Goal: Task Accomplishment & Management: Complete application form

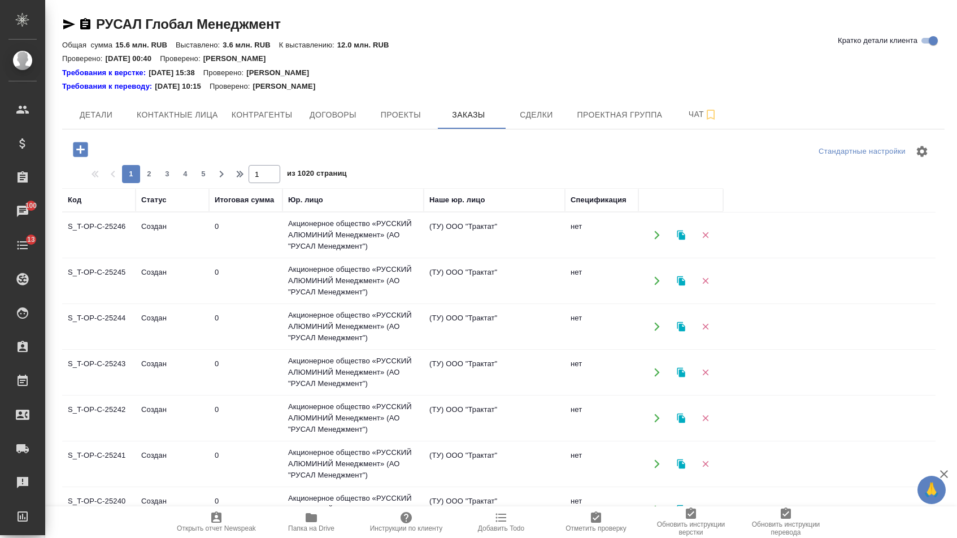
click at [75, 145] on icon "button" at bounding box center [80, 149] width 15 height 15
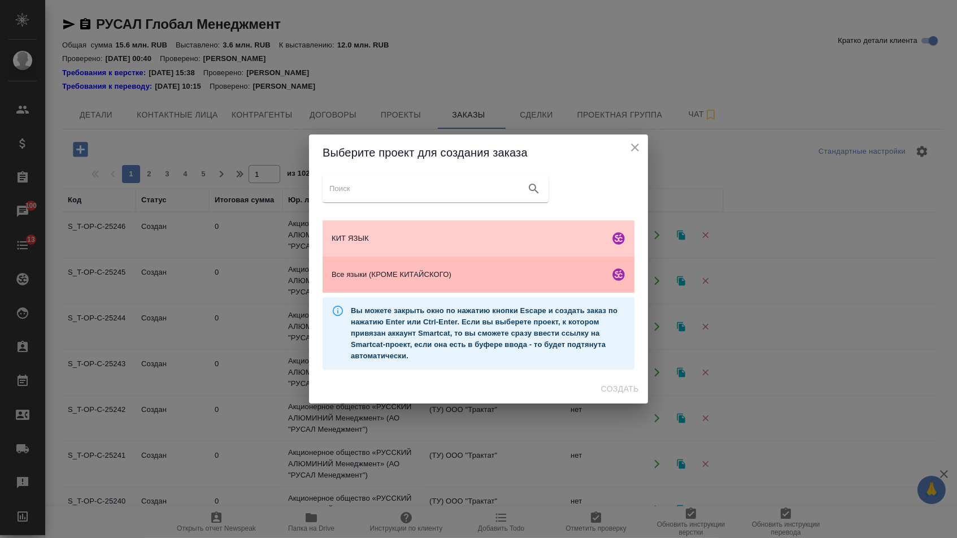
click at [408, 278] on span "Все языки (КРОМЕ КИТАЙСКОГО)" at bounding box center [468, 274] width 273 height 11
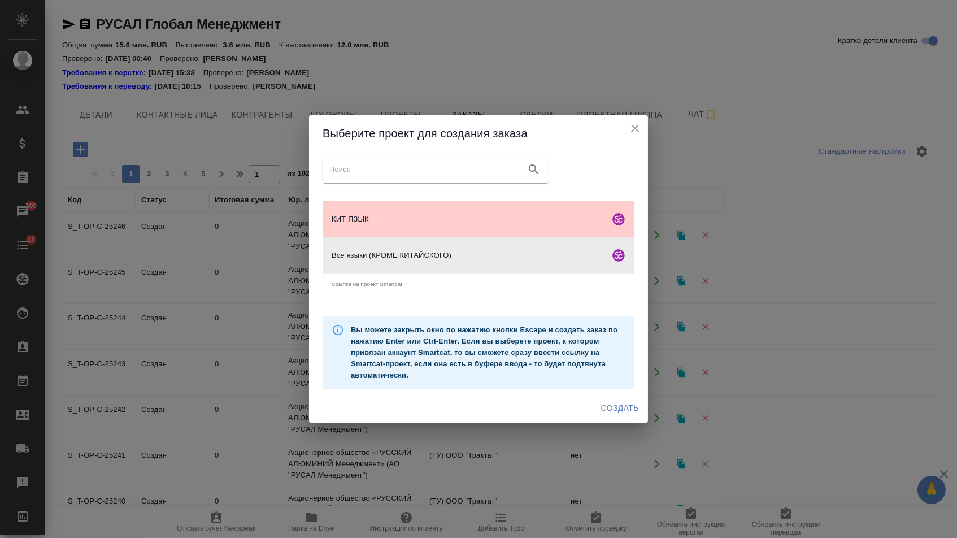
click at [616, 419] on button "Создать" at bounding box center [620, 408] width 47 height 21
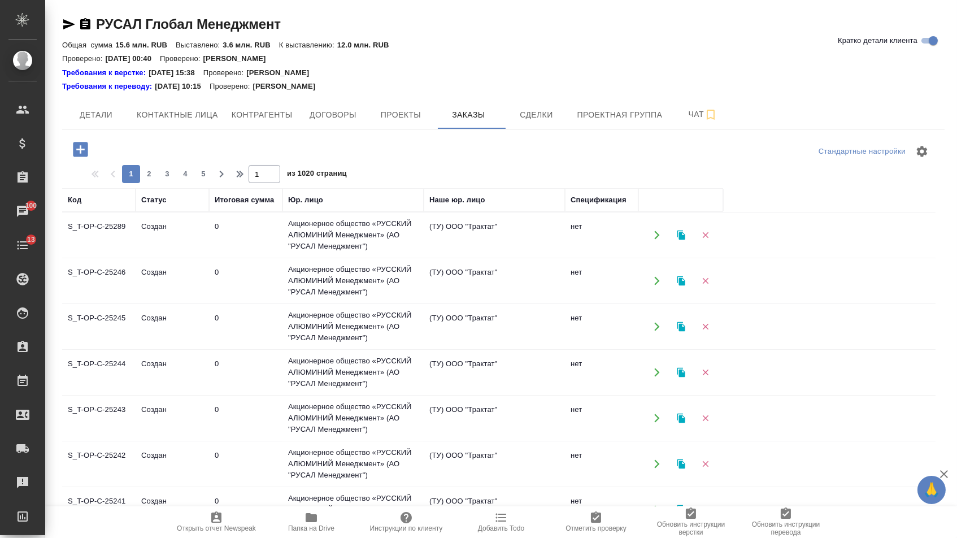
click at [90, 140] on icon "button" at bounding box center [81, 150] width 20 height 20
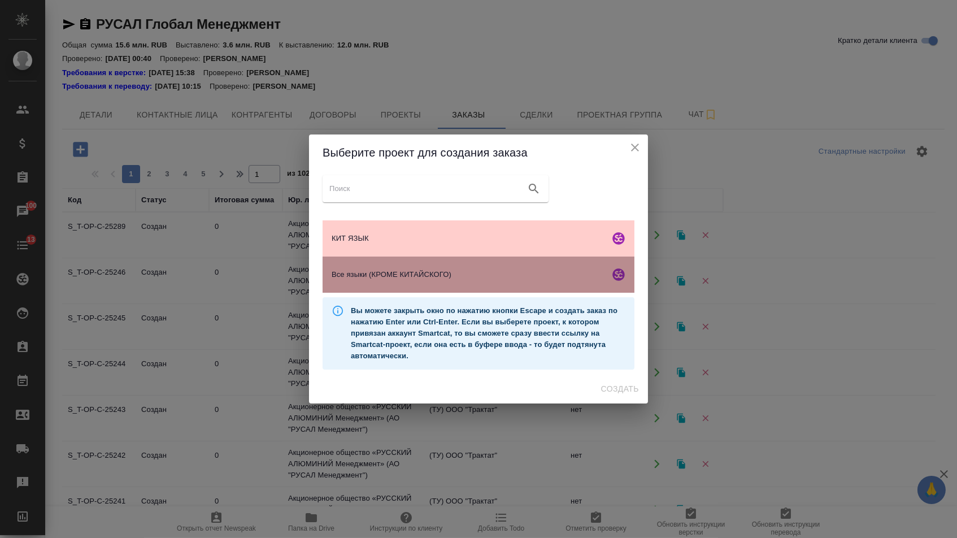
click at [447, 265] on div "Все языки (КРОМЕ КИТАЙСКОГО)" at bounding box center [479, 274] width 312 height 36
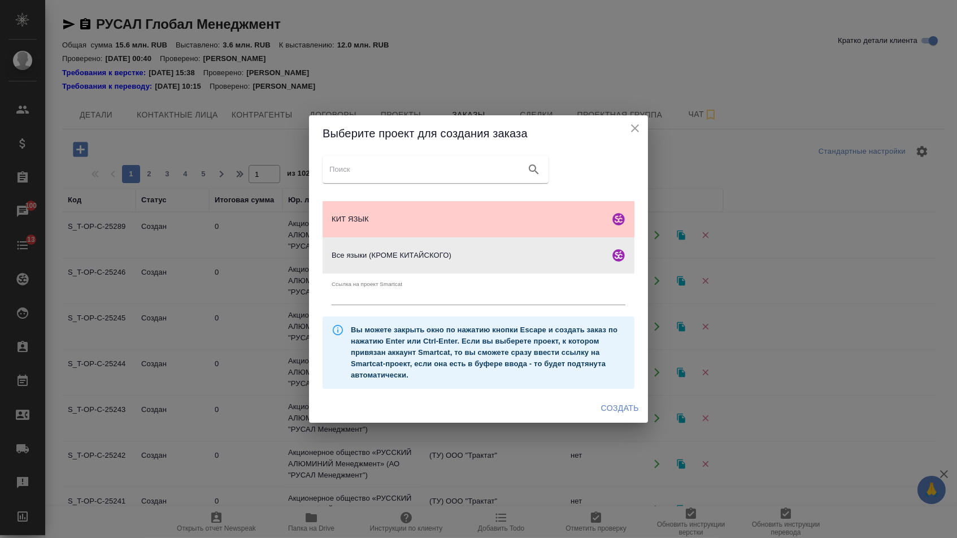
click at [598, 402] on button "Создать" at bounding box center [620, 408] width 47 height 21
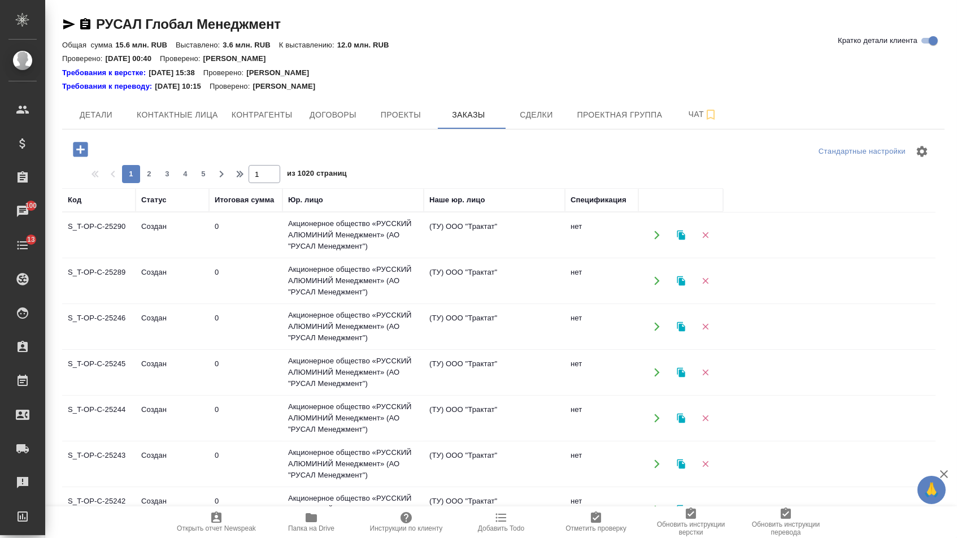
click at [86, 144] on icon "button" at bounding box center [80, 149] width 15 height 15
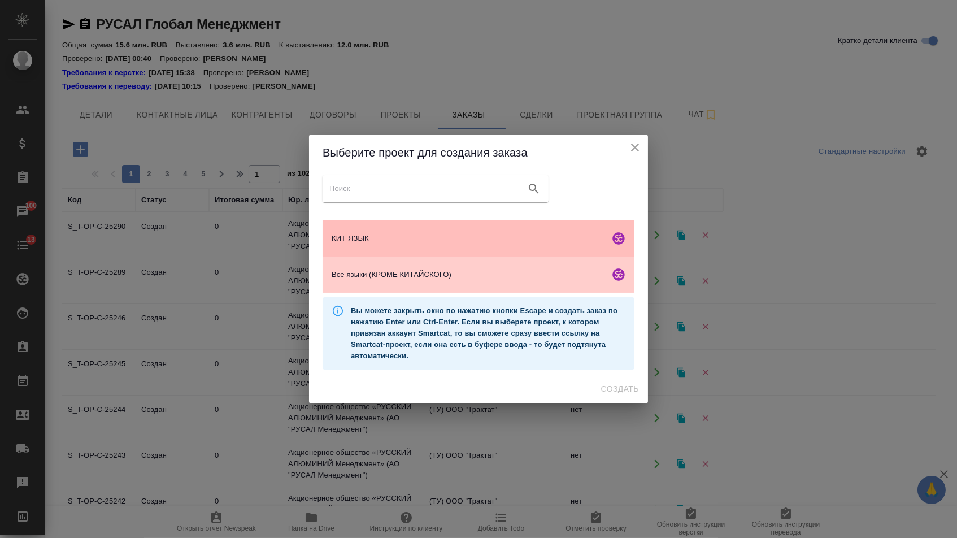
click at [416, 224] on div "КИТ ЯЗЫК" at bounding box center [479, 238] width 312 height 36
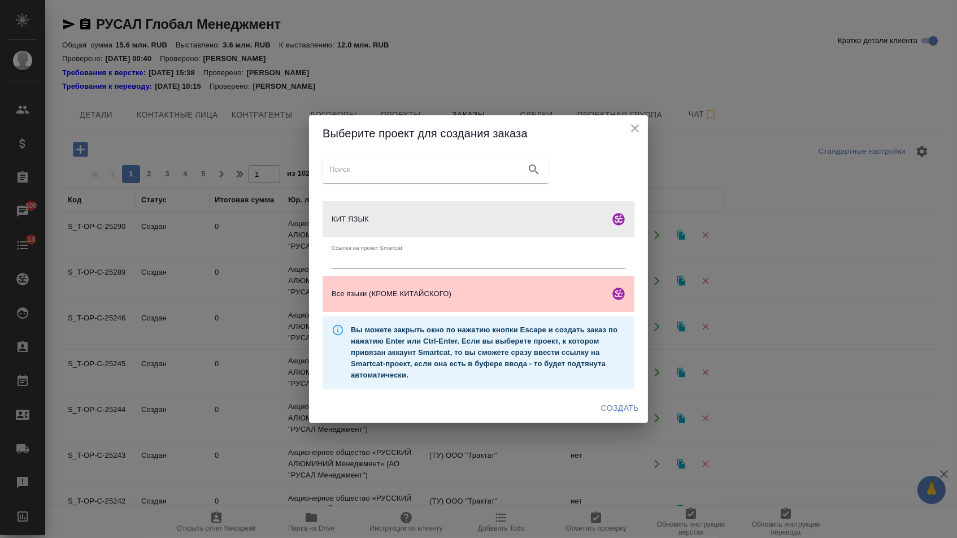
click at [615, 415] on span "Создать" at bounding box center [620, 408] width 38 height 14
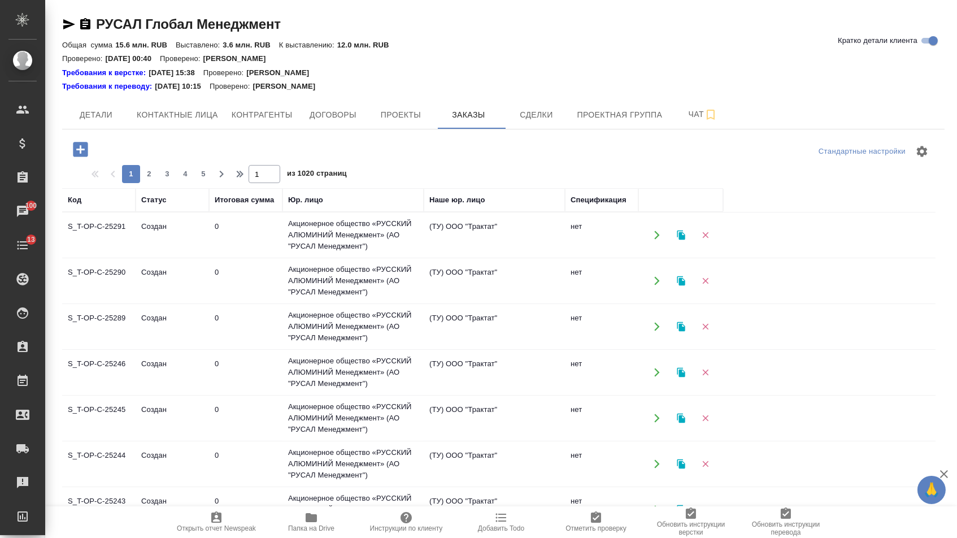
click at [79, 146] on icon "button" at bounding box center [80, 149] width 15 height 15
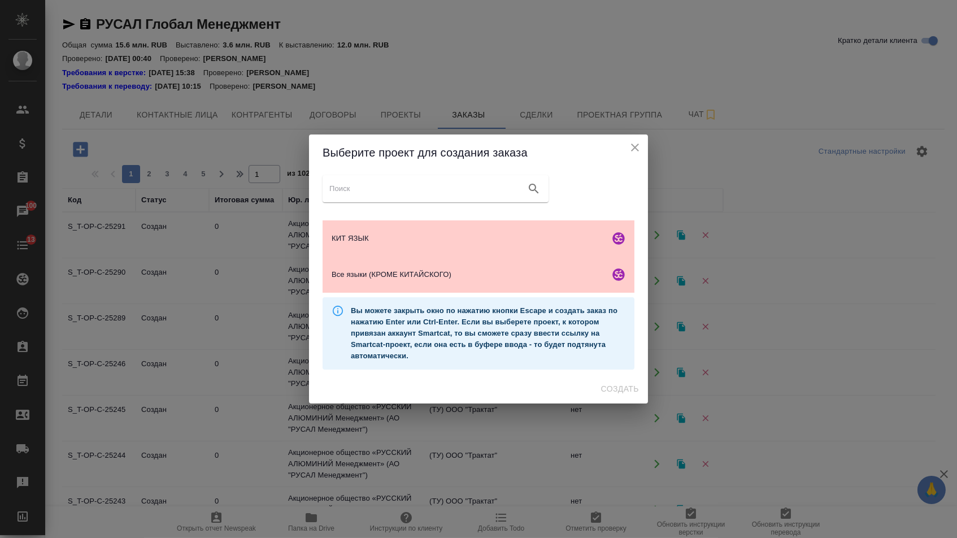
click at [403, 297] on ul "КИТ ЯЗЫК Все языки (КРОМЕ КИТАЙСКОГО)" at bounding box center [479, 256] width 312 height 81
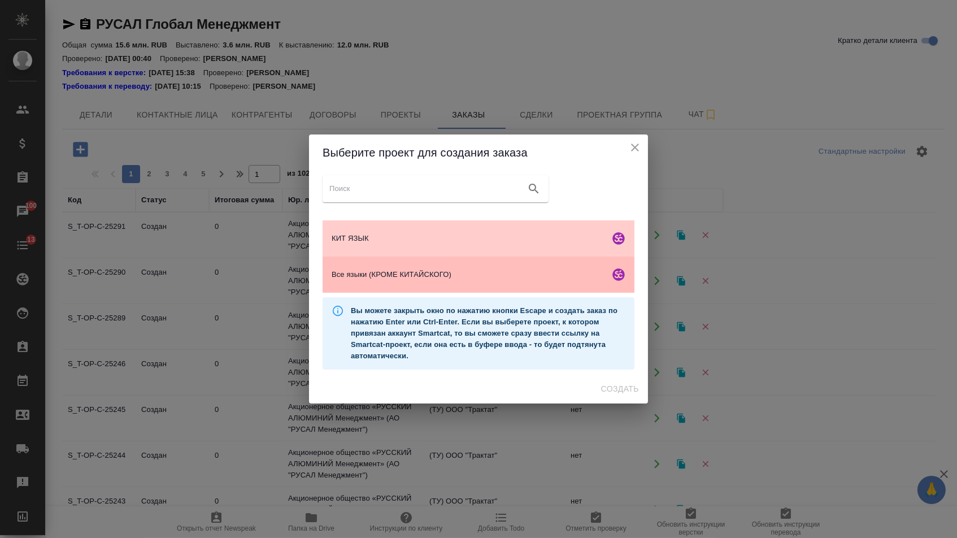
click at [402, 291] on div "Все языки (КРОМЕ КИТАЙСКОГО)" at bounding box center [479, 274] width 312 height 36
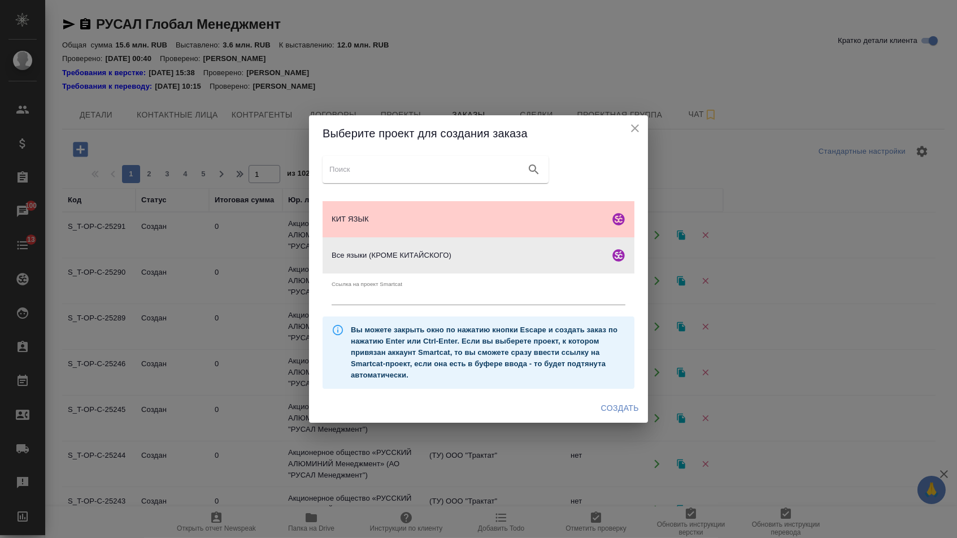
click at [617, 428] on div "Выберите проект для создания заказа КИТ ЯЗЫК Все языки (КРОМЕ КИТАЙСКОГО) Ссылк…" at bounding box center [478, 269] width 957 height 538
click at [612, 423] on div "Создать" at bounding box center [478, 408] width 339 height 30
click at [607, 419] on button "Создать" at bounding box center [620, 408] width 47 height 21
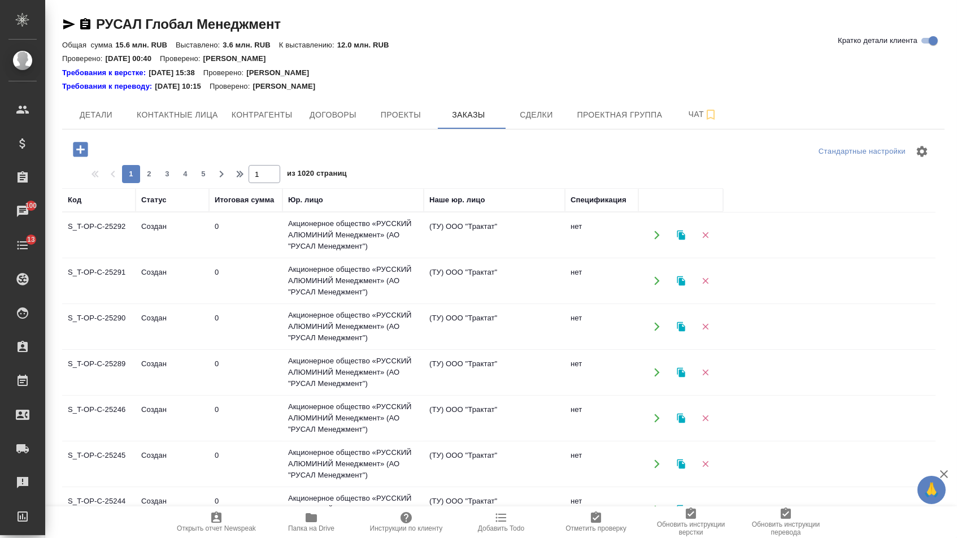
click at [79, 159] on icon "button" at bounding box center [81, 150] width 20 height 20
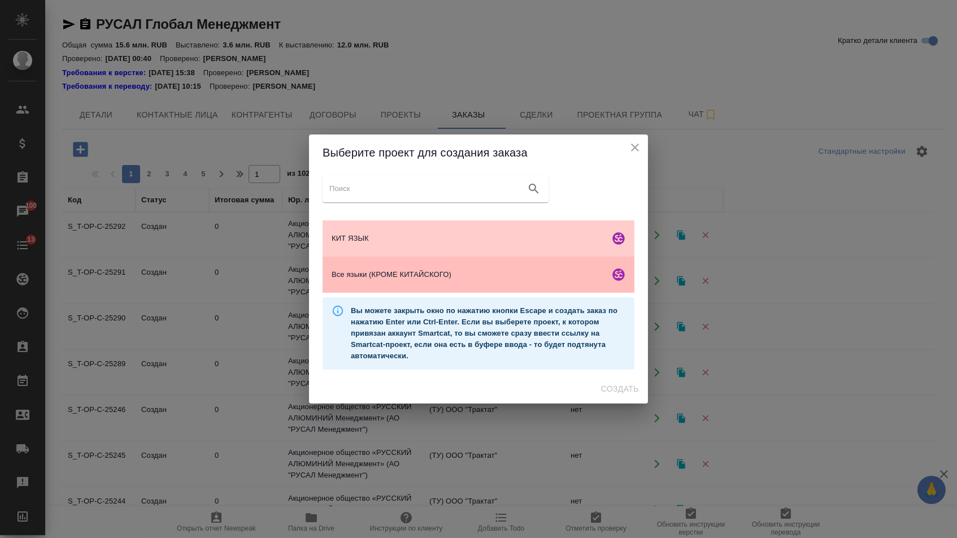
click at [401, 273] on span "Все языки (КРОМЕ КИТАЙСКОГО)" at bounding box center [468, 274] width 273 height 11
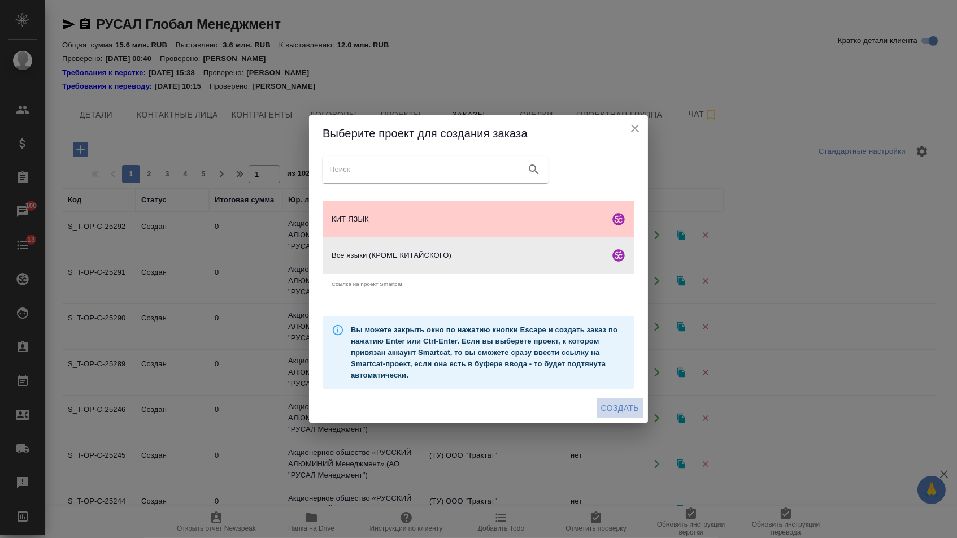
click at [603, 405] on span "Создать" at bounding box center [620, 408] width 38 height 14
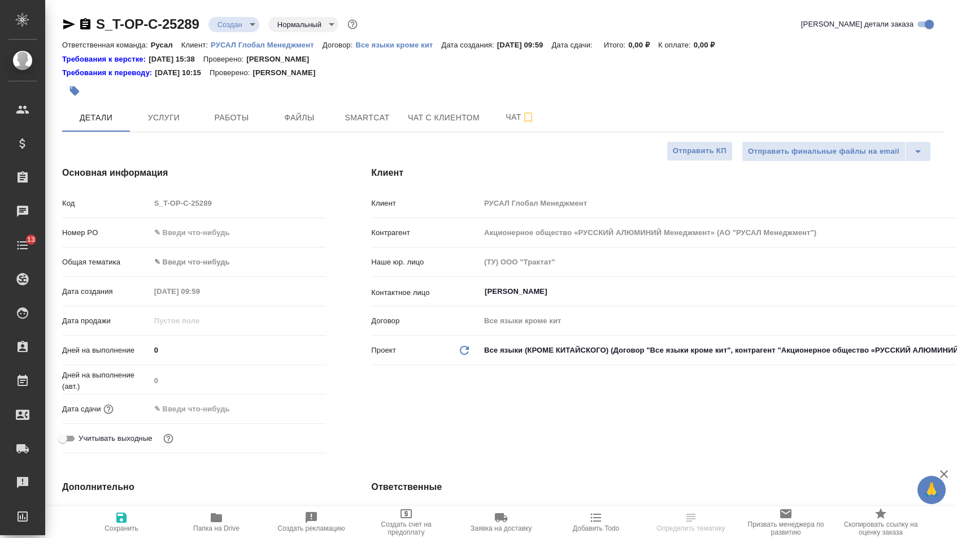
select select "RU"
type input "Журавлева Александра"
click at [219, 241] on input "text" at bounding box center [238, 232] width 176 height 16
paste input "1 видео: Цогтгэрэл Батчулуун — монгольский политик, общественный деятель. Видео…"
type input "1 видео: Цогтгэрэл Батчулуун — монгольский политик, общественный деятель. Видео…"
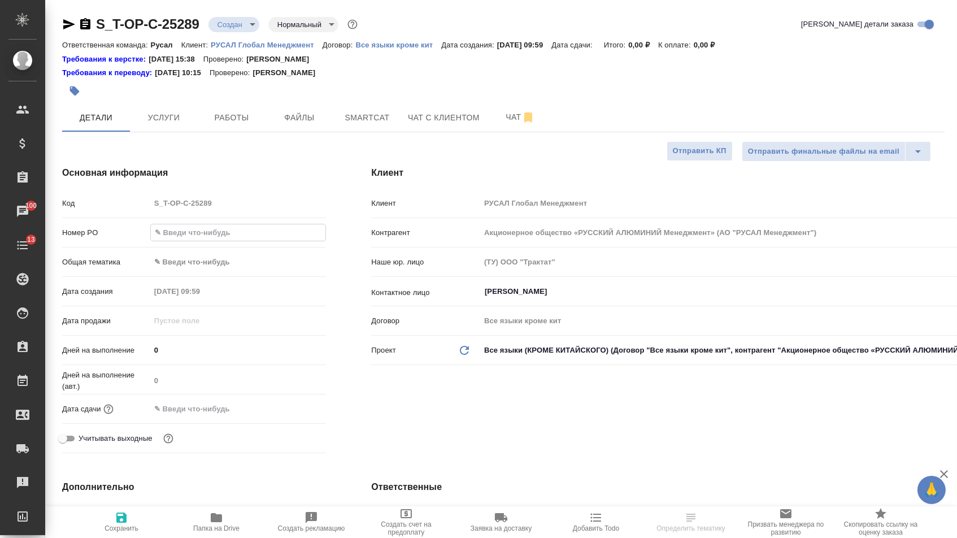
paste input "Т-ОП-С-46890"
type input "Т-ОП-С-46890"
click at [240, 265] on body "🙏 .cls-1 fill:#fff; AWATERA Menshikova Aleksandra Клиенты Спецификации Заказы 1…" at bounding box center [478, 269] width 957 height 538
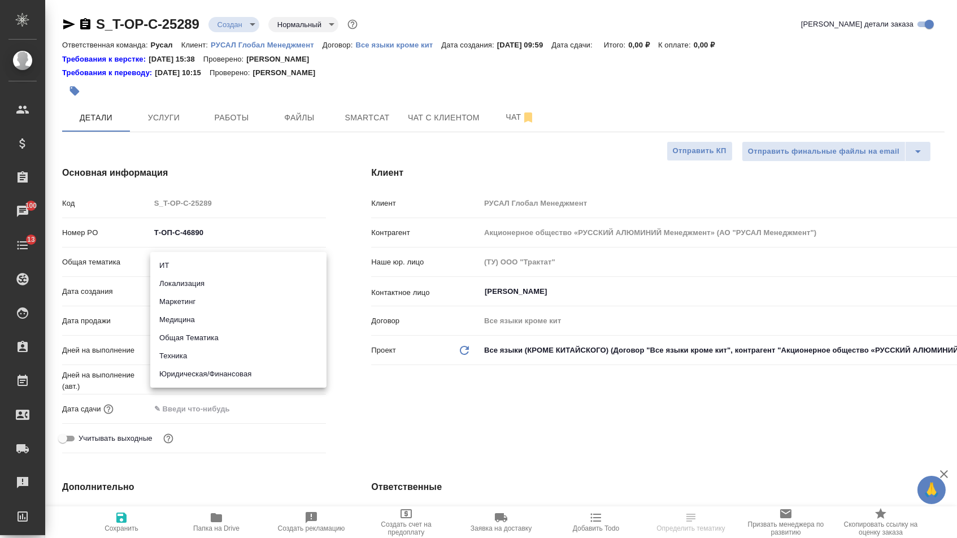
drag, startPoint x: 317, startPoint y: 447, endPoint x: 311, endPoint y: 446, distance: 6.4
click at [318, 449] on div at bounding box center [478, 269] width 957 height 538
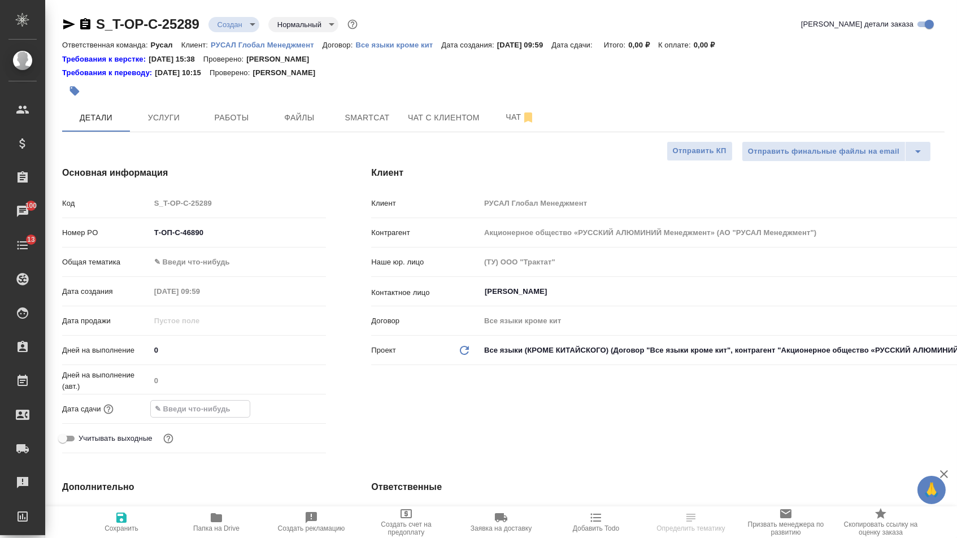
click at [241, 411] on input "text" at bounding box center [200, 409] width 99 height 16
click at [300, 412] on icon "button" at bounding box center [293, 408] width 14 height 14
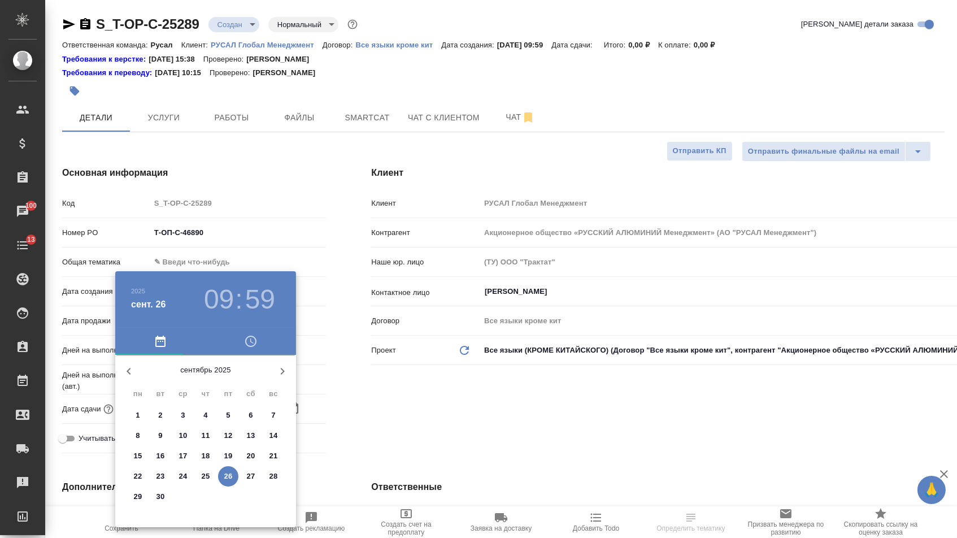
click at [227, 477] on p "26" at bounding box center [228, 476] width 8 height 11
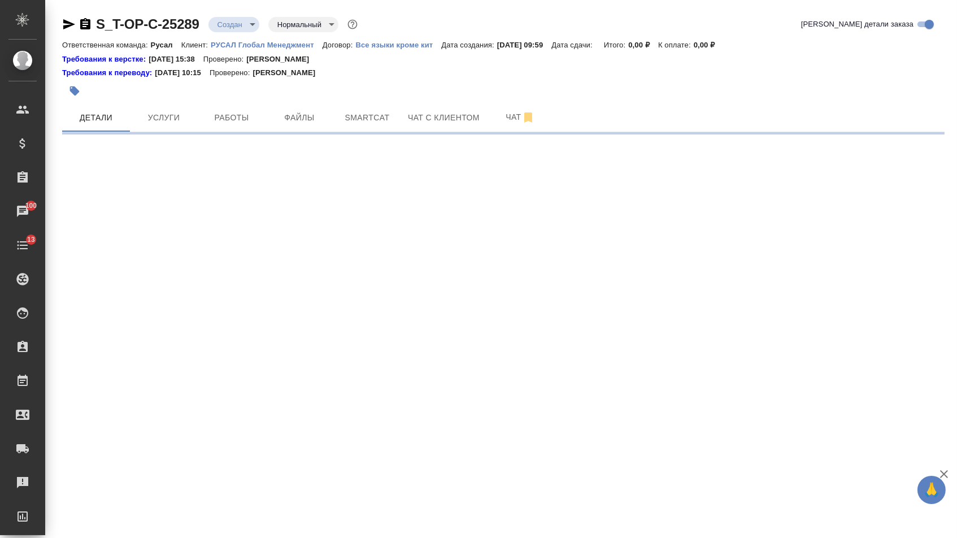
select select "RU"
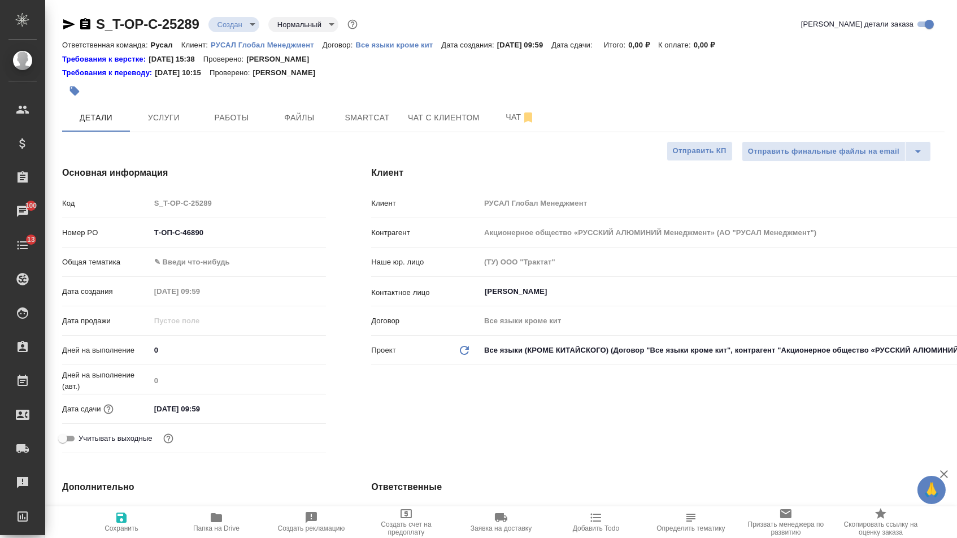
type textarea "x"
click at [233, 417] on input "26.09.2025 09:59" at bounding box center [200, 409] width 99 height 16
click at [201, 412] on input "26.09.2025 09:59" at bounding box center [200, 409] width 99 height 16
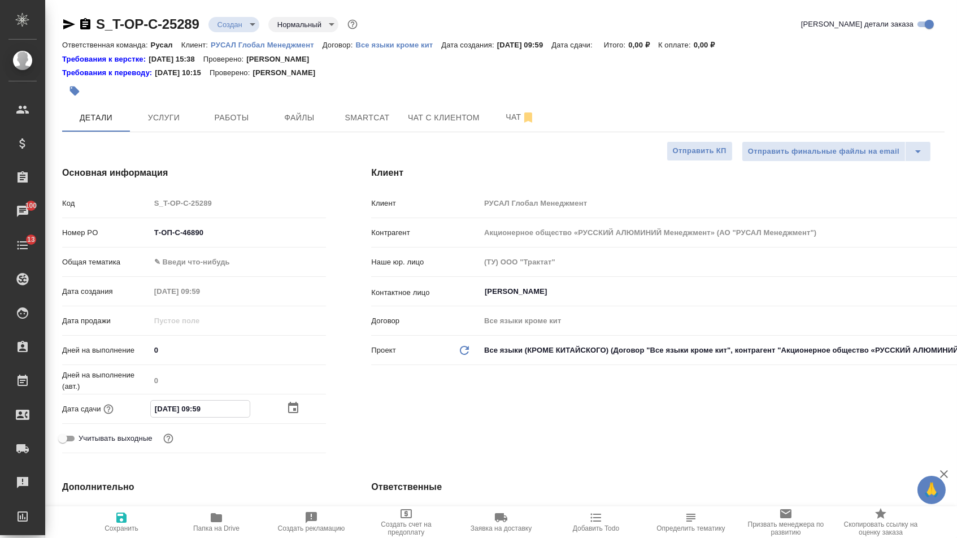
type input "26.09.2025 05:9_"
type textarea "x"
type input "26.09.2025 59:__"
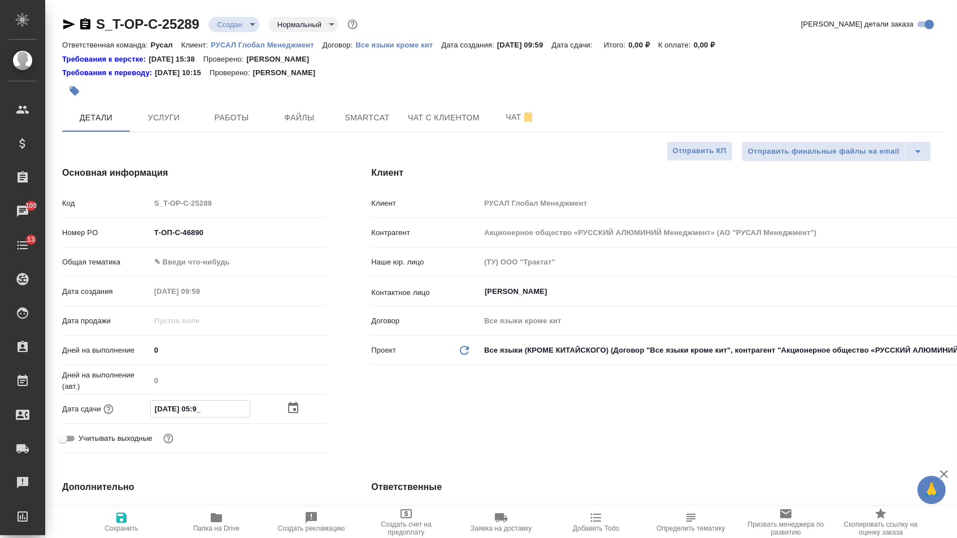
type textarea "x"
type input "26.09.2025 15:9_"
type textarea "x"
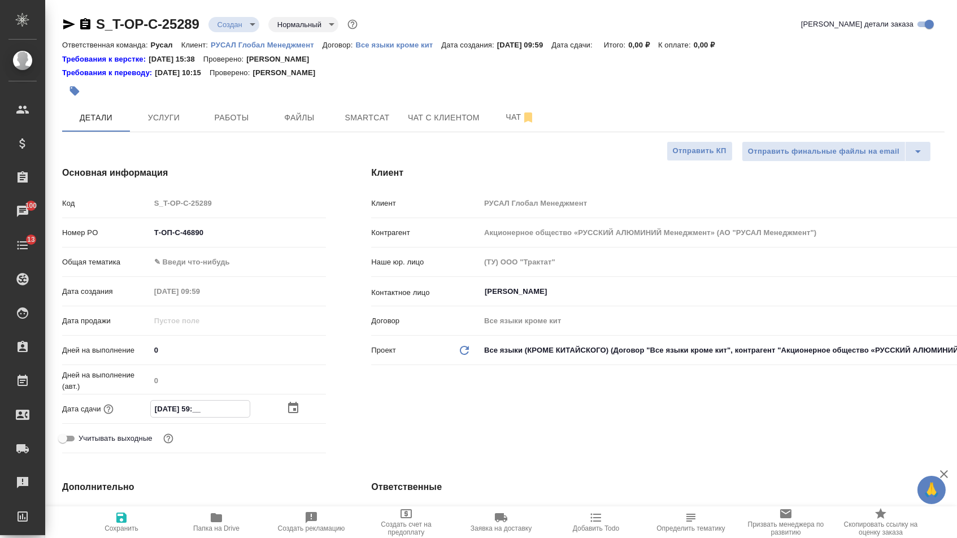
type textarea "x"
type input "26.09.2025 16:59"
type textarea "x"
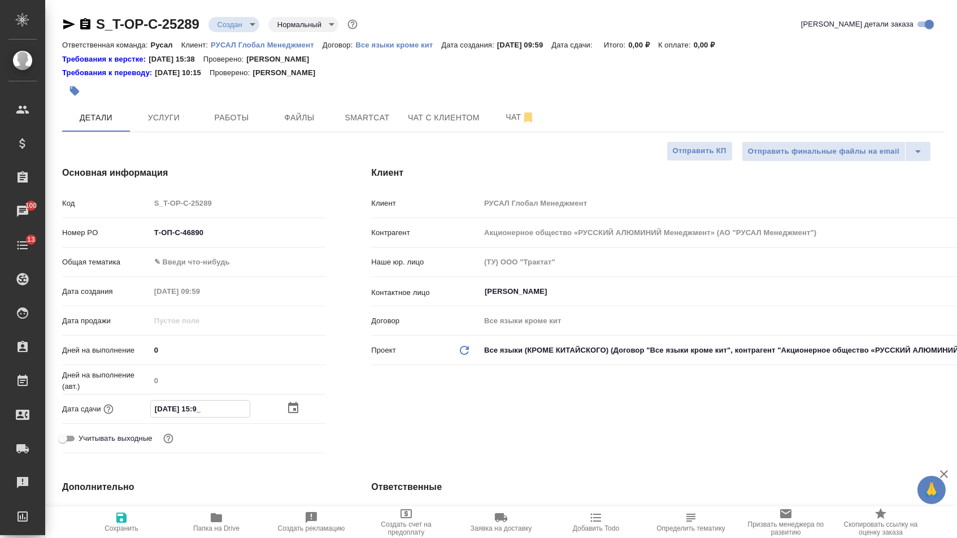
type textarea "x"
click at [250, 417] on input "26.09.2025 16:59" at bounding box center [200, 409] width 99 height 16
type input "26.09.2025 16:5_"
type textarea "x"
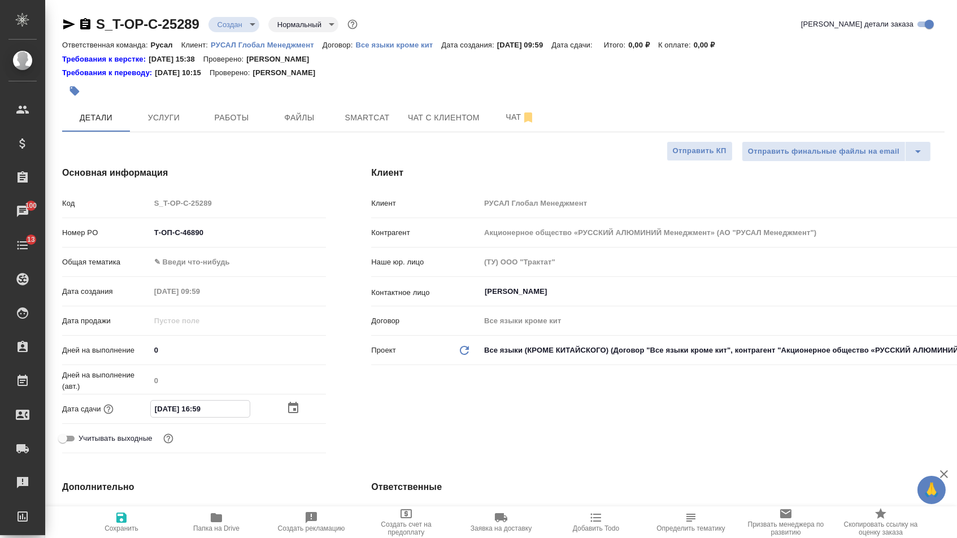
type textarea "x"
type input "26.09.2025 16:__"
type textarea "x"
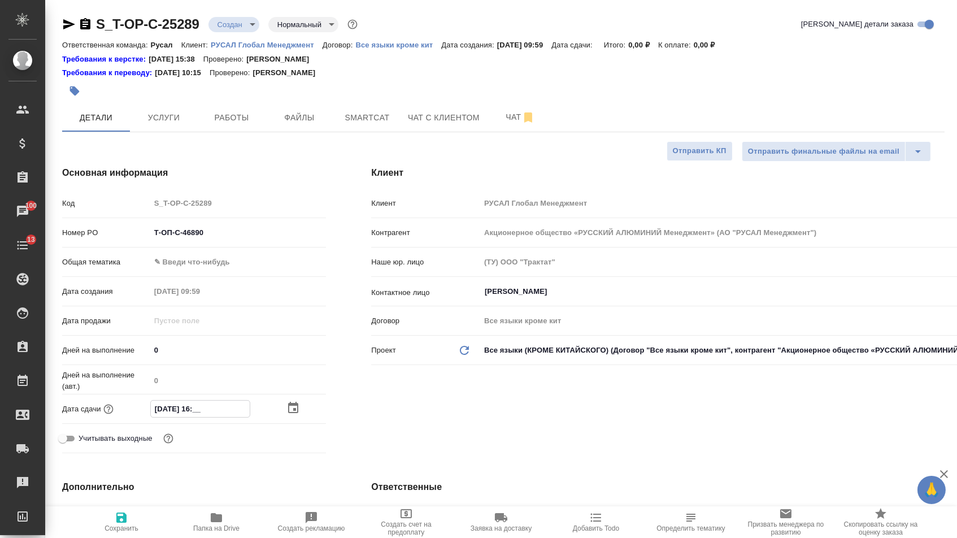
type input "26.09.2025 16:0_"
type textarea "x"
type input "26.09.2025 16:00"
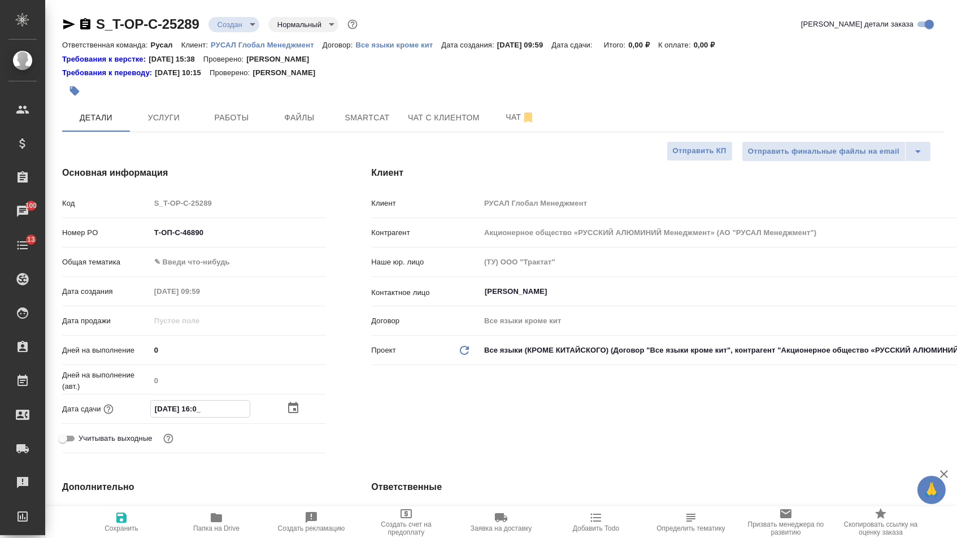
type textarea "x"
click at [481, 392] on div "Клиент Клиент РУСАЛ Глобал Менеджмент Контрагент Акционерное общество «РУССКИЙ …" at bounding box center [658, 311] width 619 height 337
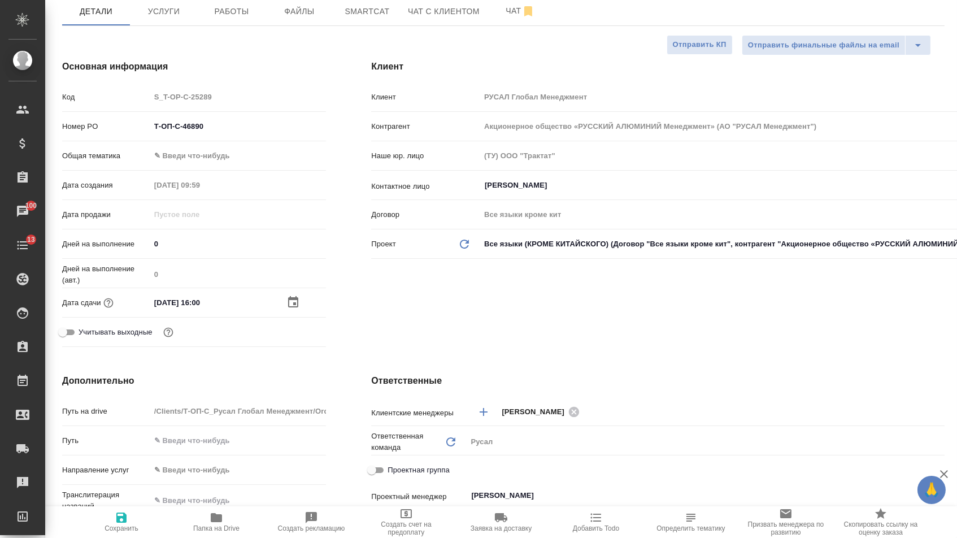
scroll to position [206, 0]
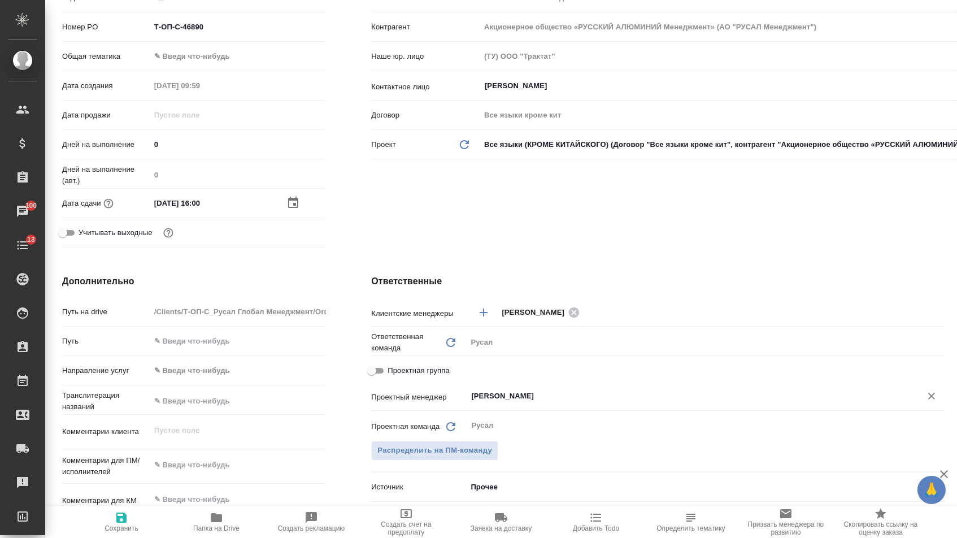
click at [492, 400] on input "Журавлева Александра" at bounding box center [686, 396] width 433 height 14
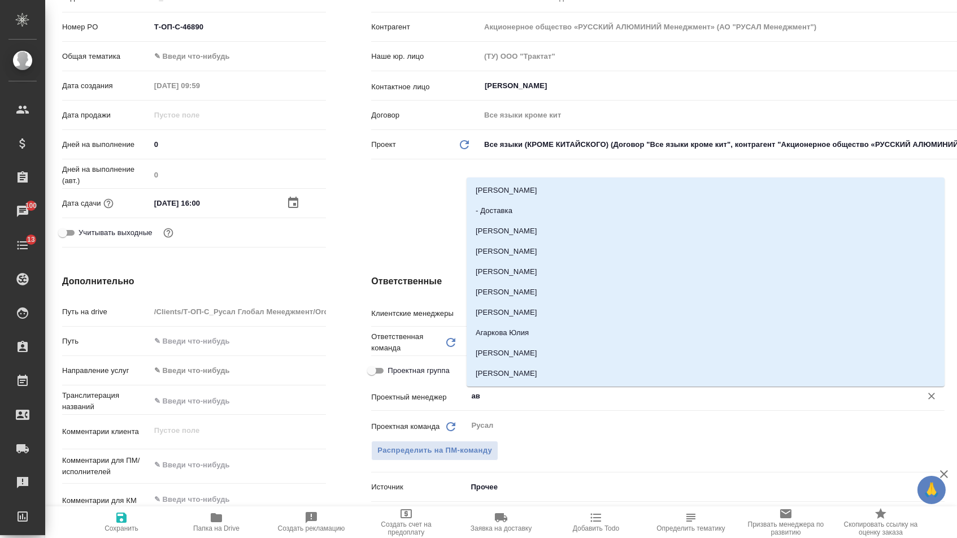
type input "авд"
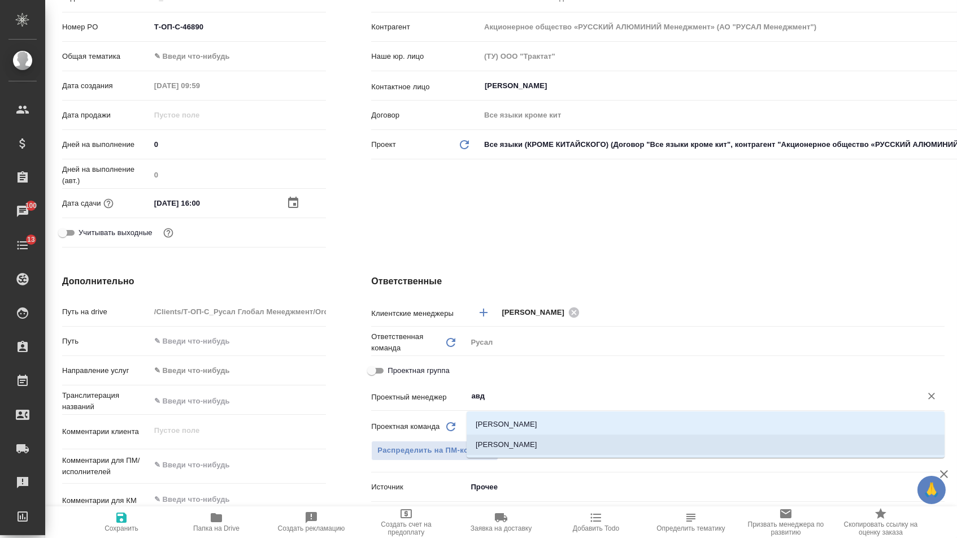
click at [513, 451] on li "[PERSON_NAME]" at bounding box center [706, 444] width 478 height 20
type textarea "x"
type input "[PERSON_NAME]"
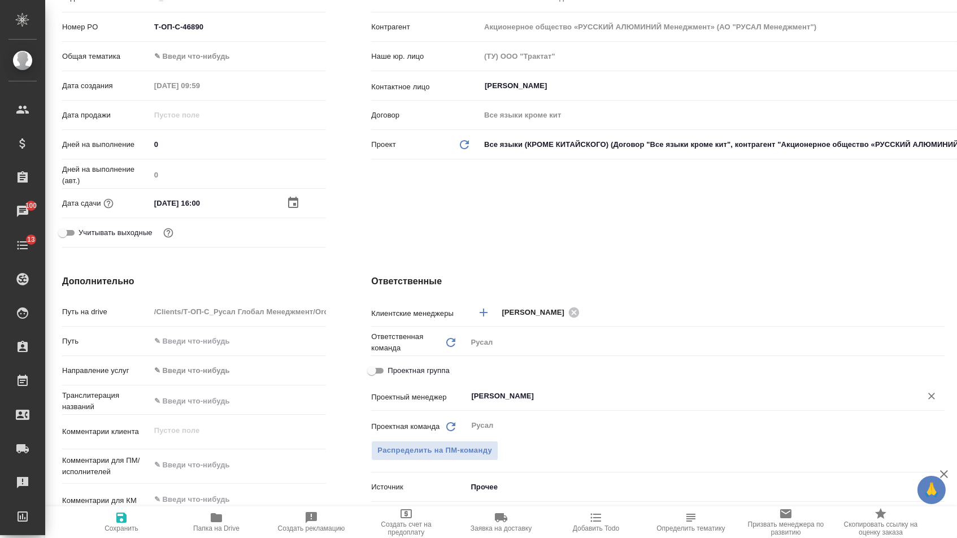
click at [437, 264] on div "Ответственные Клиентские менеджеры Меньшикова Александра ​ Ответственная команд…" at bounding box center [658, 480] width 619 height 456
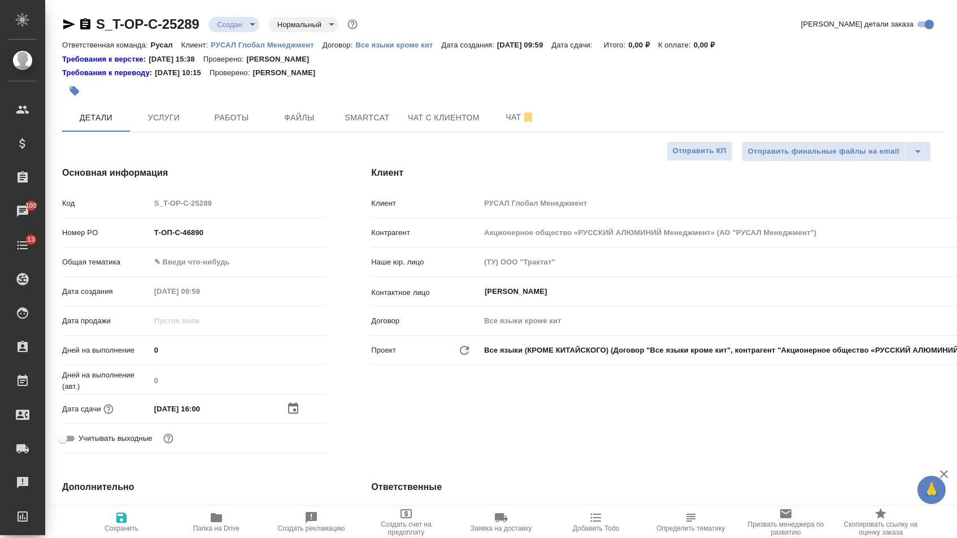
scroll to position [0, 0]
click at [273, 50] on div "Ответственная команда: Русал Клиент: РУСАЛ Глобал Менеджмент Договор: Все языки…" at bounding box center [503, 45] width 882 height 14
click at [273, 46] on p "РУСАЛ Глобал Менеджмент" at bounding box center [267, 45] width 112 height 8
type textarea "x"
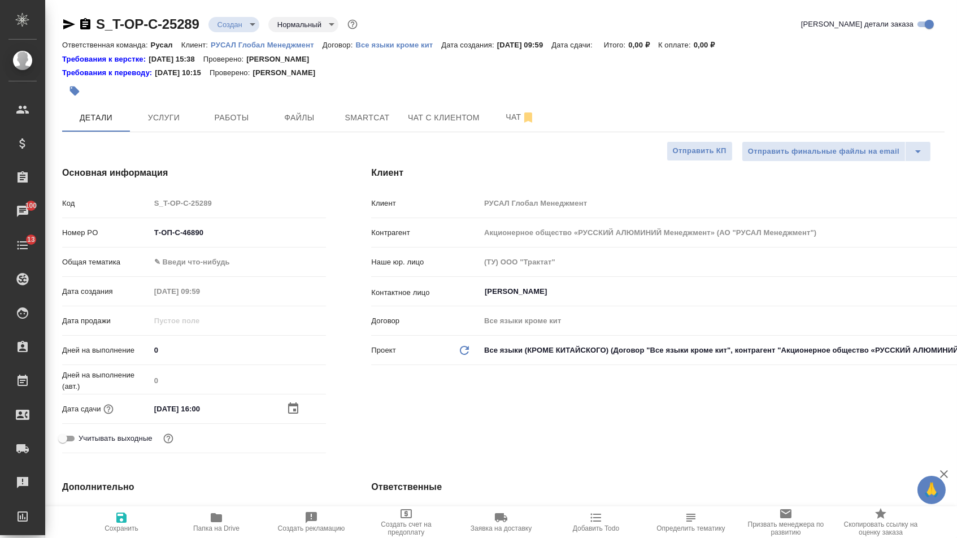
type textarea "x"
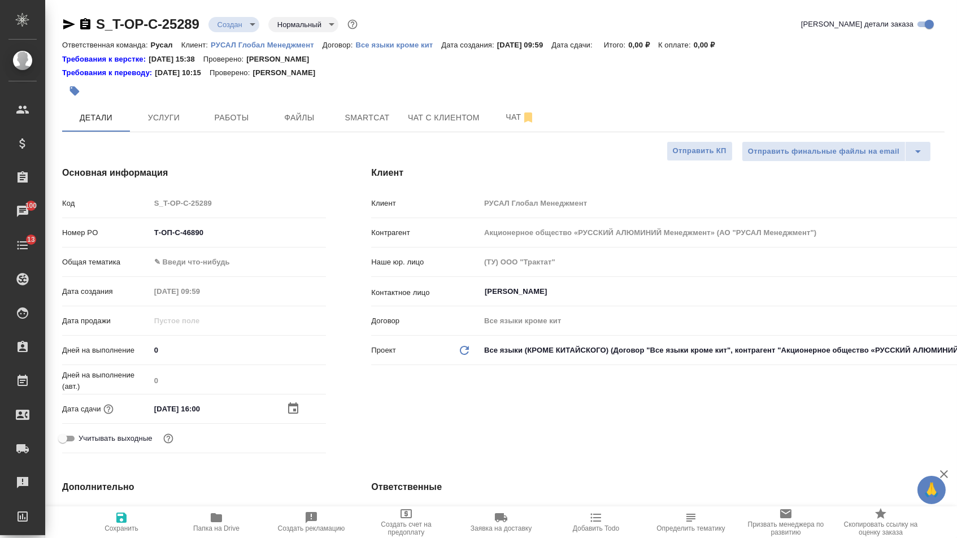
type textarea "x"
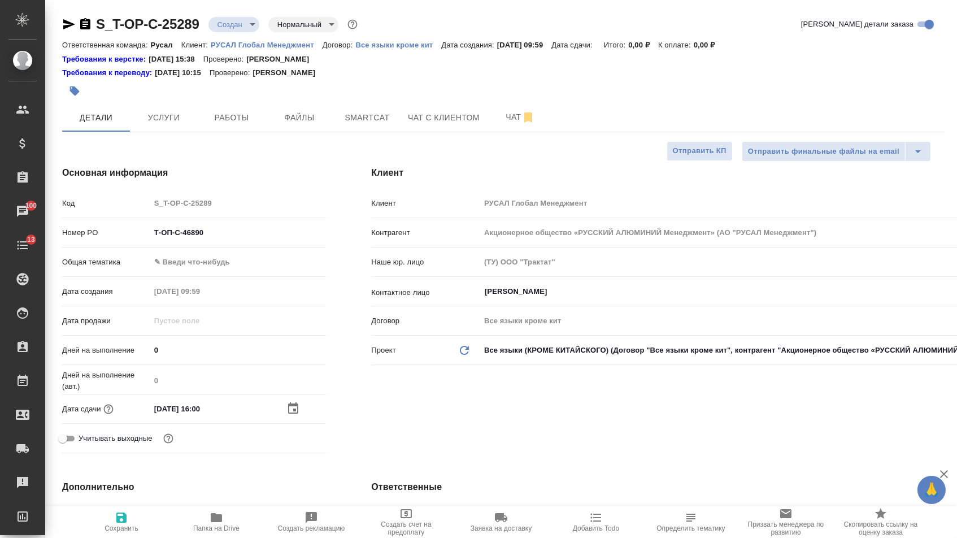
click at [215, 263] on body "🙏 .cls-1 fill:#fff; AWATERA Menshikova Aleksandra Клиенты Спецификации Заказы 1…" at bounding box center [478, 269] width 957 height 538
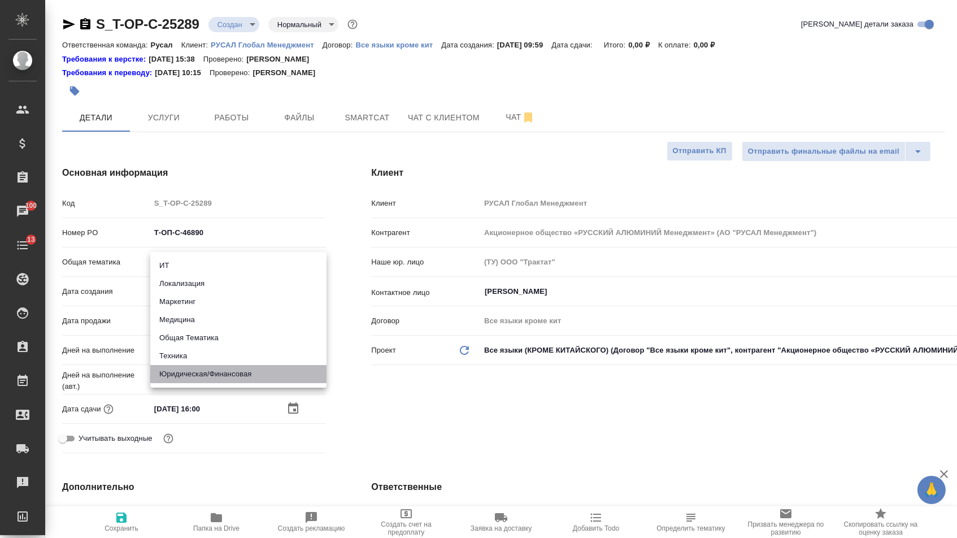
click at [201, 372] on li "Юридическая/Финансовая" at bounding box center [238, 374] width 176 height 18
type input "yr-fn"
type textarea "x"
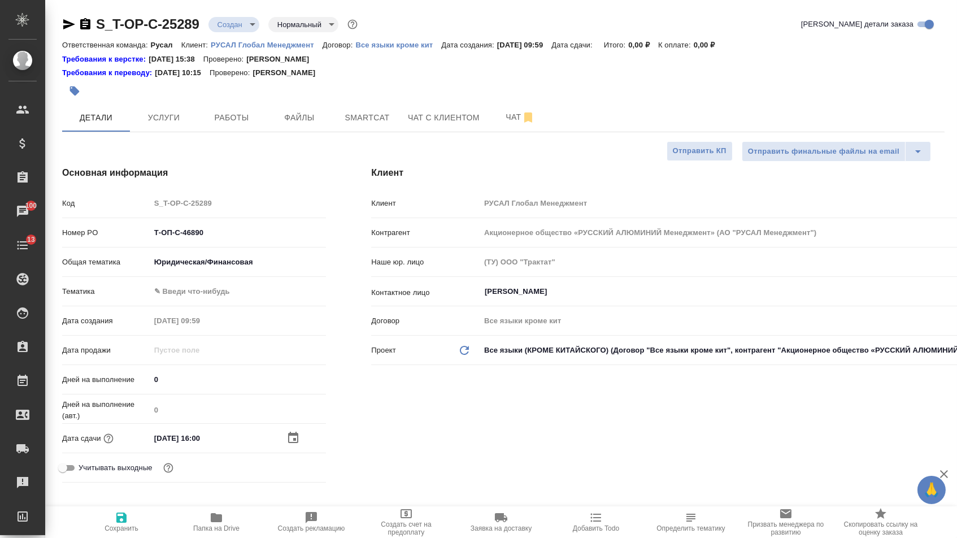
click at [198, 292] on body "🙏 .cls-1 fill:#fff; AWATERA Menshikova Aleksandra Клиенты Спецификации Заказы 1…" at bounding box center [478, 269] width 957 height 538
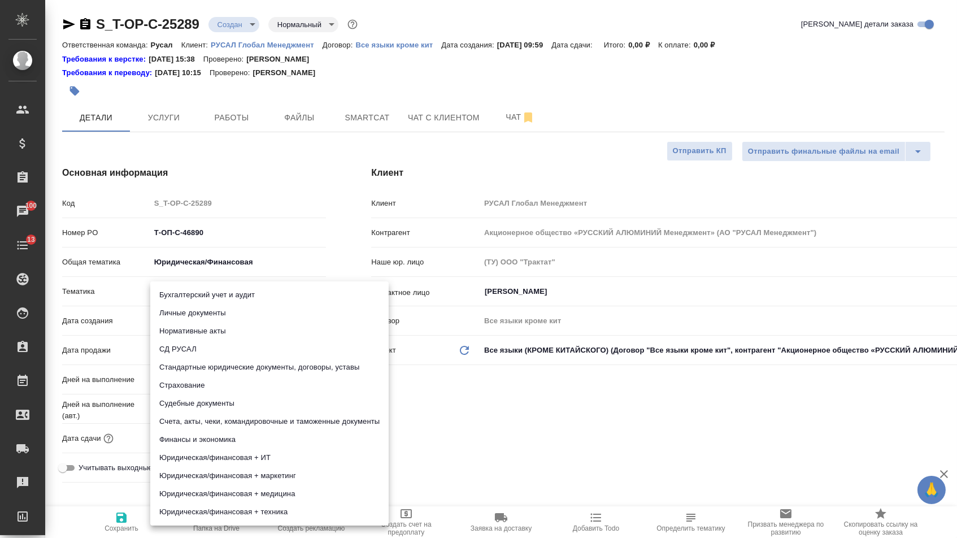
click at [193, 424] on li "Счета, акты, чеки, командировочные и таможенные документы" at bounding box center [269, 421] width 238 height 18
type textarea "x"
type input "5f647205b73bc97568ca66c0"
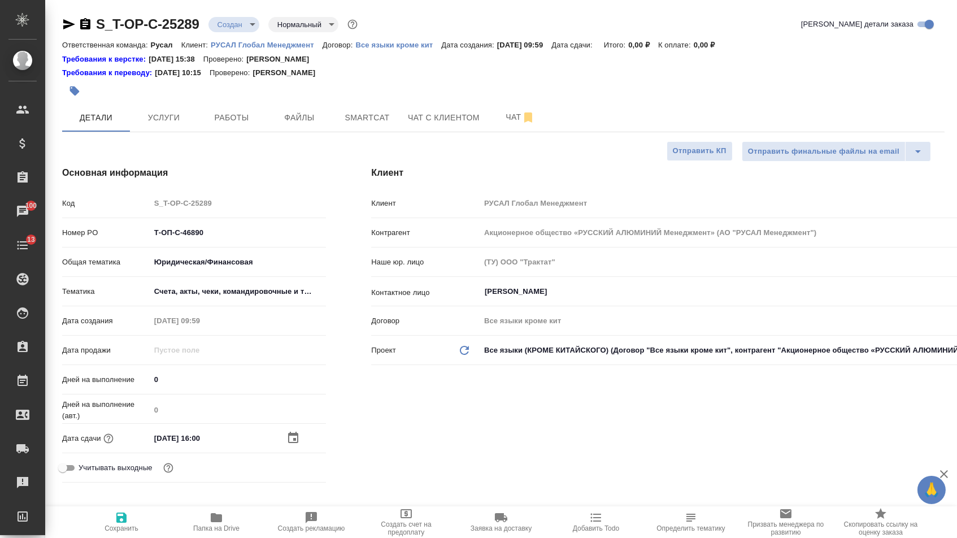
click at [124, 507] on button "Сохранить" at bounding box center [121, 522] width 95 height 32
type textarea "x"
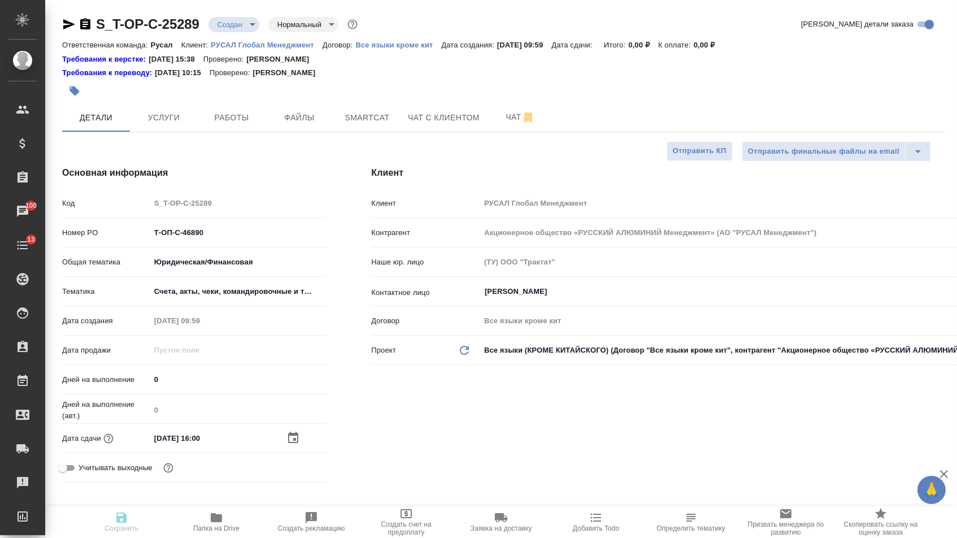
type textarea "x"
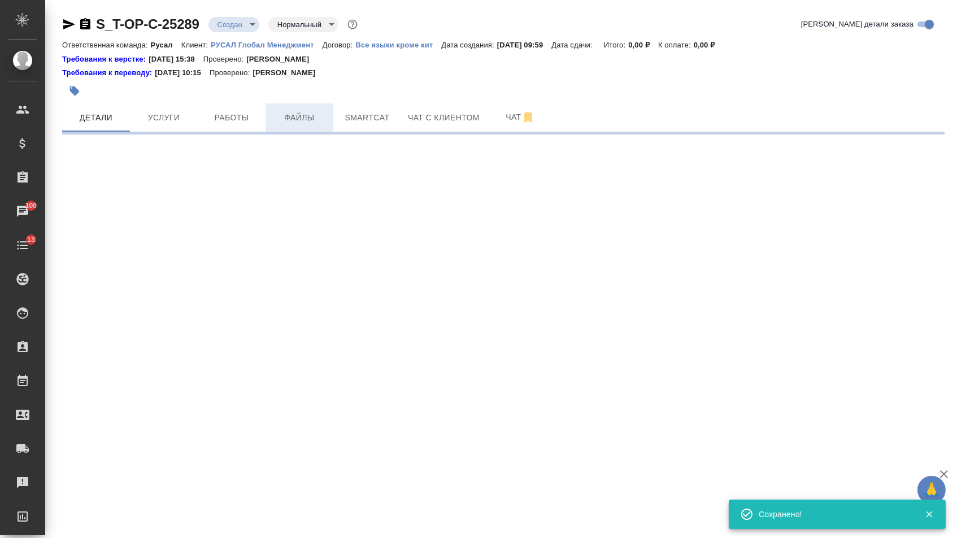
select select "RU"
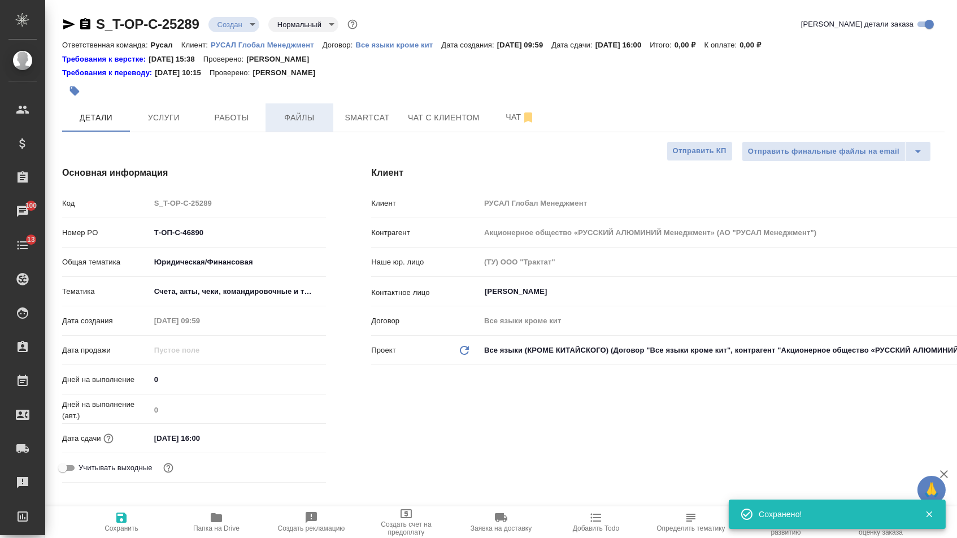
click at [288, 121] on span "Файлы" at bounding box center [299, 118] width 54 height 14
type textarea "x"
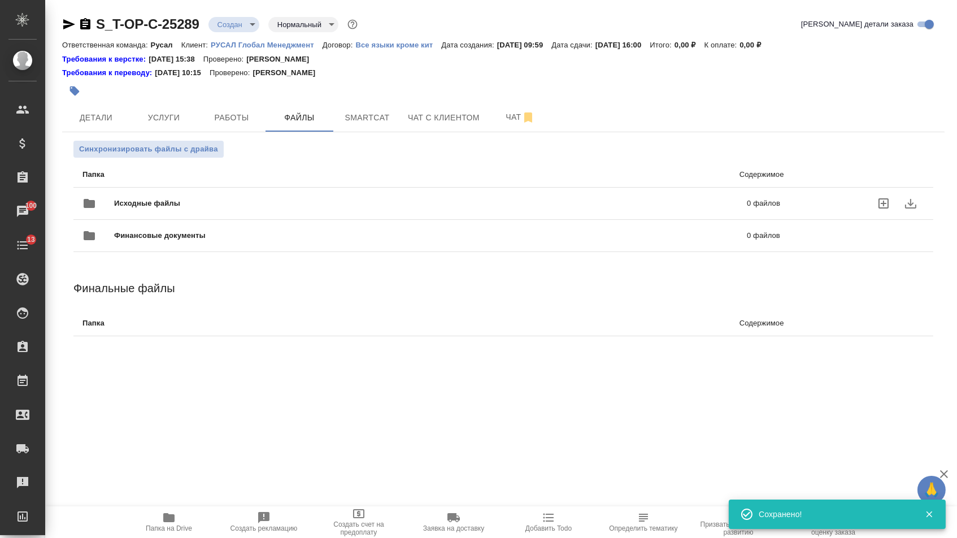
click at [227, 193] on div "Исходные файлы 0 файлов" at bounding box center [431, 203] width 698 height 27
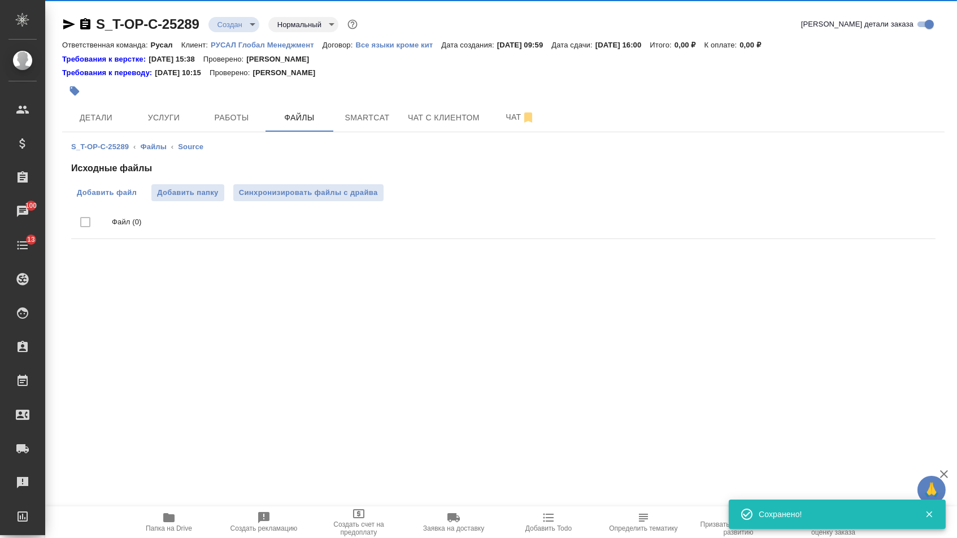
click at [121, 198] on span "Добавить файл" at bounding box center [107, 192] width 60 height 11
click at [0, 0] on input "Добавить файл" at bounding box center [0, 0] width 0 height 0
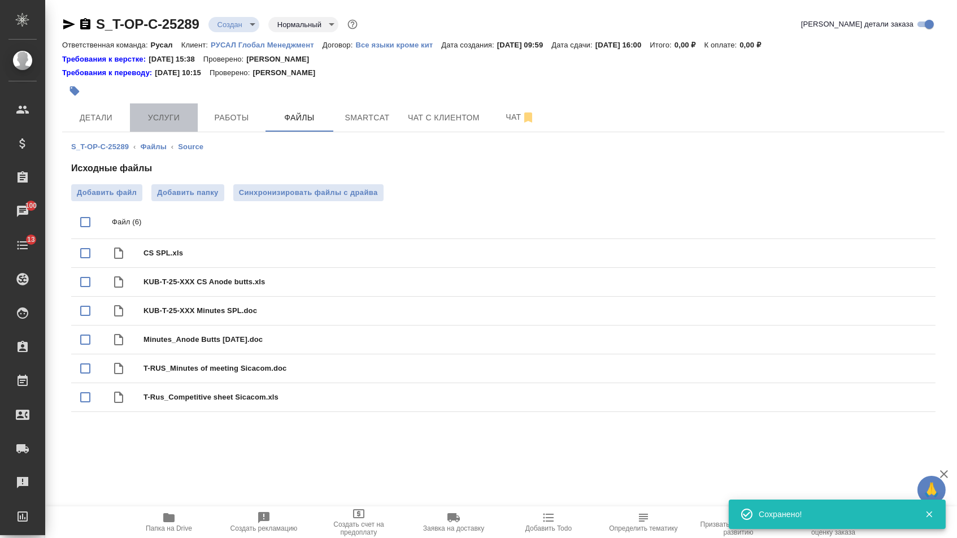
click at [162, 116] on span "Услуги" at bounding box center [164, 118] width 54 height 14
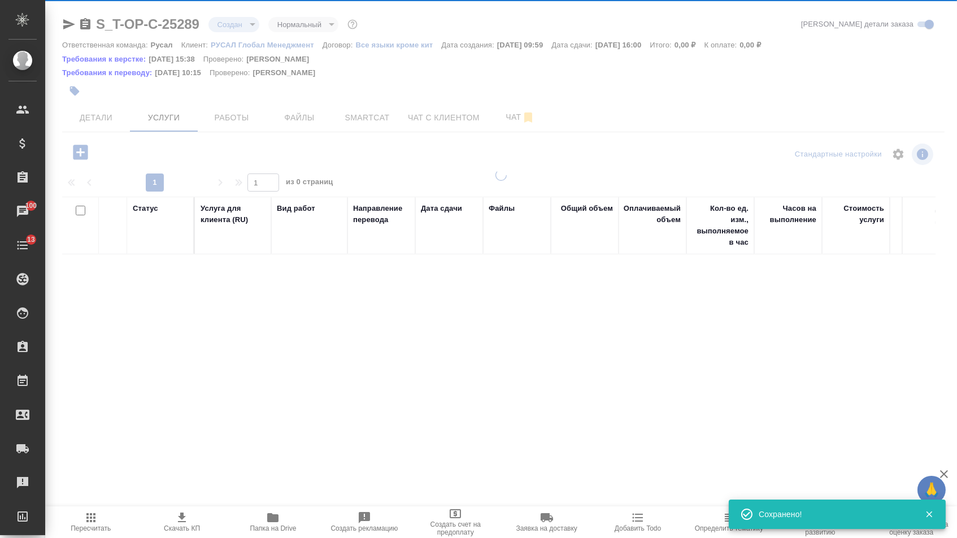
click at [108, 121] on div at bounding box center [501, 234] width 912 height 468
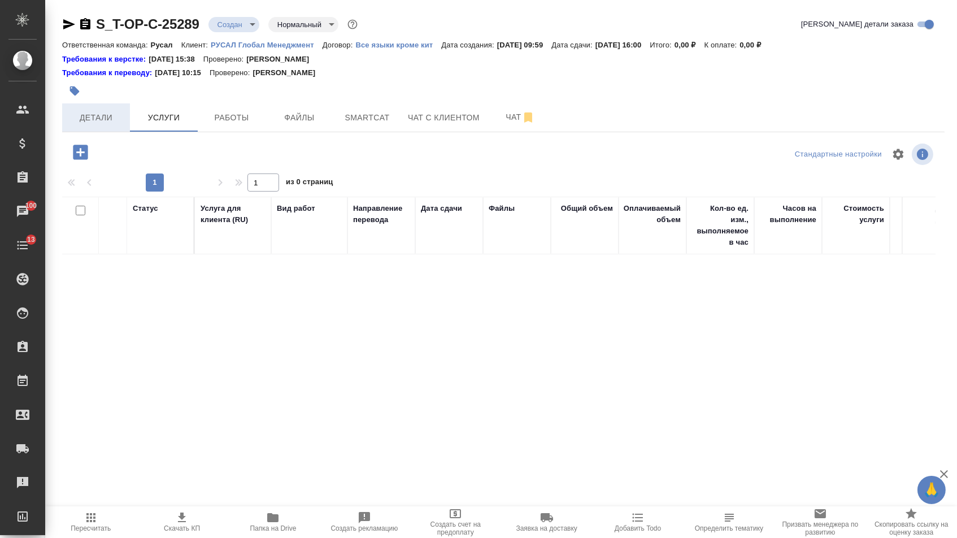
click at [99, 106] on button "Детали" at bounding box center [96, 117] width 68 height 28
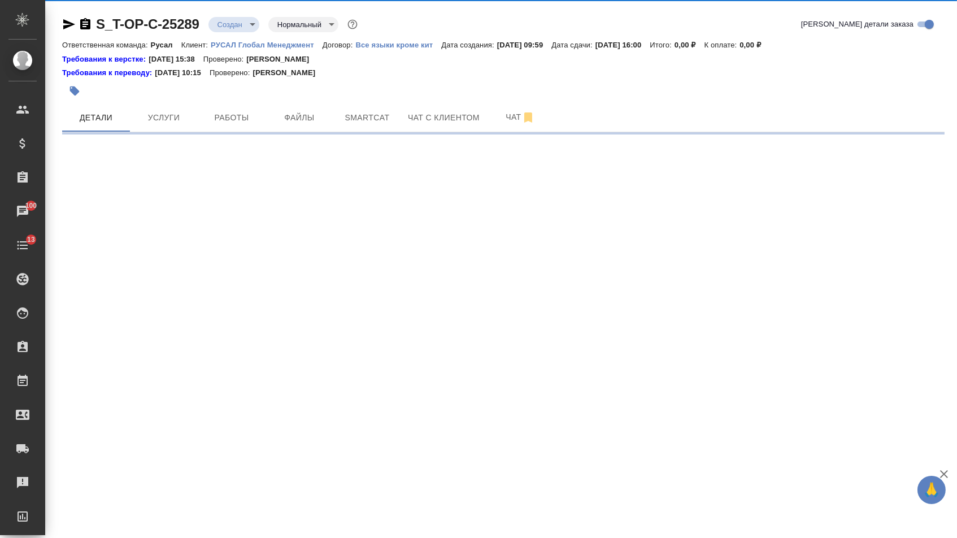
select select "RU"
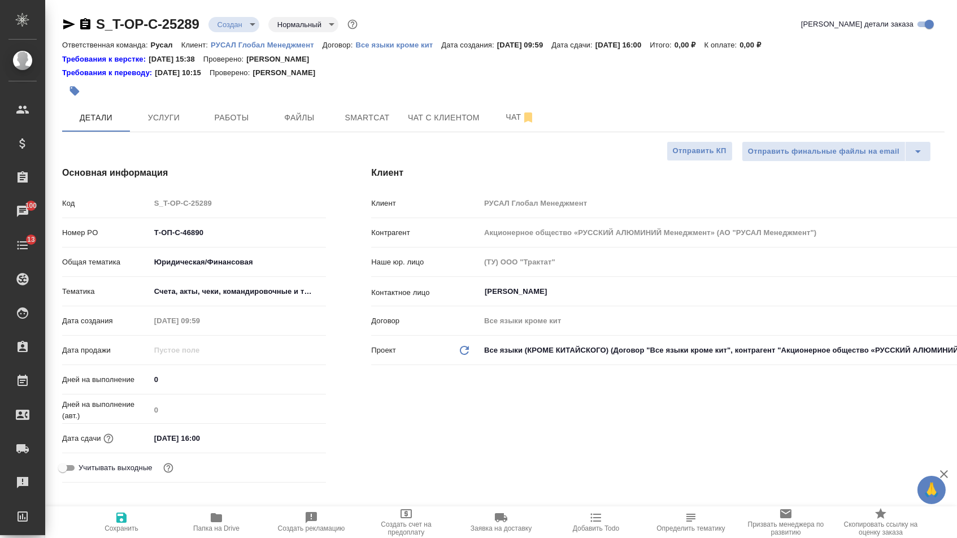
type textarea "x"
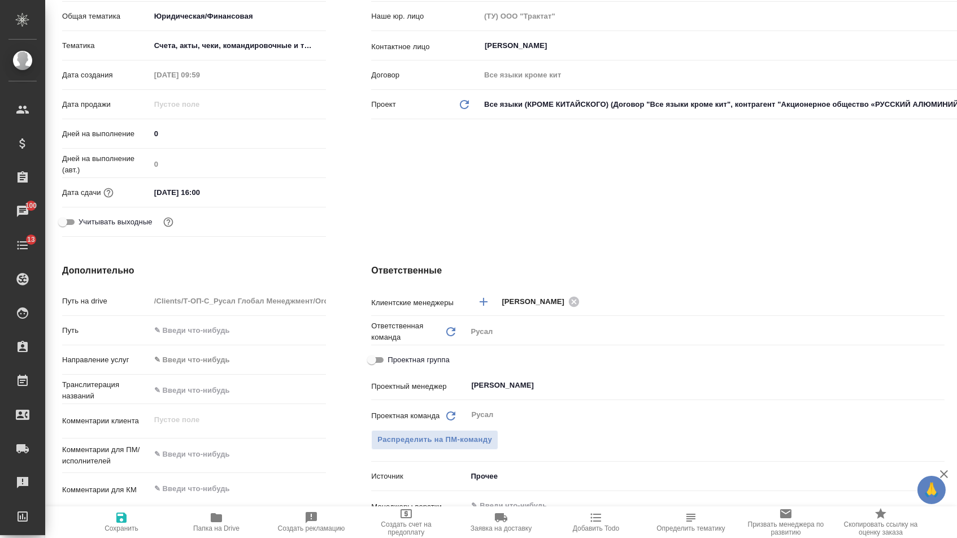
type textarea "x"
click at [191, 458] on textarea at bounding box center [238, 454] width 175 height 19
paste textarea "К переводу 4 файла Два файла на русском в помощь, для шаблона"
type textarea "x"
type textarea "К переводу 4 файла Два файла на русском в помощь, для шаблона"
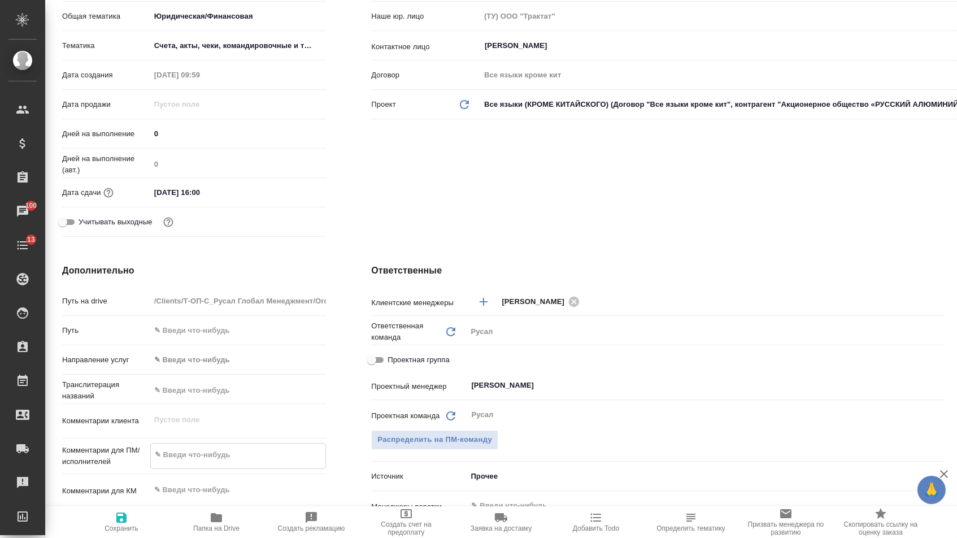
type textarea "x"
type textarea "К переводу 4 файла Два файла на русском в помощь, для шаблона"
type textarea "x"
click at [137, 532] on span "Сохранить" at bounding box center [122, 528] width 34 height 8
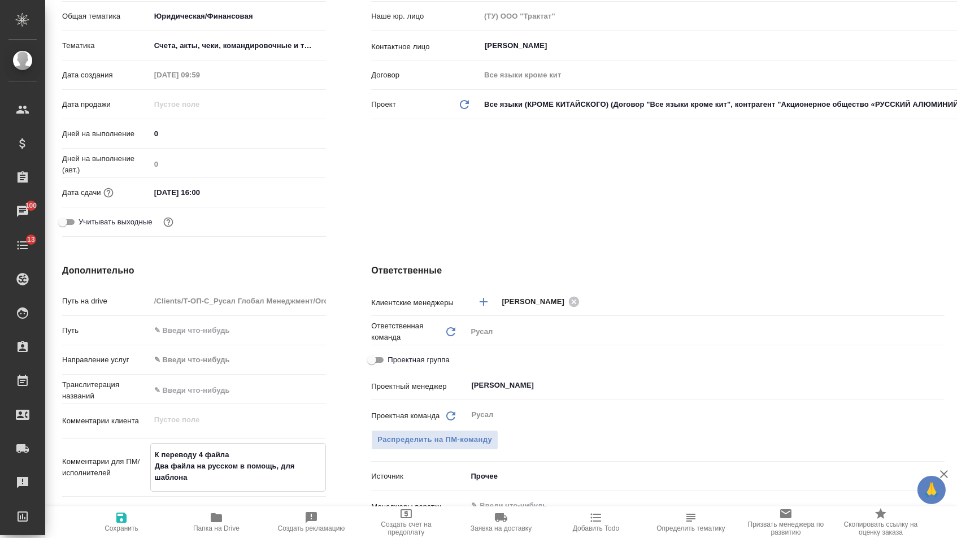
type textarea "x"
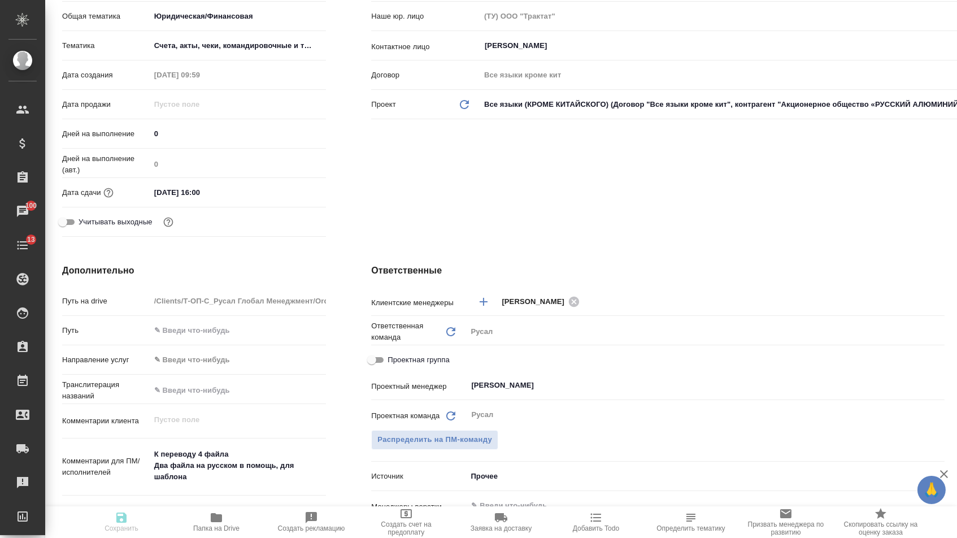
type textarea "x"
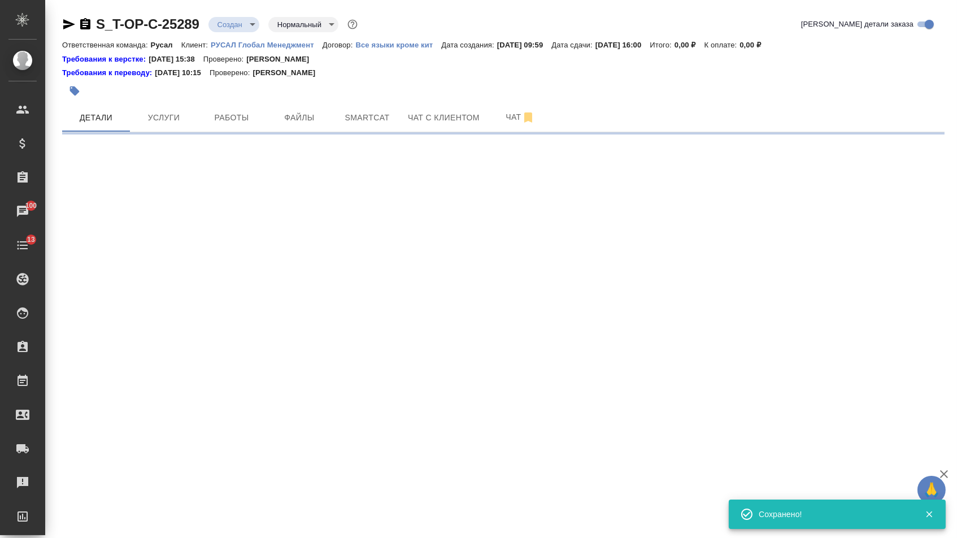
scroll to position [0, 0]
select select "RU"
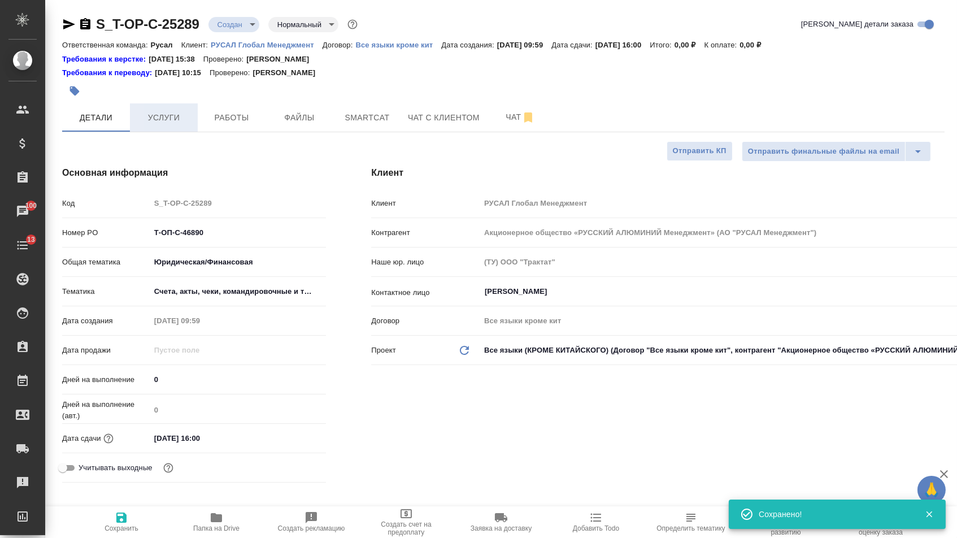
click at [170, 127] on button "Услуги" at bounding box center [164, 117] width 68 height 28
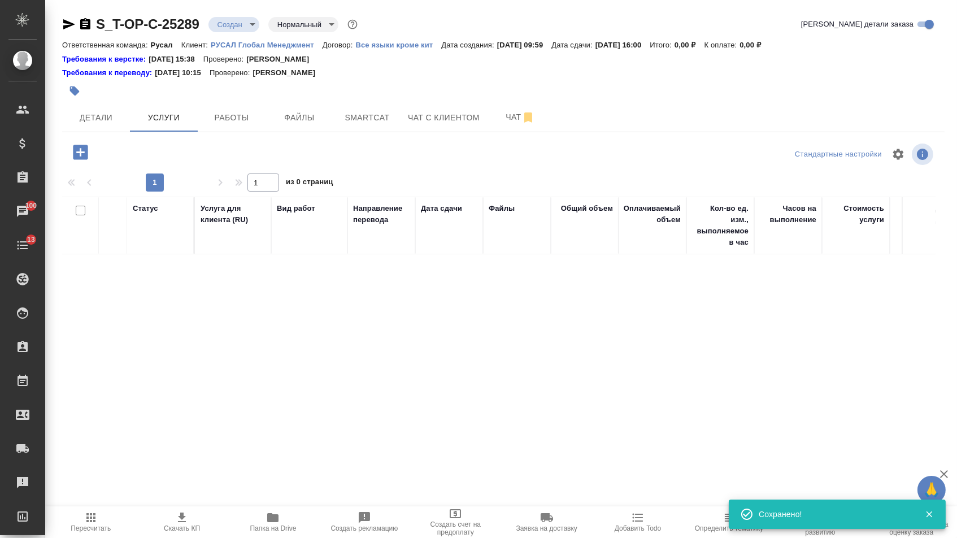
click at [84, 159] on icon "button" at bounding box center [80, 152] width 15 height 15
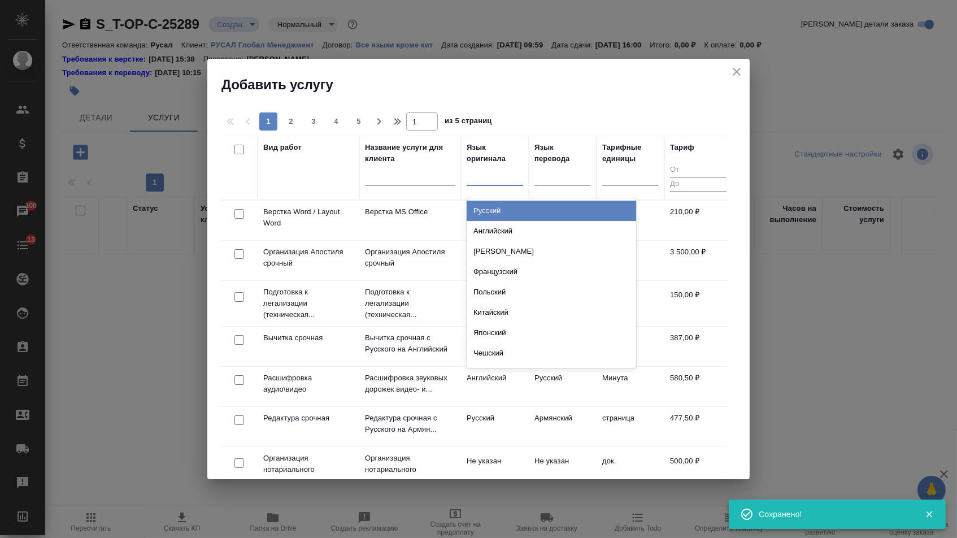
click at [500, 182] on div at bounding box center [495, 174] width 56 height 16
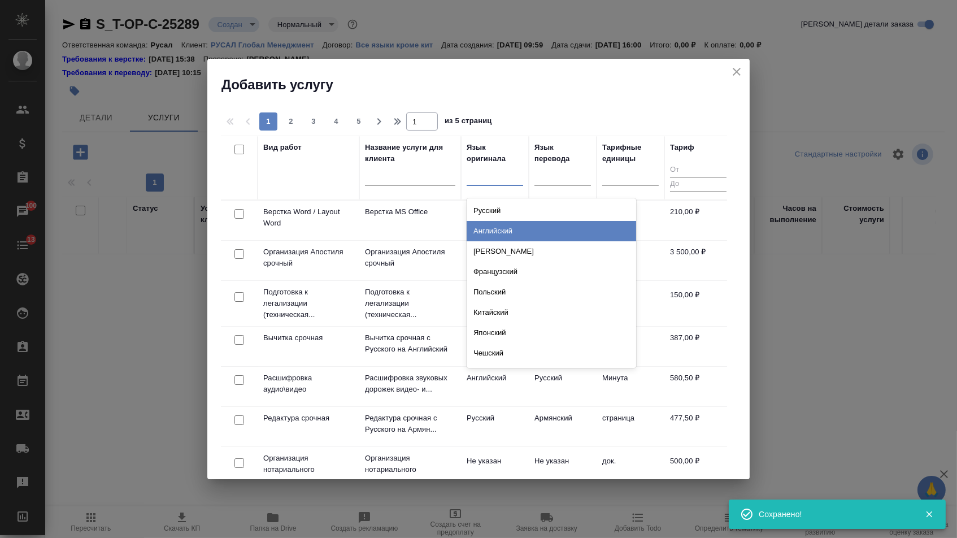
click at [495, 232] on div "Английский" at bounding box center [551, 231] width 169 height 20
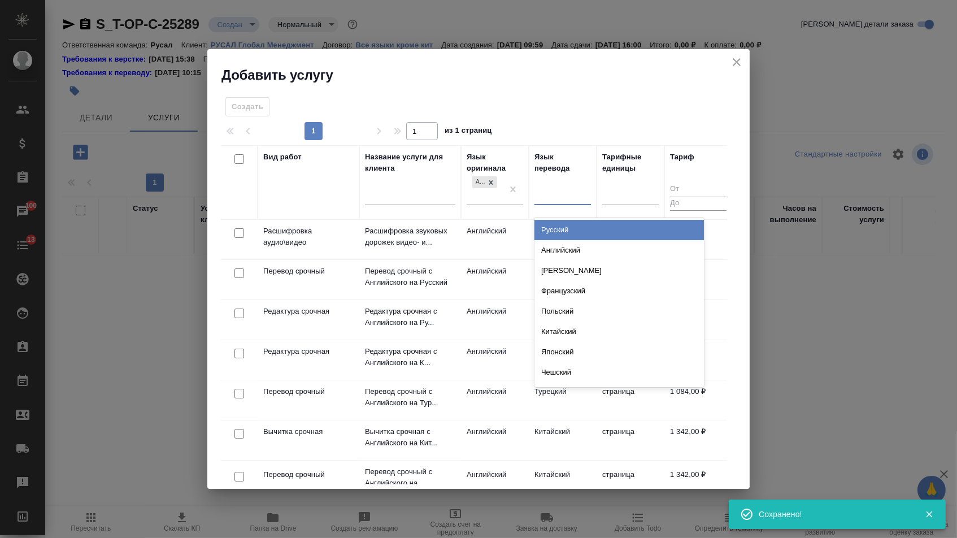
click at [561, 184] on div at bounding box center [562, 194] width 56 height 21
click at [559, 230] on div "Русский" at bounding box center [618, 230] width 169 height 20
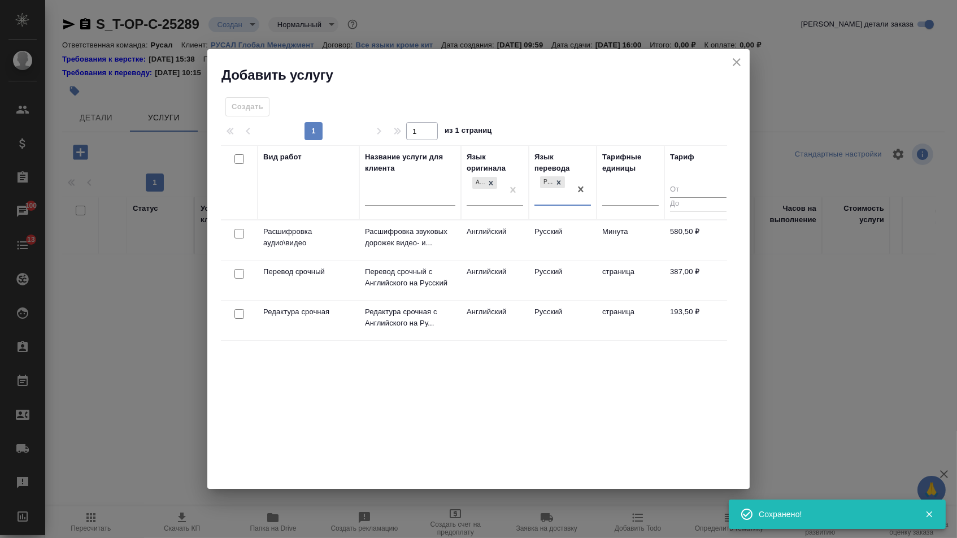
click at [234, 273] on input "checkbox" at bounding box center [239, 274] width 10 height 10
checkbox input "true"
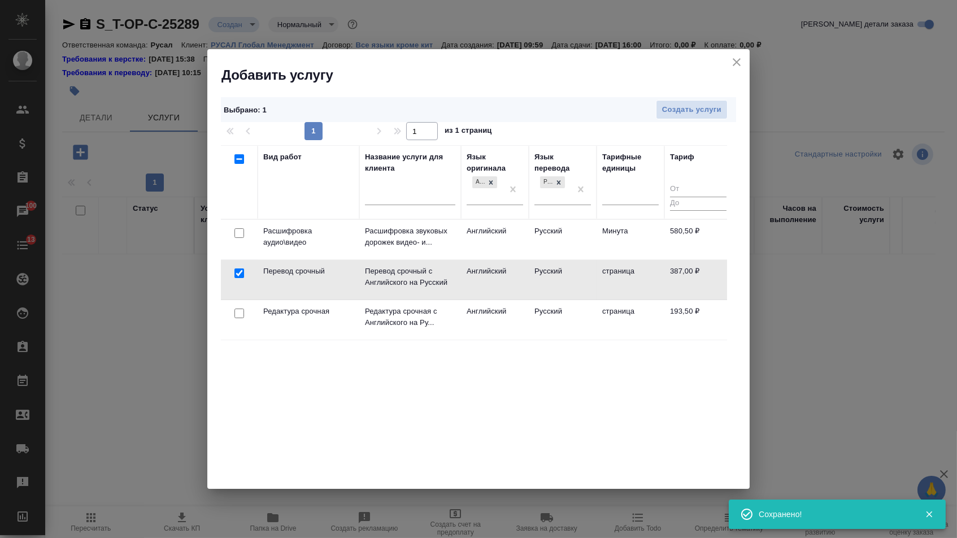
click at [235, 318] on div at bounding box center [239, 314] width 25 height 16
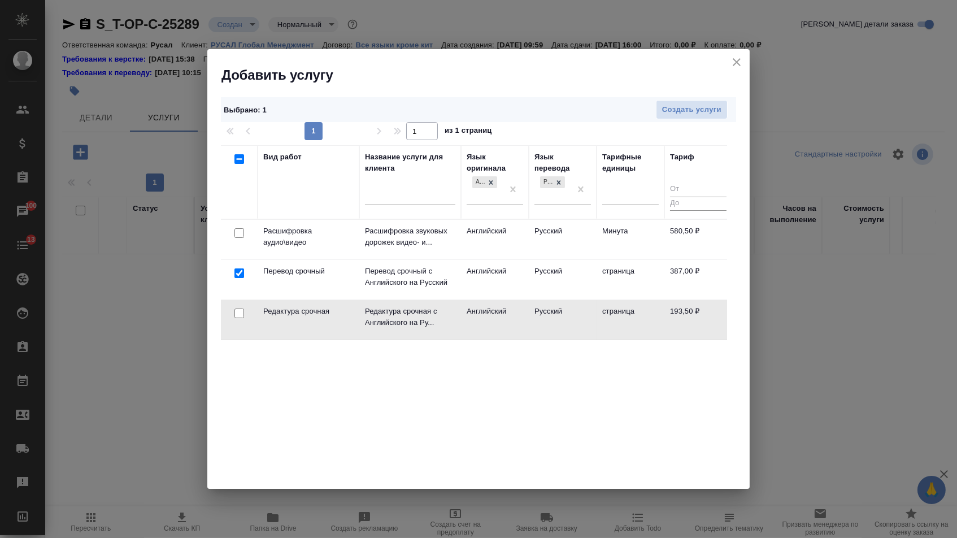
click at [240, 314] on input "checkbox" at bounding box center [239, 313] width 10 height 10
checkbox input "true"
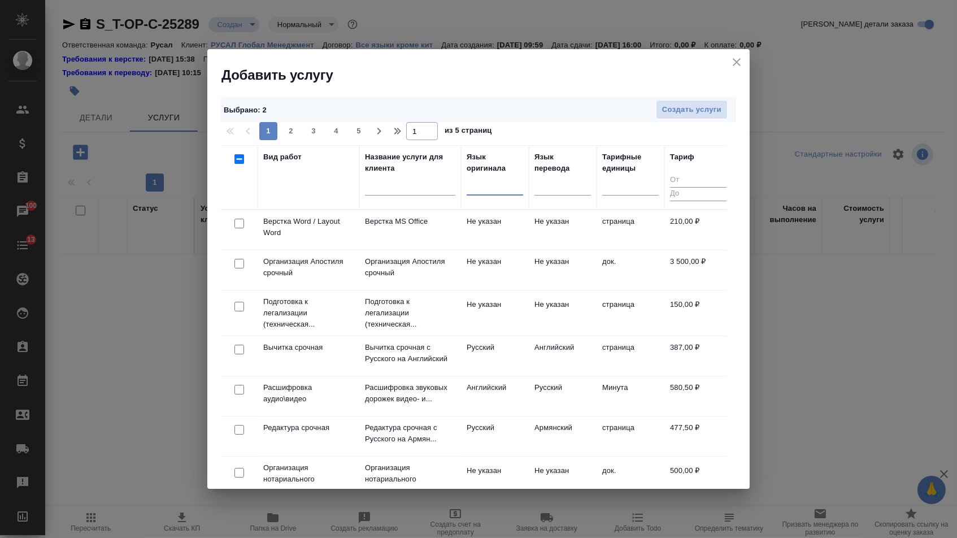
click at [238, 227] on input "checkbox" at bounding box center [239, 224] width 10 height 10
checkbox input "true"
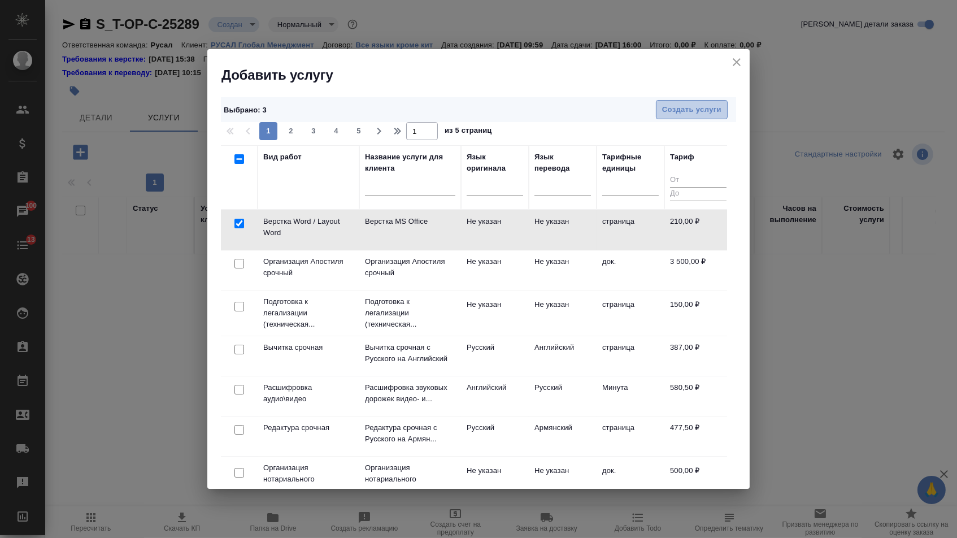
click at [705, 112] on span "Создать услуги" at bounding box center [691, 109] width 59 height 13
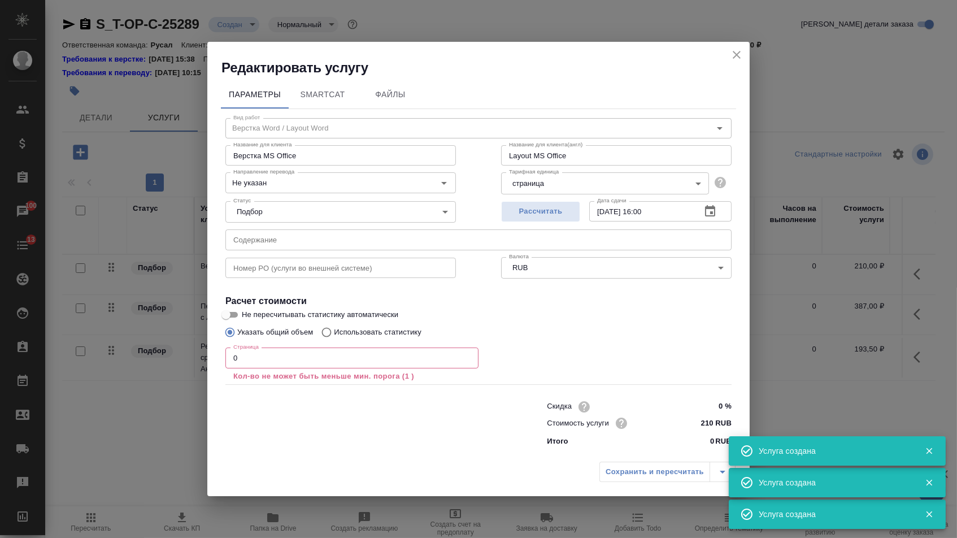
click at [326, 240] on input "text" at bounding box center [478, 239] width 506 height 20
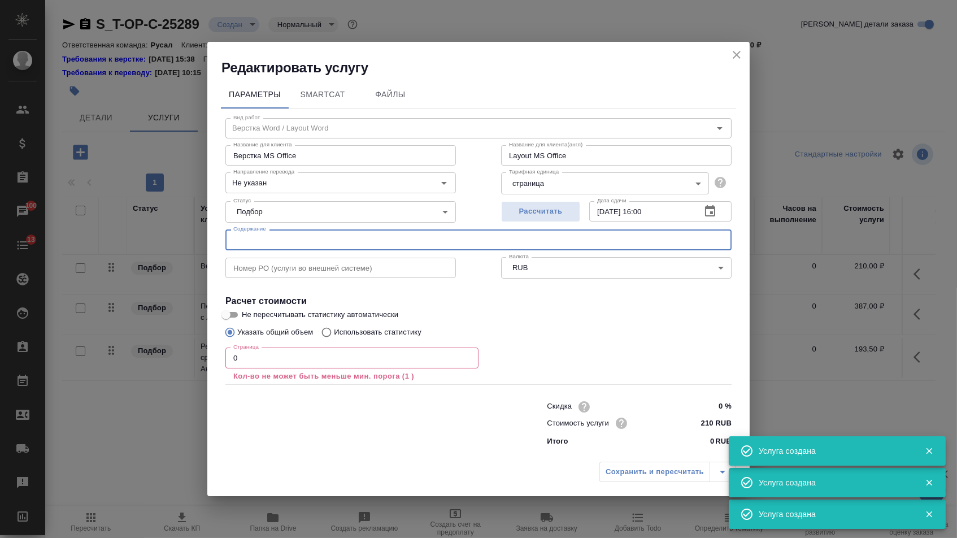
paste input "CS SPL"
type input "CS SPL"
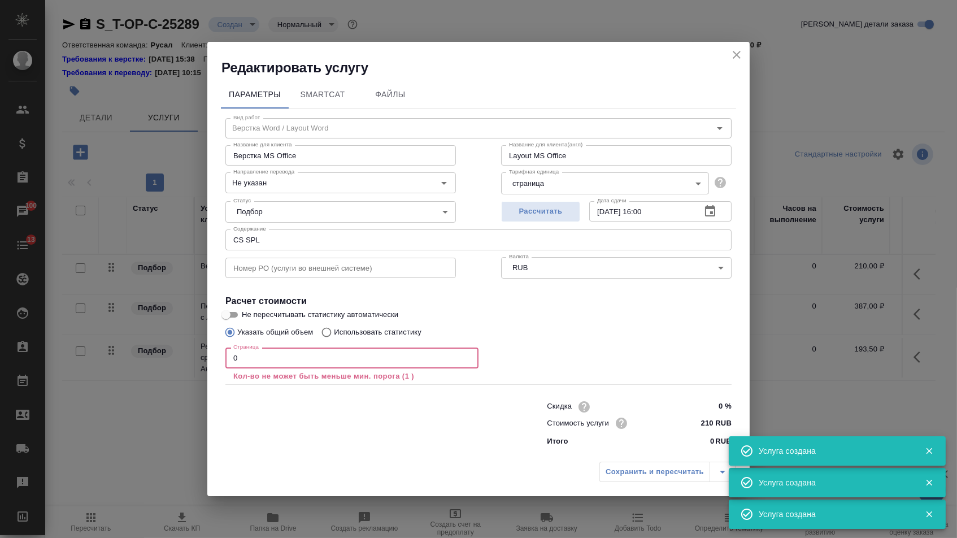
click at [288, 359] on input "0" at bounding box center [351, 357] width 253 height 20
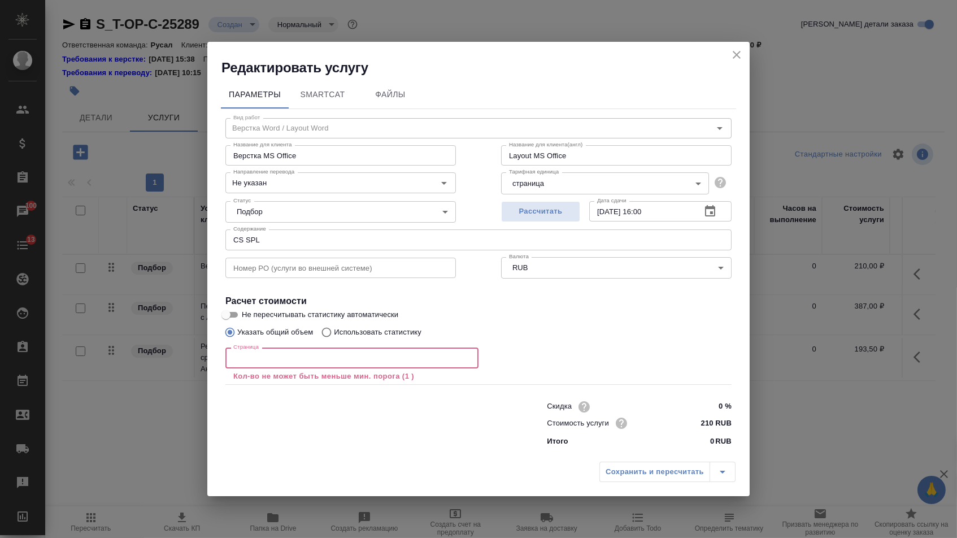
type input "3"
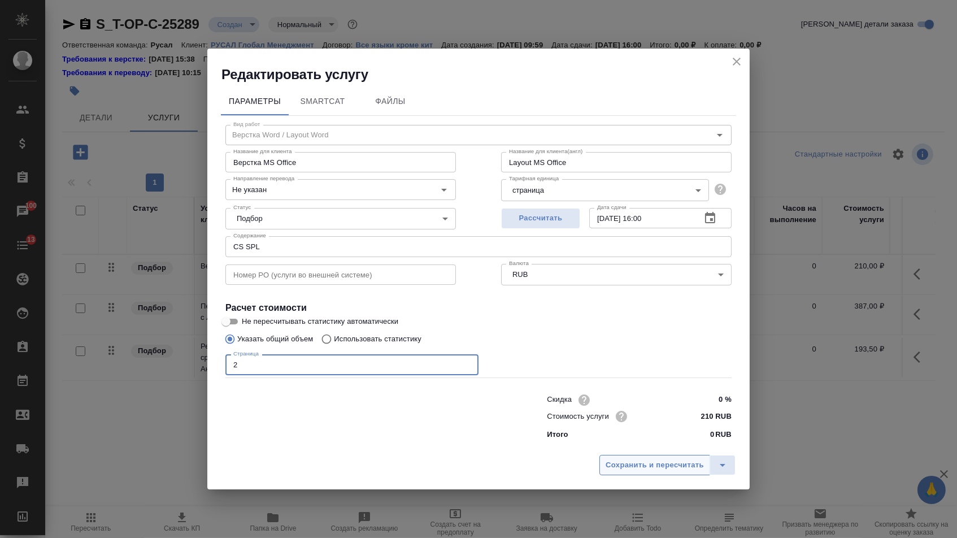
type input "2"
click at [635, 470] on span "Сохранить и пересчитать" at bounding box center [655, 465] width 98 height 13
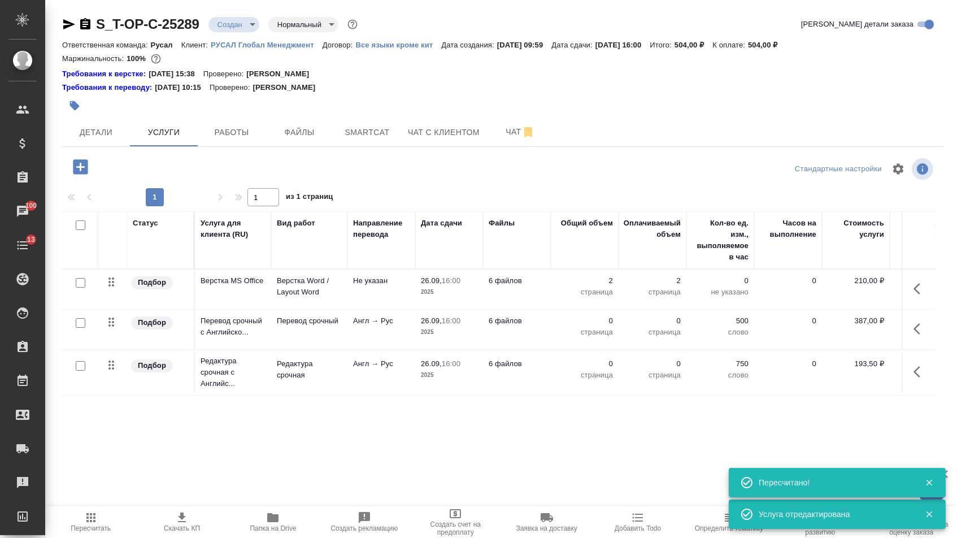
click at [590, 327] on p "0" at bounding box center [584, 320] width 56 height 11
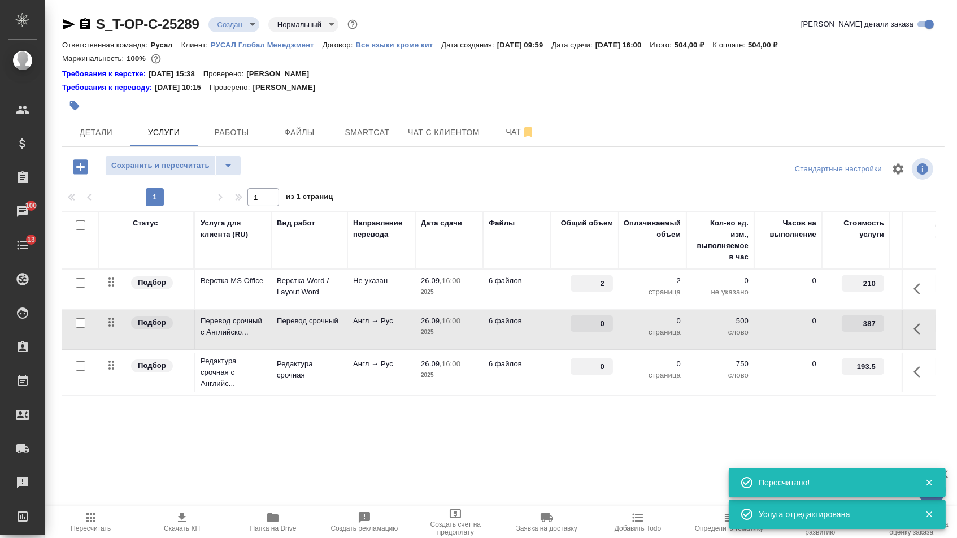
click at [928, 337] on button "button" at bounding box center [920, 328] width 27 height 27
click at [850, 336] on icon "button" at bounding box center [857, 329] width 14 height 14
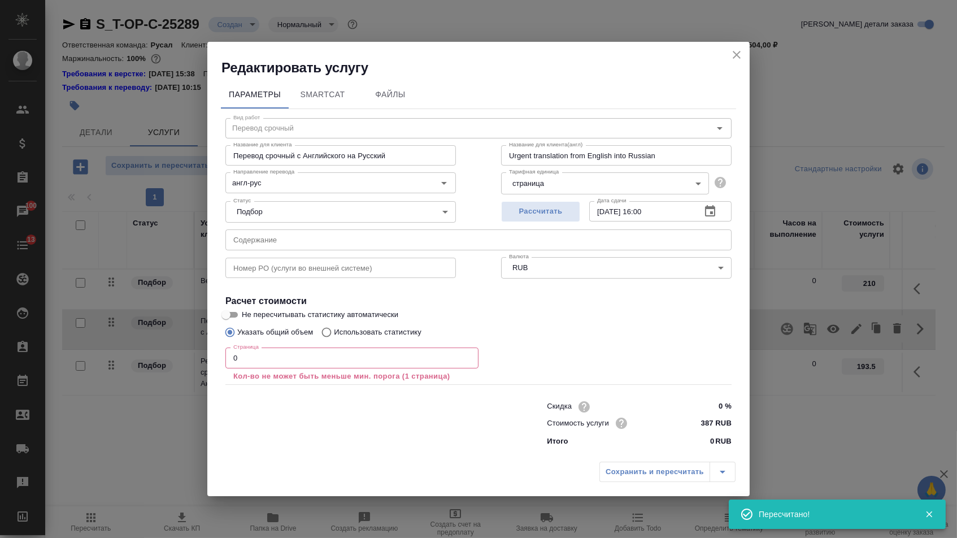
click at [368, 246] on input "text" at bounding box center [478, 239] width 506 height 20
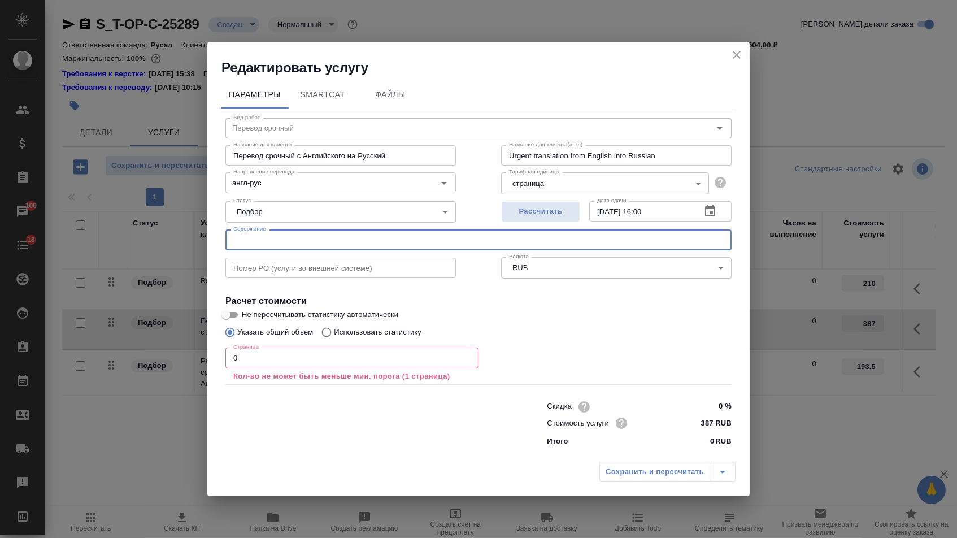
paste input "CS SPL"
type input "CS SPL"
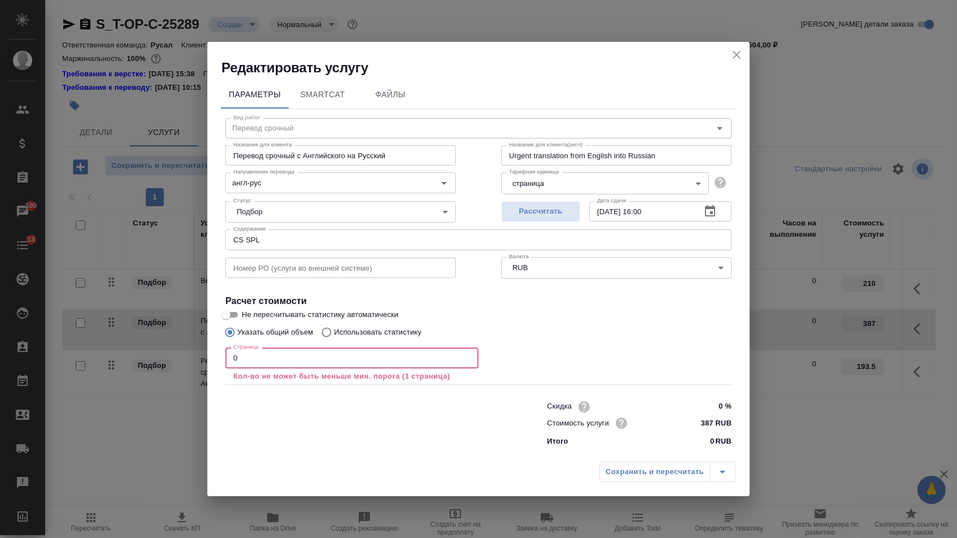
click at [329, 368] on input "0" at bounding box center [351, 357] width 253 height 20
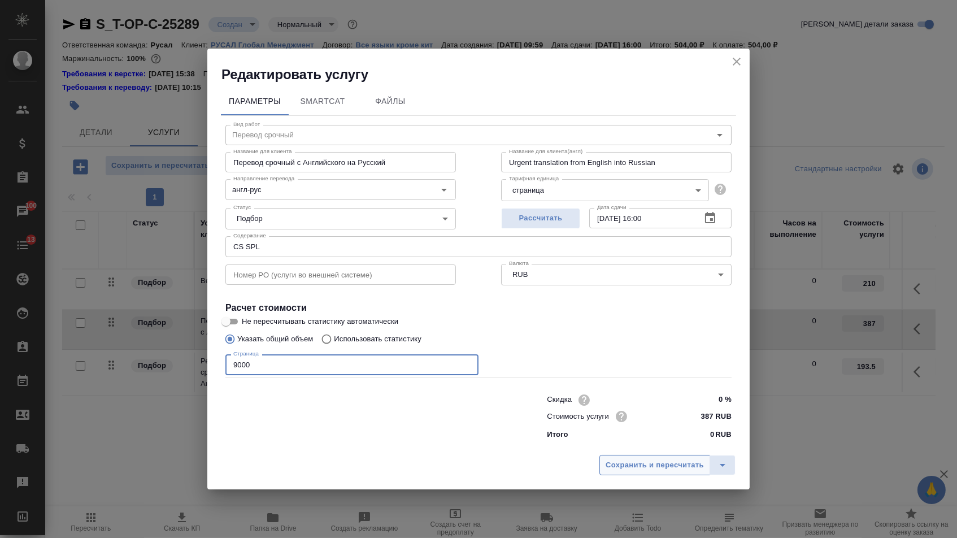
type input "9000"
click at [673, 466] on span "Сохранить и пересчитать" at bounding box center [655, 465] width 98 height 13
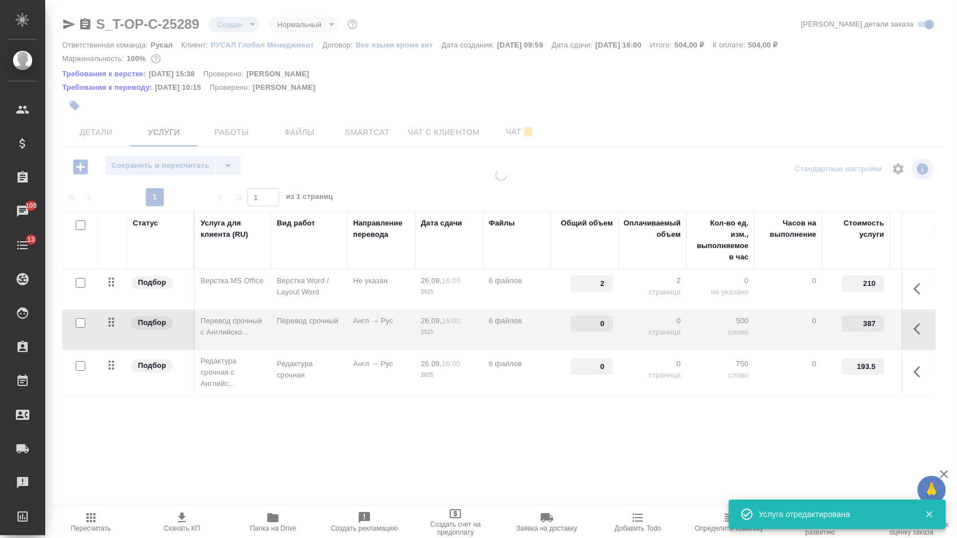
type input "9000"
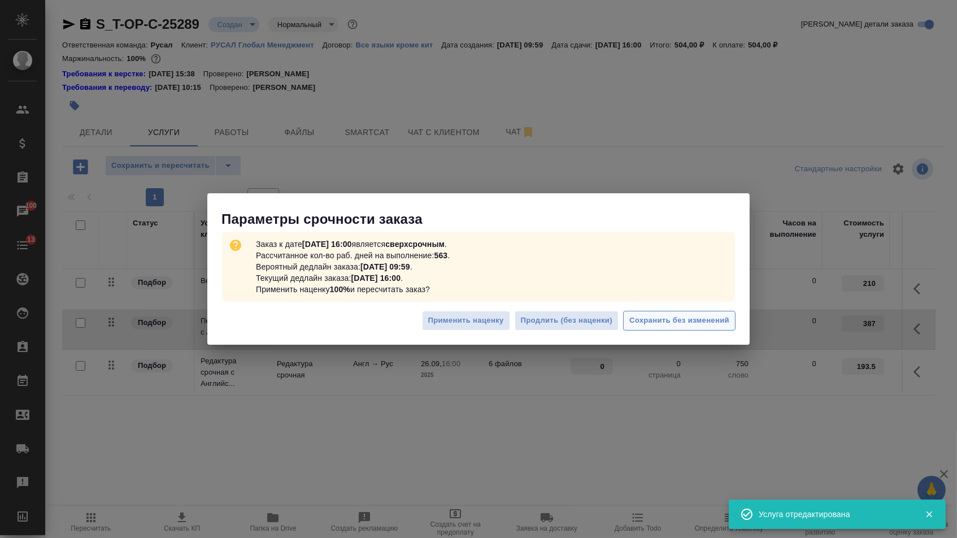
click at [682, 330] on div "Применить наценку Продлить (без наценки) Сохранить без изменений" at bounding box center [478, 325] width 542 height 40
click at [672, 325] on span "Сохранить без изменений" at bounding box center [679, 320] width 100 height 13
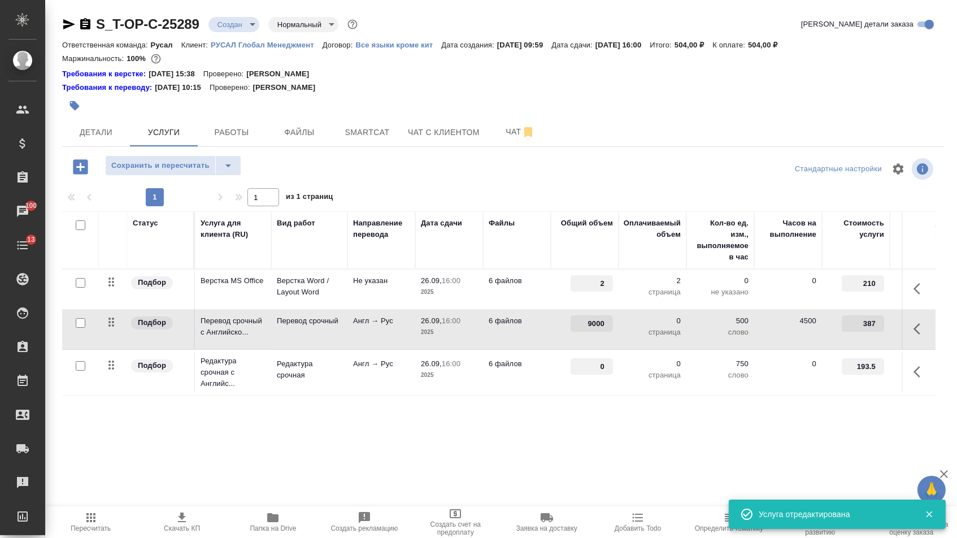
type input "urgent"
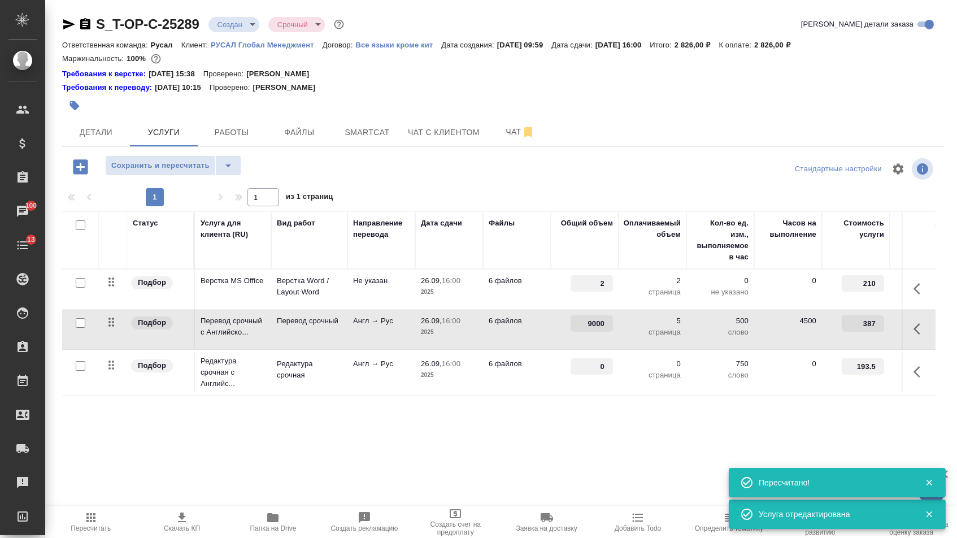
click at [588, 375] on input "0" at bounding box center [592, 366] width 42 height 16
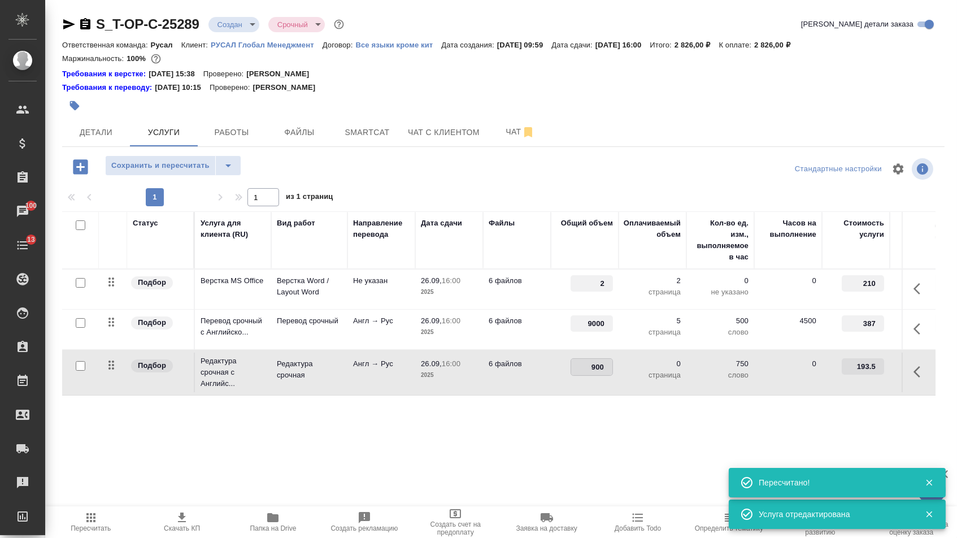
type input "9000"
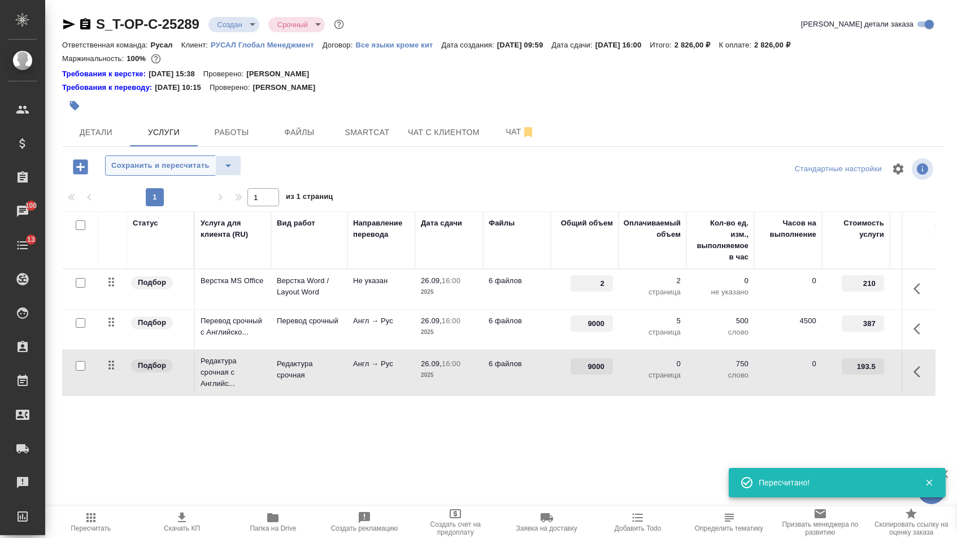
click at [189, 167] on span "Сохранить и пересчитать" at bounding box center [160, 165] width 98 height 13
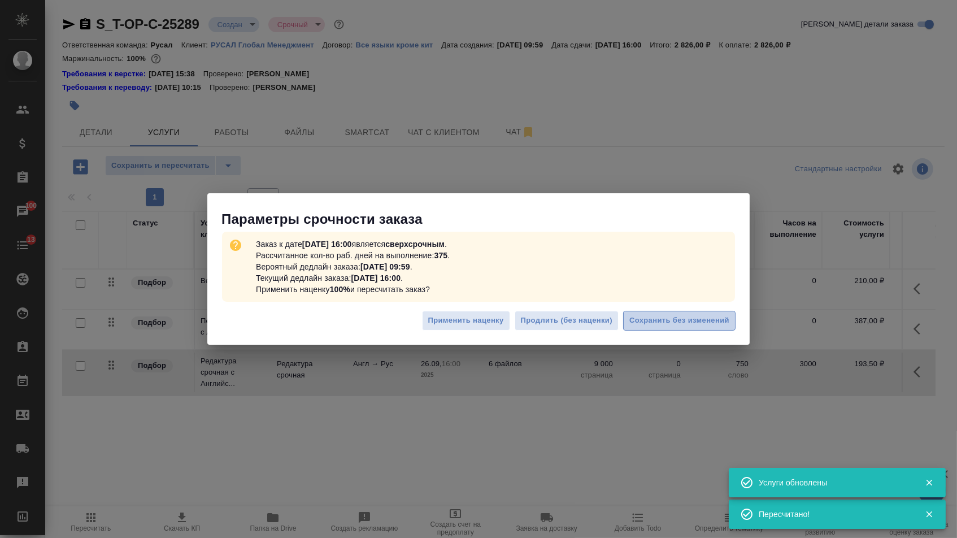
click at [716, 321] on span "Сохранить без изменений" at bounding box center [679, 320] width 100 height 13
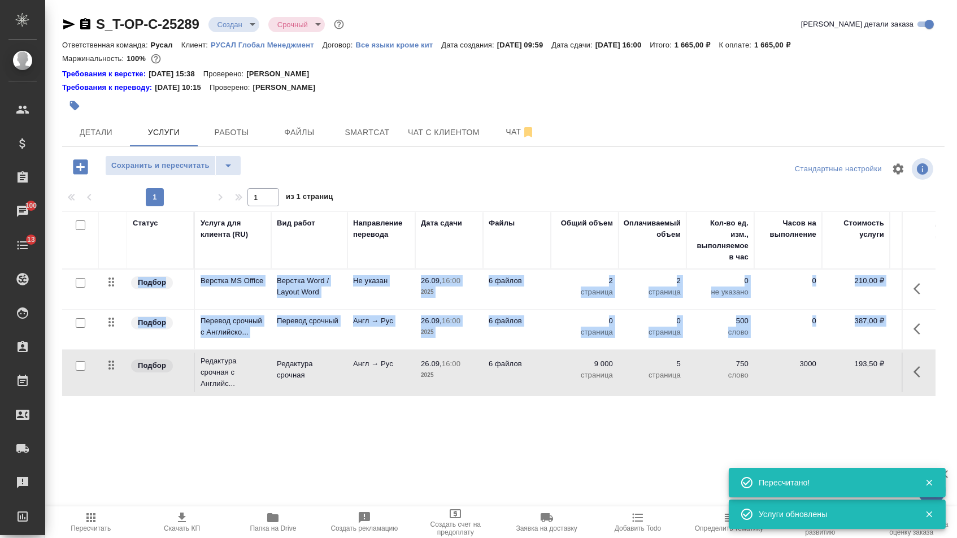
drag, startPoint x: 103, startPoint y: 284, endPoint x: 111, endPoint y: 409, distance: 125.1
click at [111, 406] on div "Статус Услуга для клиента (RU) Вид работ Направление перевода Дата сдачи Файлы …" at bounding box center [498, 332] width 873 height 243
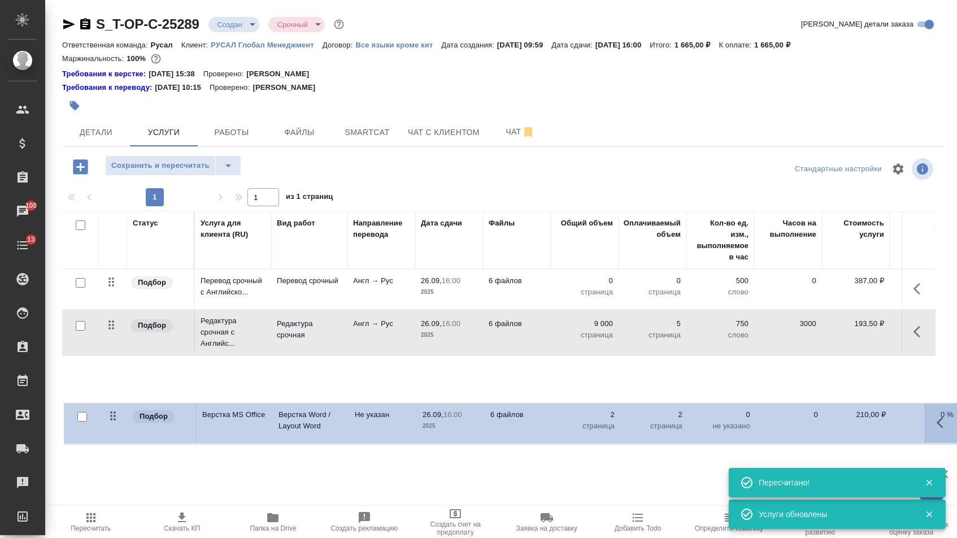
drag, startPoint x: 105, startPoint y: 289, endPoint x: 106, endPoint y: 426, distance: 137.3
click at [106, 426] on div "Статус Услуга для клиента (RU) Вид работ Направление перевода Дата сдачи Файлы …" at bounding box center [498, 332] width 873 height 243
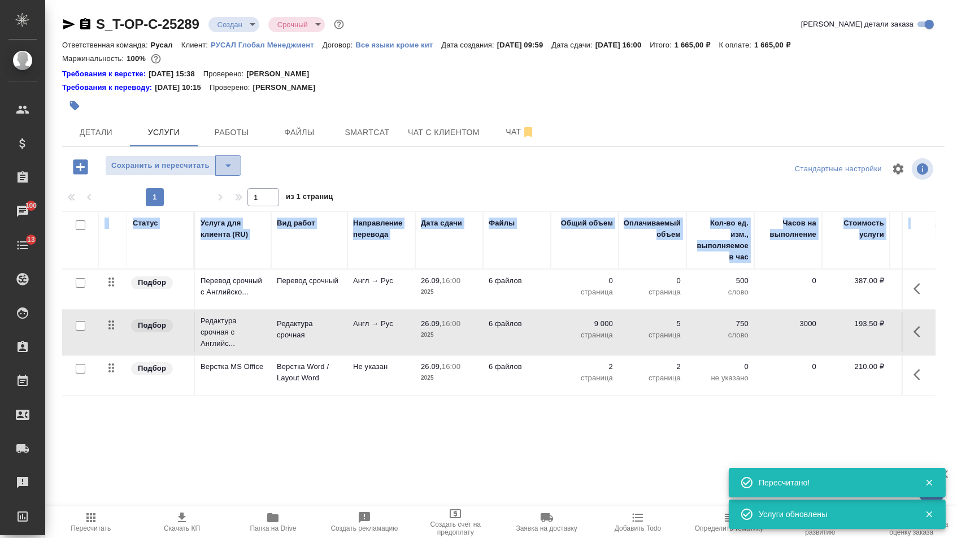
click at [235, 164] on icon "split button" at bounding box center [228, 166] width 14 height 14
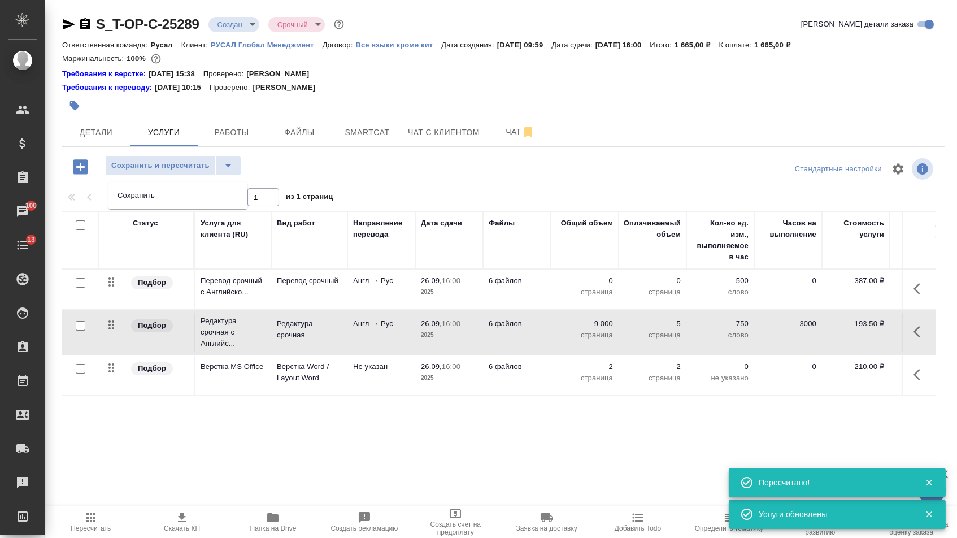
click at [232, 191] on li "Сохранить" at bounding box center [177, 195] width 139 height 18
click at [247, 13] on div "S_T-OP-C-25289 Создан new Срочный urgent Кратко детали заказа Ответственная ком…" at bounding box center [503, 241] width 895 height 483
click at [247, 31] on body "🙏 .cls-1 fill:#fff; AWATERA Menshikova Aleksandra Клиенты Спецификации Заказы 1…" at bounding box center [478, 269] width 957 height 538
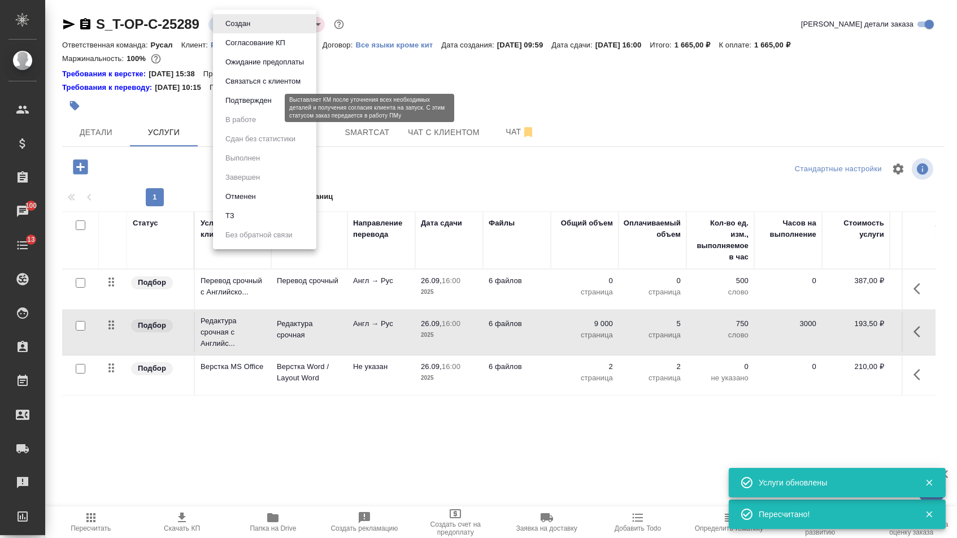
click at [249, 106] on button "Подтвержден" at bounding box center [248, 100] width 53 height 12
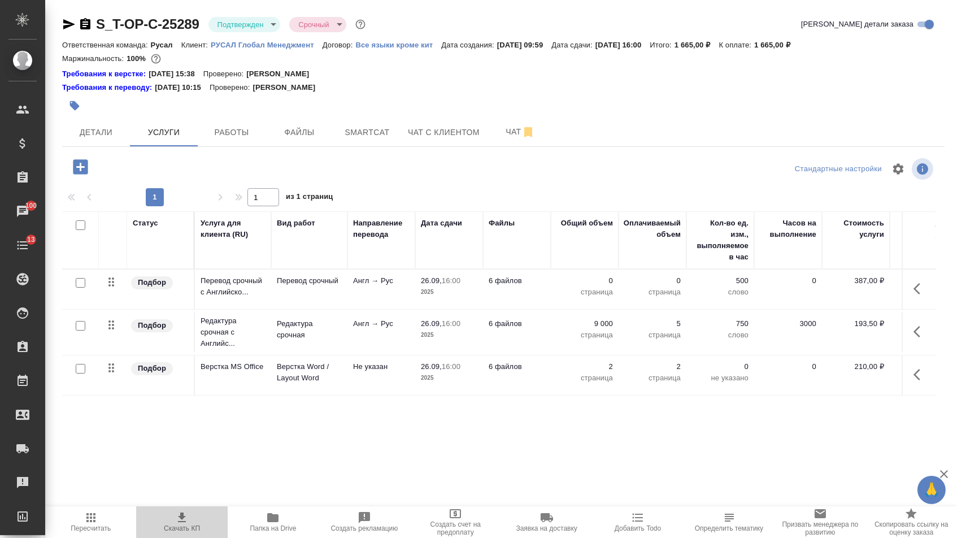
click at [193, 530] on span "Скачать КП" at bounding box center [182, 528] width 36 height 8
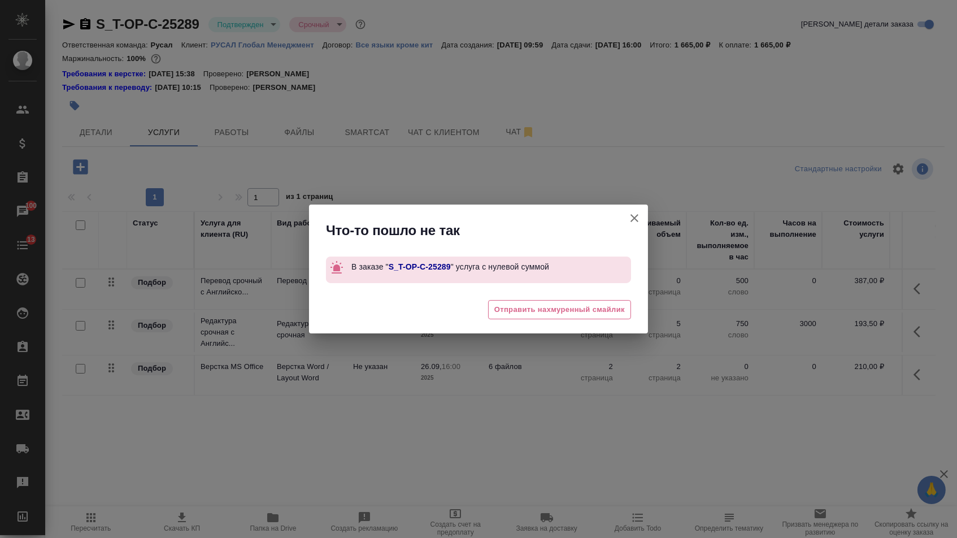
click at [632, 213] on icon "button" at bounding box center [635, 218] width 14 height 14
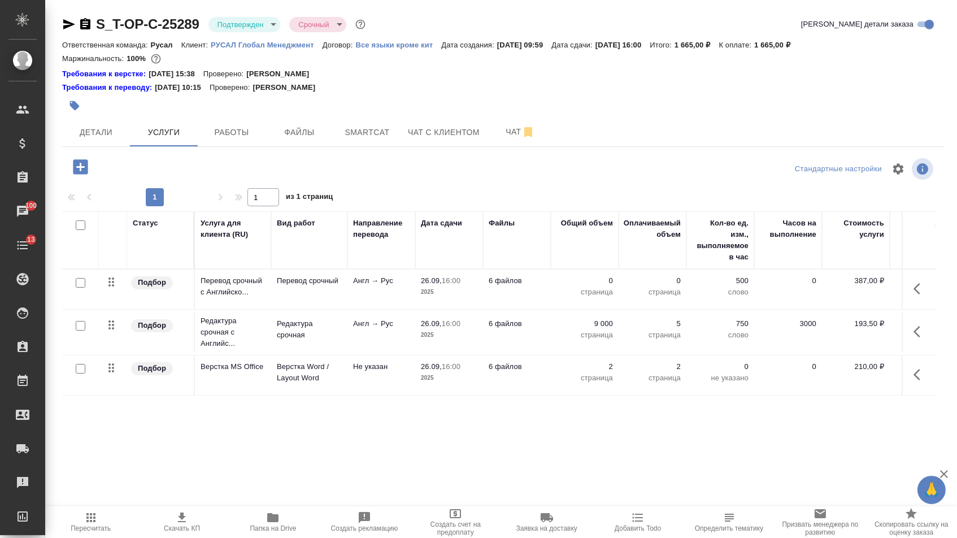
click at [578, 281] on p "0" at bounding box center [584, 280] width 56 height 11
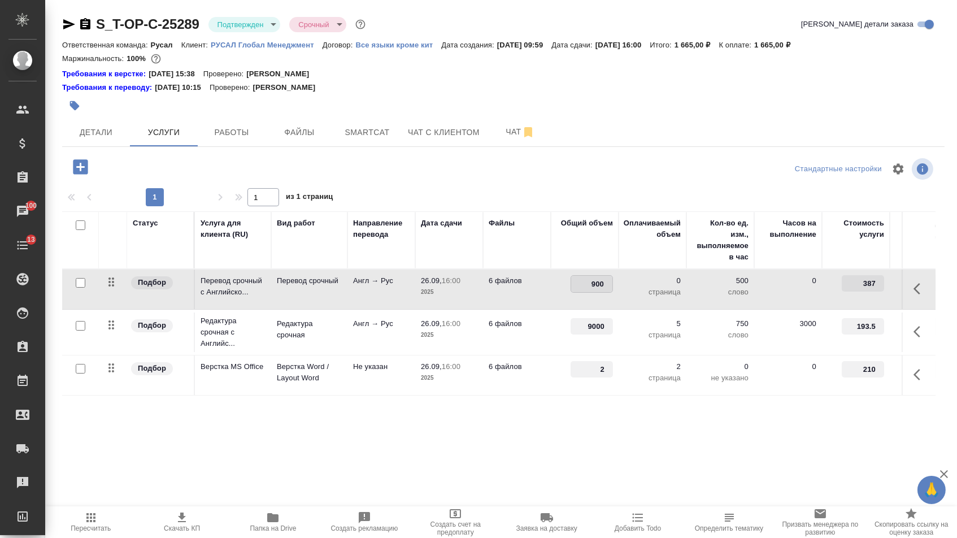
type input "9000"
click at [89, 519] on icon "button" at bounding box center [90, 517] width 9 height 9
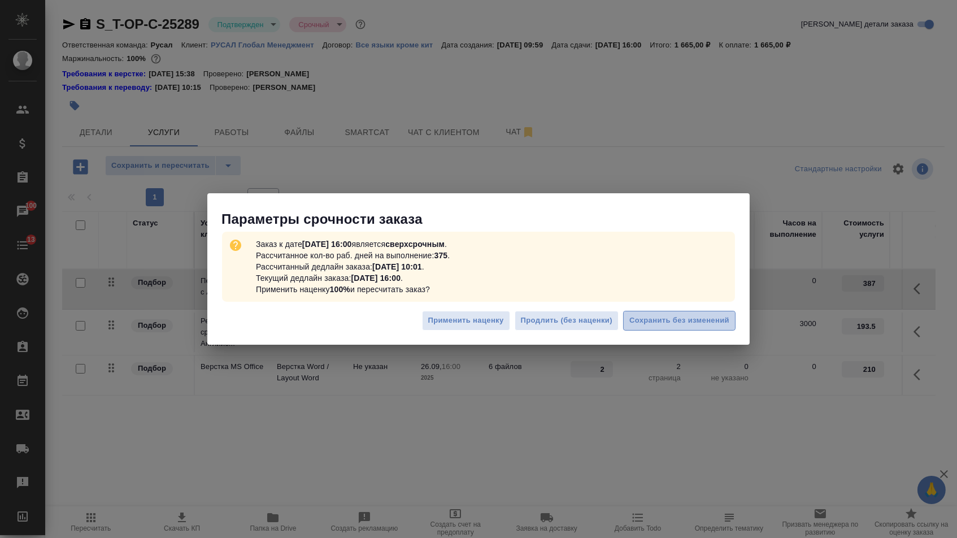
click at [669, 321] on span "Сохранить без изменений" at bounding box center [679, 320] width 100 height 13
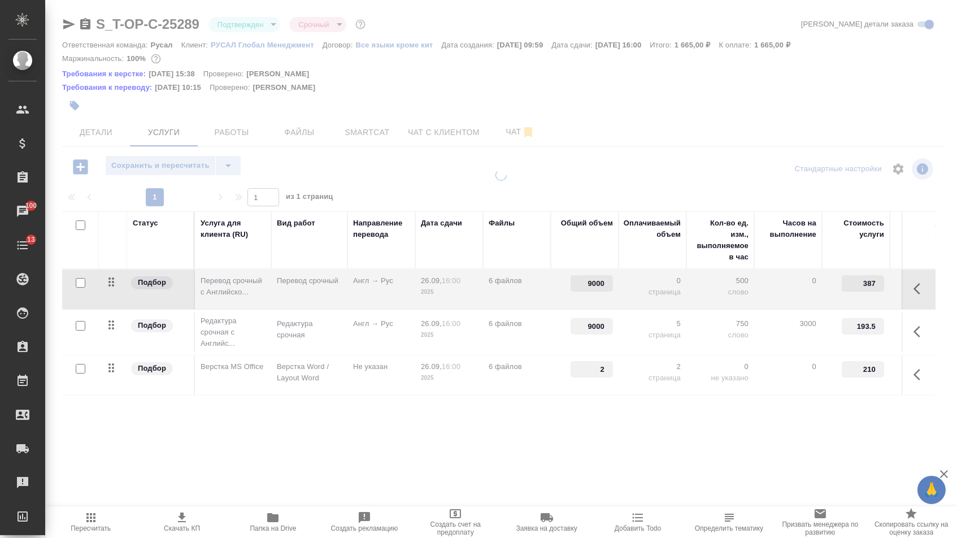
type input "0"
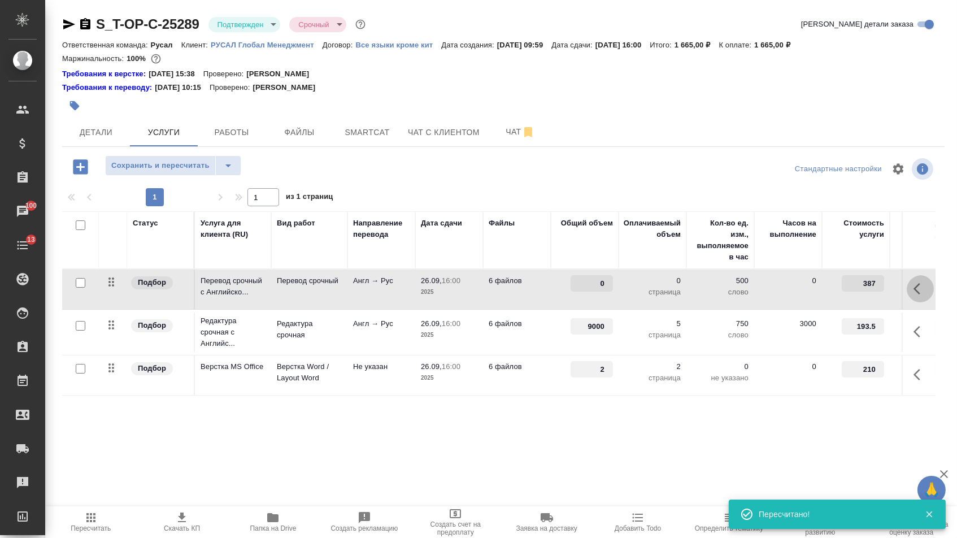
click at [916, 293] on icon "button" at bounding box center [920, 289] width 14 height 14
click at [850, 295] on icon "button" at bounding box center [857, 289] width 14 height 14
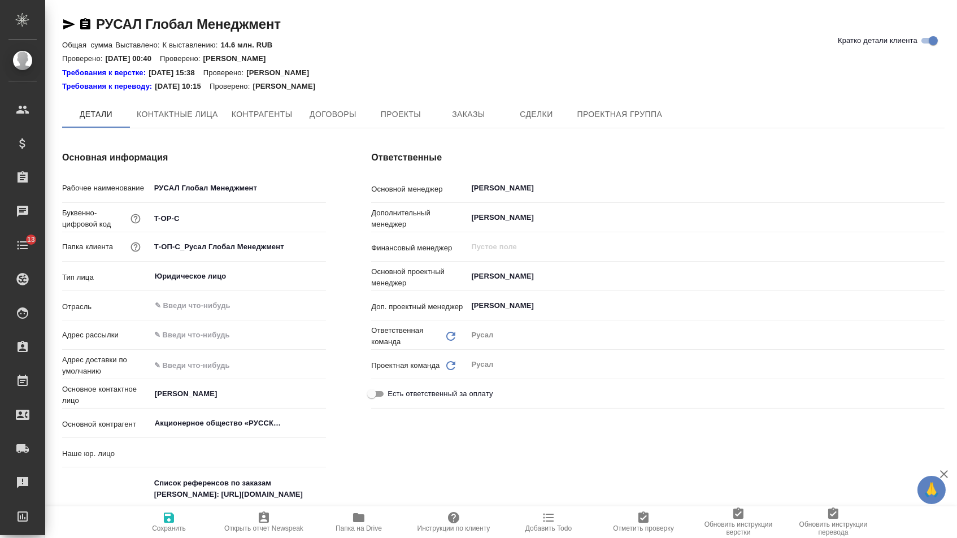
type textarea "x"
type input "(ТУ) ООО "Трактат""
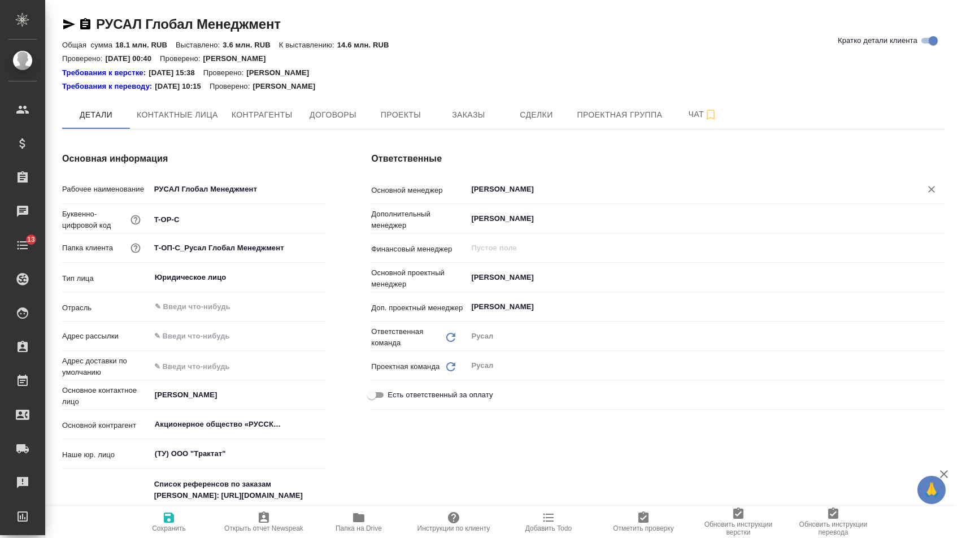
type textarea "x"
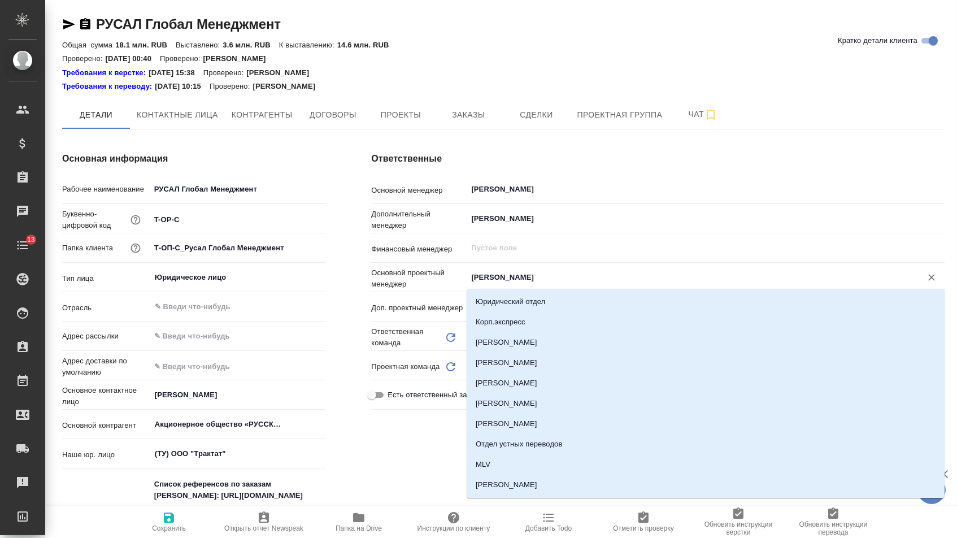
click at [521, 280] on input "Журавлева Александра" at bounding box center [686, 278] width 433 height 14
type textarea "x"
type input "ав"
type textarea "x"
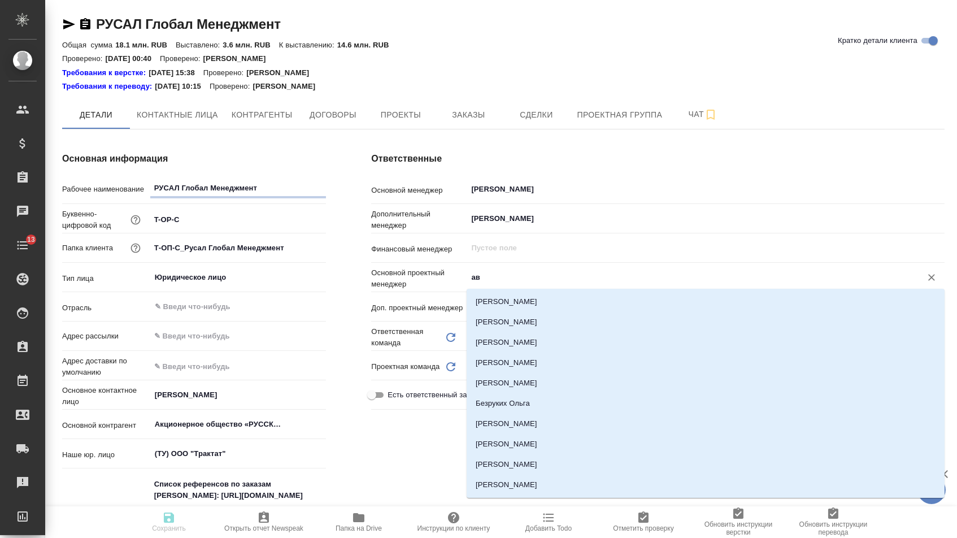
type textarea "x"
type input "авд"
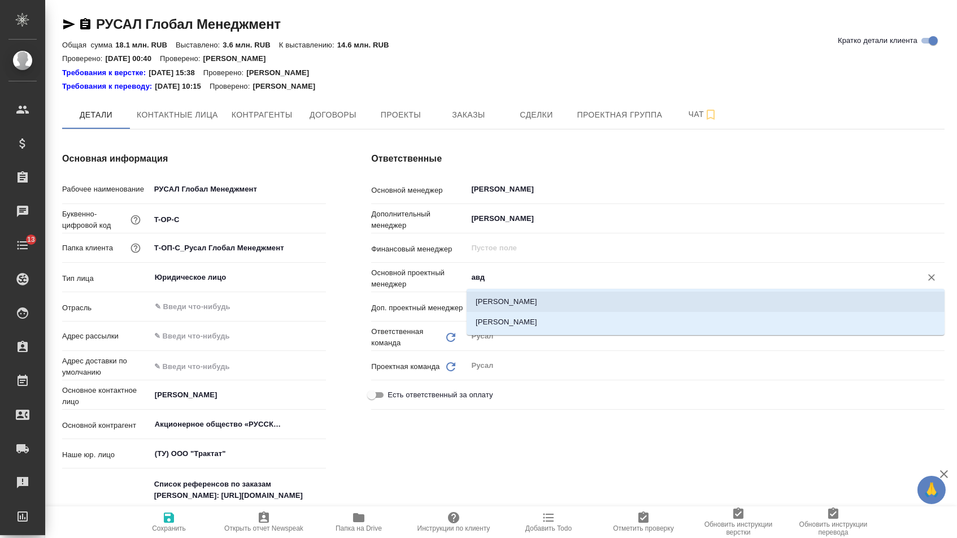
click at [530, 322] on li "[PERSON_NAME]" at bounding box center [706, 322] width 478 height 20
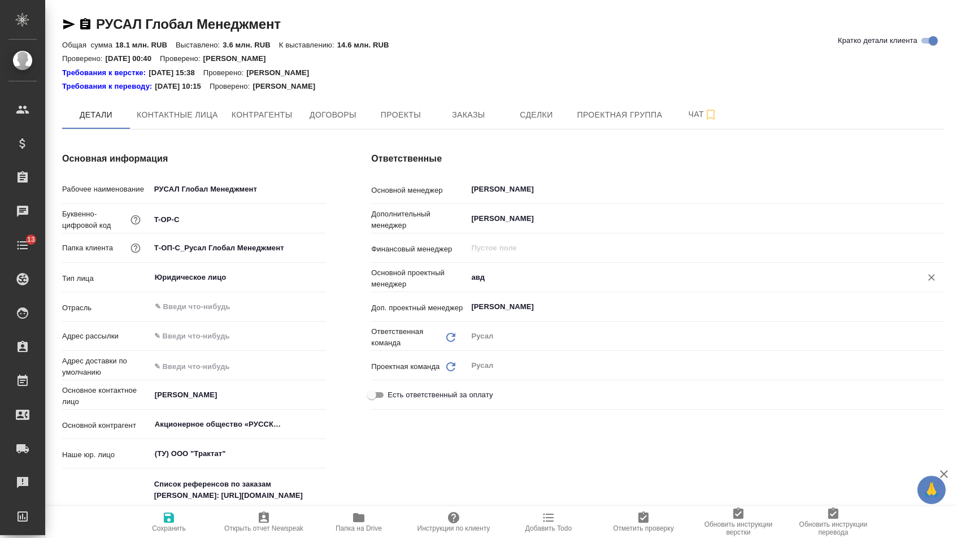
type textarea "x"
type input "[PERSON_NAME]"
type textarea "x"
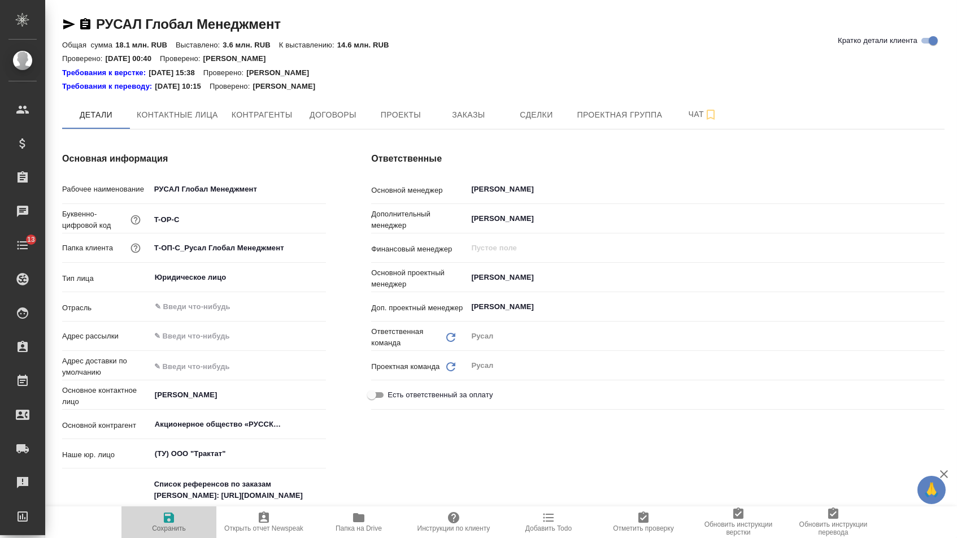
click at [165, 522] on icon "button" at bounding box center [169, 517] width 10 height 10
type textarea "x"
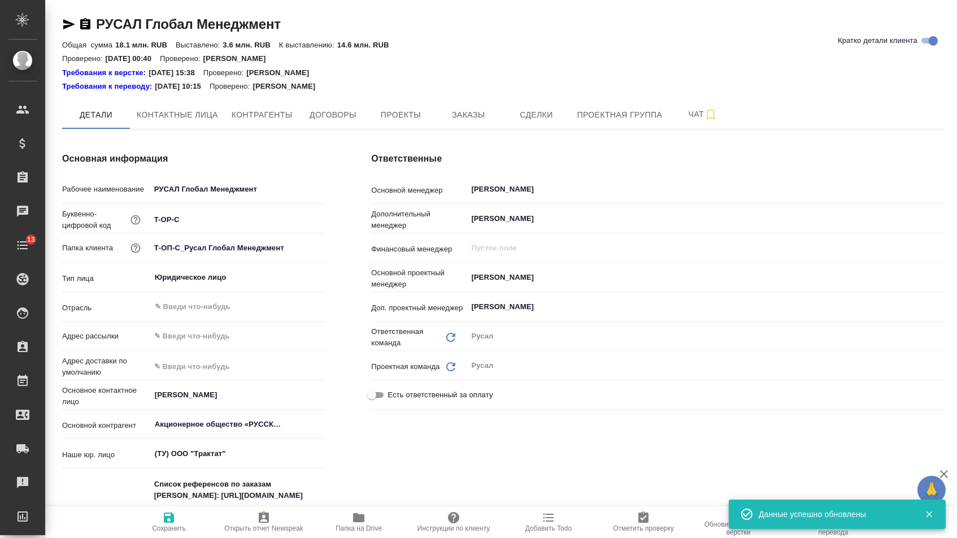
type textarea "x"
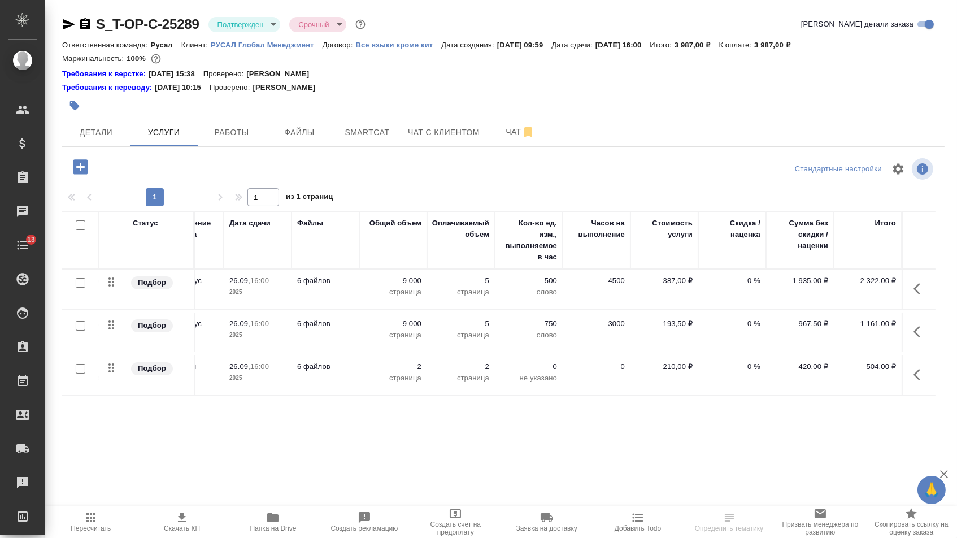
scroll to position [0, 191]
click at [106, 140] on span "Детали" at bounding box center [96, 132] width 54 height 14
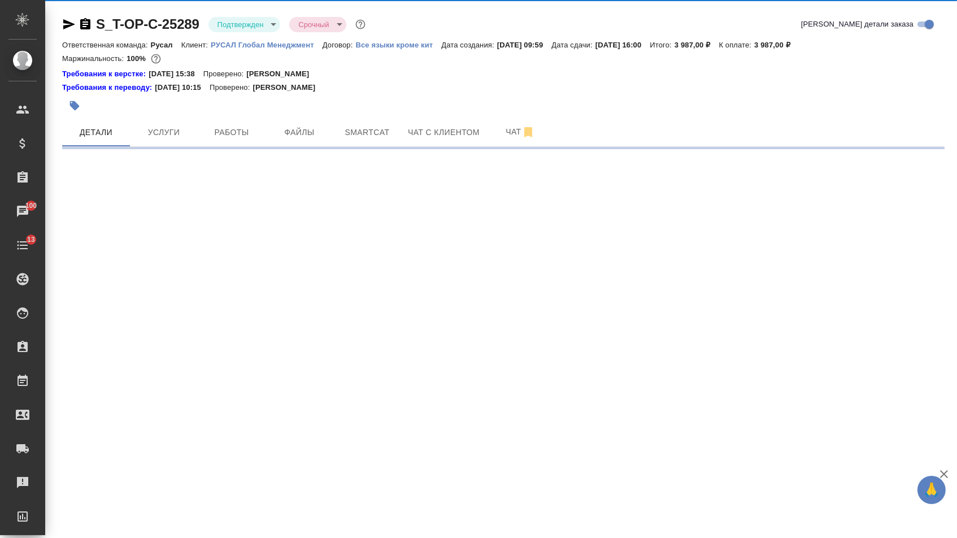
select select "RU"
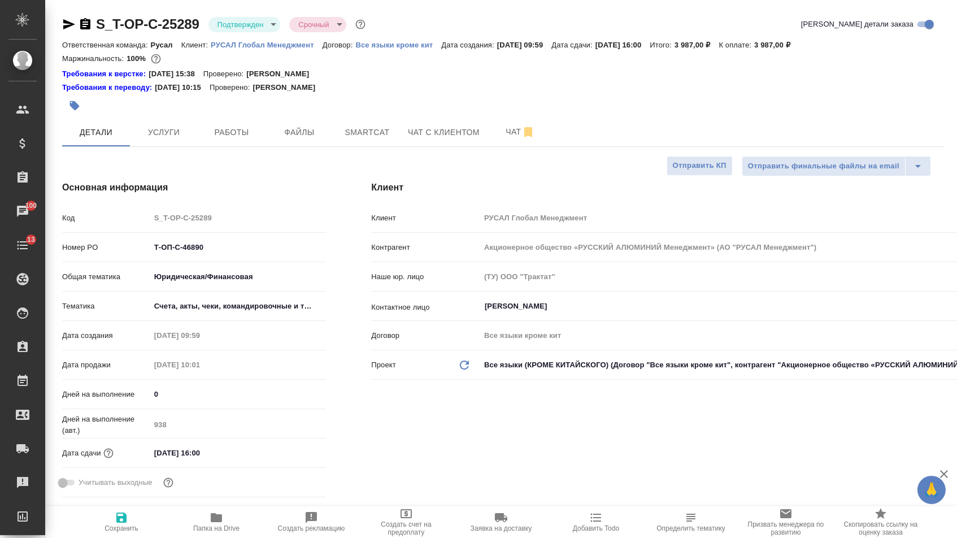
type textarea "x"
drag, startPoint x: 208, startPoint y: 253, endPoint x: 51, endPoint y: 250, distance: 157.1
click at [51, 250] on div "Основная информация Код S_T-OP-C-25289 Номер PO Т-ОП-С-46890 Общая тематика Юри…" at bounding box center [194, 341] width 309 height 366
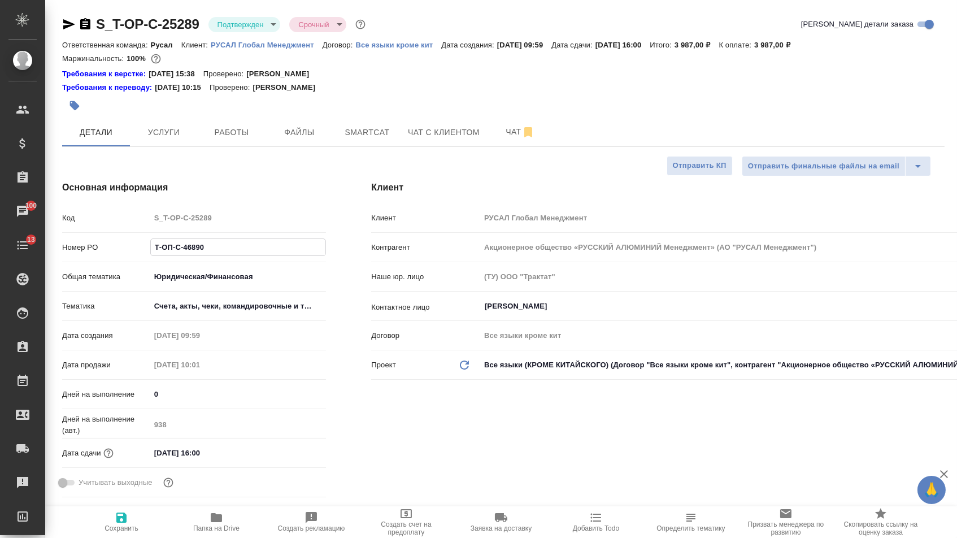
type textarea "x"
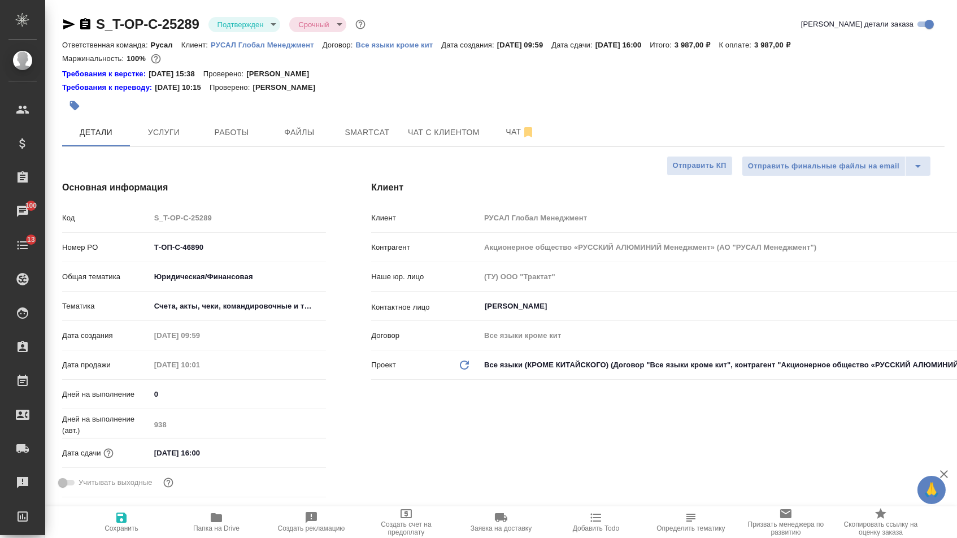
type textarea "x"
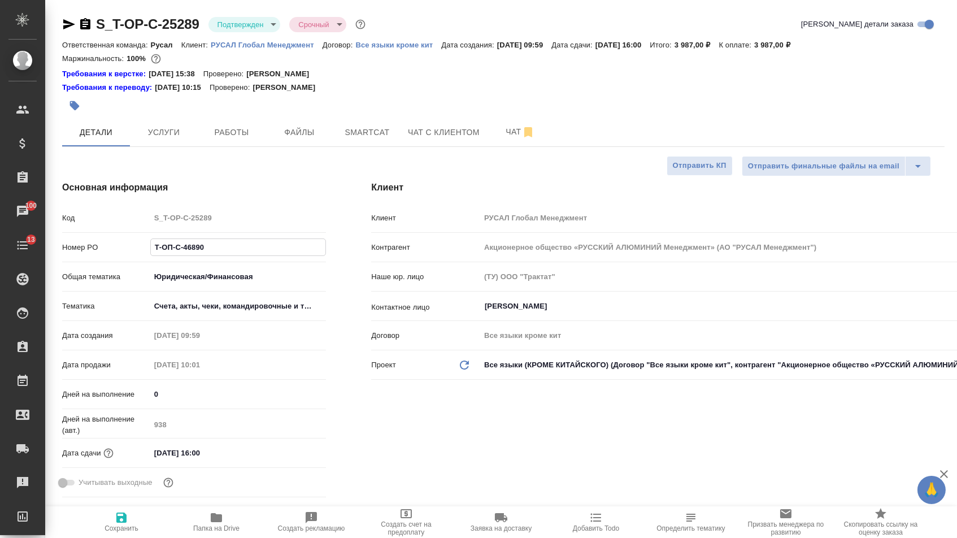
type textarea "x"
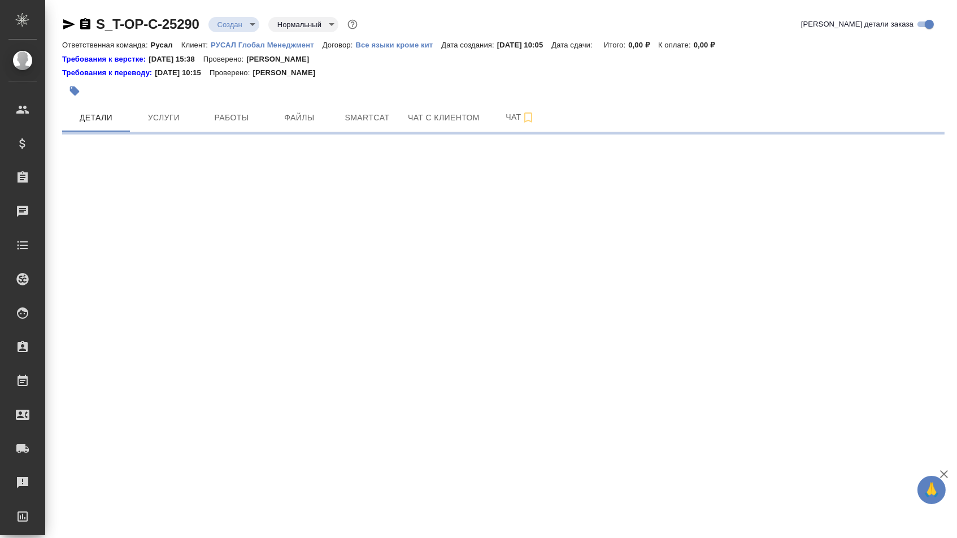
select select "RU"
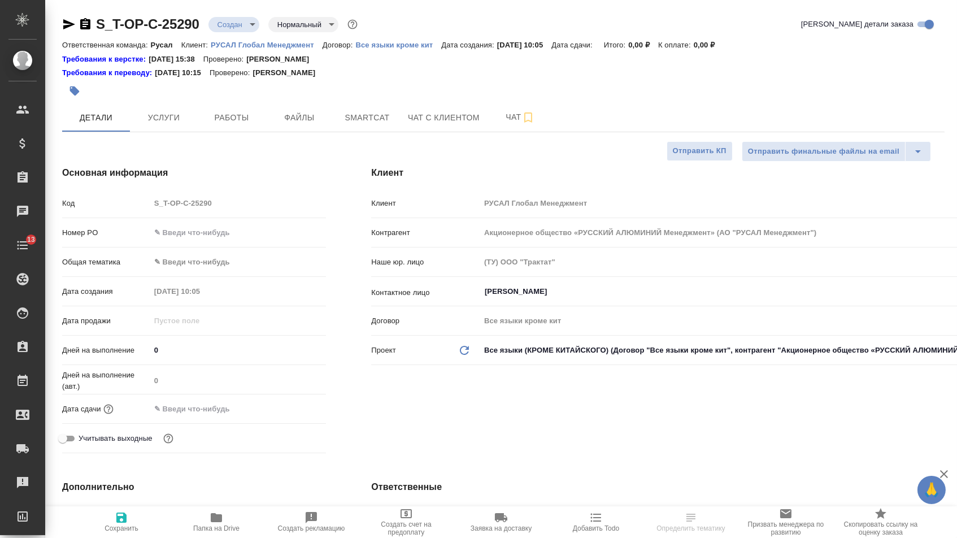
type textarea "x"
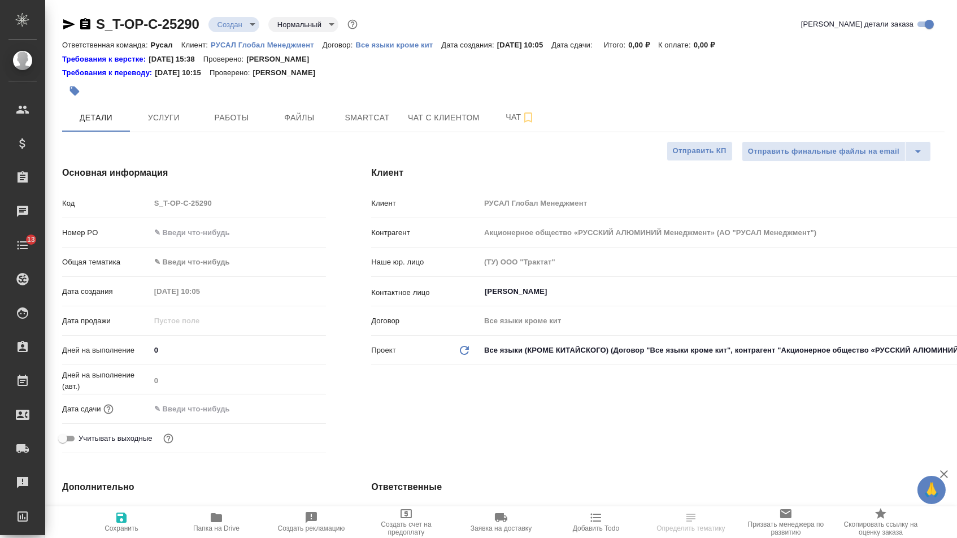
type textarea "x"
click at [202, 233] on input "text" at bounding box center [238, 232] width 176 height 16
type input "ч"
type textarea "x"
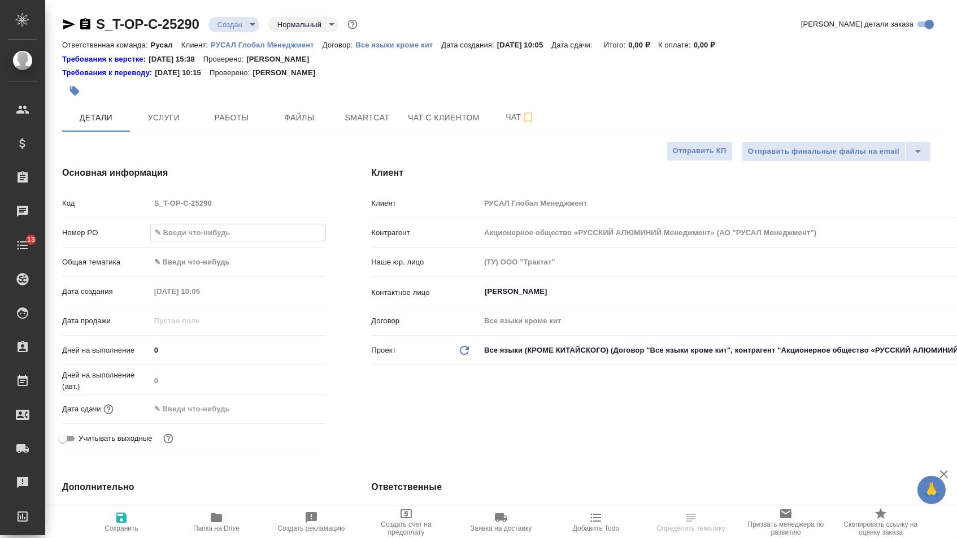
type textarea "x"
type input "чм"
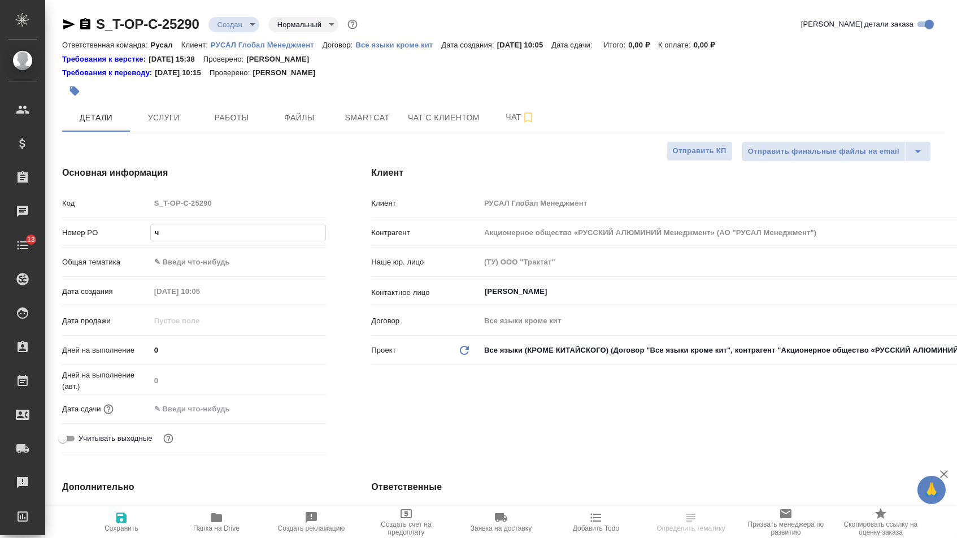
type textarea "x"
type input "ч"
type textarea "x"
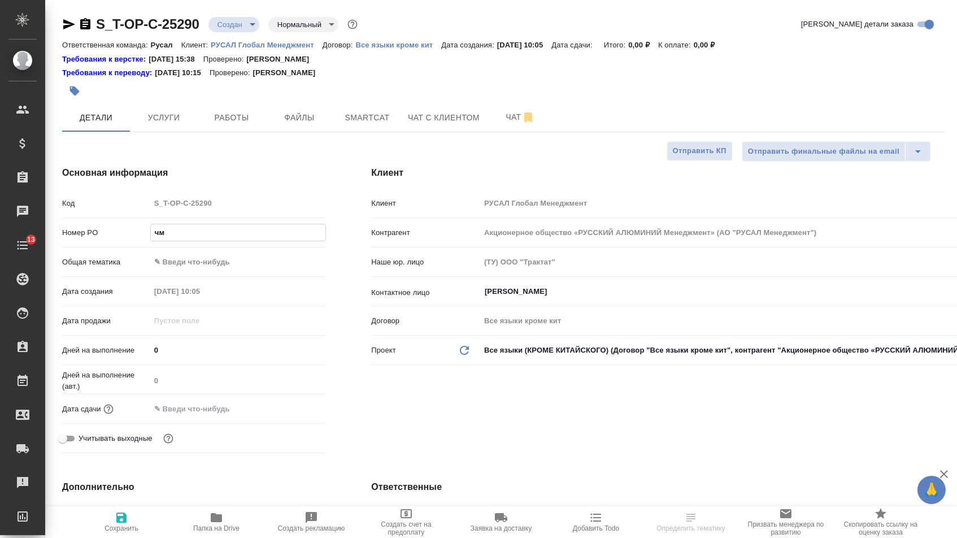
type textarea "x"
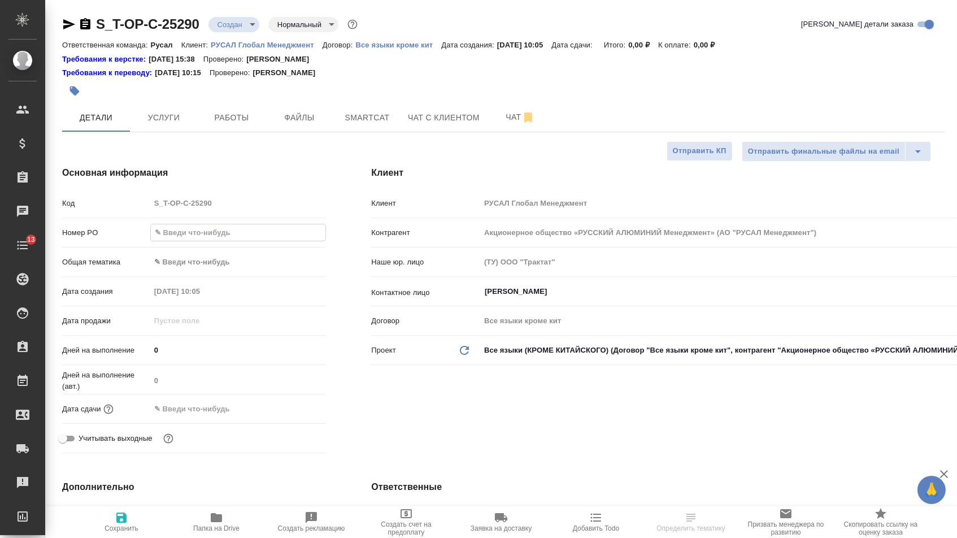
paste input "Т-ОП-С-46891"
type input "Т-ОП-С-46891"
type textarea "x"
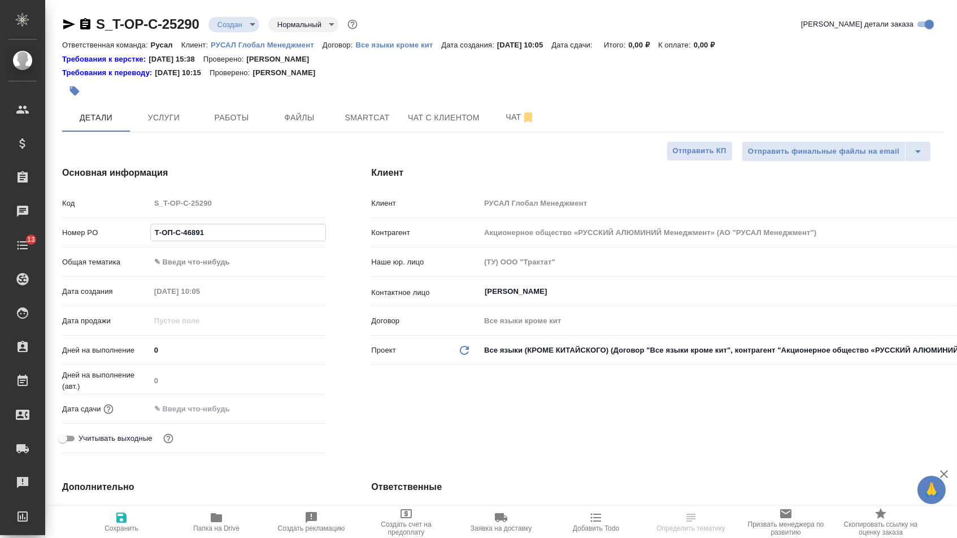
type input "Т-ОП-С-46891"
click at [202, 408] on input "text" at bounding box center [199, 409] width 99 height 16
drag, startPoint x: 313, startPoint y: 415, endPoint x: 306, endPoint y: 415, distance: 7.3
click at [313, 415] on div at bounding box center [306, 409] width 40 height 14
click at [296, 413] on icon "button" at bounding box center [293, 407] width 10 height 11
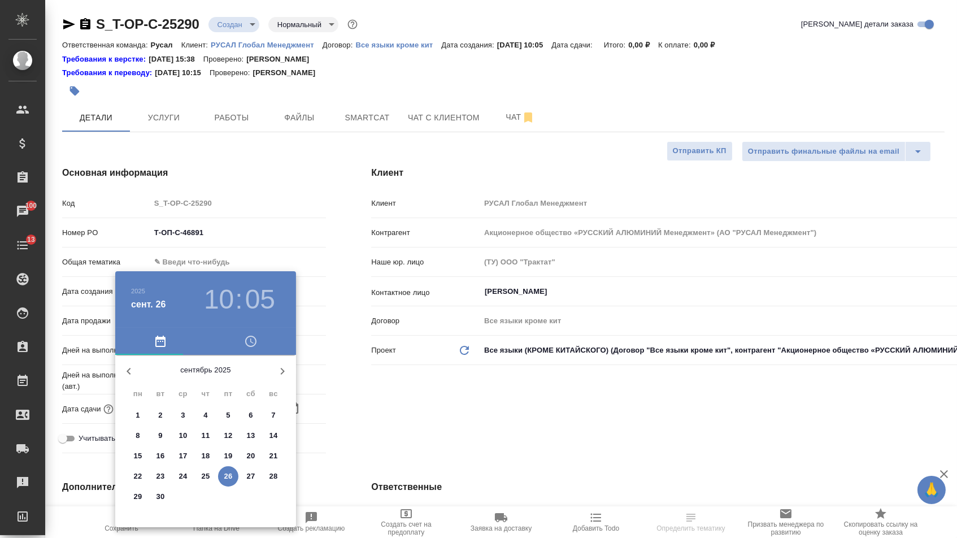
click at [137, 498] on p "29" at bounding box center [138, 496] width 8 height 11
type input "29.09.2025 10:05"
type textarea "x"
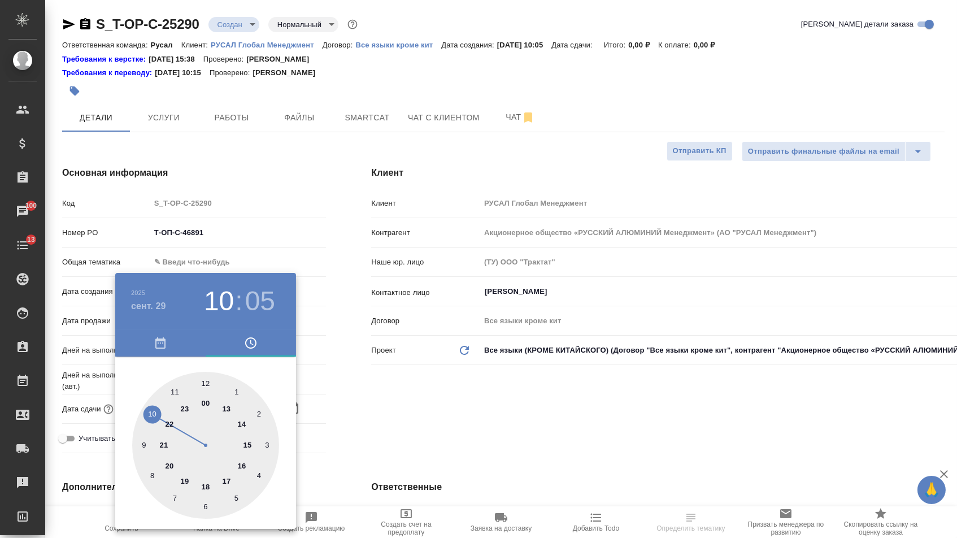
type textarea "x"
click at [238, 423] on div at bounding box center [205, 445] width 147 height 147
type input "29.09.2025 14:05"
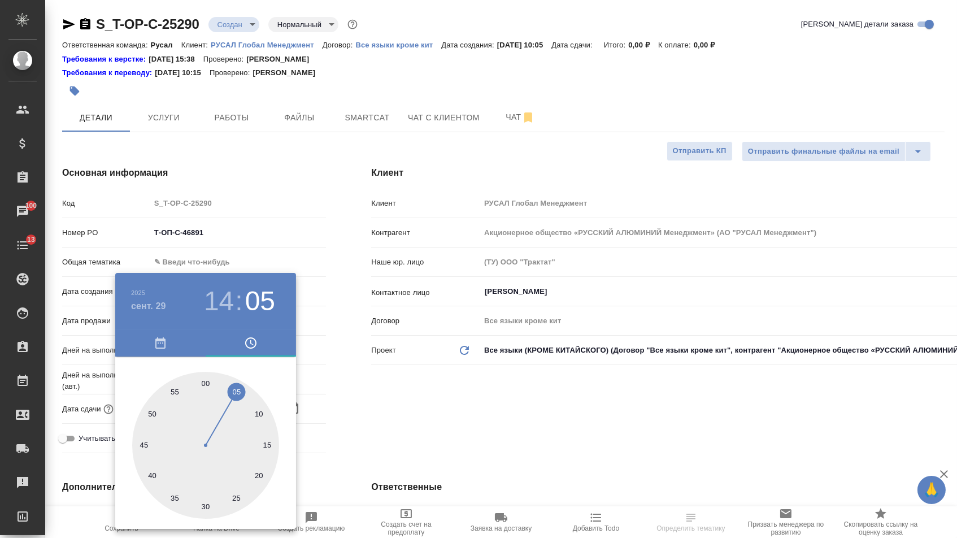
type textarea "x"
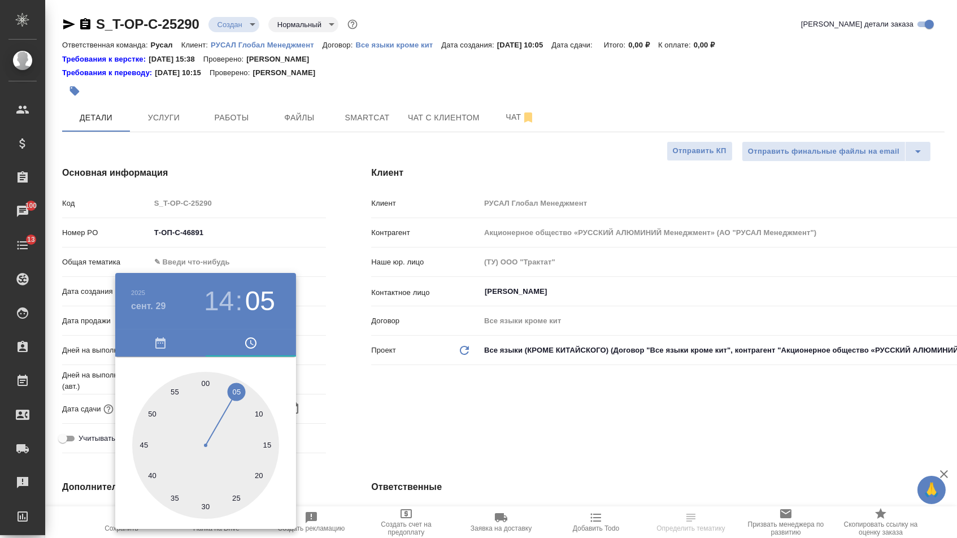
type textarea "x"
type input "29.09.2025 14:00"
click at [204, 381] on div at bounding box center [205, 445] width 147 height 147
type textarea "x"
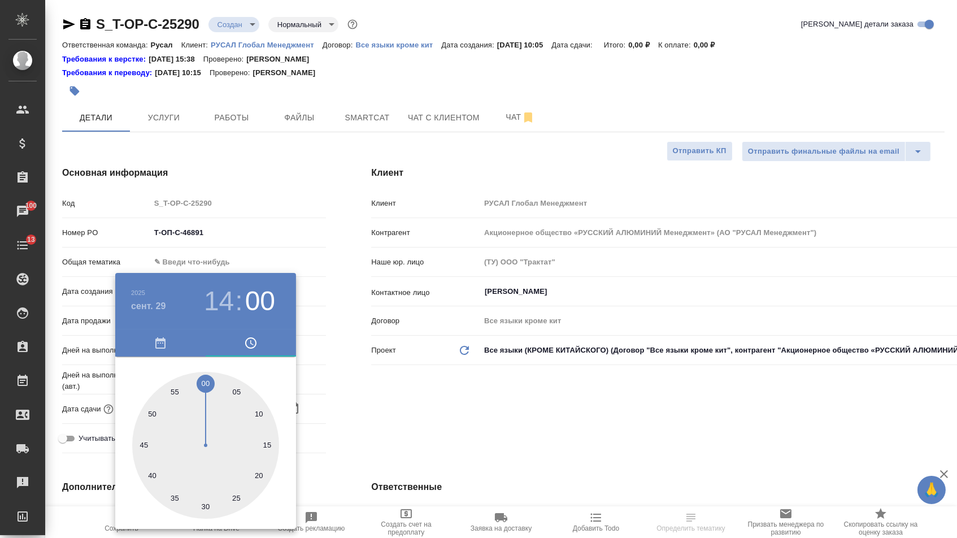
type textarea "x"
click at [368, 395] on div at bounding box center [478, 269] width 957 height 538
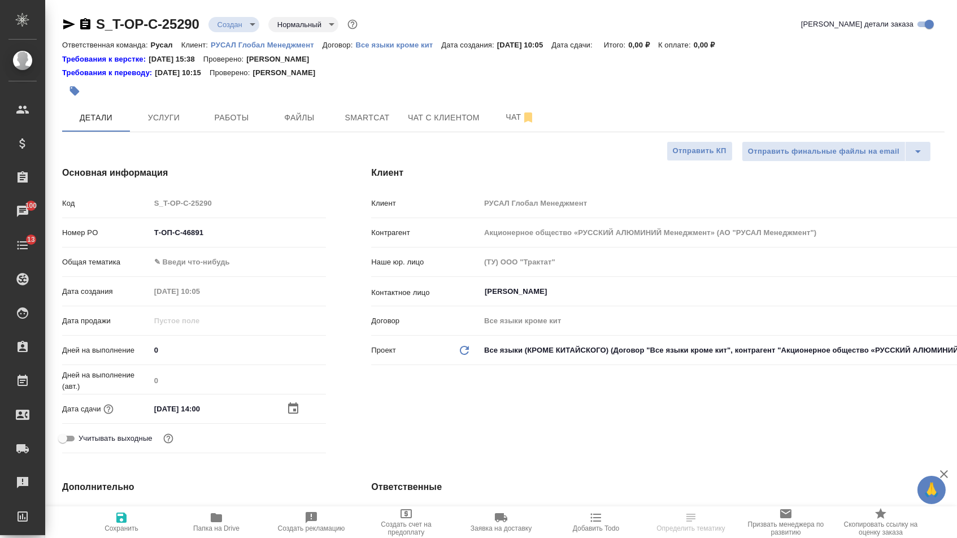
select select "RU"
type textarea "x"
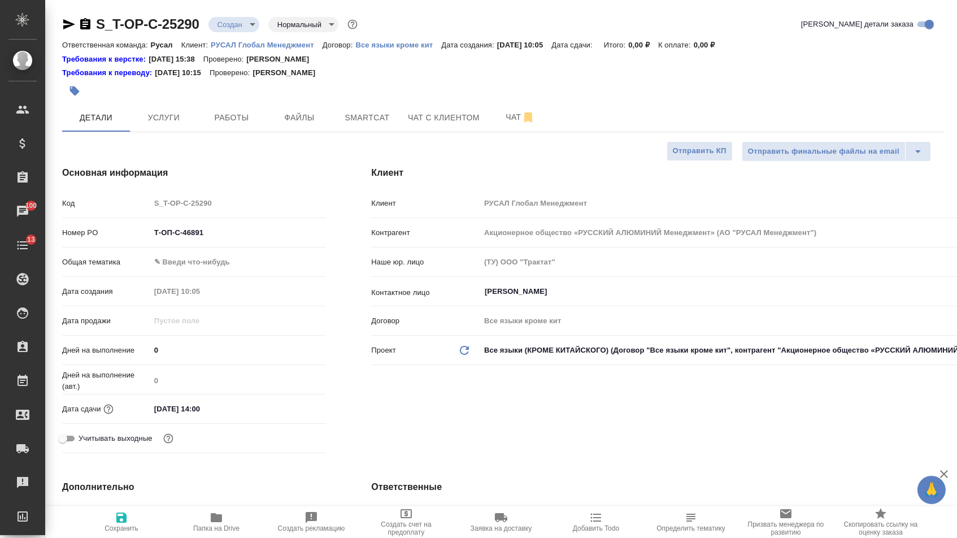
type textarea "x"
click at [211, 265] on body "🙏 .cls-1 fill:#fff; AWATERA Menshikova Aleksandra Клиенты Спецификации Заказы 1…" at bounding box center [478, 269] width 957 height 538
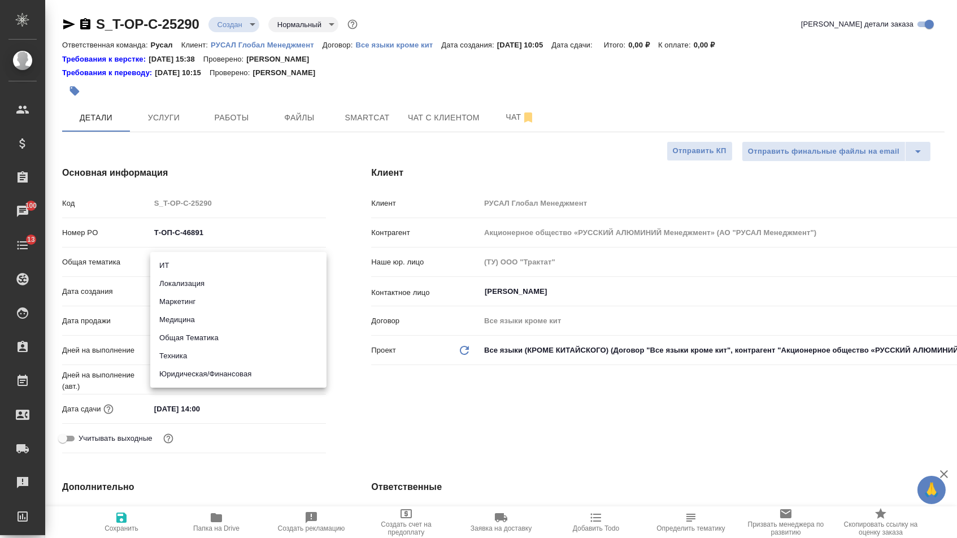
click at [198, 371] on li "Юридическая/Финансовая" at bounding box center [238, 374] width 176 height 18
type input "yr-fn"
type textarea "x"
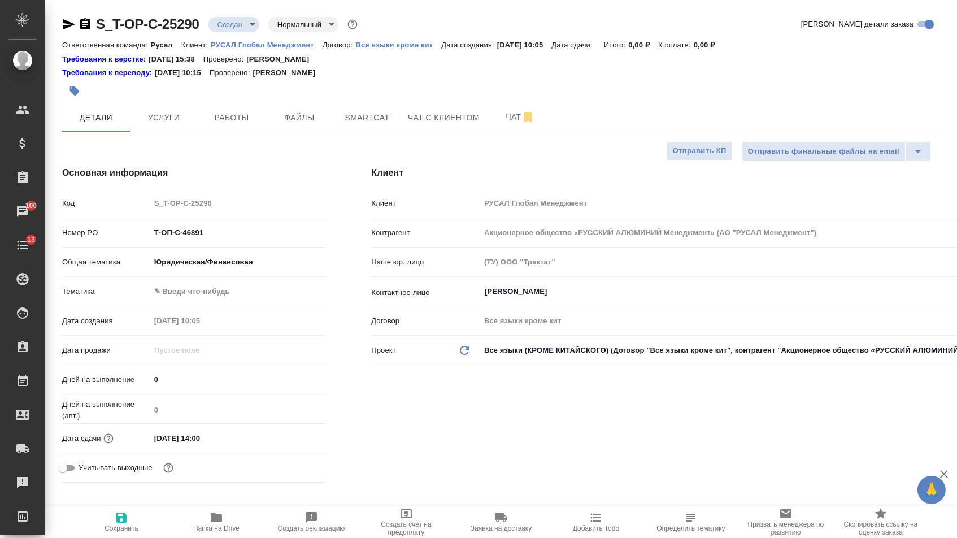
click at [198, 288] on body "🙏 .cls-1 fill:#fff; AWATERA Menshikova Aleksandra Клиенты Спецификации Заказы 1…" at bounding box center [478, 269] width 957 height 538
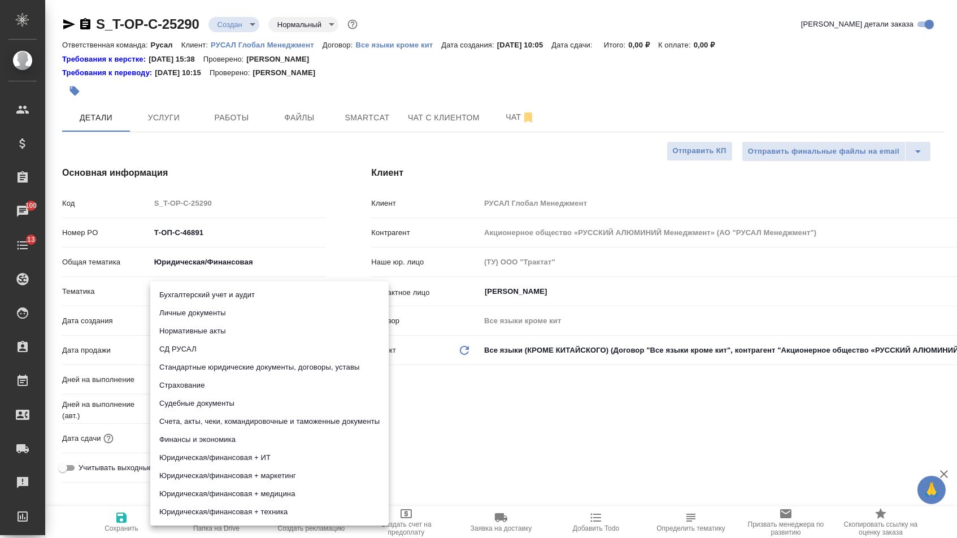
click at [201, 360] on li "Стандартные юридические документы, договоры, уставы" at bounding box center [269, 367] width 238 height 18
type textarea "x"
type input "5f647205b73bc97568ca66bf"
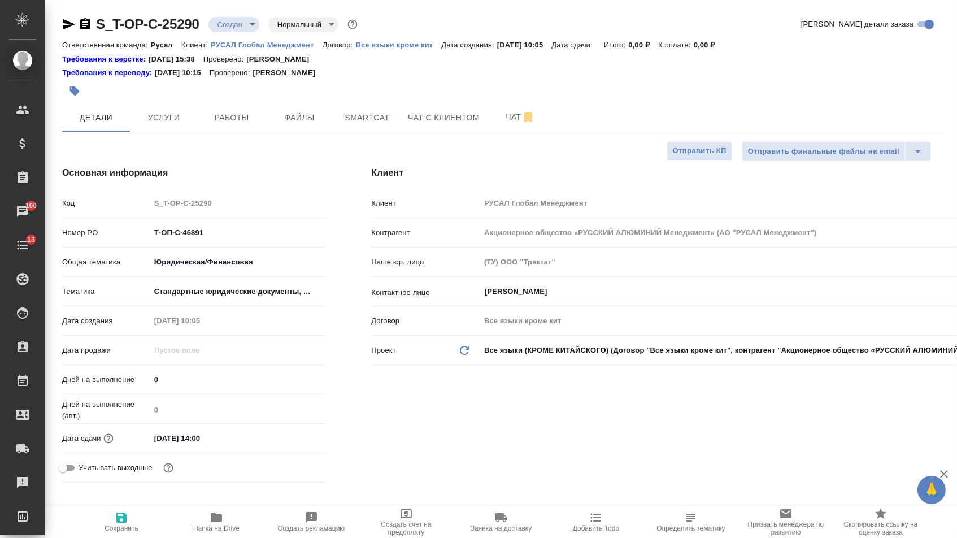
click at [134, 526] on span "Сохранить" at bounding box center [122, 528] width 34 height 8
type textarea "x"
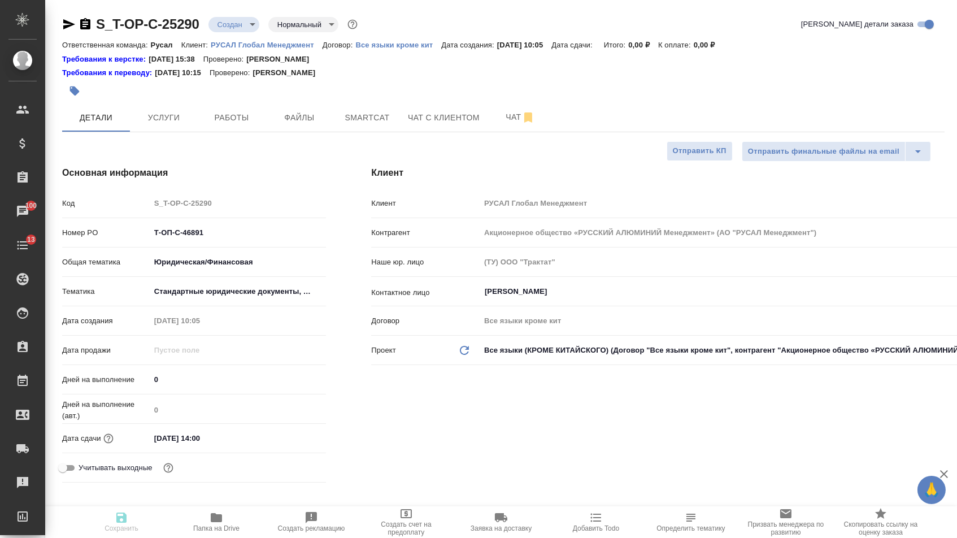
type textarea "x"
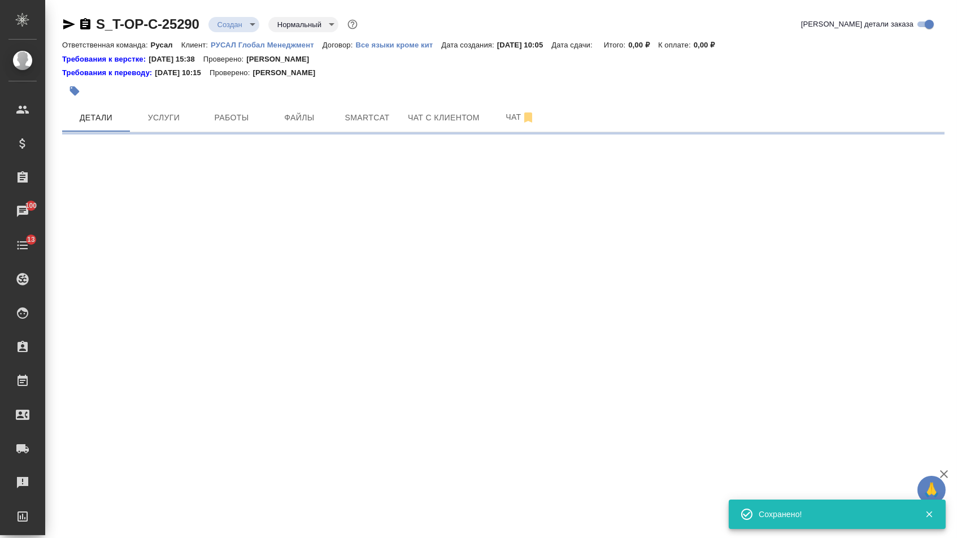
select select "RU"
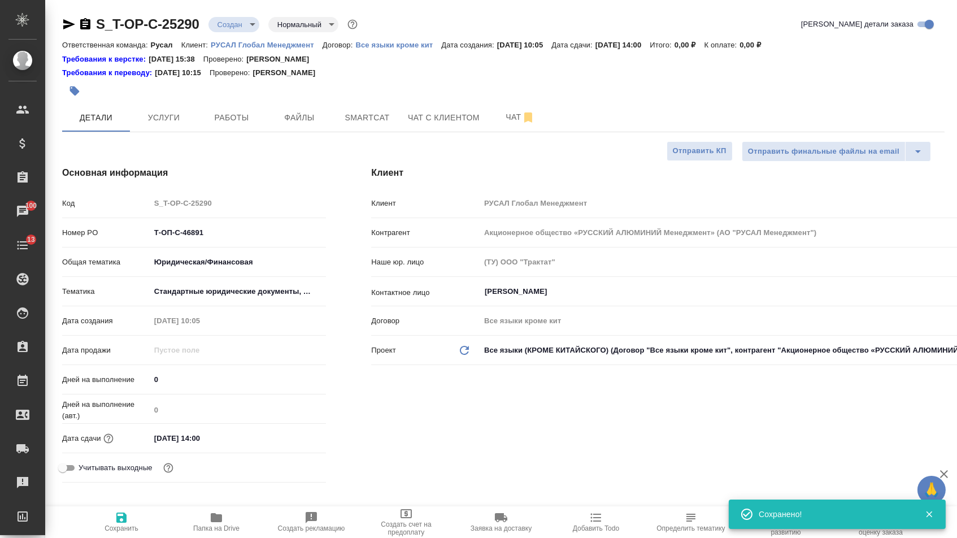
type textarea "x"
click at [77, 89] on icon "button" at bounding box center [75, 91] width 10 height 10
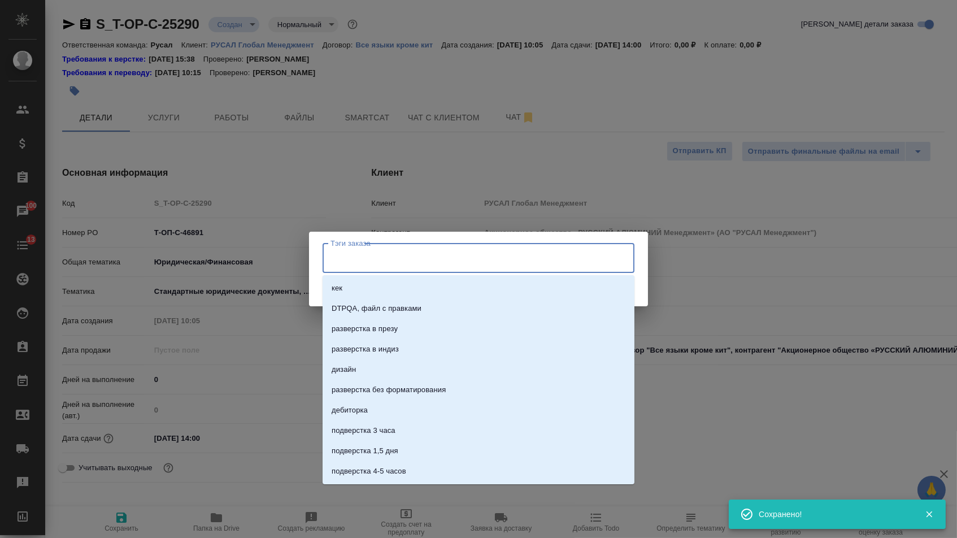
click at [357, 264] on input "Тэги заказа" at bounding box center [468, 257] width 280 height 19
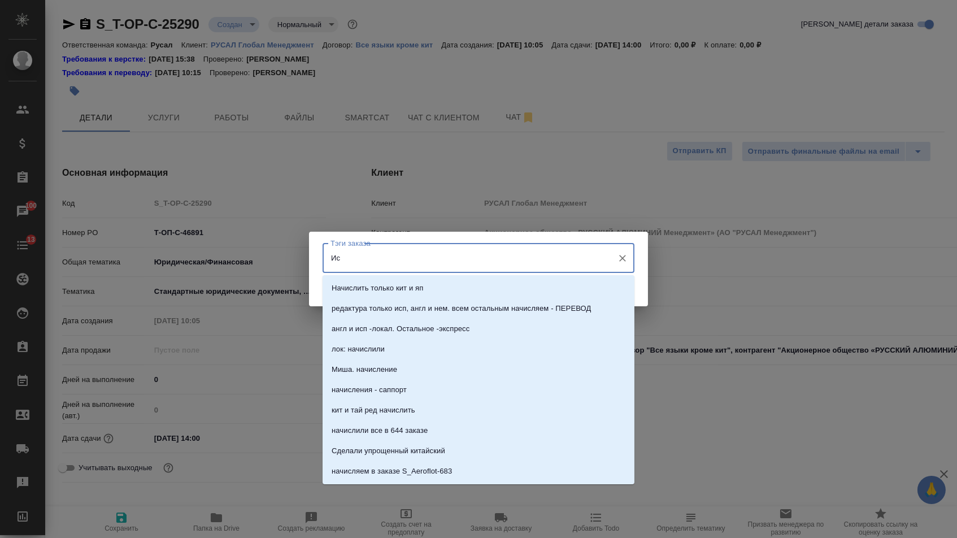
type input "И"
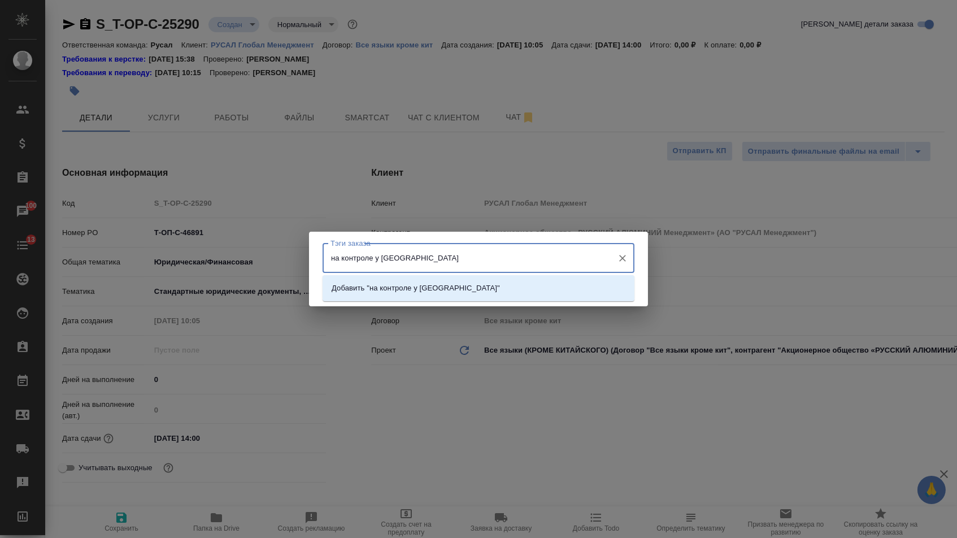
type input "на контроле у Исаева"
click at [389, 300] on ul "Добавить "на контроле у Исаева"" at bounding box center [479, 297] width 312 height 20
click at [394, 286] on p "Добавить "на контроле у Исаева"" at bounding box center [416, 287] width 168 height 11
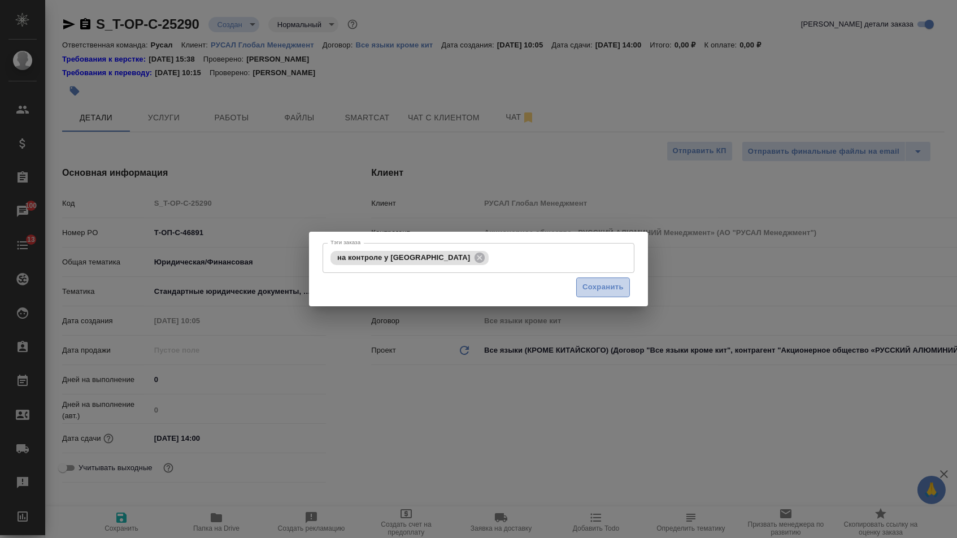
click at [595, 295] on button "Сохранить" at bounding box center [603, 287] width 54 height 20
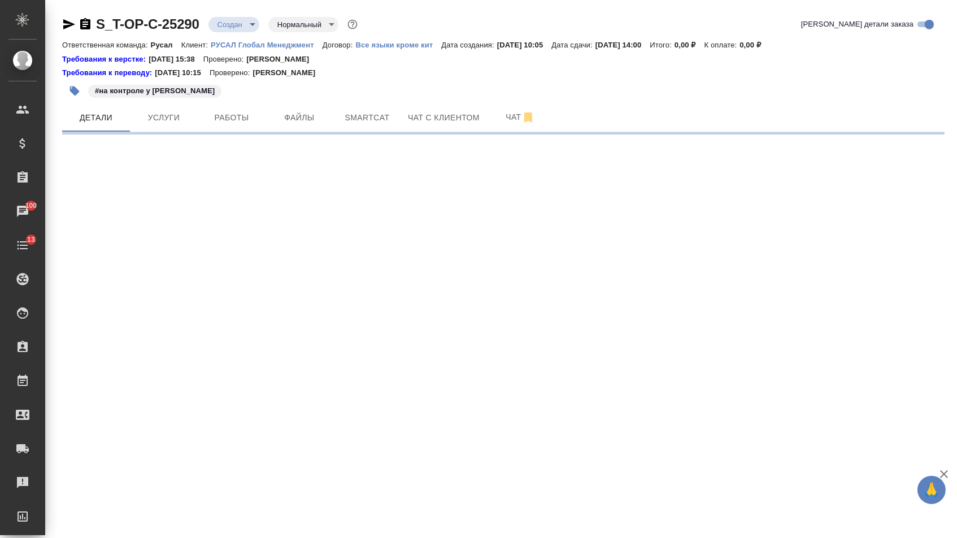
select select "RU"
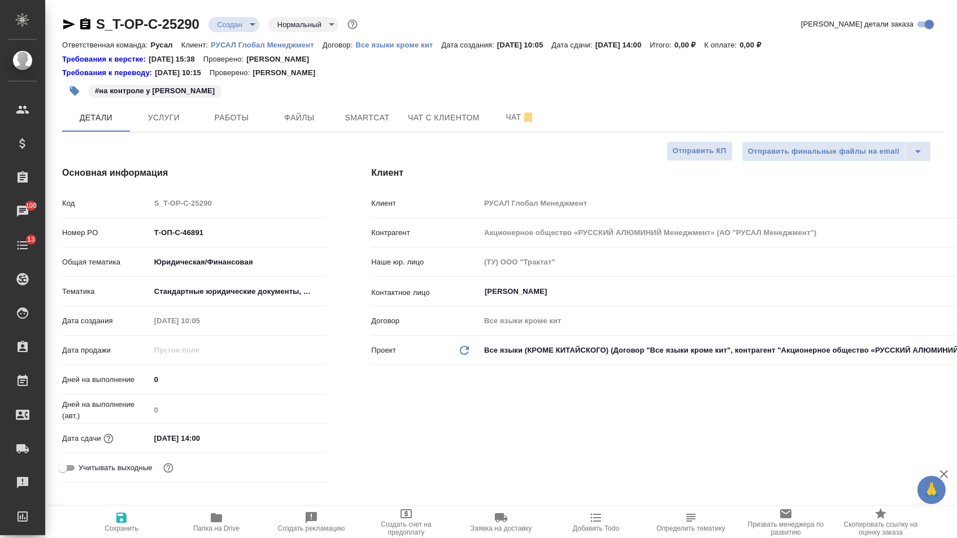
click at [94, 532] on span "Сохранить" at bounding box center [121, 521] width 81 height 21
type textarea "x"
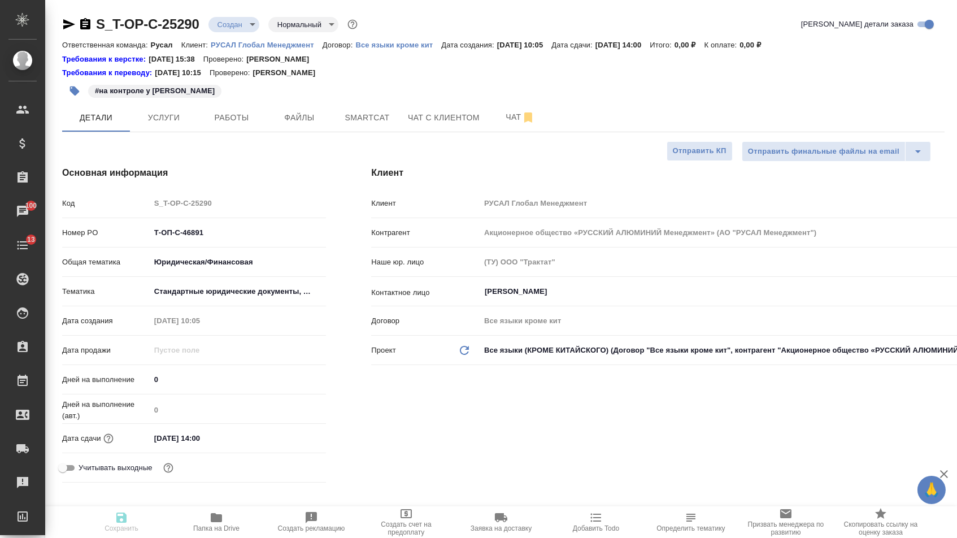
type textarea "x"
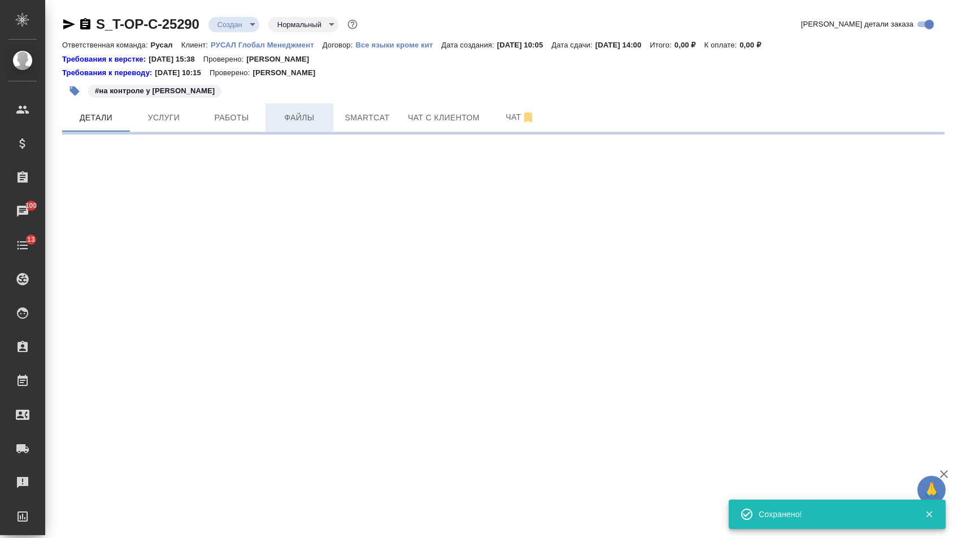
select select "RU"
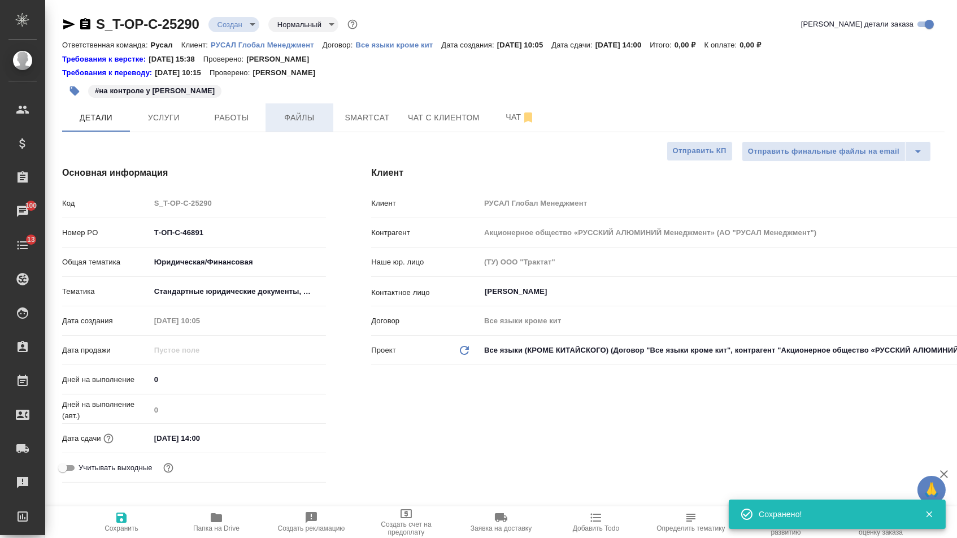
click at [304, 117] on span "Файлы" at bounding box center [299, 118] width 54 height 14
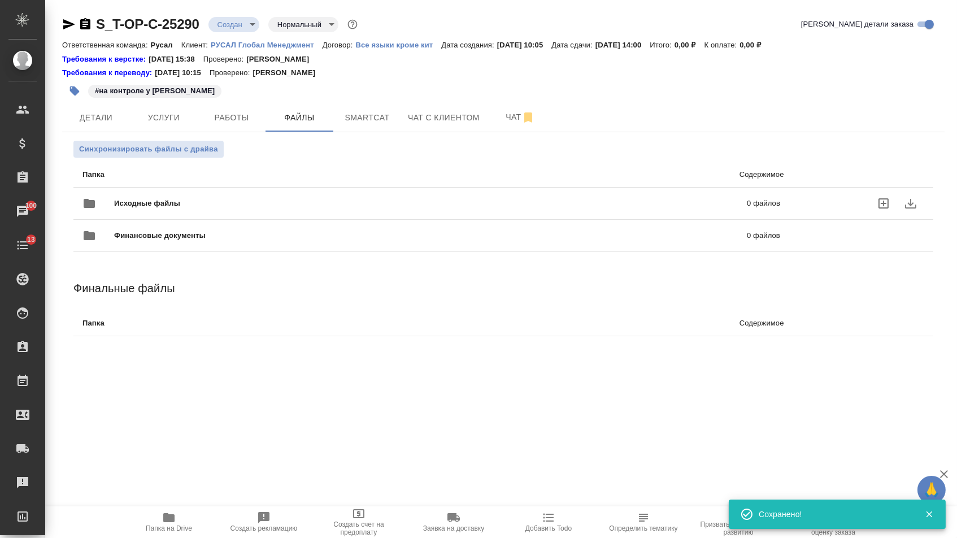
click at [207, 202] on span "Исходные файлы" at bounding box center [289, 203] width 350 height 11
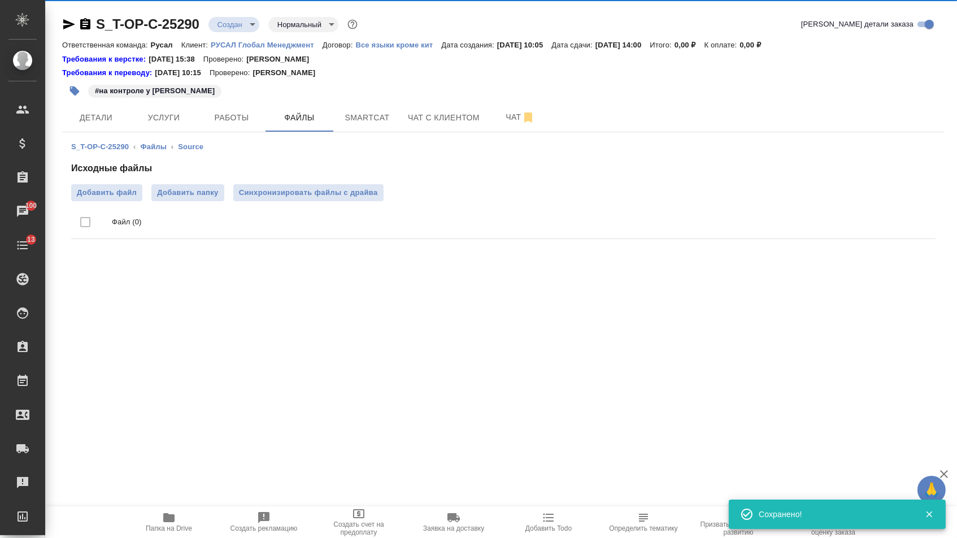
click at [125, 214] on li "Файл (0)" at bounding box center [503, 222] width 864 height 33
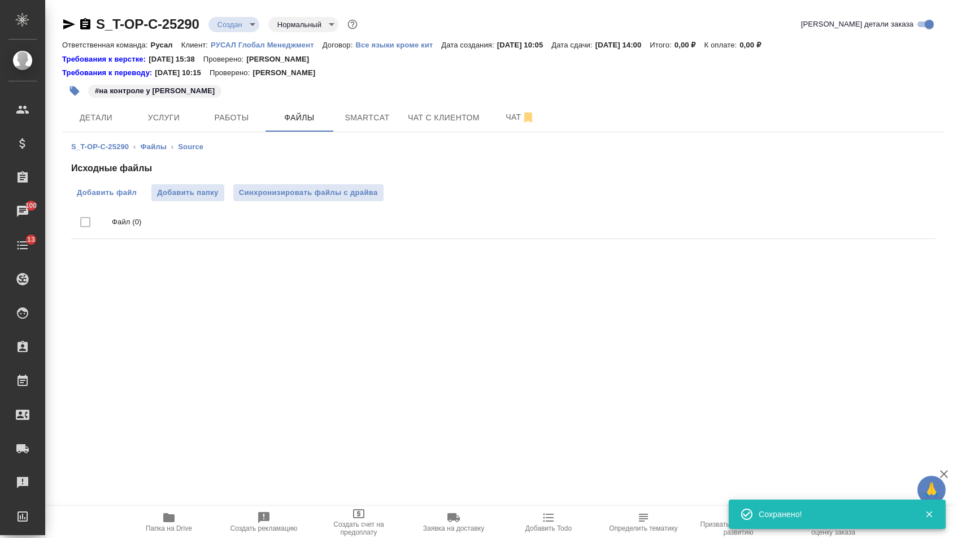
click at [123, 196] on span "Добавить файл" at bounding box center [107, 192] width 60 height 11
click at [0, 0] on input "Добавить файл" at bounding box center [0, 0] width 0 height 0
click at [178, 125] on span "Услуги" at bounding box center [164, 118] width 54 height 14
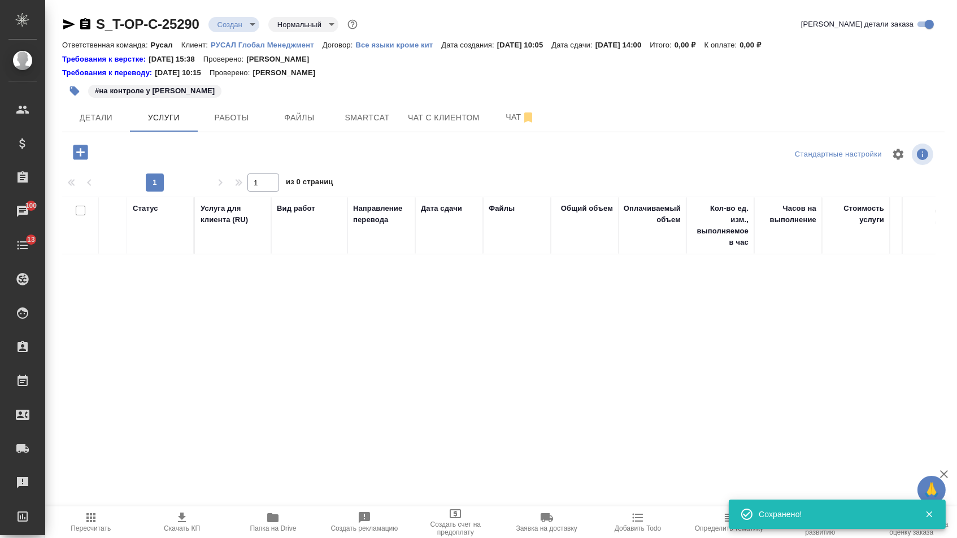
click at [85, 149] on icon "button" at bounding box center [80, 152] width 15 height 15
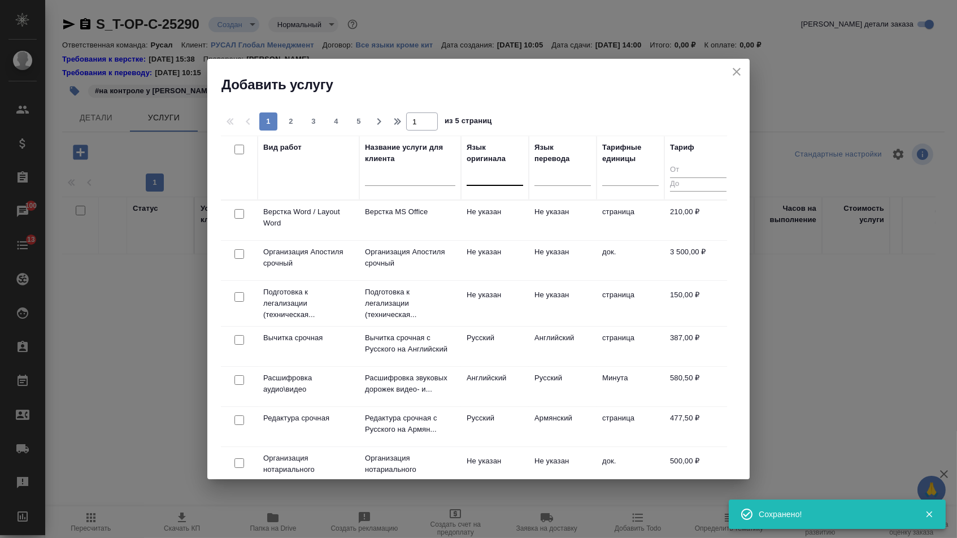
click at [512, 175] on div at bounding box center [495, 174] width 56 height 16
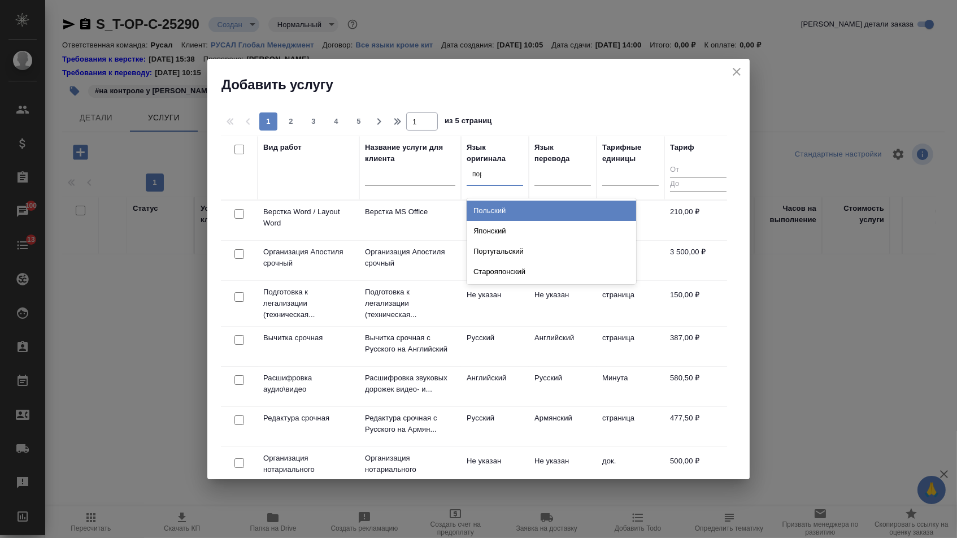
type input "порт"
click at [507, 211] on div "Португальский" at bounding box center [551, 211] width 169 height 20
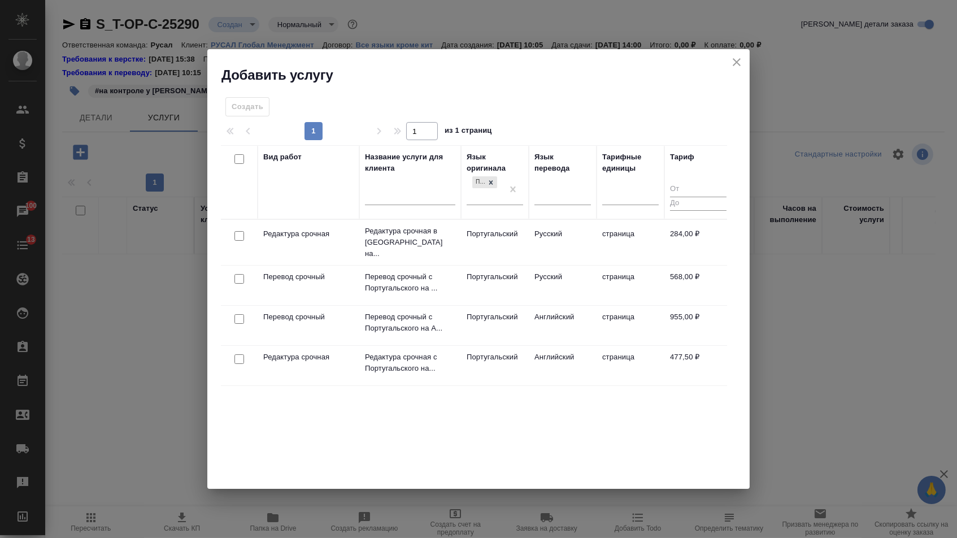
click at [239, 314] on input "checkbox" at bounding box center [239, 319] width 10 height 10
checkbox input "true"
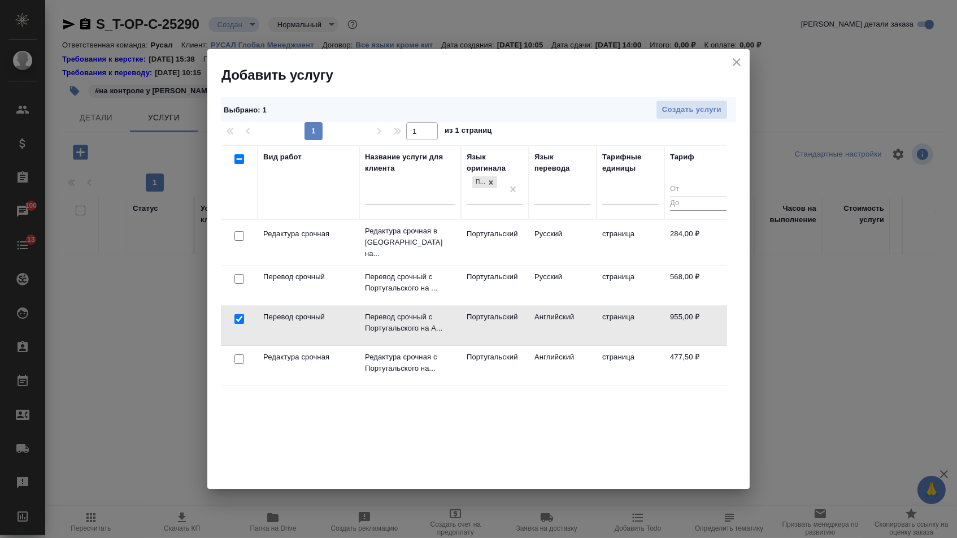
click at [239, 355] on input "checkbox" at bounding box center [239, 359] width 10 height 10
checkbox input "true"
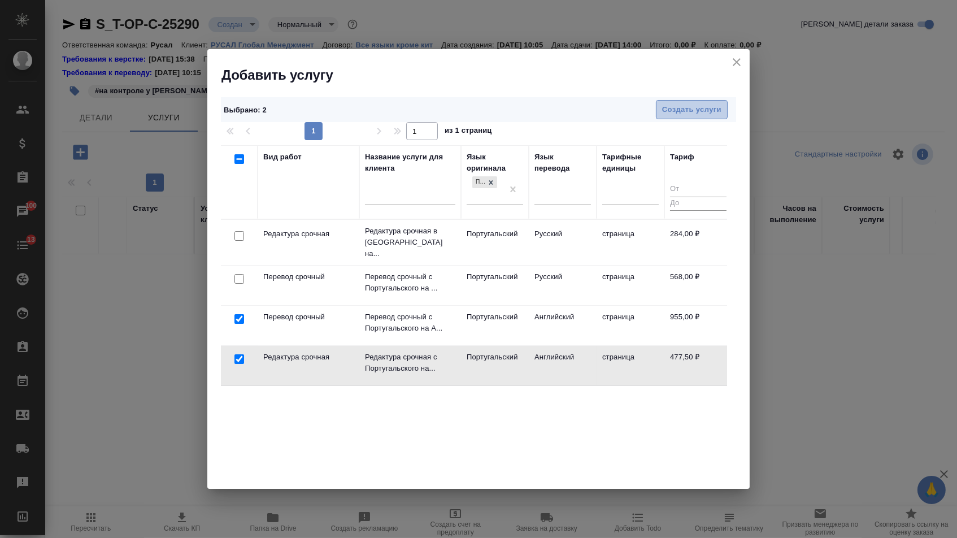
click at [701, 106] on span "Создать услуги" at bounding box center [691, 109] width 59 height 13
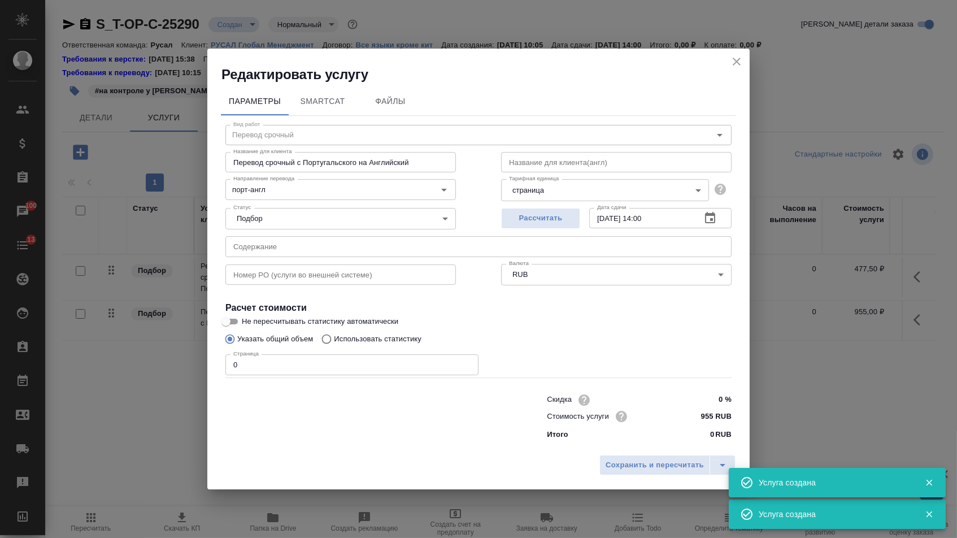
type input "Перевод срочный"
type input "Перевод срочный с Португальского на Английский"
type input "955 RUB"
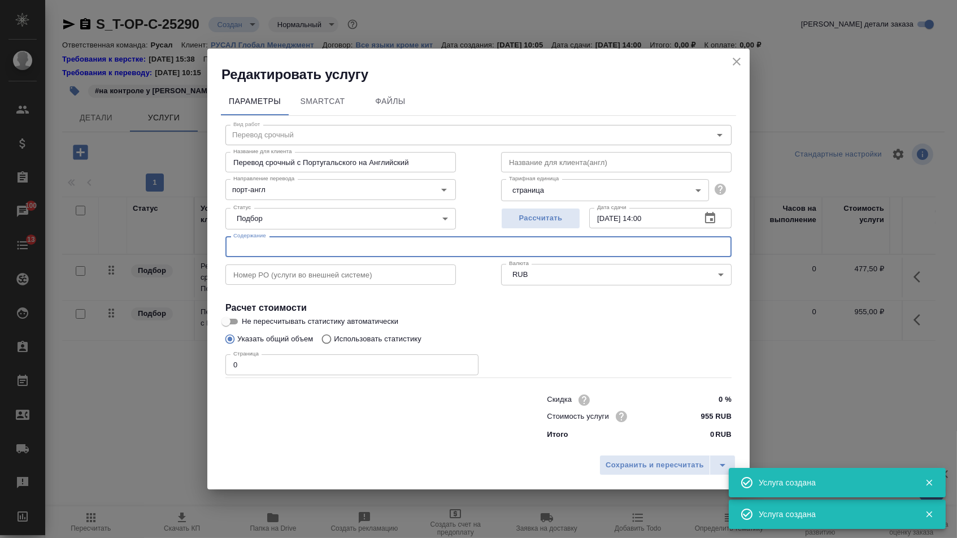
click at [299, 243] on input "text" at bounding box center [478, 246] width 506 height 20
paste input "ANEXO F (PT), 26092025"
type input "ANEXO F (PT), 26092025"
click at [264, 361] on input "0" at bounding box center [351, 364] width 253 height 20
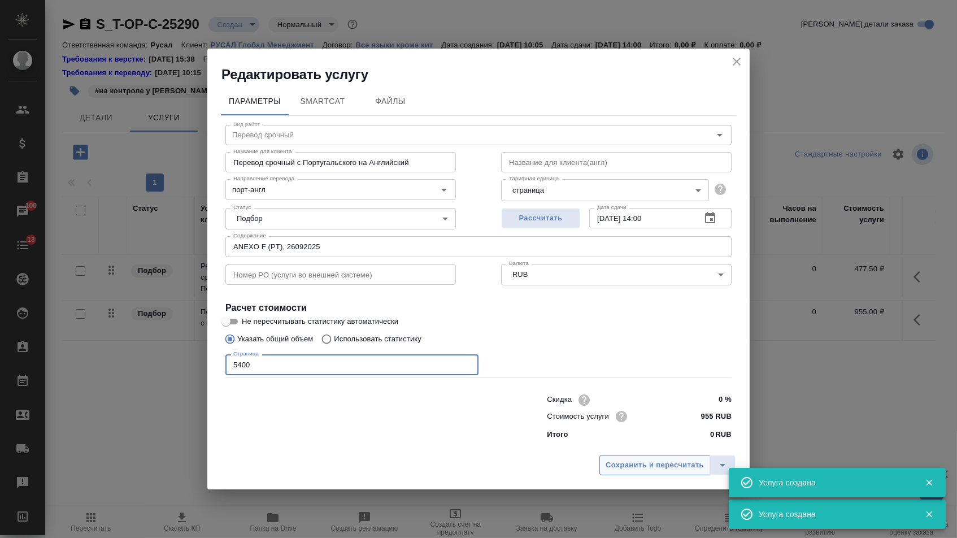
type input "5400"
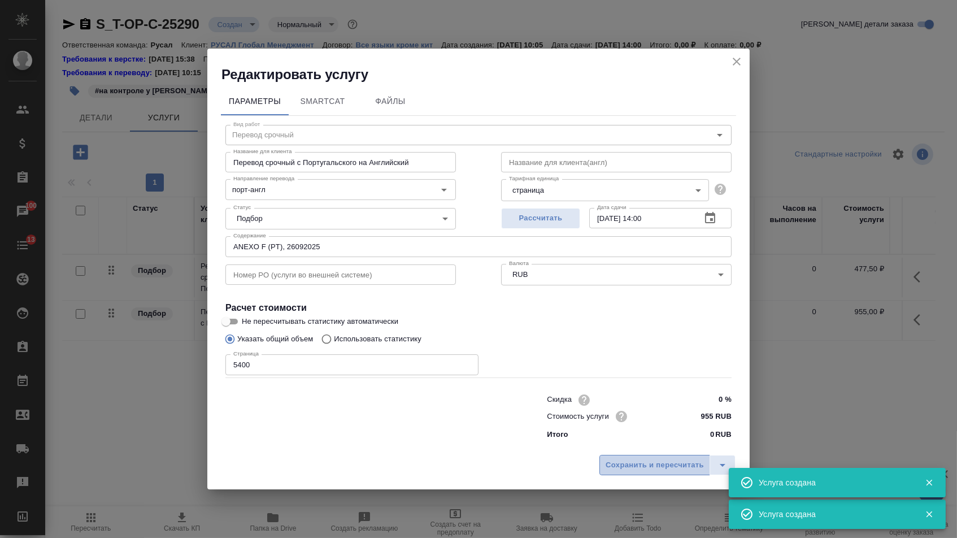
click at [656, 465] on span "Сохранить и пересчитать" at bounding box center [655, 465] width 98 height 13
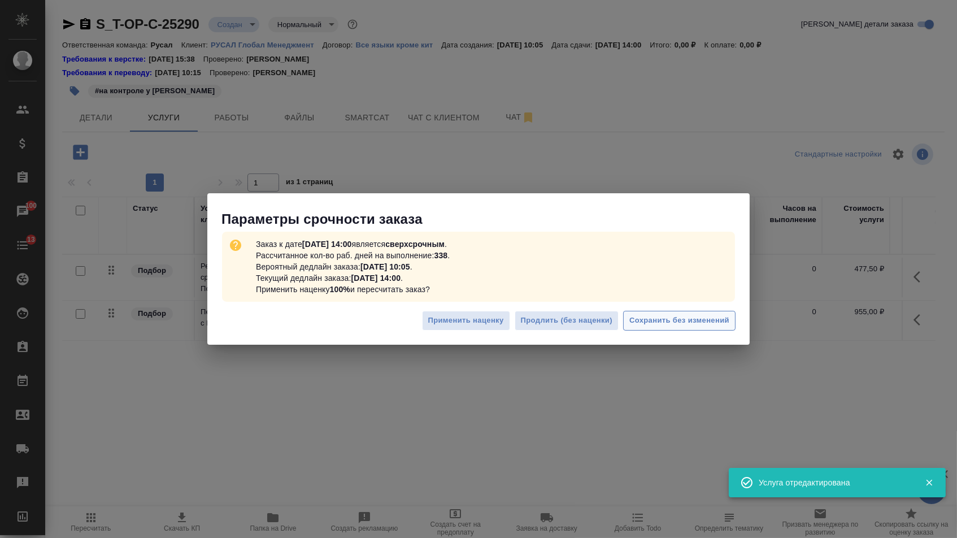
click at [682, 323] on span "Сохранить без изменений" at bounding box center [679, 320] width 100 height 13
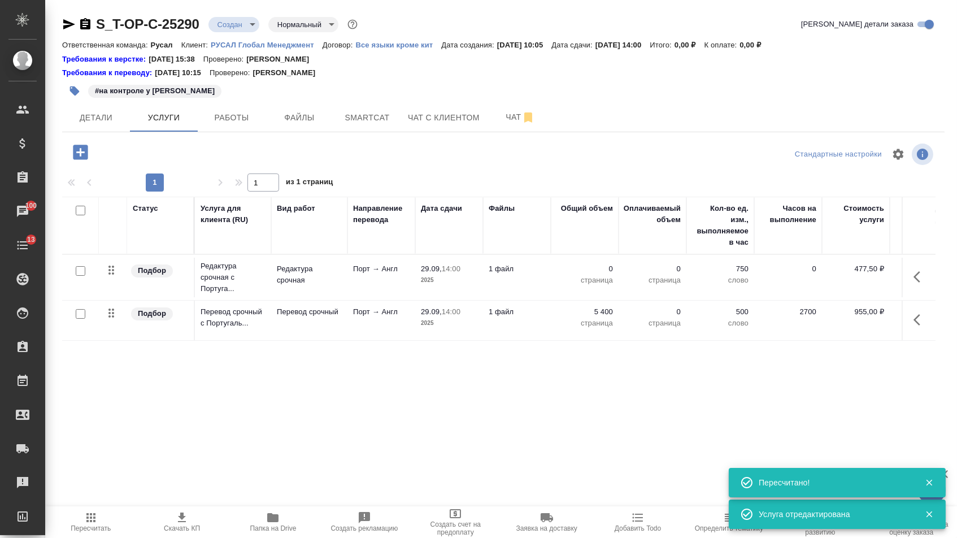
type input "urgent"
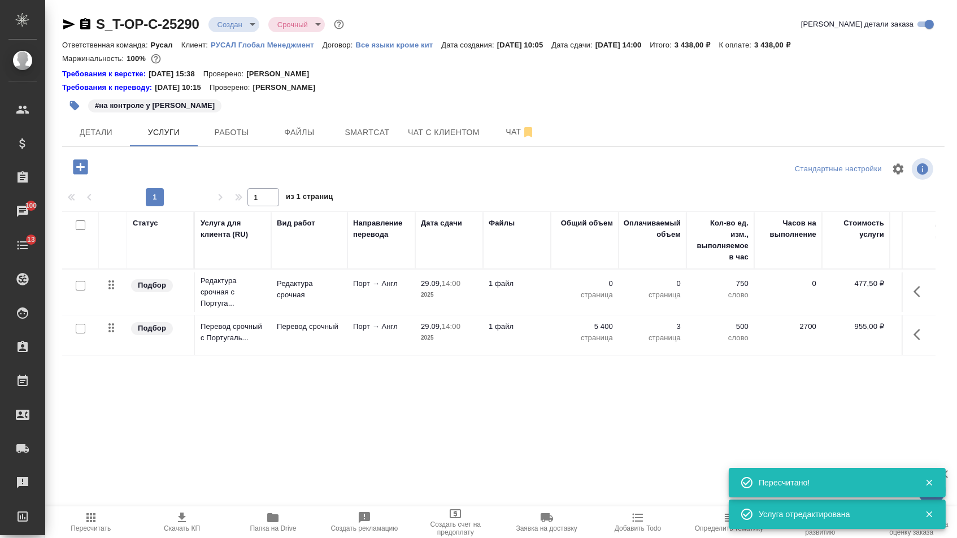
click at [597, 278] on td "0 страница" at bounding box center [585, 292] width 68 height 40
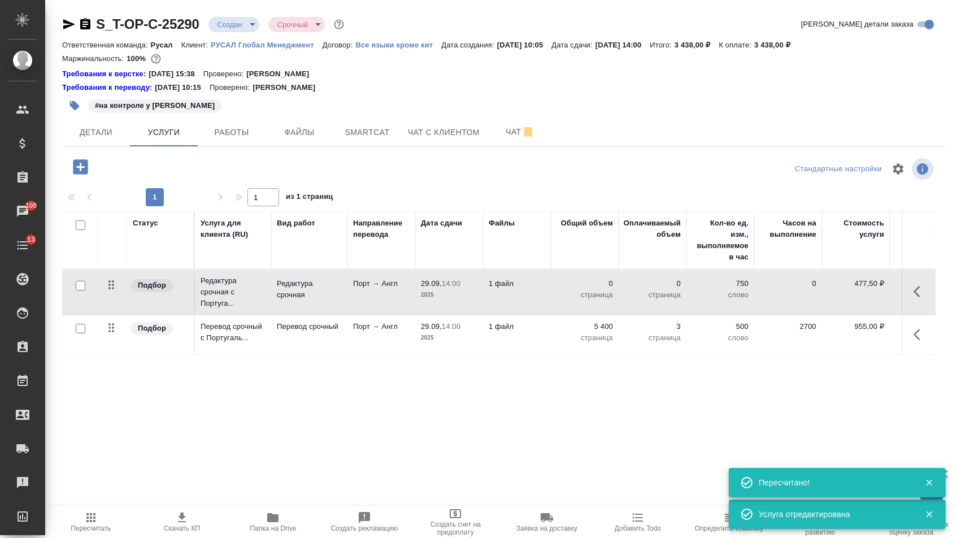
click at [597, 285] on p "0" at bounding box center [584, 283] width 56 height 11
click at [597, 285] on input "0" at bounding box center [592, 286] width 42 height 16
type input "5400"
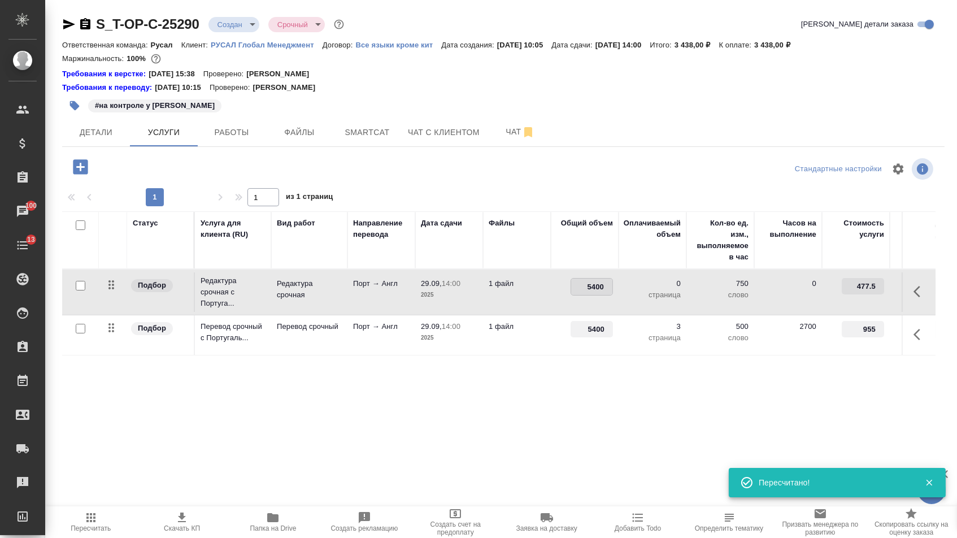
click at [546, 454] on div "Статус Услуга для клиента (RU) Вид работ Направление перевода Дата сдачи Файлы …" at bounding box center [498, 332] width 873 height 243
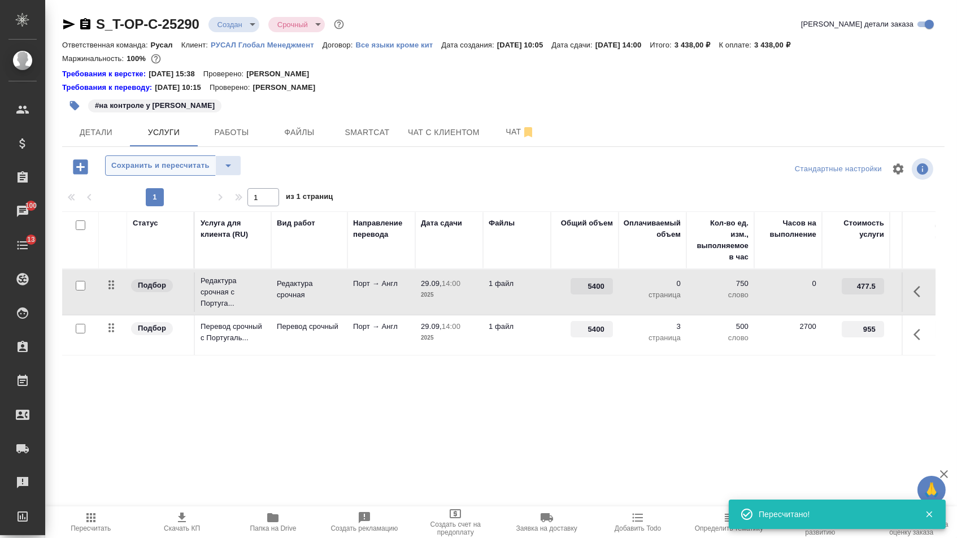
click at [163, 172] on span "Сохранить и пересчитать" at bounding box center [160, 165] width 98 height 13
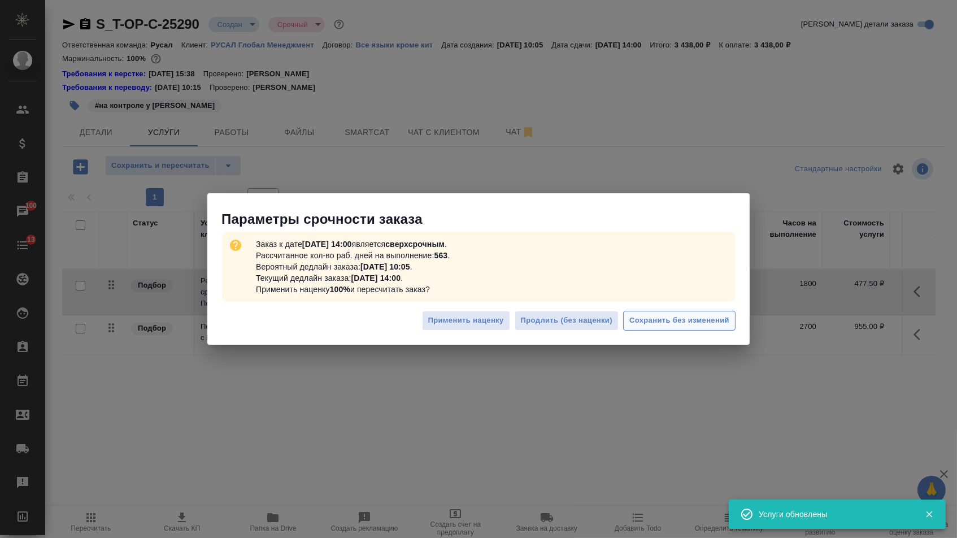
click at [660, 319] on span "Сохранить без изменений" at bounding box center [679, 320] width 100 height 13
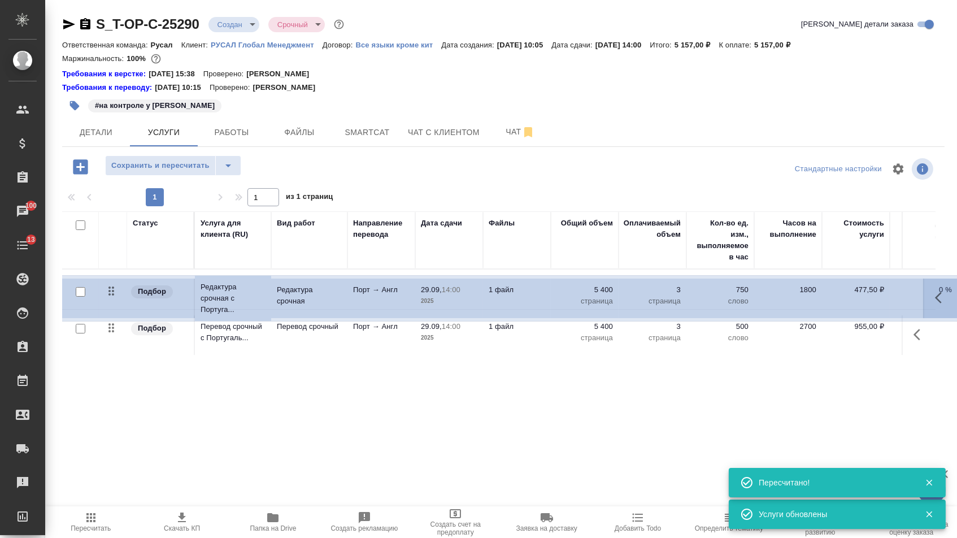
drag, startPoint x: 108, startPoint y: 291, endPoint x: 110, endPoint y: 353, distance: 61.6
click at [110, 353] on table "Статус Услуга для клиента (RU) Вид работ Направление перевода Дата сдачи Файлы …" at bounding box center [594, 283] width 1065 height 144
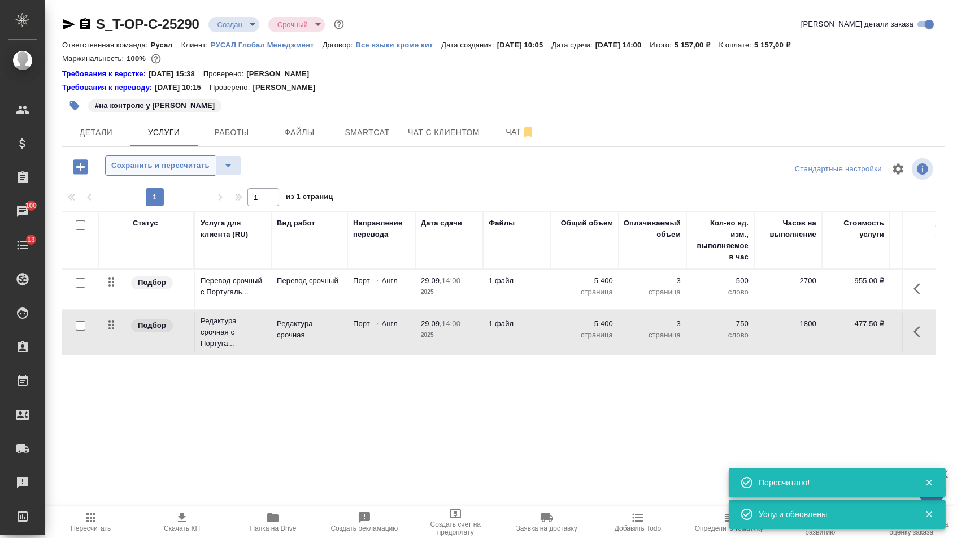
click at [190, 176] on button "Сохранить и пересчитать" at bounding box center [160, 165] width 111 height 20
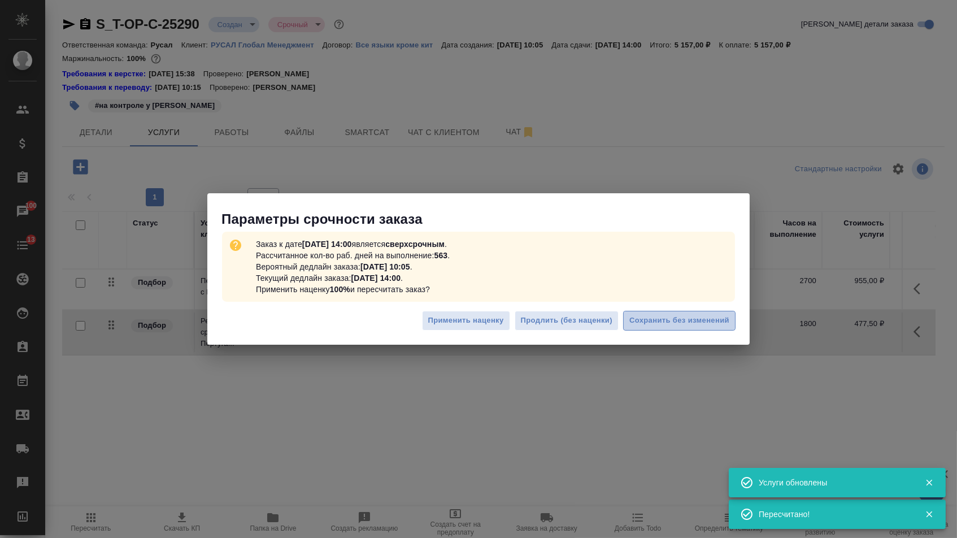
click at [695, 326] on span "Сохранить без изменений" at bounding box center [679, 320] width 100 height 13
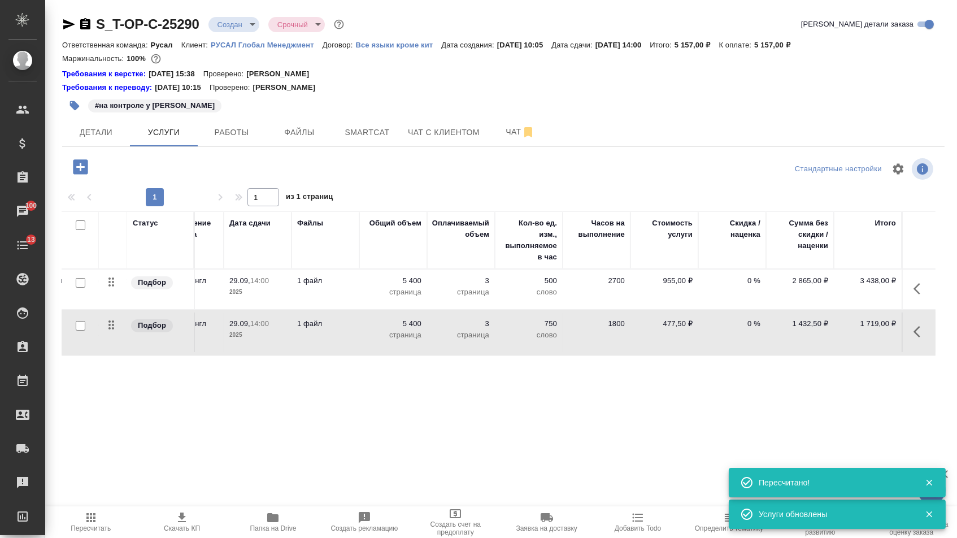
scroll to position [0, 191]
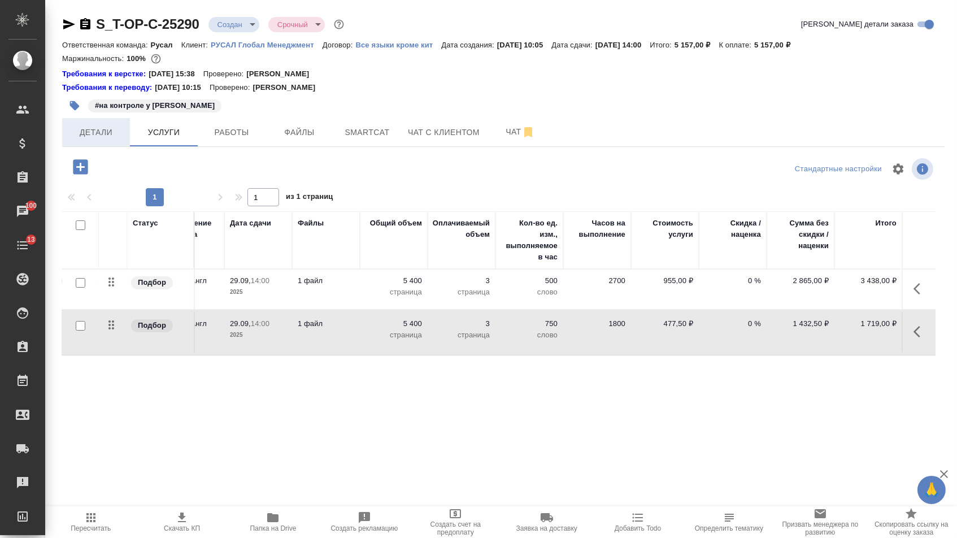
click at [107, 133] on span "Детали" at bounding box center [96, 132] width 54 height 14
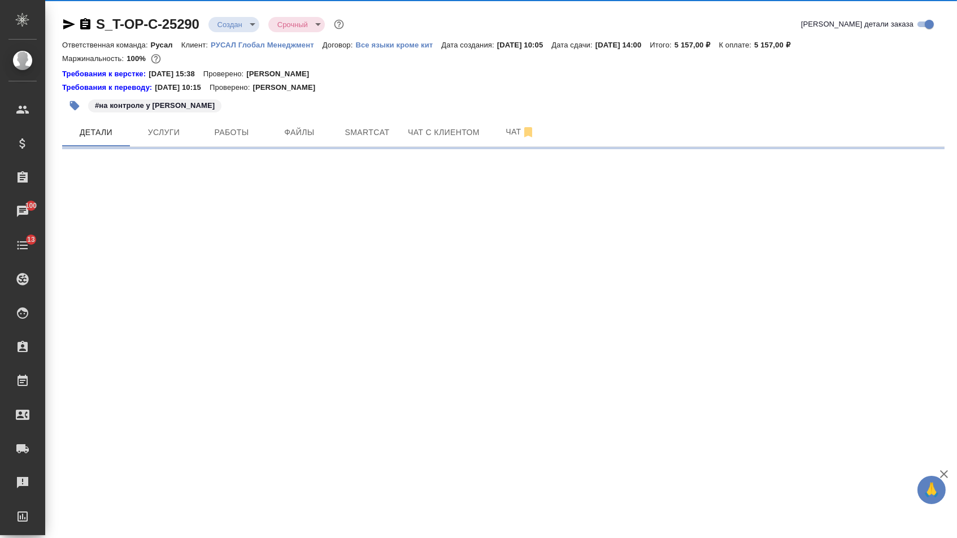
select select "RU"
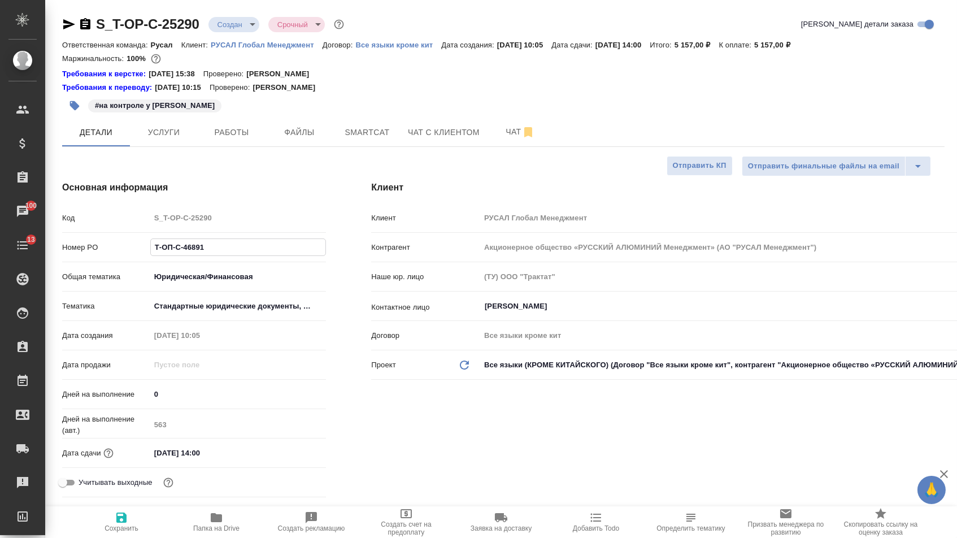
drag, startPoint x: 216, startPoint y: 250, endPoint x: 101, endPoint y: 246, distance: 115.3
click at [101, 247] on div "Номер PO Т-ОП-С-46891" at bounding box center [194, 247] width 264 height 20
type textarea "x"
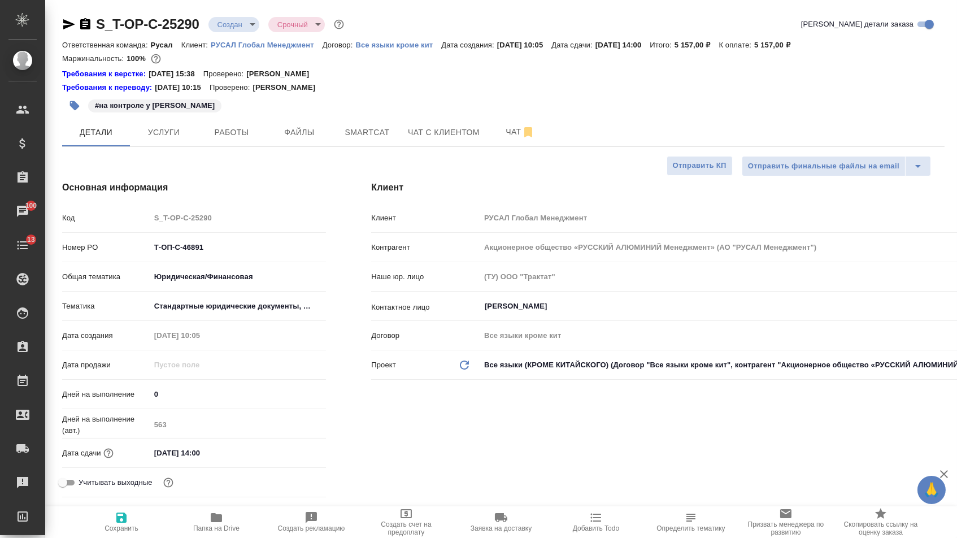
type textarea "x"
click at [72, 18] on icon "button" at bounding box center [69, 25] width 14 height 14
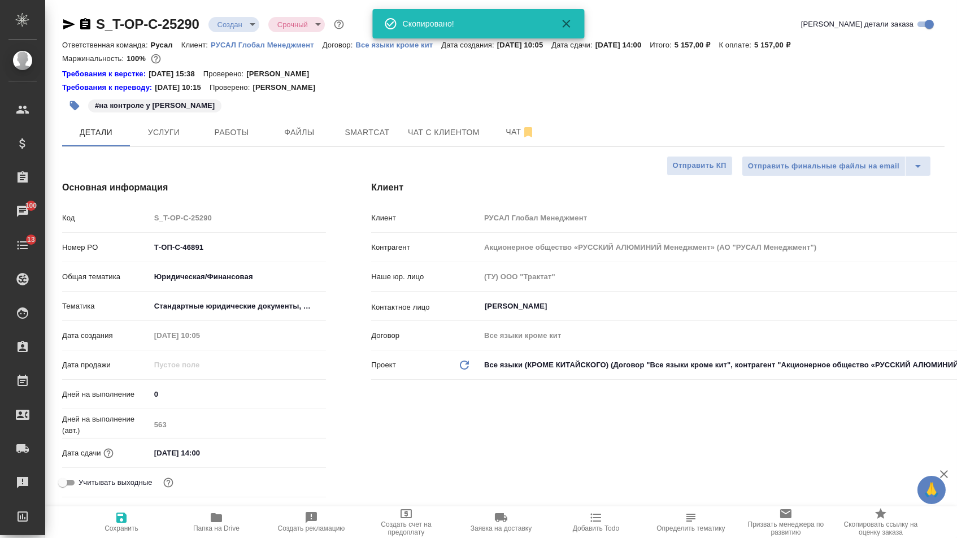
type textarea "x"
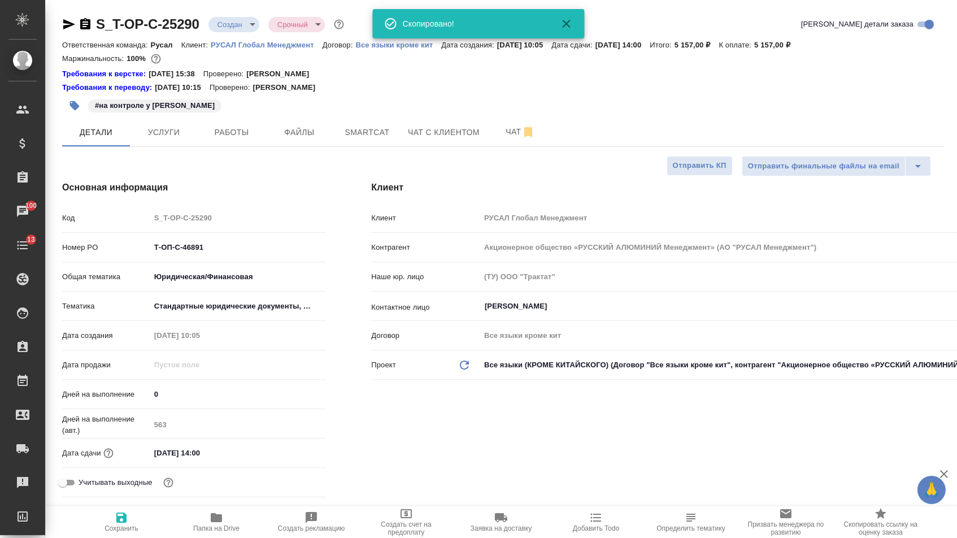
type textarea "x"
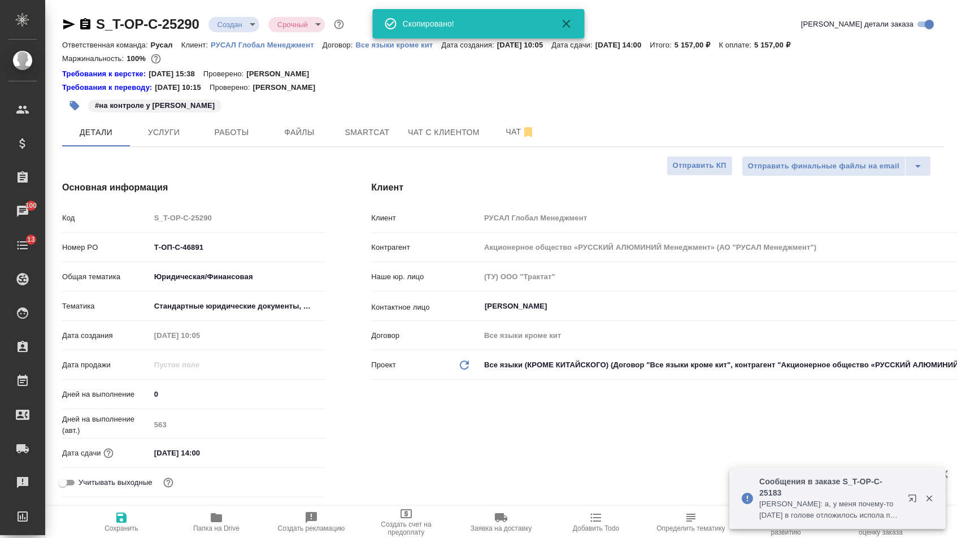
type textarea "x"
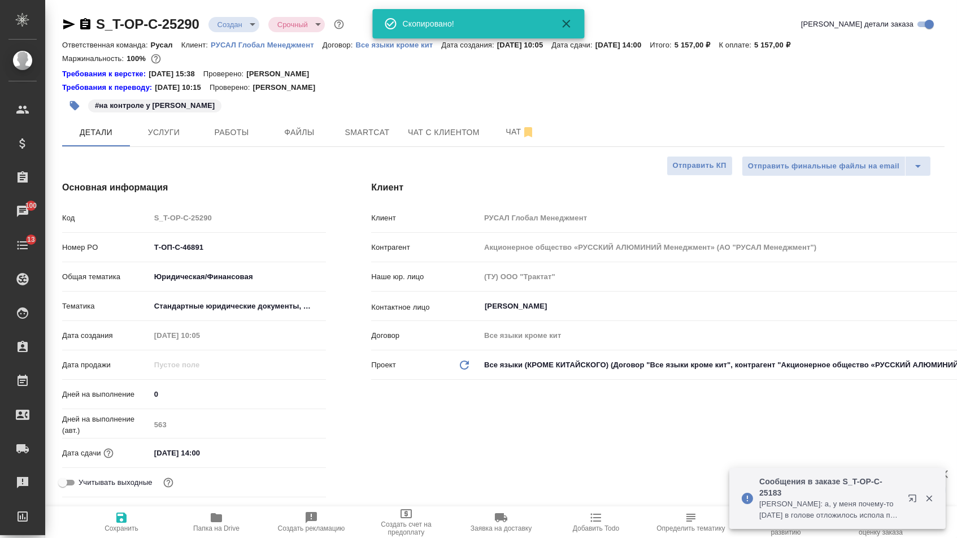
type textarea "x"
click at [243, 22] on body "🙏 .cls-1 fill:#fff; AWATERA Menshikova Aleksandra Клиенты Спецификации Заказы 1…" at bounding box center [478, 269] width 957 height 538
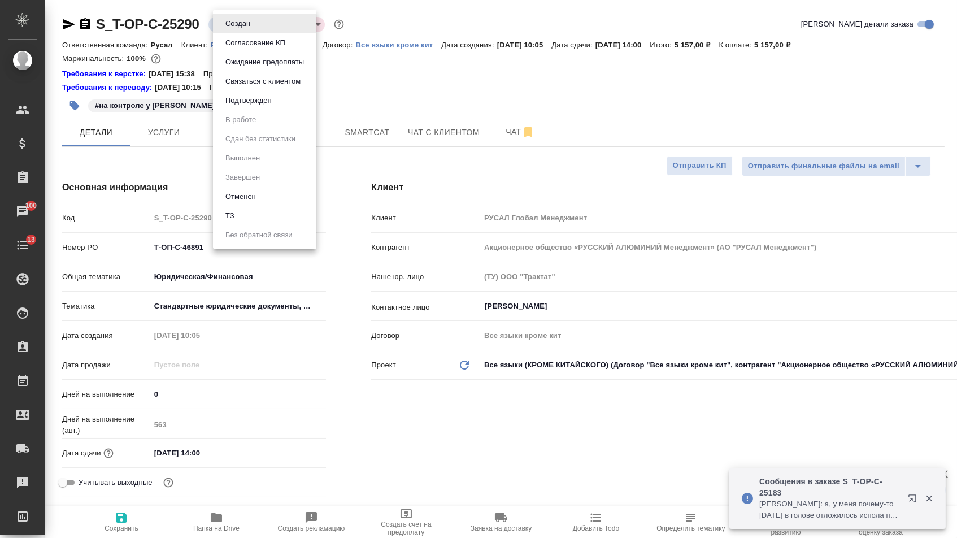
click at [245, 107] on button "Подтвержден" at bounding box center [248, 100] width 53 height 12
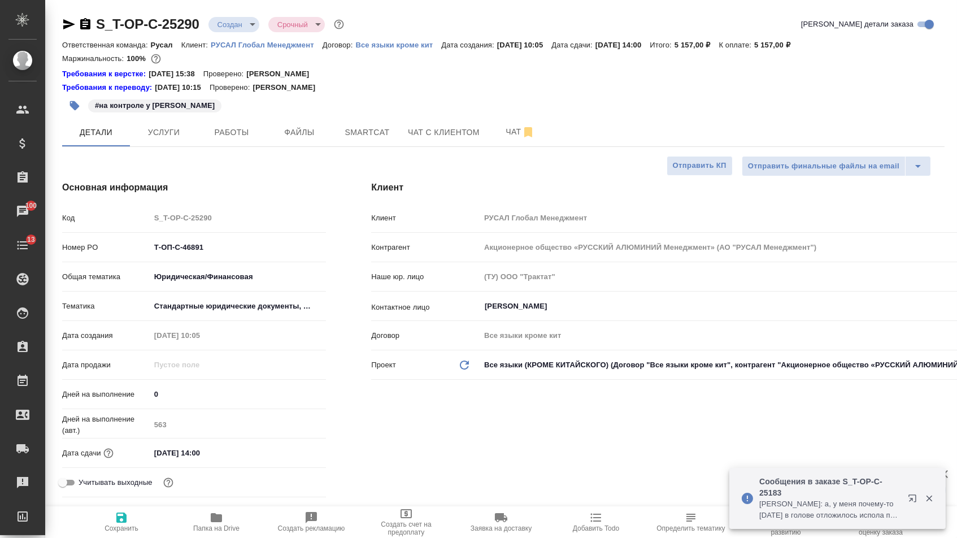
click at [255, 34] on div "S_T-OP-C-25290 Создан new Срочный urgent Кратко детали заказа" at bounding box center [503, 26] width 882 height 23
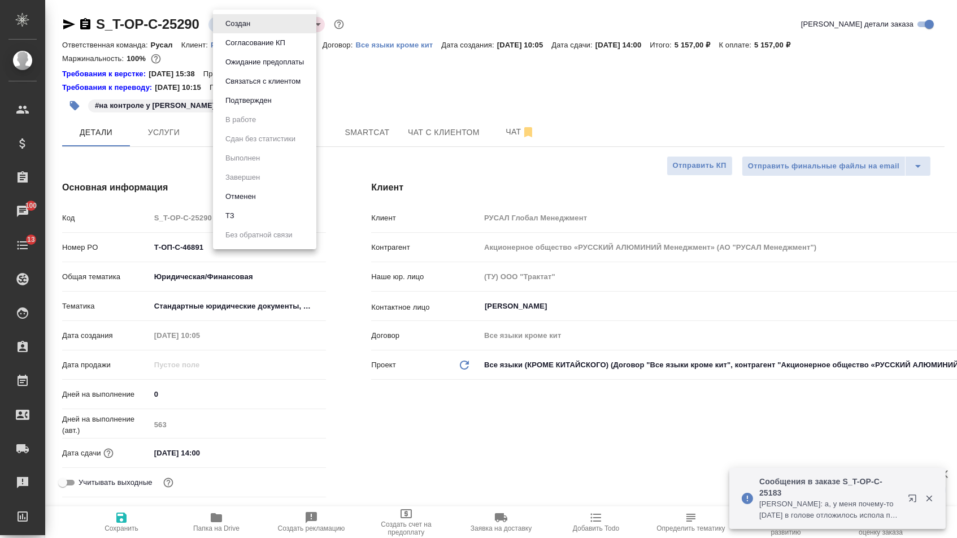
click at [249, 25] on body "🙏 .cls-1 fill:#fff; AWATERA Menshikova Aleksandra Клиенты Спецификации Заказы 1…" at bounding box center [478, 269] width 957 height 538
click at [254, 107] on button "Подтвержден" at bounding box center [248, 100] width 53 height 12
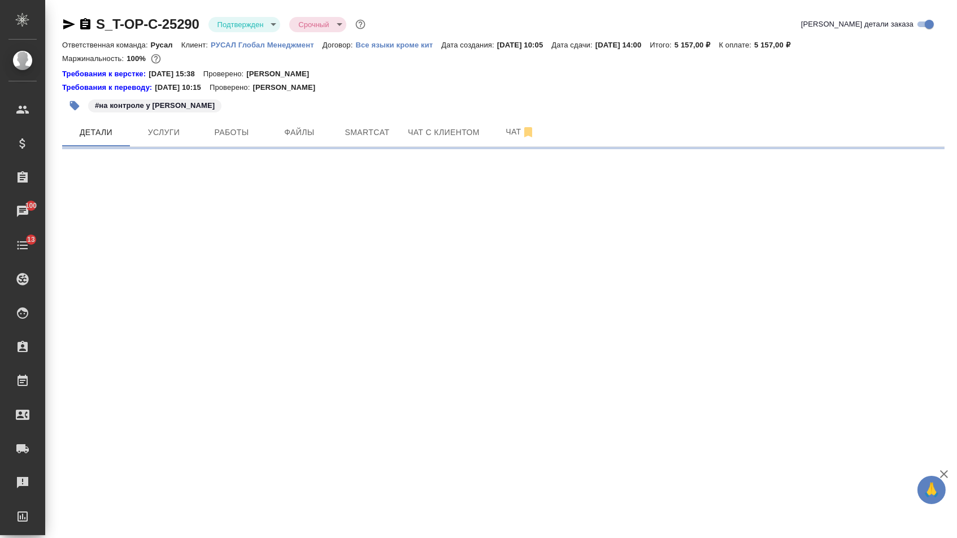
select select "RU"
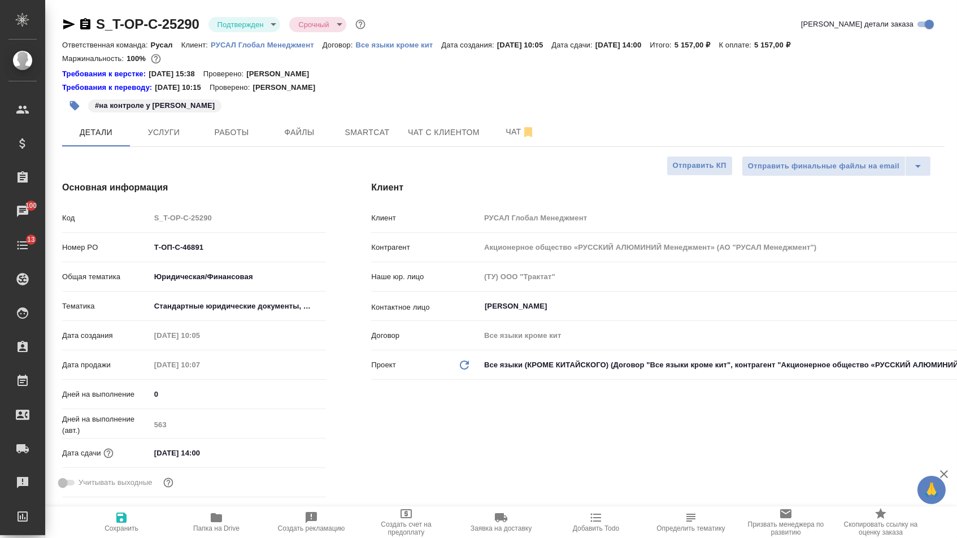
type textarea "x"
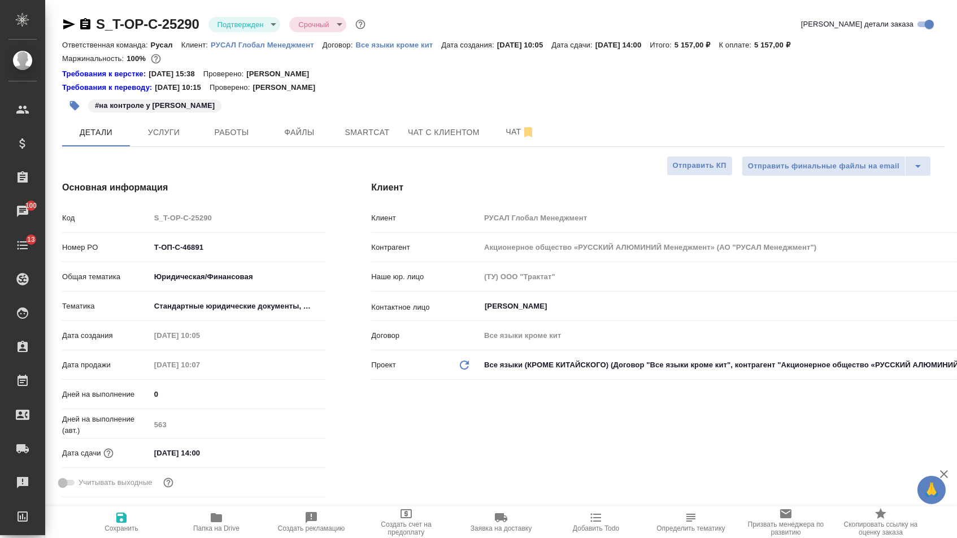
type textarea "x"
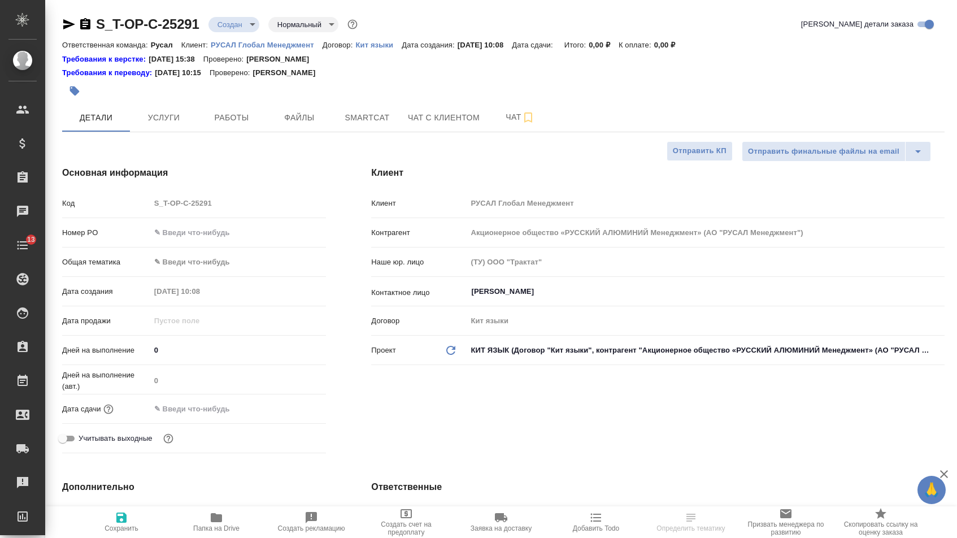
select select "RU"
type textarea "x"
click at [195, 231] on input "text" at bounding box center [238, 232] width 176 height 16
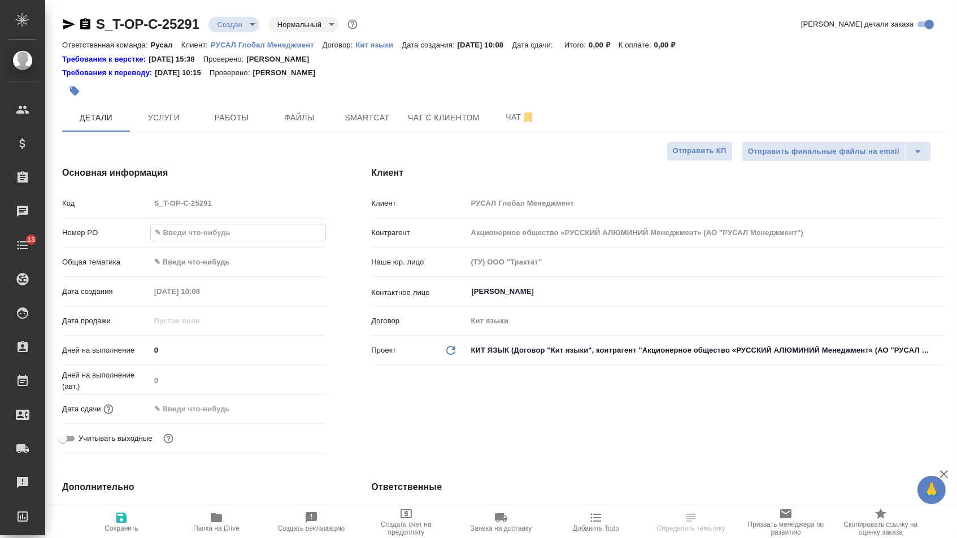
paste input "Т-ОП-С-46892"
type input "Т-ОП-С-46892"
type textarea "x"
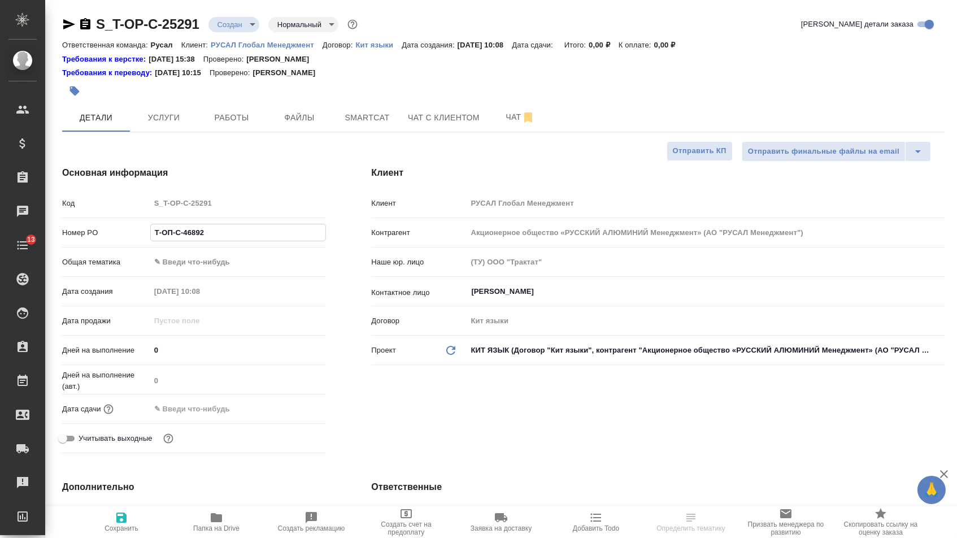
type input "Т-ОП-С-46892"
click at [193, 267] on body "🙏 .cls-1 fill:#fff; AWATERA [PERSON_NAME] Спецификации Заказы Чаты 13 Todo Прое…" at bounding box center [478, 269] width 957 height 538
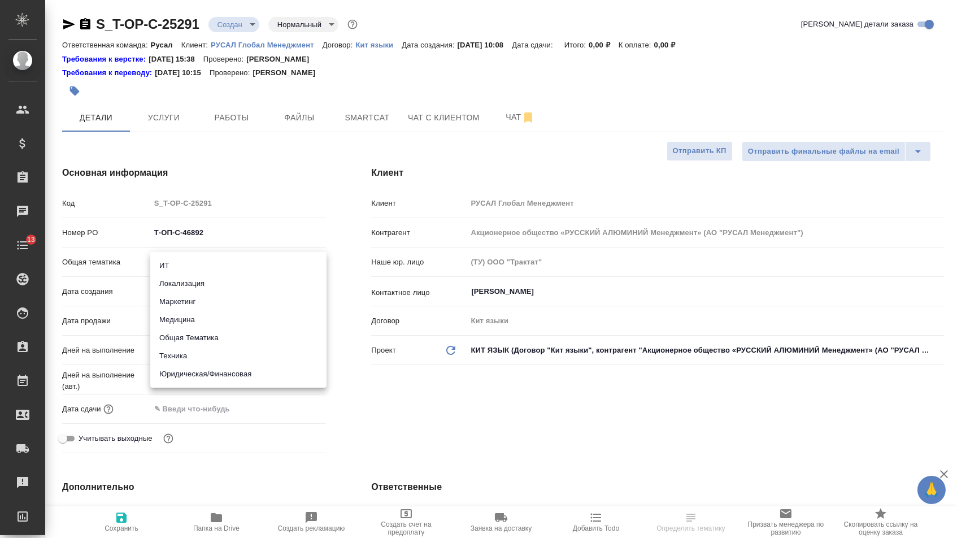
click at [219, 404] on div at bounding box center [478, 269] width 957 height 538
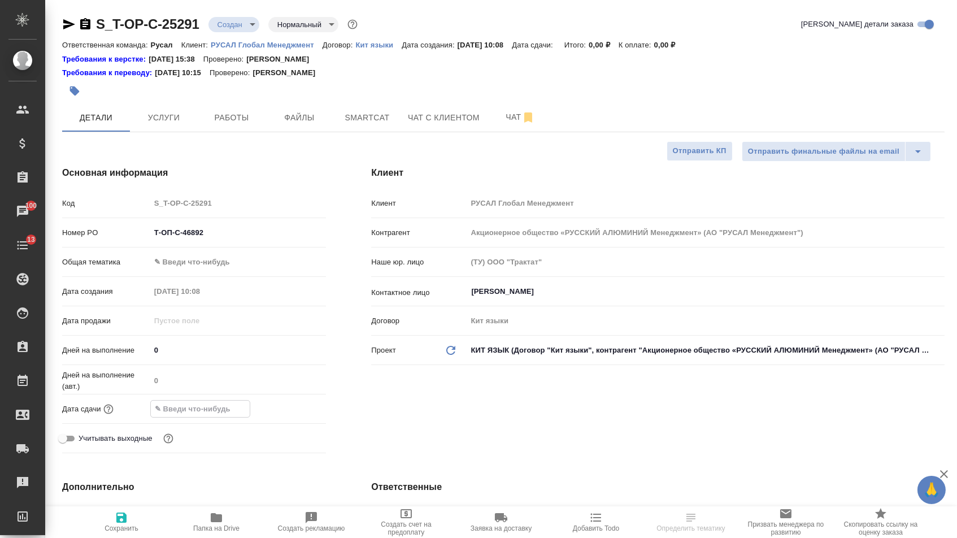
click at [208, 415] on input "text" at bounding box center [200, 409] width 99 height 16
click at [298, 413] on icon "button" at bounding box center [293, 407] width 10 height 11
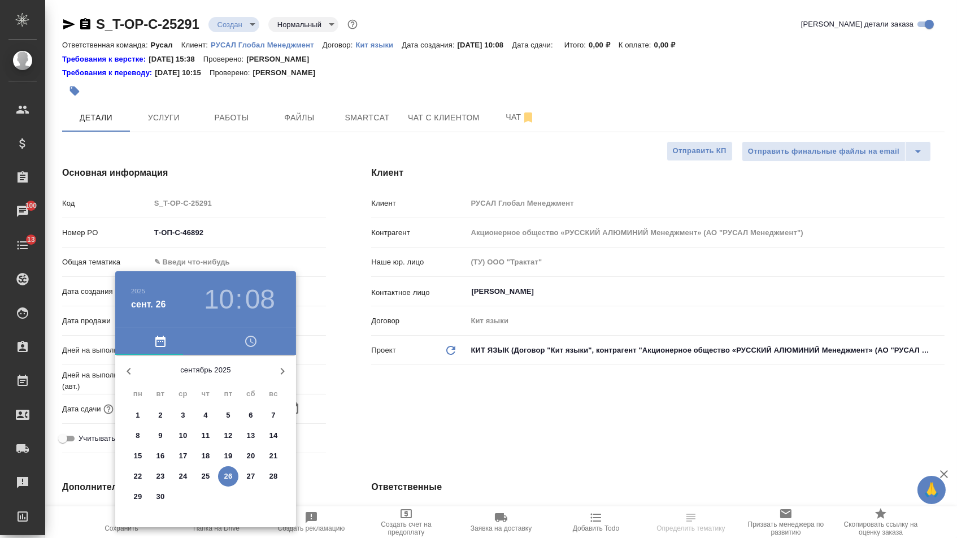
click at [141, 497] on span "29" at bounding box center [138, 496] width 20 height 11
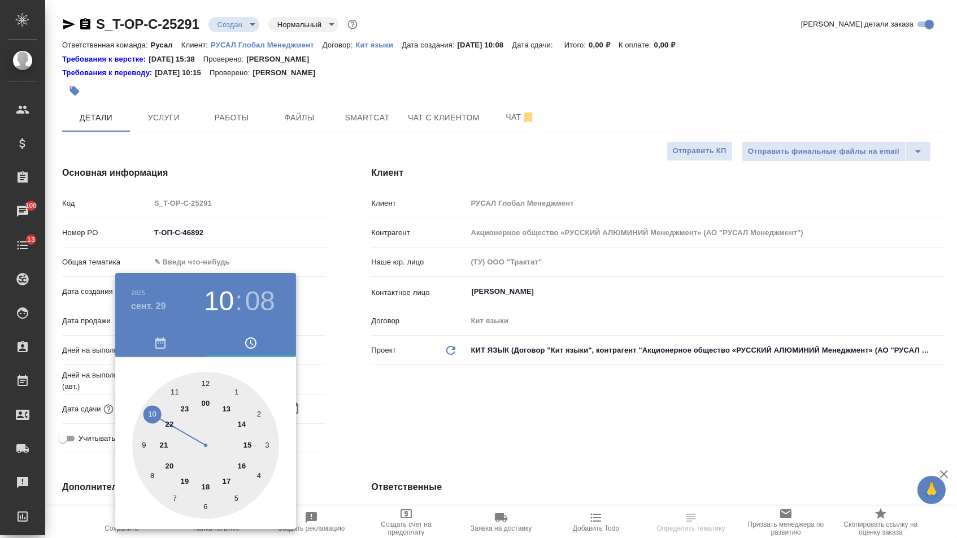
type input "[DATE] 10:08"
type textarea "x"
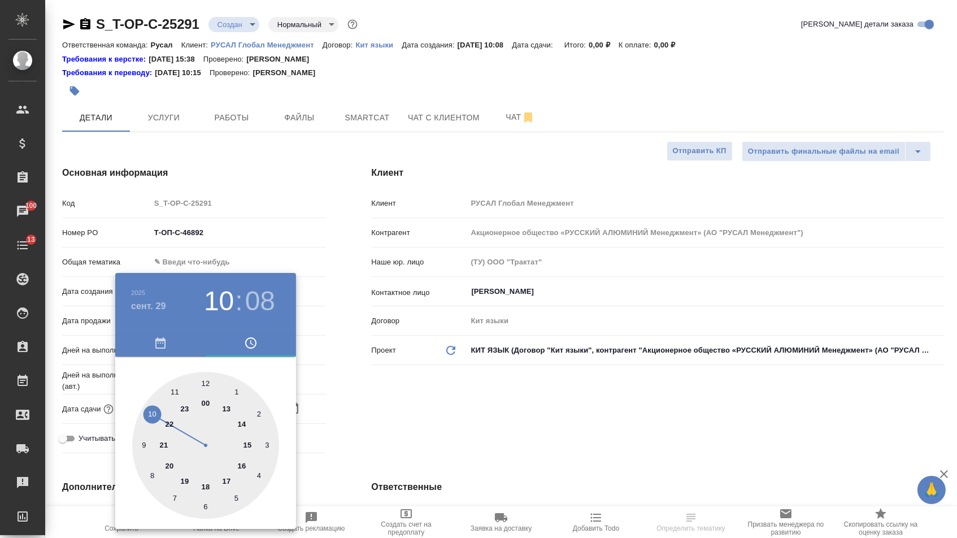
type textarea "x"
drag, startPoint x: 243, startPoint y: 468, endPoint x: 238, endPoint y: 454, distance: 14.5
click at [243, 467] on div at bounding box center [205, 445] width 147 height 147
type input "[DATE] 16:08"
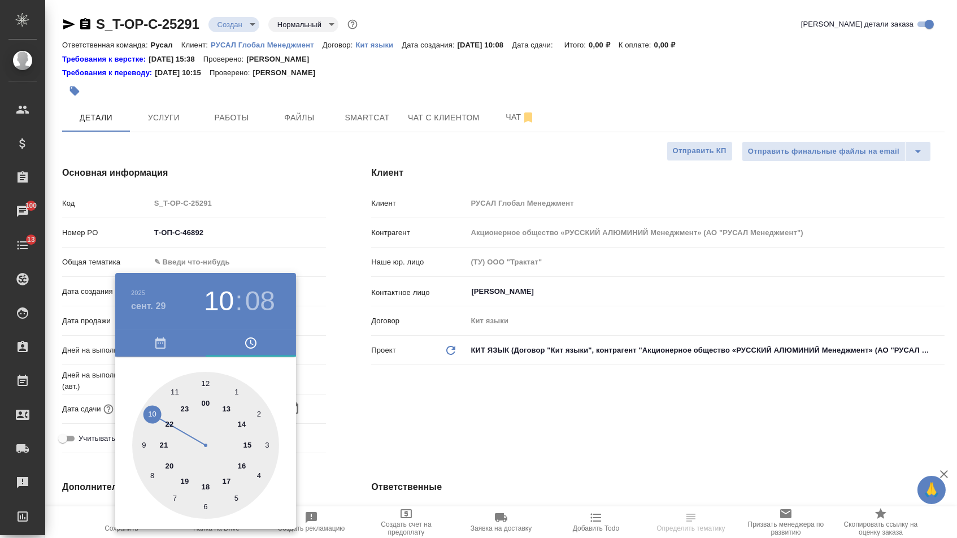
type textarea "x"
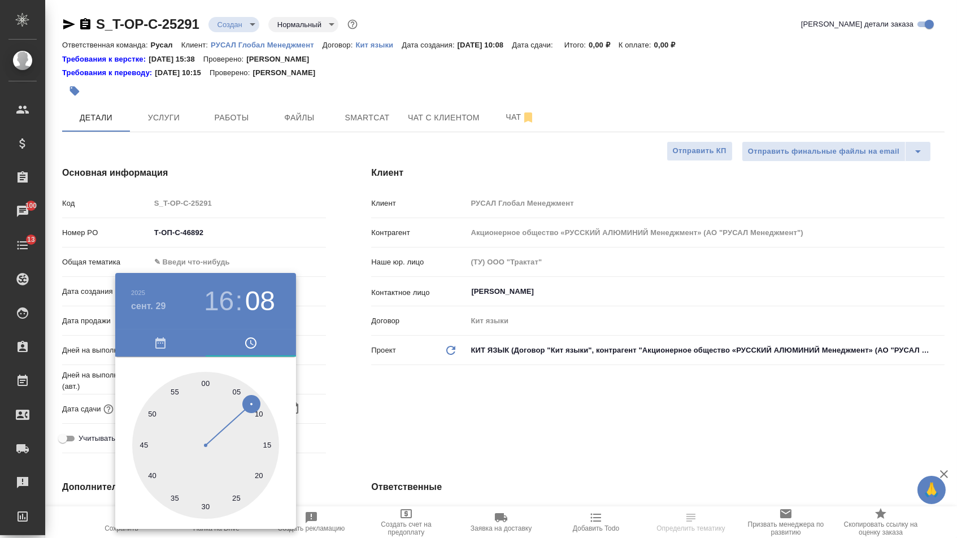
type textarea "x"
type input "[DATE] 16:00"
click at [206, 378] on div at bounding box center [205, 445] width 147 height 147
type textarea "x"
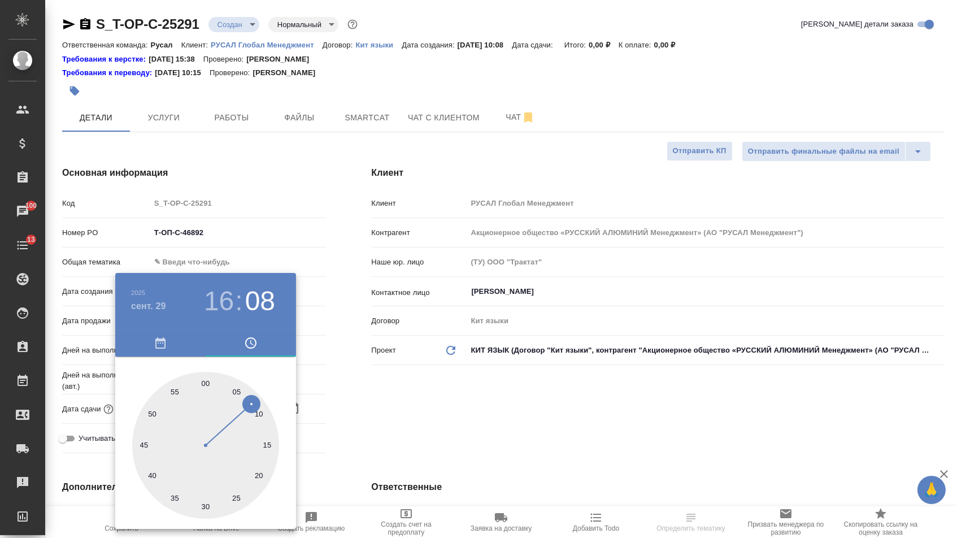
type textarea "x"
click at [398, 394] on div at bounding box center [478, 269] width 957 height 538
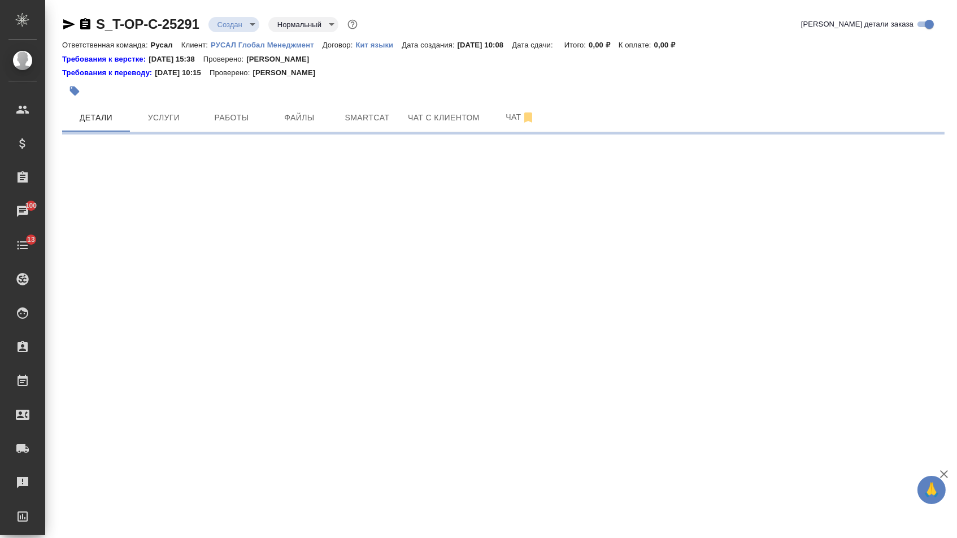
select select "RU"
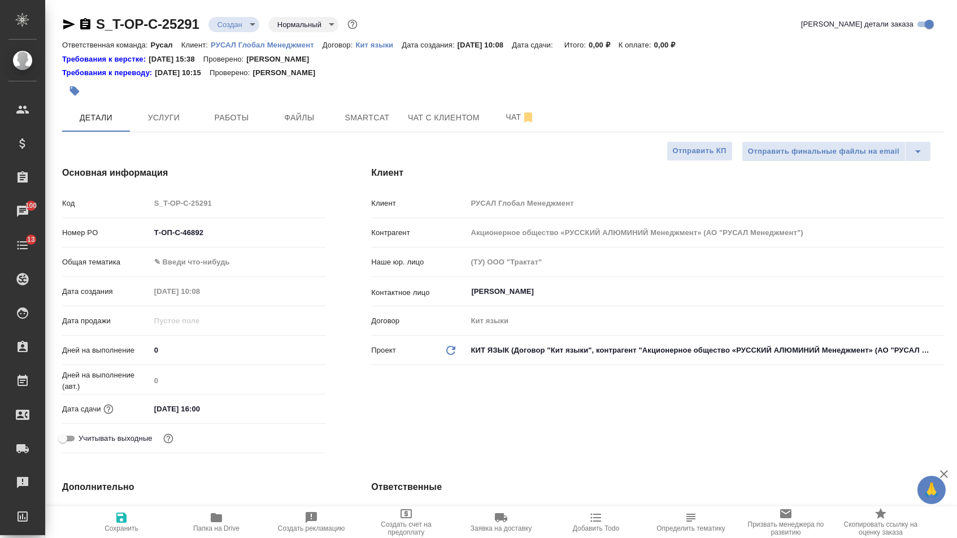
type textarea "x"
click at [264, 255] on body "🙏 .cls-1 fill:#fff; AWATERA [PERSON_NAME] Спецификации Заказы 100 Чаты 13 Todo …" at bounding box center [478, 269] width 957 height 538
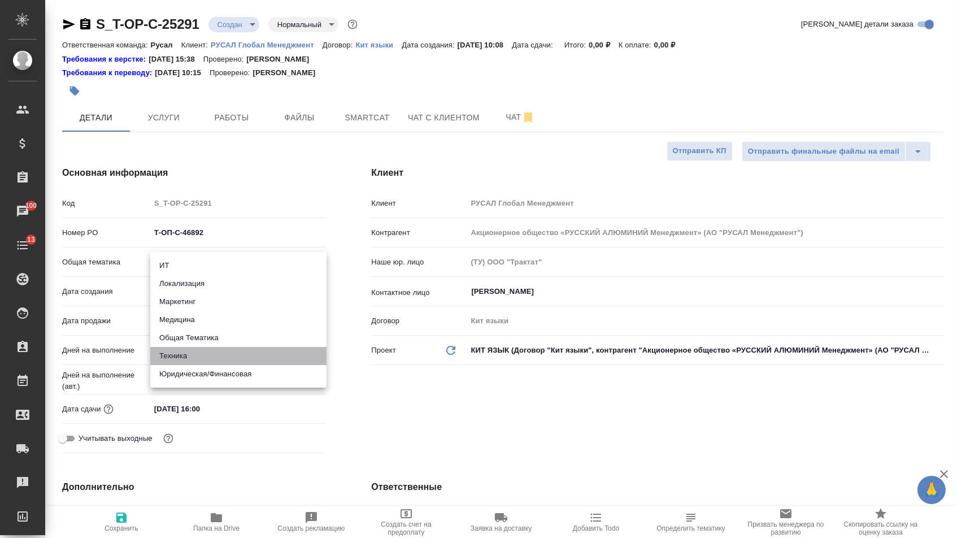
click at [225, 358] on li "Техника" at bounding box center [238, 356] width 176 height 18
type input "tech"
type textarea "x"
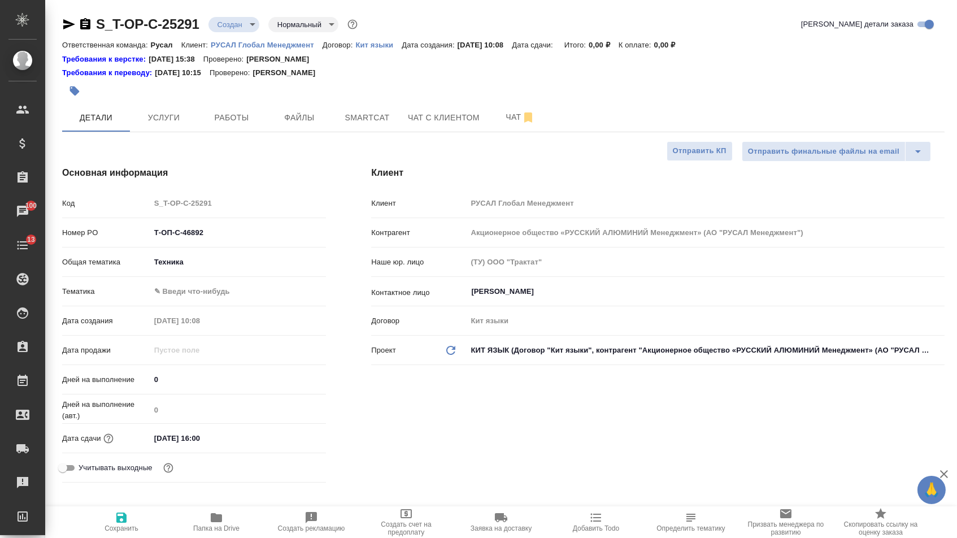
click at [212, 292] on body "🙏 .cls-1 fill:#fff; AWATERA [PERSON_NAME] Спецификации Заказы 100 Чаты 13 Todo …" at bounding box center [478, 269] width 957 height 538
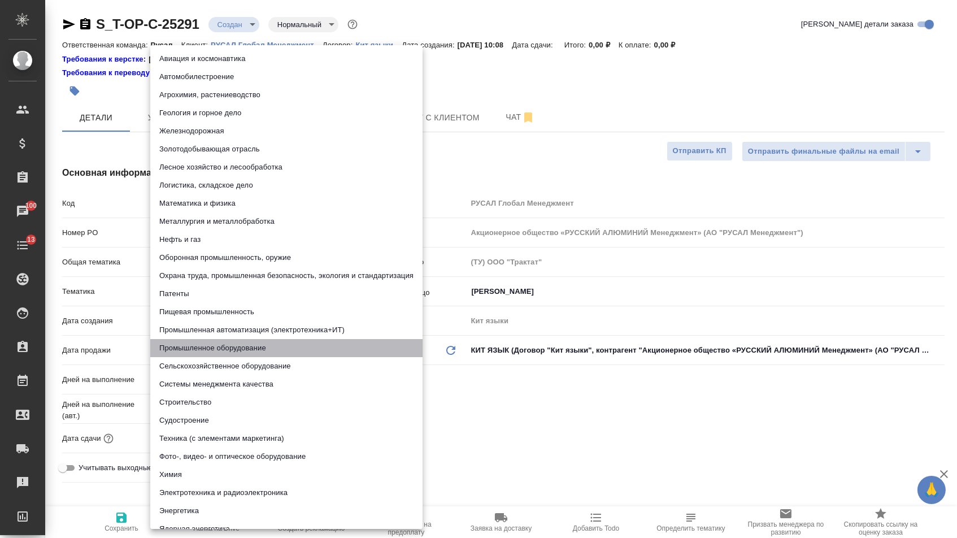
click at [203, 339] on li "Промышленное оборудование" at bounding box center [286, 348] width 272 height 18
type textarea "x"
type input "5f647205b73bc97568ca66bc"
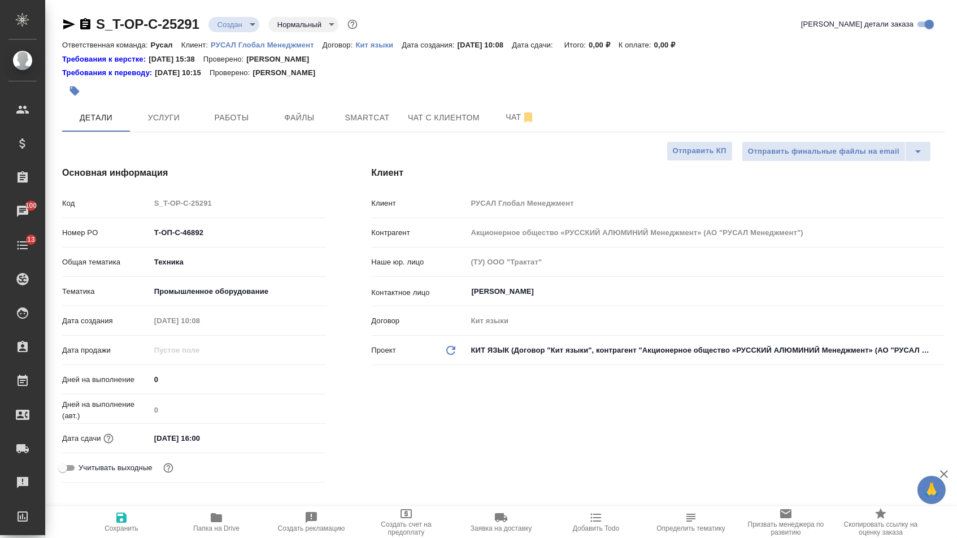
click at [129, 517] on span "Сохранить" at bounding box center [121, 521] width 81 height 21
type textarea "x"
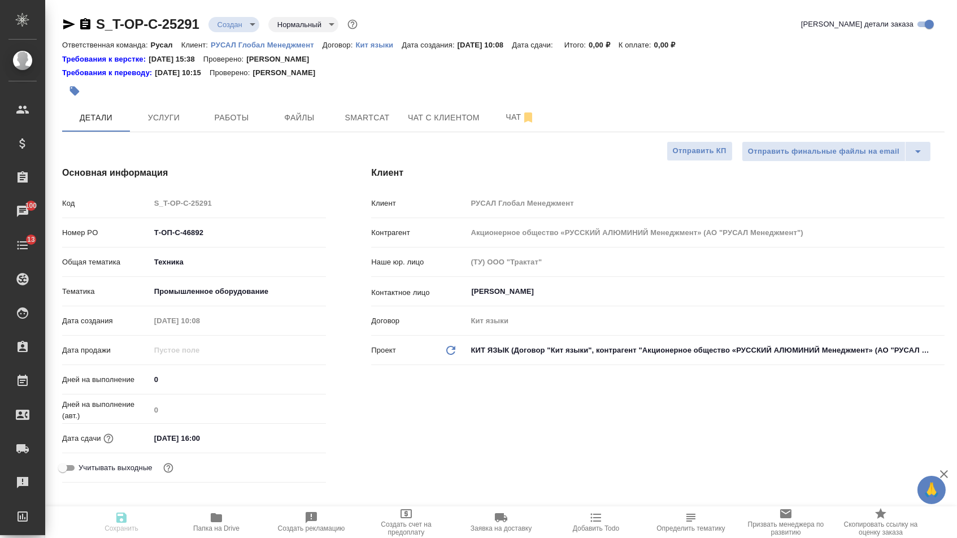
type textarea "x"
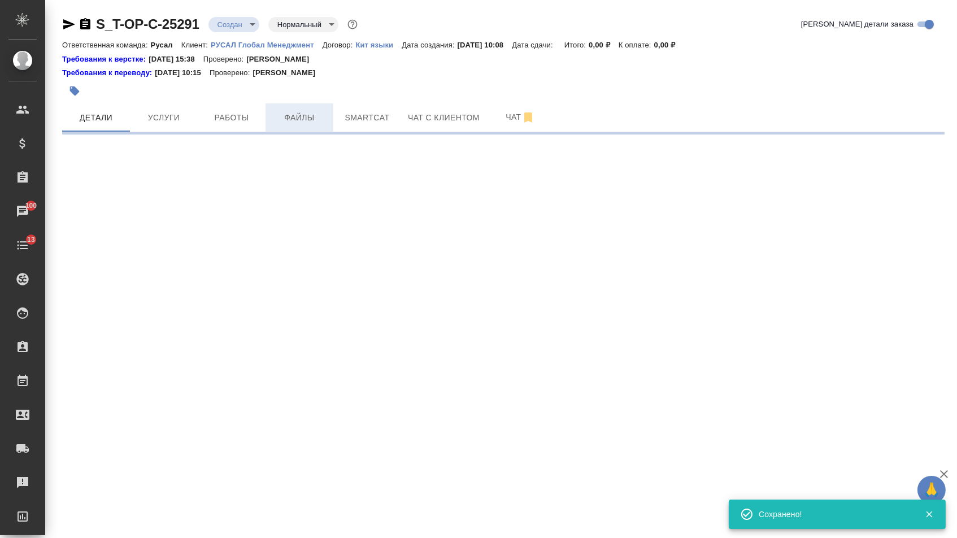
select select "RU"
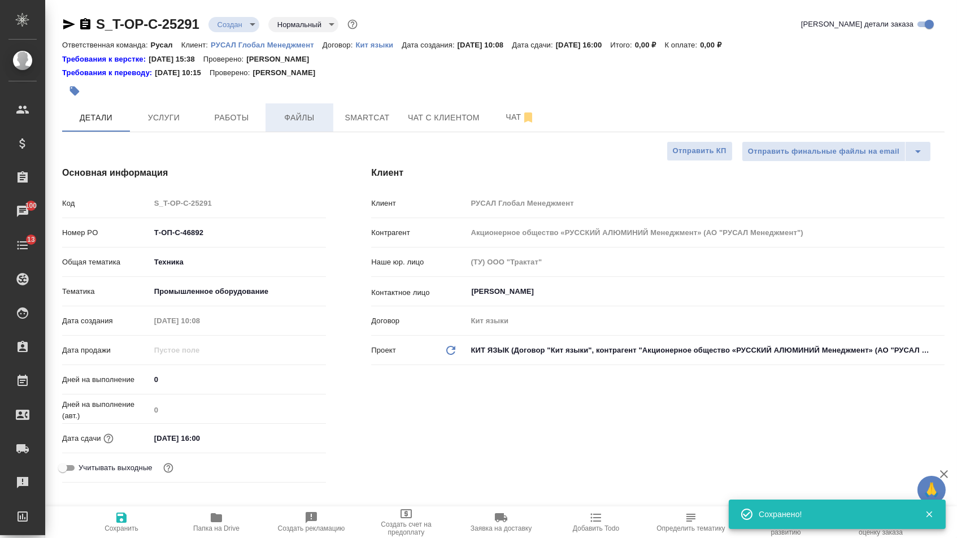
click at [301, 119] on span "Файлы" at bounding box center [299, 118] width 54 height 14
type textarea "x"
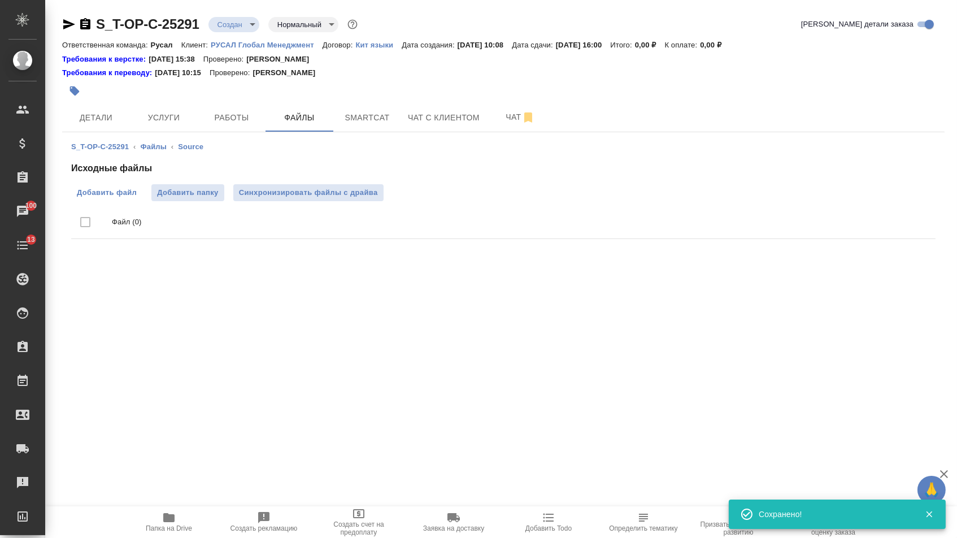
click at [108, 201] on label "Добавить файл" at bounding box center [106, 192] width 71 height 17
click at [0, 0] on input "Добавить файл" at bounding box center [0, 0] width 0 height 0
click at [163, 100] on div at bounding box center [356, 91] width 588 height 25
click at [163, 108] on button "Услуги" at bounding box center [164, 117] width 68 height 28
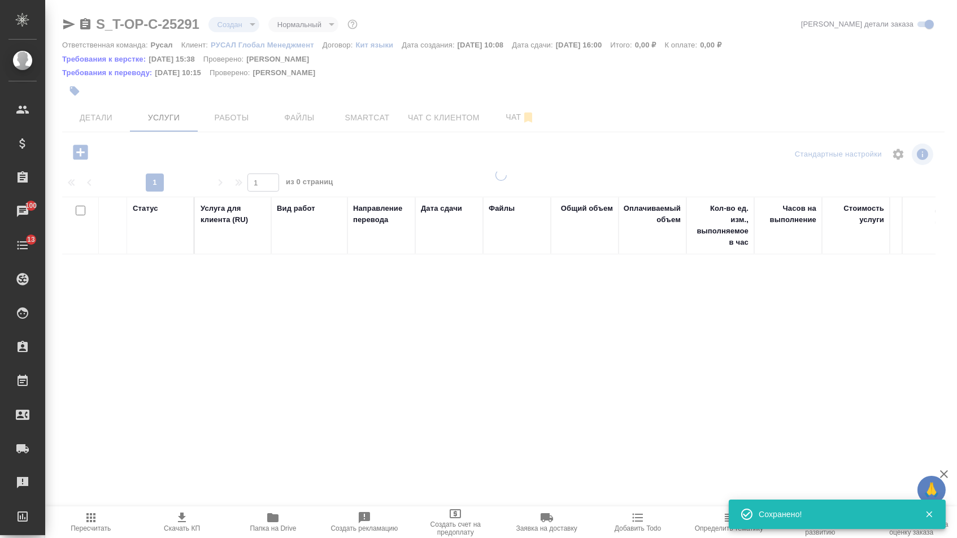
click at [81, 144] on icon "button" at bounding box center [81, 152] width 20 height 20
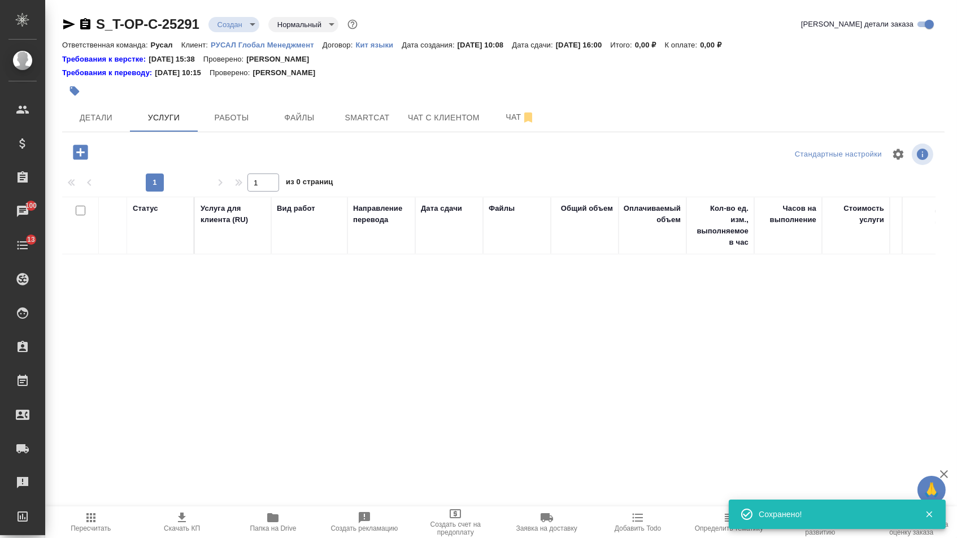
click at [81, 153] on icon "button" at bounding box center [81, 152] width 20 height 20
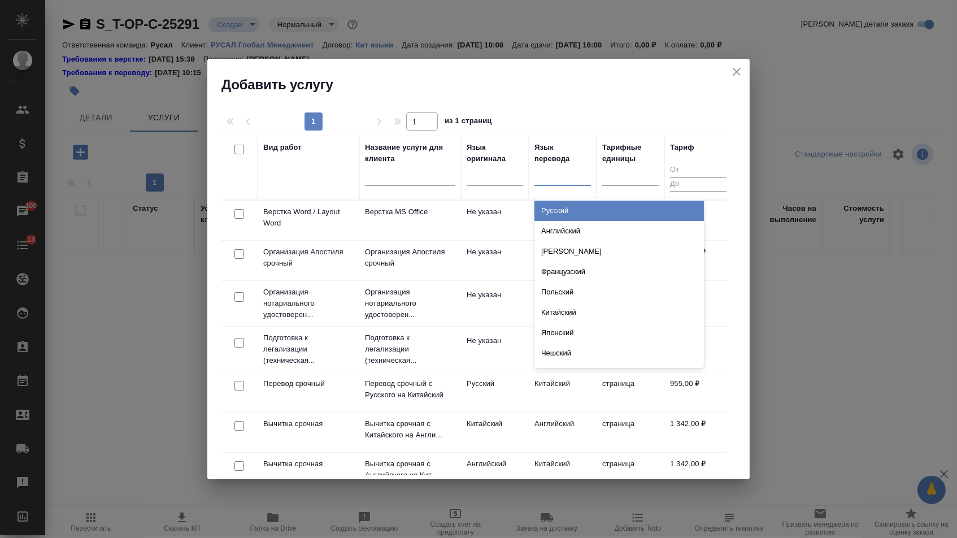
drag, startPoint x: 549, startPoint y: 171, endPoint x: 549, endPoint y: 200, distance: 28.8
click at [549, 171] on div at bounding box center [562, 174] width 56 height 16
click at [549, 202] on div "Русский" at bounding box center [618, 211] width 169 height 20
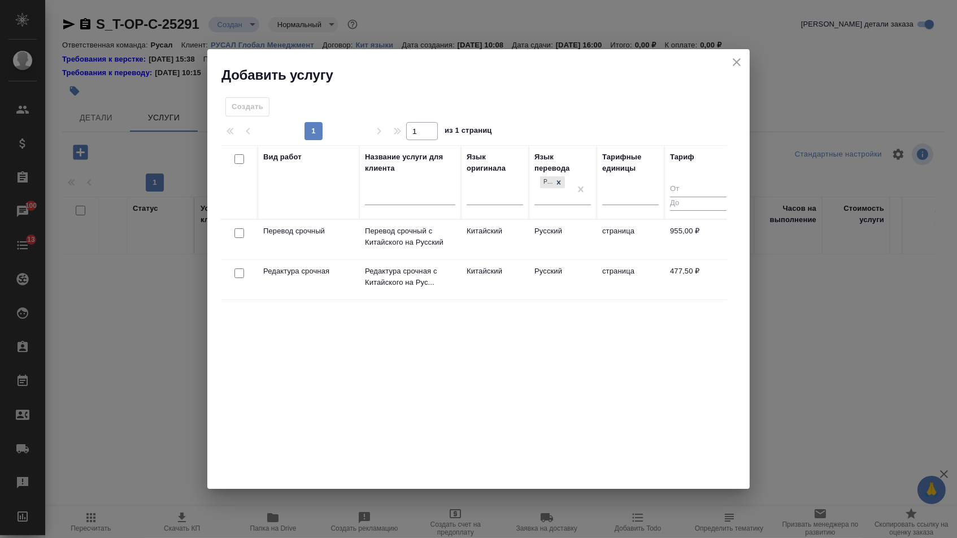
click at [237, 233] on input "checkbox" at bounding box center [239, 233] width 10 height 10
checkbox input "true"
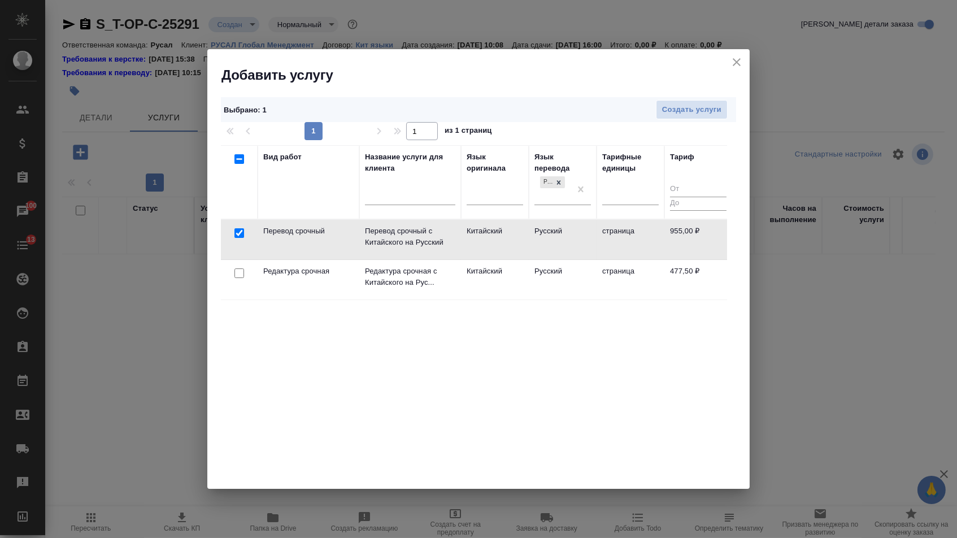
click at [237, 272] on input "checkbox" at bounding box center [239, 273] width 10 height 10
checkbox input "true"
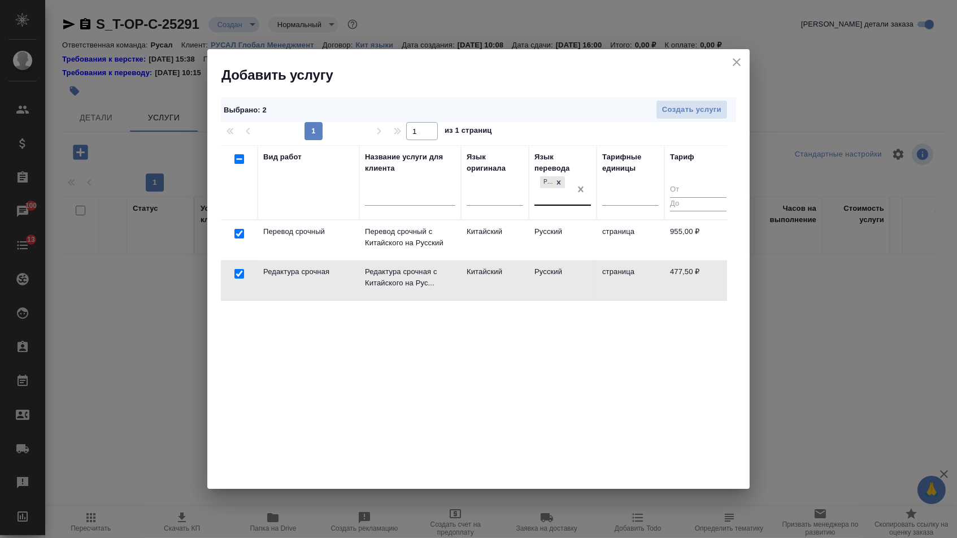
checkbox input "false"
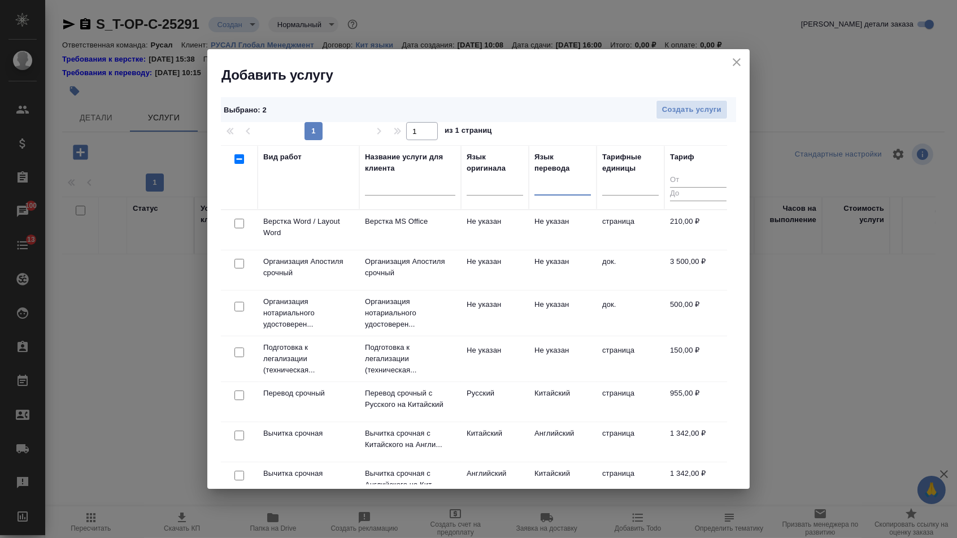
click at [239, 225] on input "checkbox" at bounding box center [239, 224] width 10 height 10
checkbox input "true"
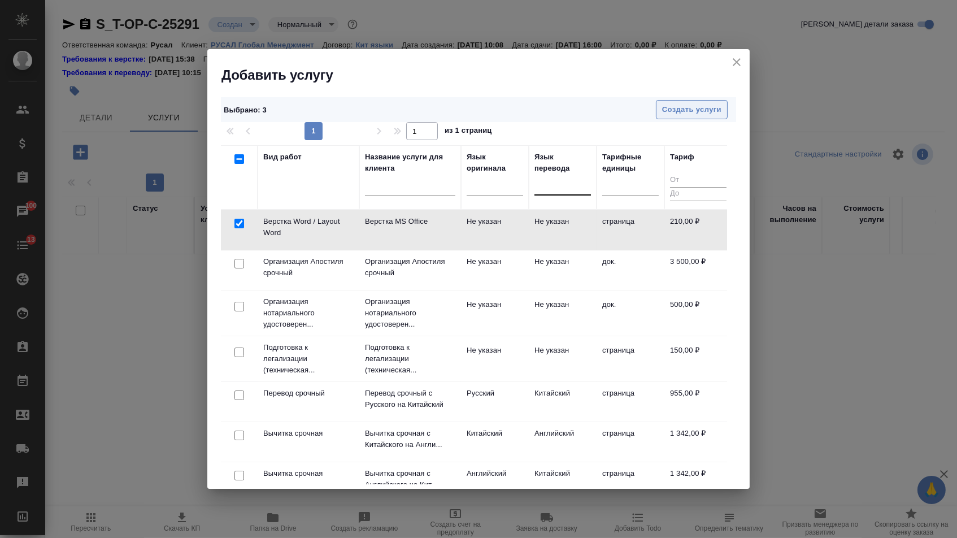
click at [691, 103] on span "Создать услуги" at bounding box center [691, 109] width 59 height 13
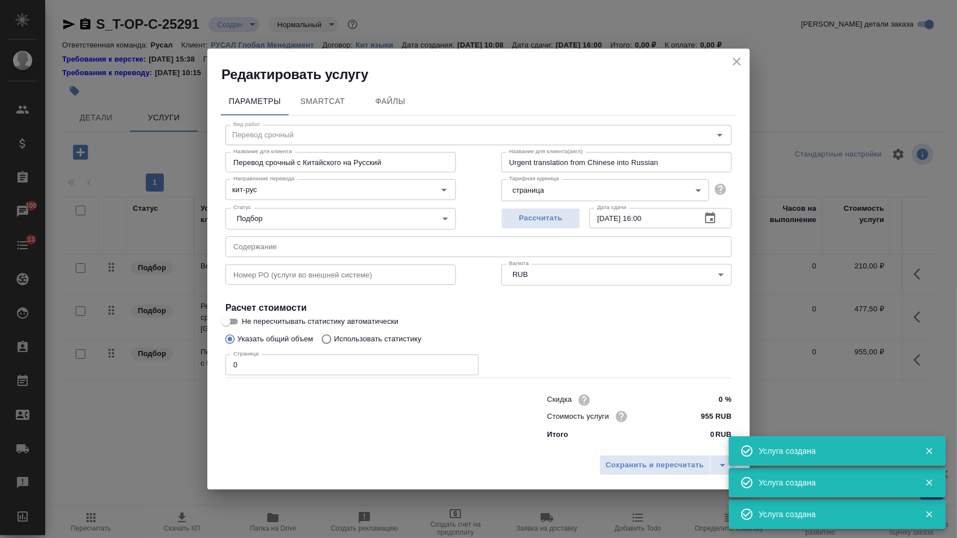
type input "Верстка Word / Layout Word"
type input "Верстка MS Office"
type input "Layout MS Office"
type input "Не указан"
type input "210 RUB"
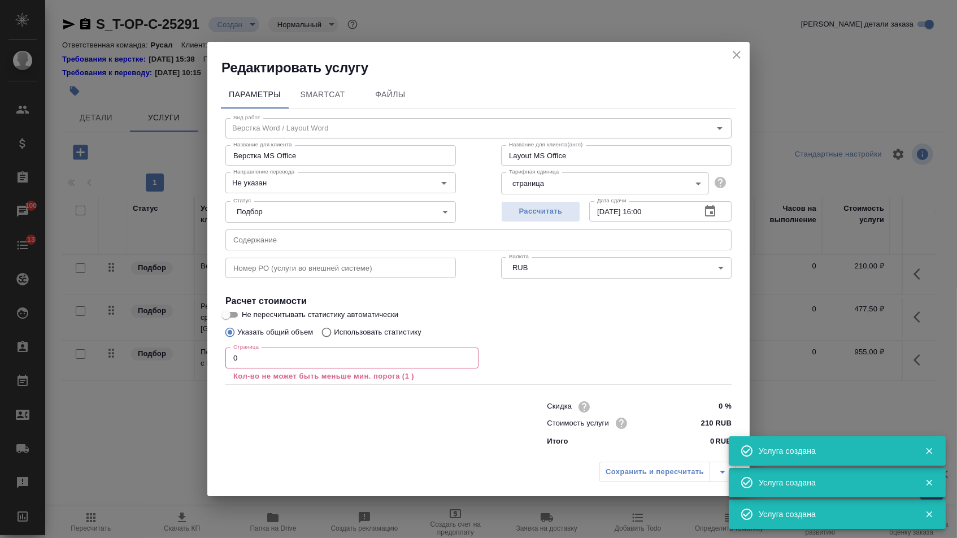
click at [402, 239] on input "text" at bounding box center [478, 239] width 506 height 20
click at [279, 352] on input "0" at bounding box center [351, 357] width 253 height 20
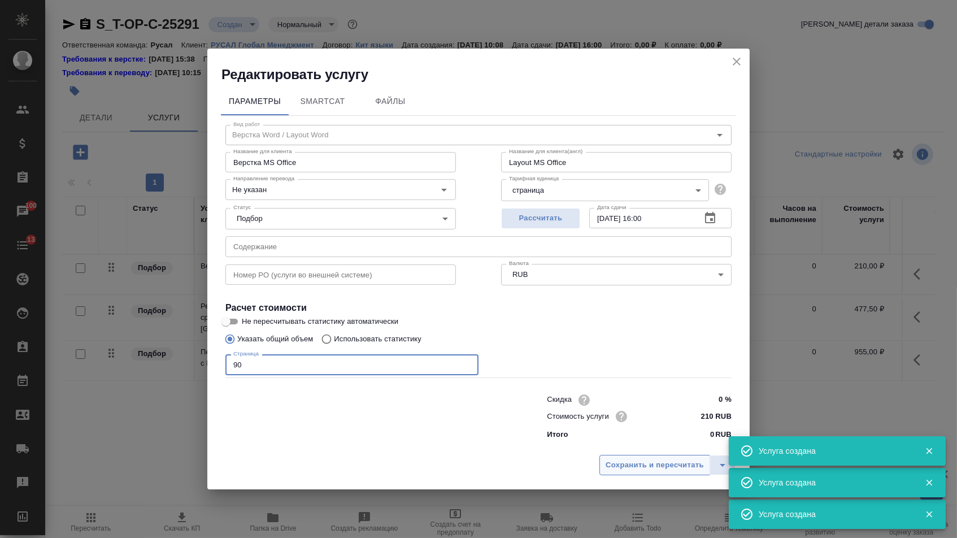
type input "90"
click at [609, 475] on button "Сохранить и пересчитать" at bounding box center [654, 465] width 111 height 20
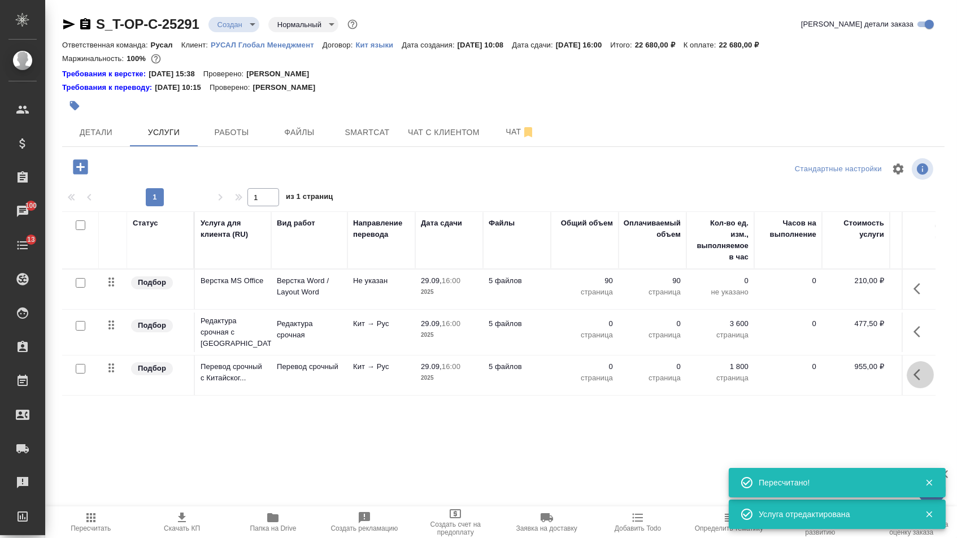
click at [913, 381] on icon "button" at bounding box center [920, 375] width 14 height 14
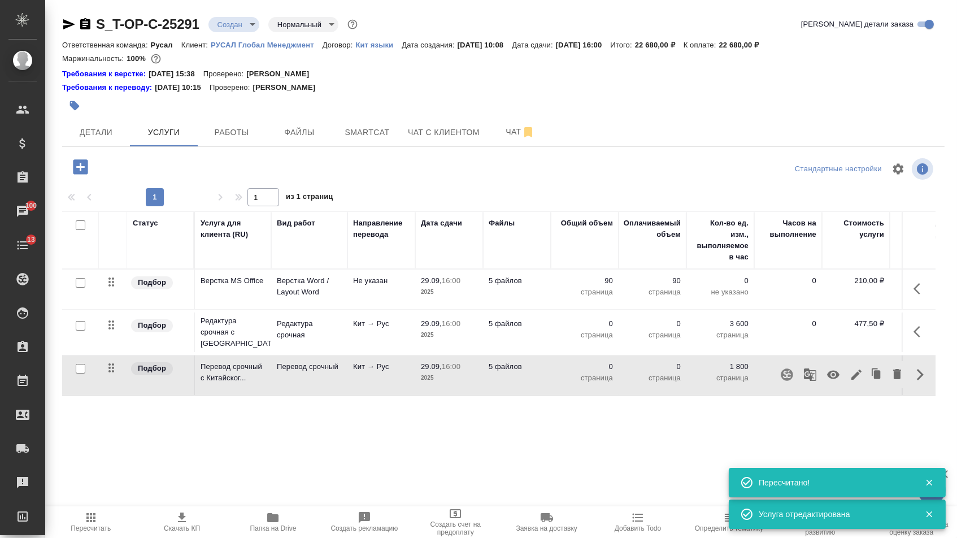
click at [850, 381] on icon "button" at bounding box center [857, 375] width 14 height 14
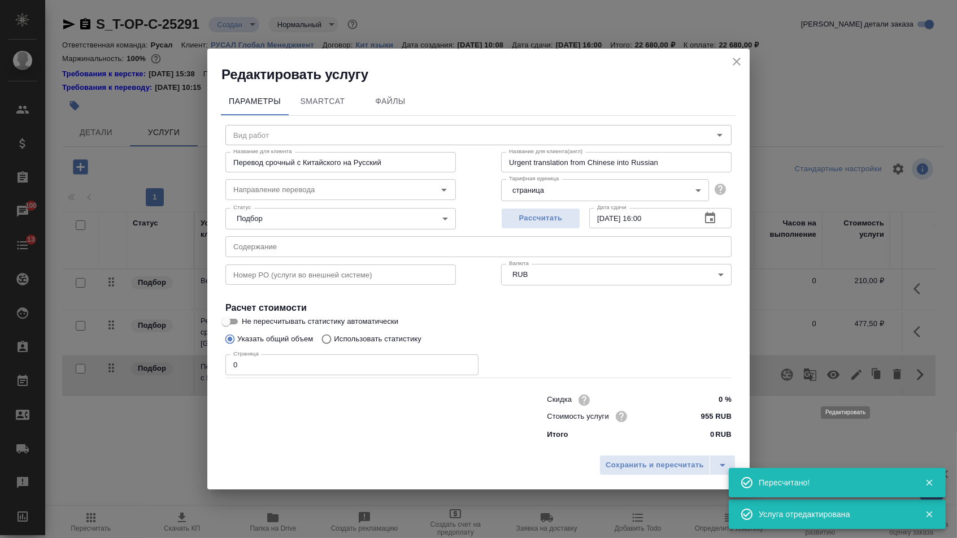
type input "Перевод срочный"
type input "кит-рус"
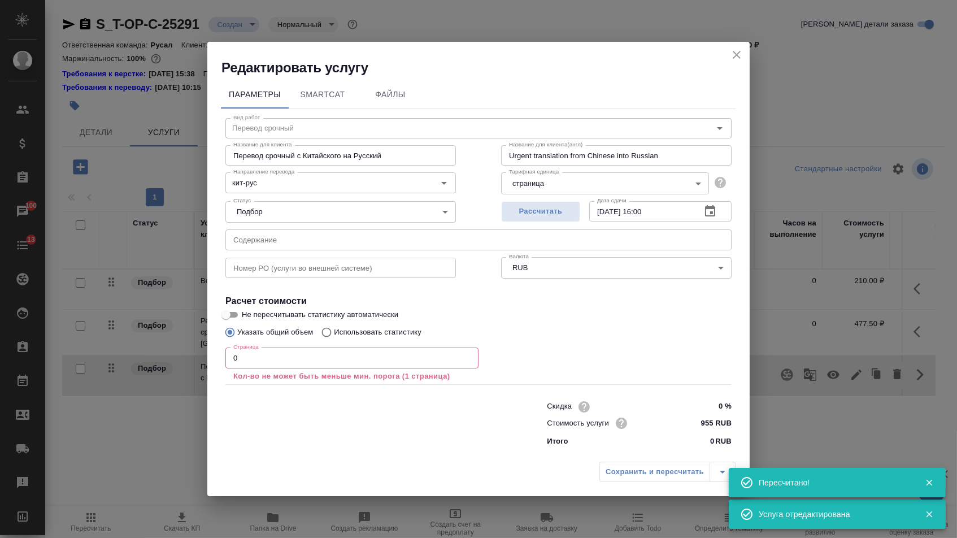
click at [360, 241] on input "text" at bounding box center [478, 239] width 506 height 20
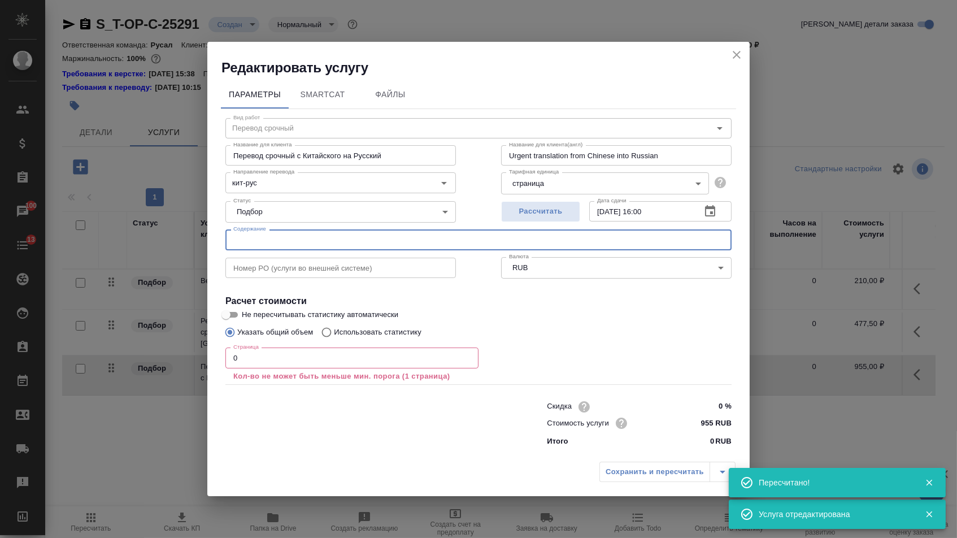
paste input "Принципиальная схема оборудования"
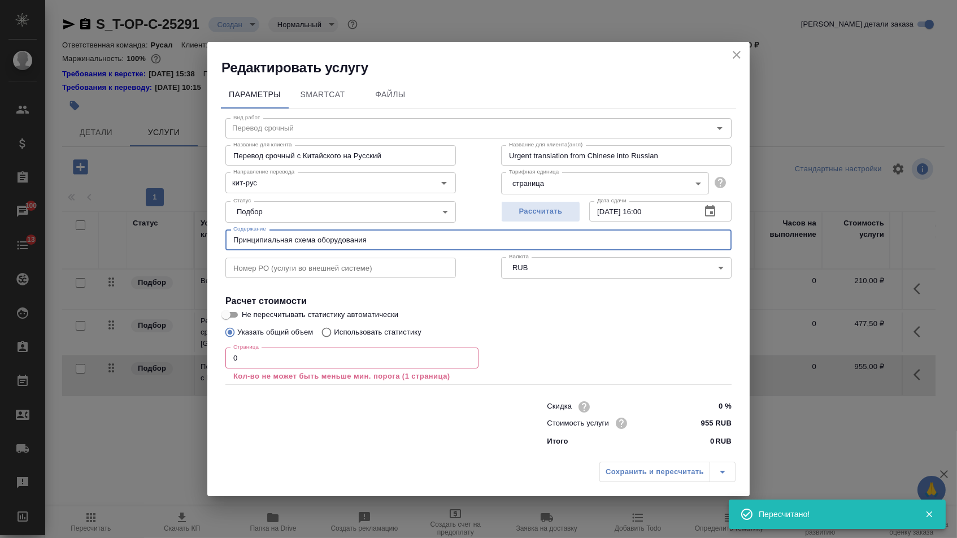
type input "Принципиальная схема оборудования"
click at [296, 354] on input "0" at bounding box center [351, 357] width 253 height 20
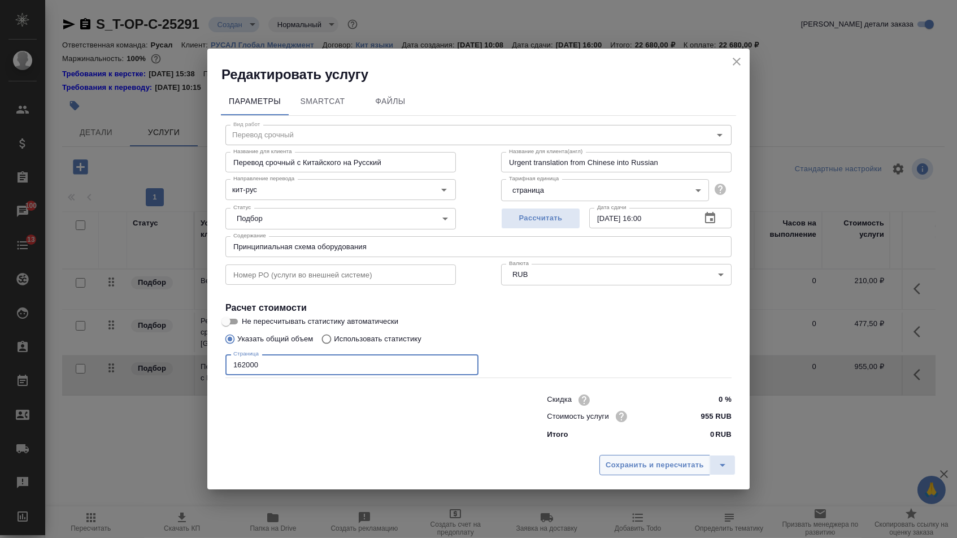
type input "162000"
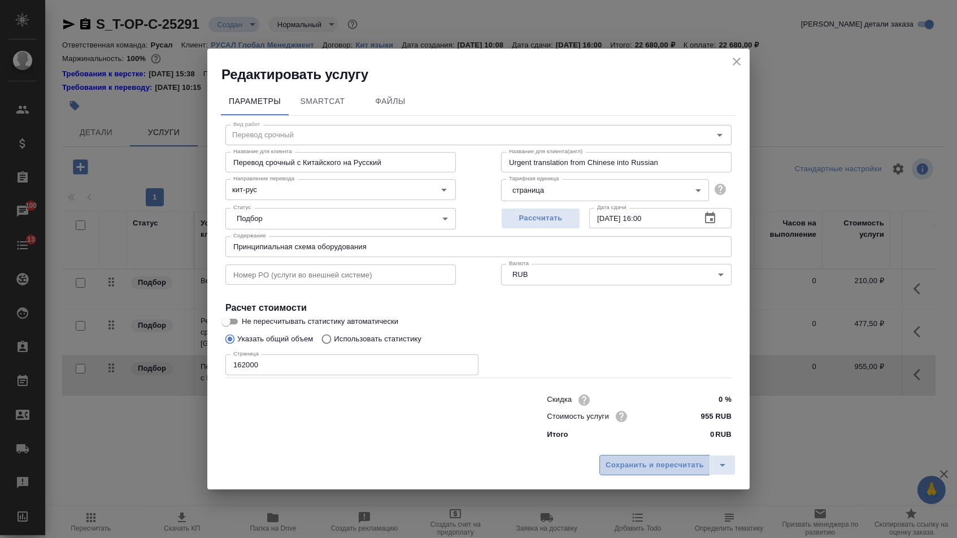
click at [656, 470] on span "Сохранить и пересчитать" at bounding box center [655, 465] width 98 height 13
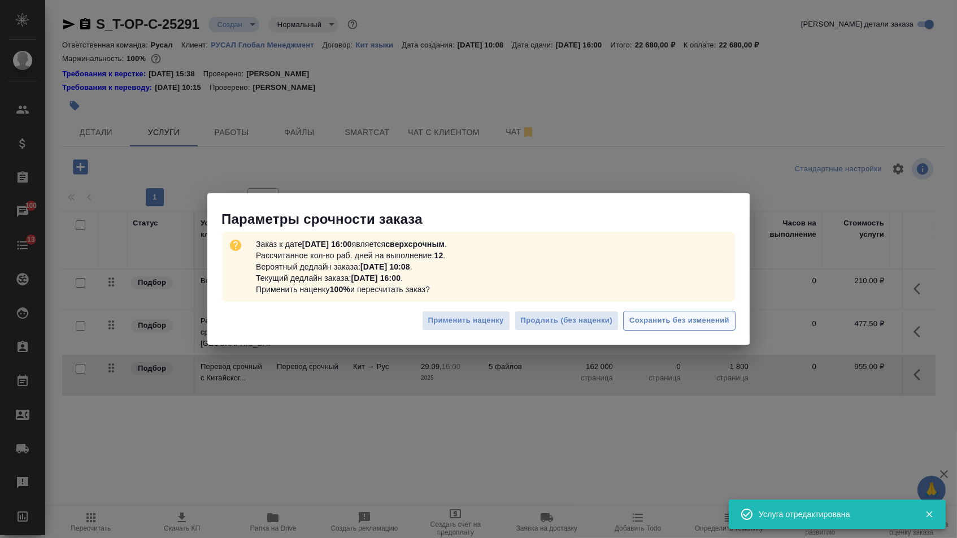
click at [669, 321] on span "Сохранить без изменений" at bounding box center [679, 320] width 100 height 13
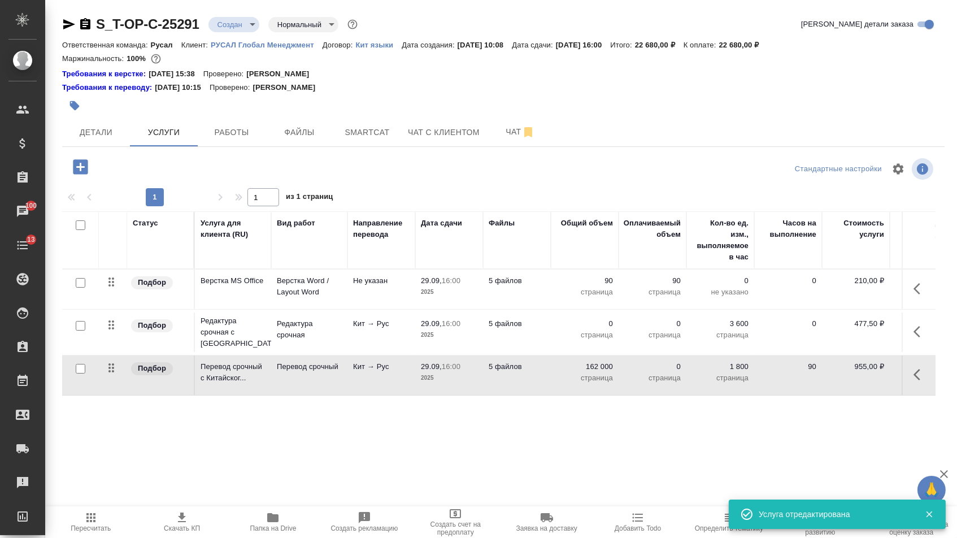
type input "urgent"
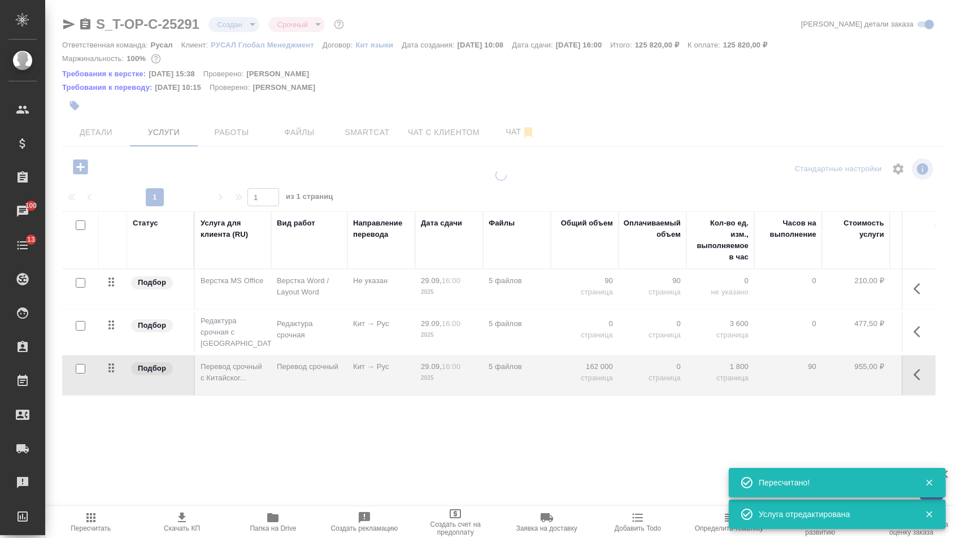
click at [587, 339] on p "страница" at bounding box center [584, 334] width 56 height 11
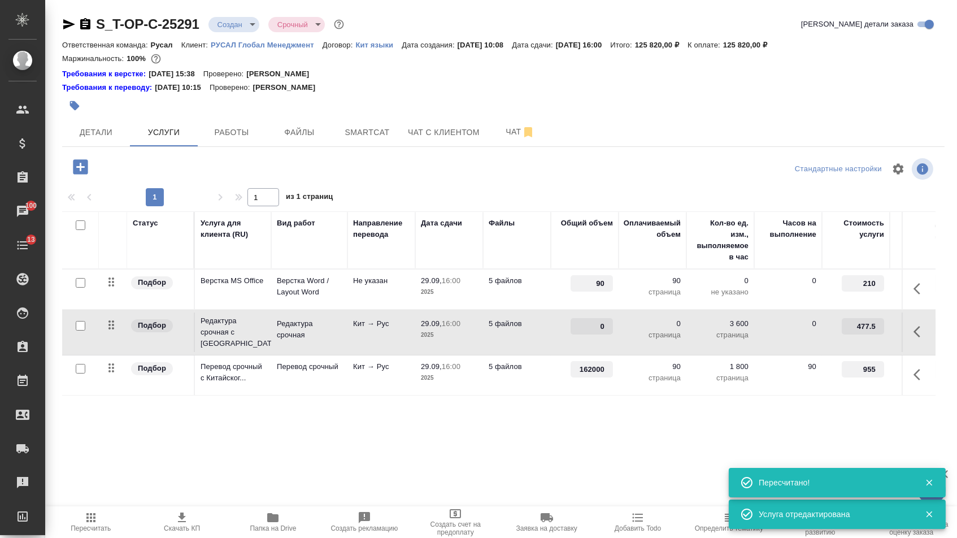
click at [587, 334] on input "0" at bounding box center [592, 326] width 42 height 16
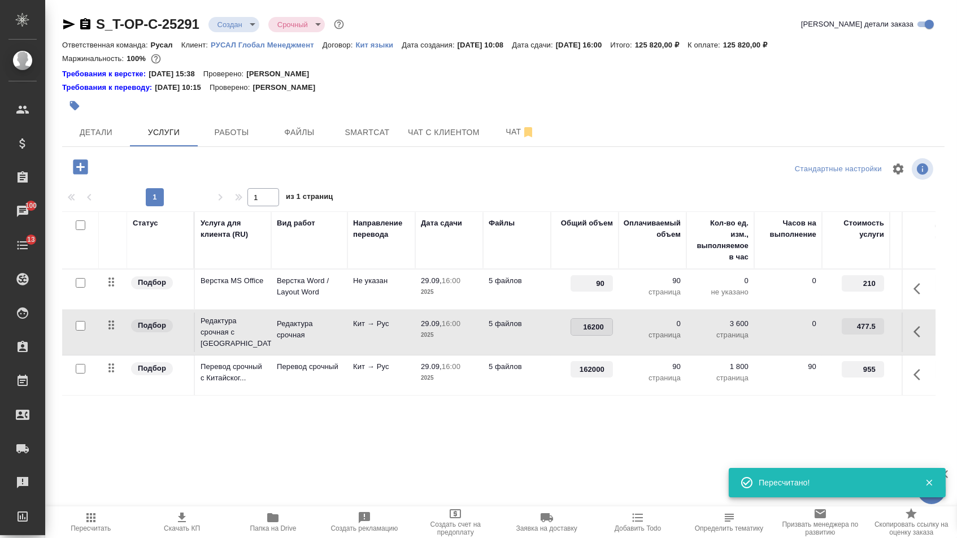
type input "162000"
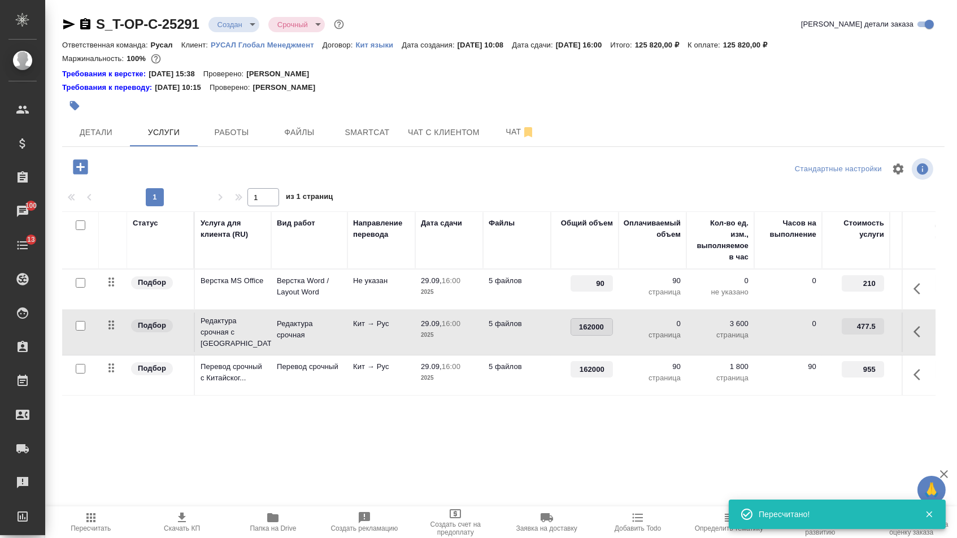
click at [541, 460] on div "S_T-OP-C-25291 Создан new Срочный urgent Кратко детали заказа Ответственная ком…" at bounding box center [503, 241] width 895 height 483
click at [171, 179] on div "Сохранить и пересчитать" at bounding box center [173, 166] width 136 height 23
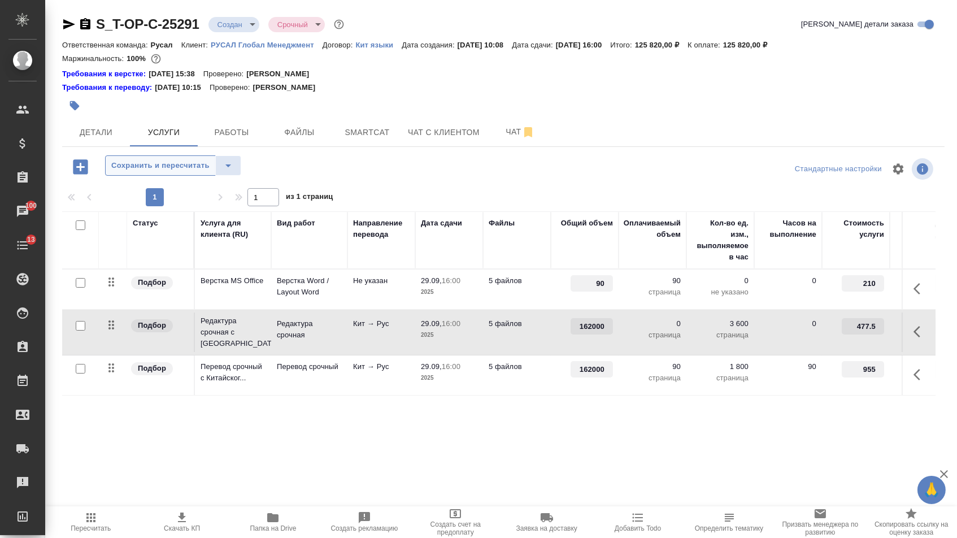
click at [171, 172] on span "Сохранить и пересчитать" at bounding box center [160, 165] width 98 height 13
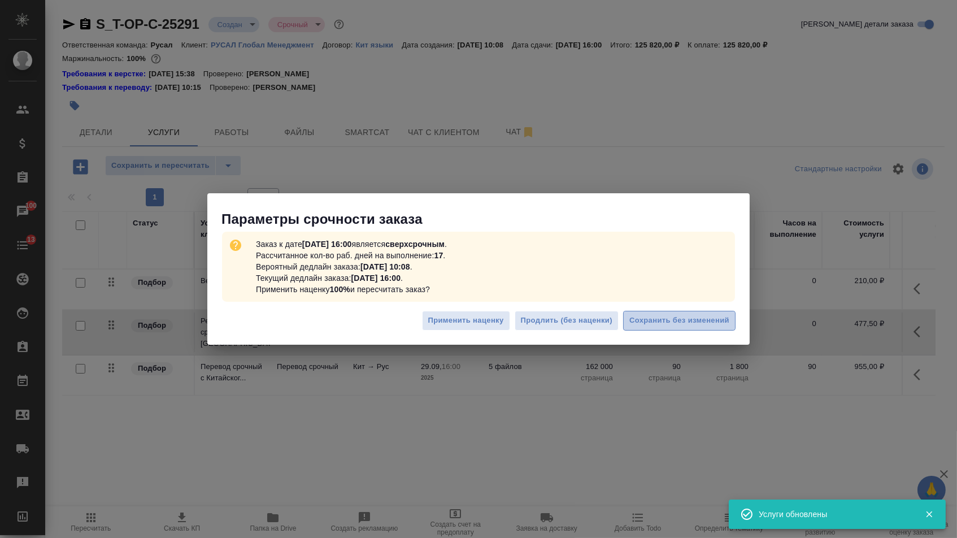
click at [677, 325] on span "Сохранить без изменений" at bounding box center [679, 320] width 100 height 13
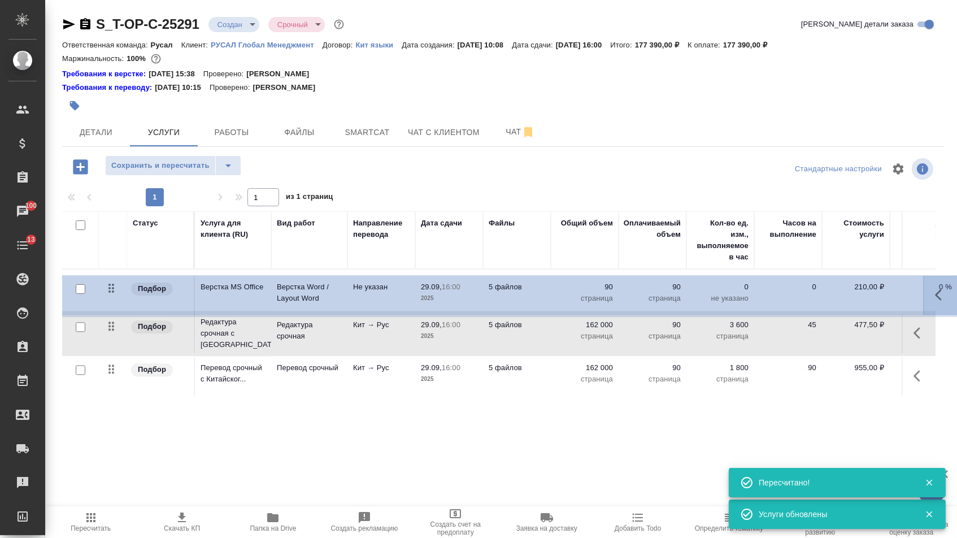
drag, startPoint x: 108, startPoint y: 288, endPoint x: 108, endPoint y: 408, distance: 120.3
click at [108, 408] on div "Статус Услуга для клиента (RU) Вид работ Направление перевода Дата сдачи Файлы …" at bounding box center [498, 332] width 873 height 243
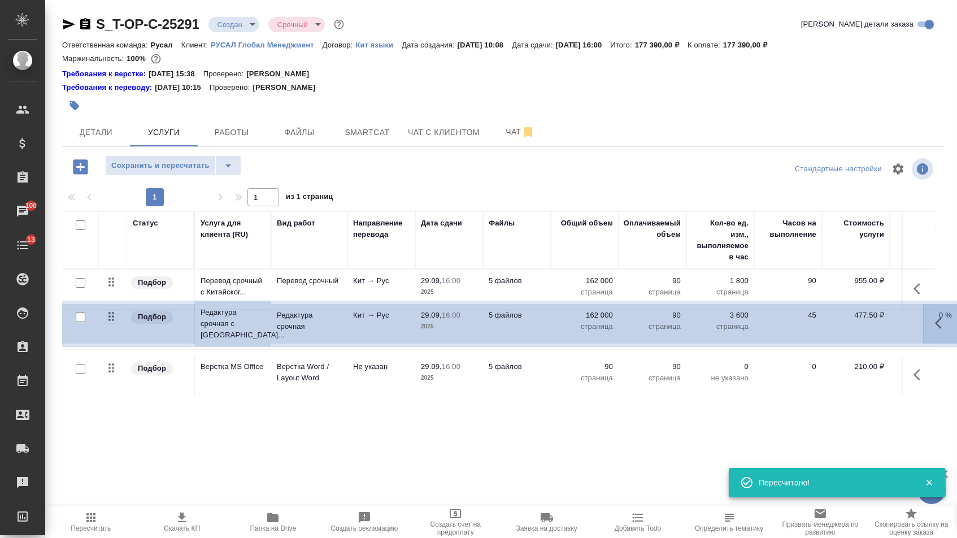
drag, startPoint x: 114, startPoint y: 293, endPoint x: 114, endPoint y: 322, distance: 29.4
click at [114, 322] on tbody "Подбор Редактура срочная с Китайск... Редактура срочная Кит → Рус 29.09, 16:00 …" at bounding box center [594, 332] width 1065 height 127
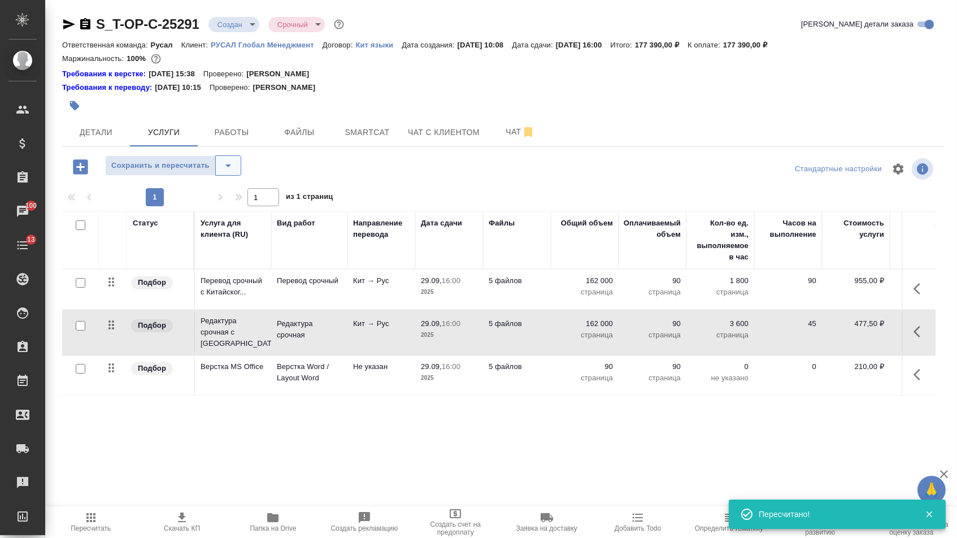
click at [236, 162] on button "split button" at bounding box center [228, 165] width 26 height 20
click at [231, 190] on li "Сохранить" at bounding box center [177, 195] width 139 height 18
click at [119, 138] on span "Детали" at bounding box center [96, 132] width 54 height 14
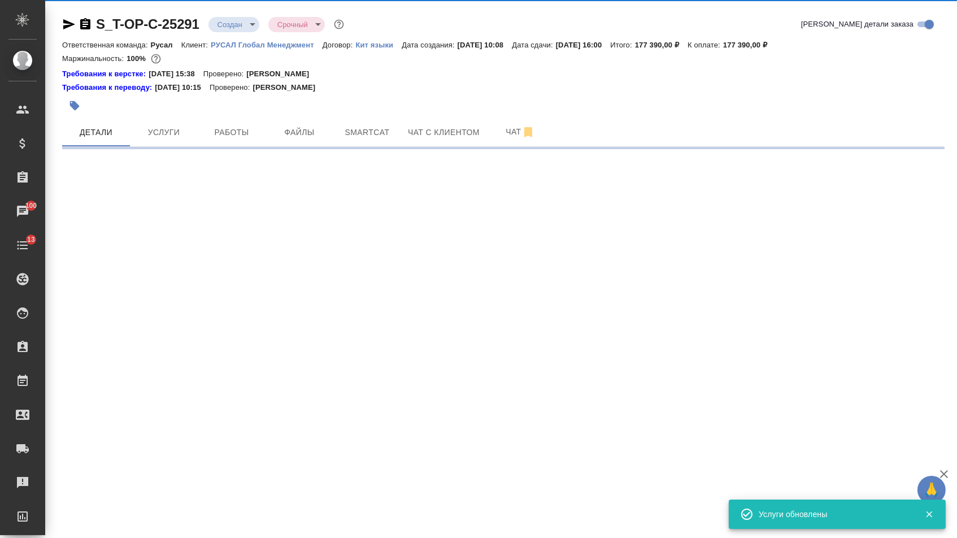
select select "RU"
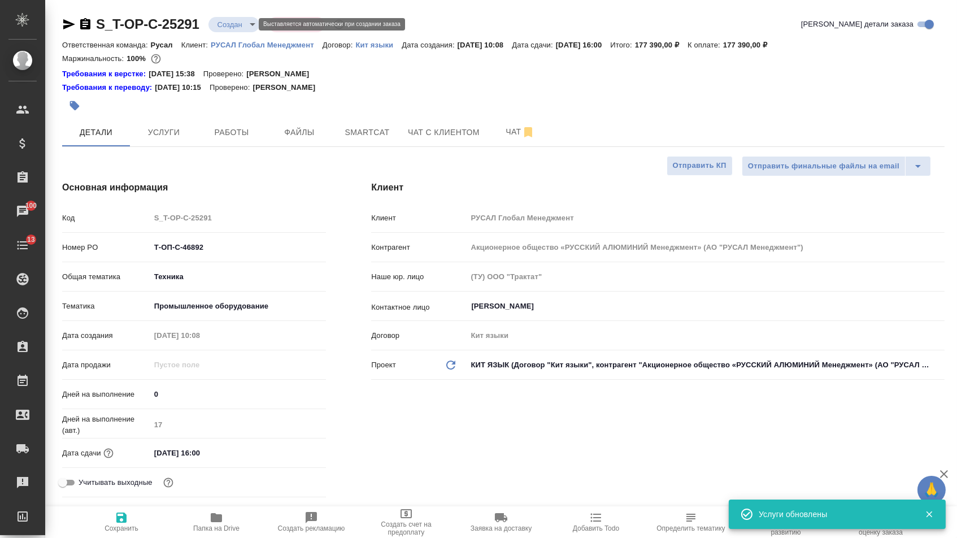
click at [238, 21] on body "🙏 .cls-1 fill:#fff; AWATERA Menshikova Aleksandra Клиенты Спецификации Заказы 1…" at bounding box center [478, 269] width 957 height 538
type textarea "x"
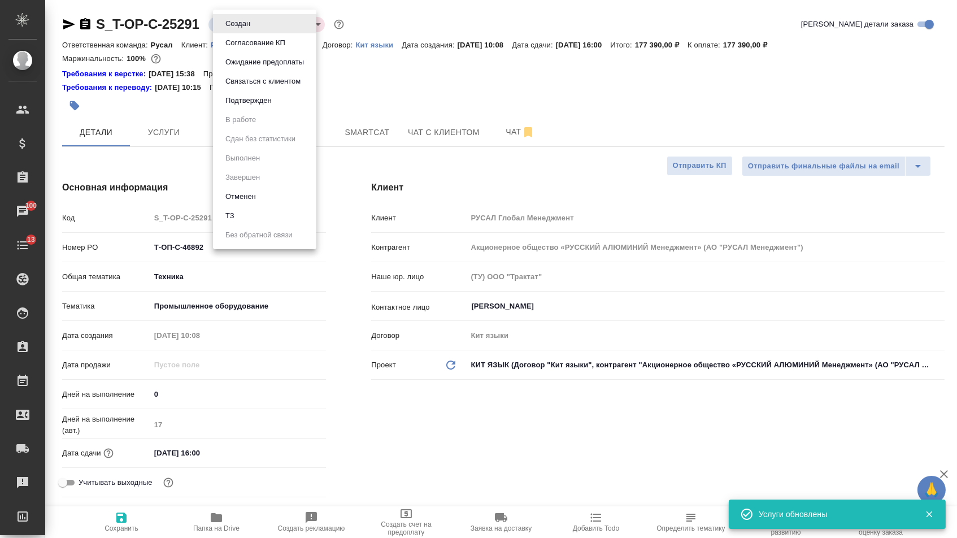
click at [239, 107] on button "Подтвержден" at bounding box center [248, 100] width 53 height 12
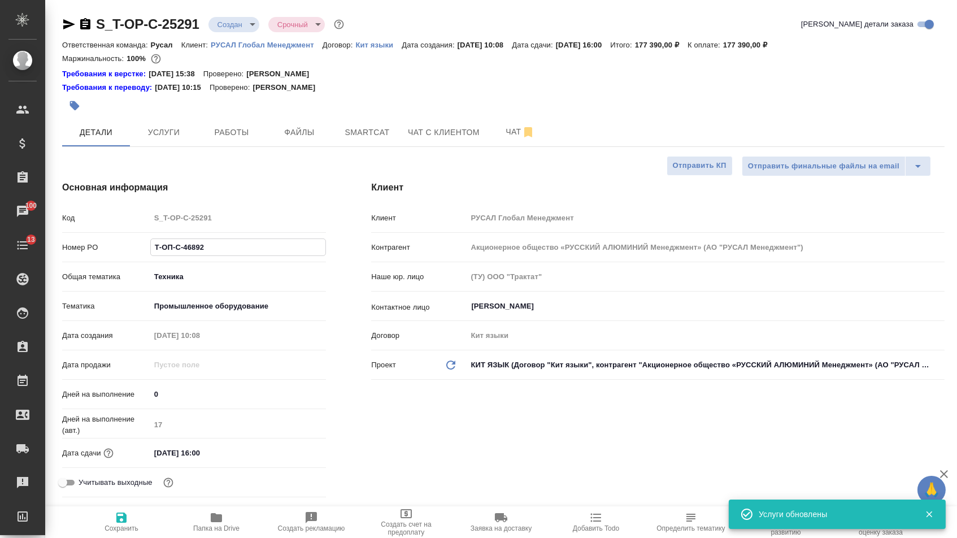
drag, startPoint x: 212, startPoint y: 256, endPoint x: 79, endPoint y: 254, distance: 133.3
click at [79, 254] on div "Номер PO Т-ОП-С-46892" at bounding box center [194, 247] width 264 height 20
type textarea "x"
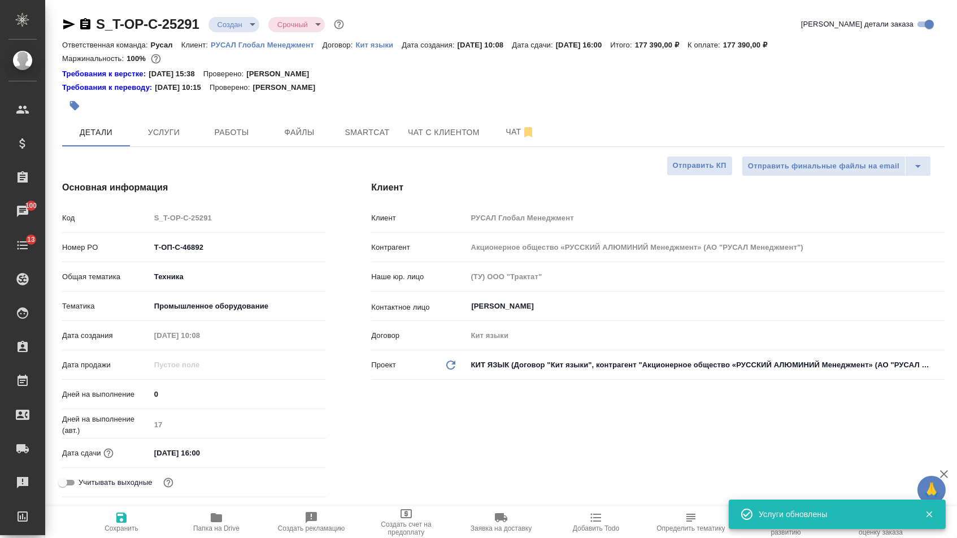
type textarea "x"
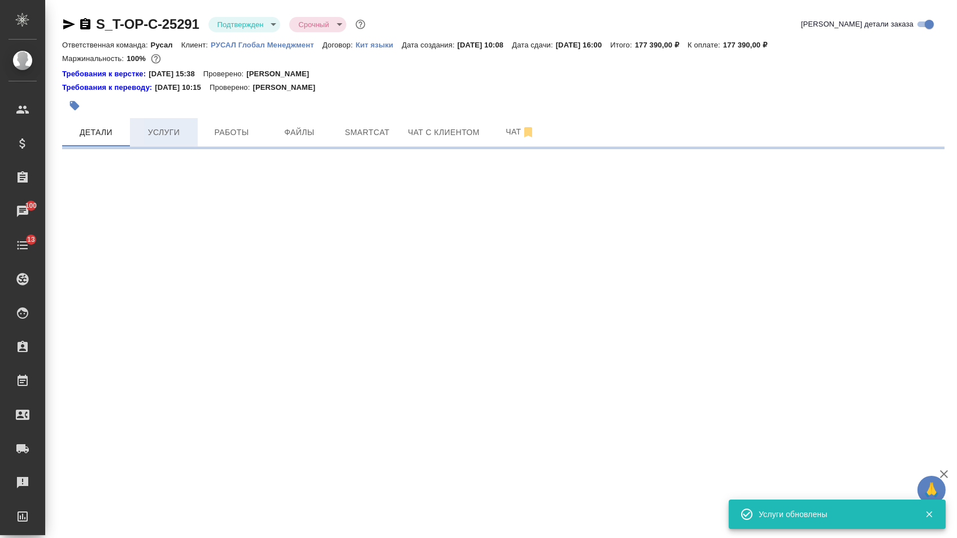
click at [160, 130] on span "Услуги" at bounding box center [164, 132] width 54 height 14
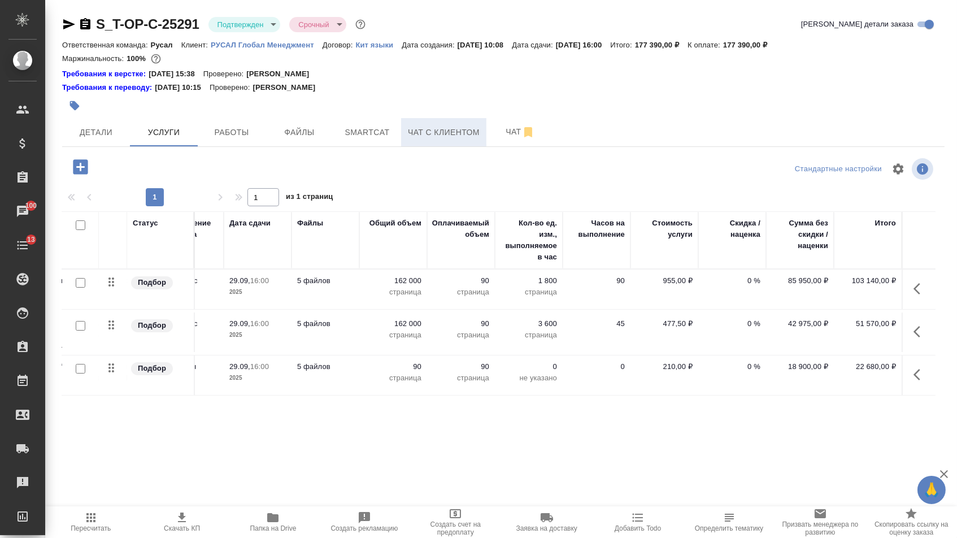
scroll to position [0, 191]
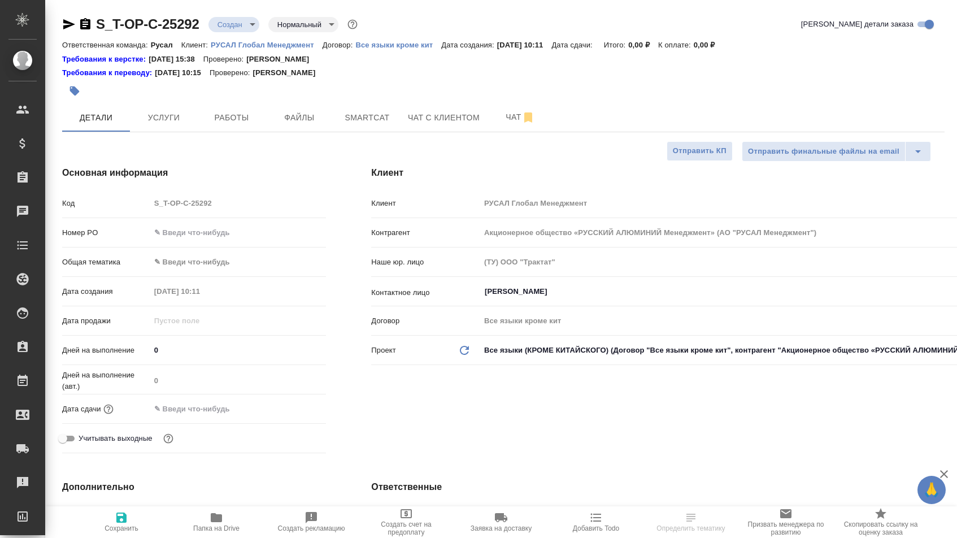
select select "RU"
type textarea "x"
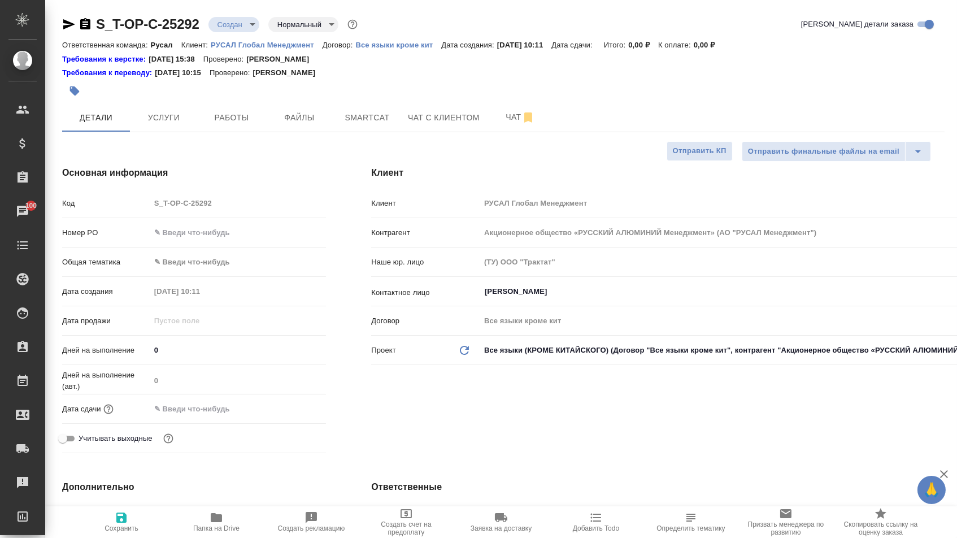
type textarea "x"
click at [223, 239] on input "text" at bounding box center [238, 232] width 176 height 16
paste input "Т-ОП-С-46893"
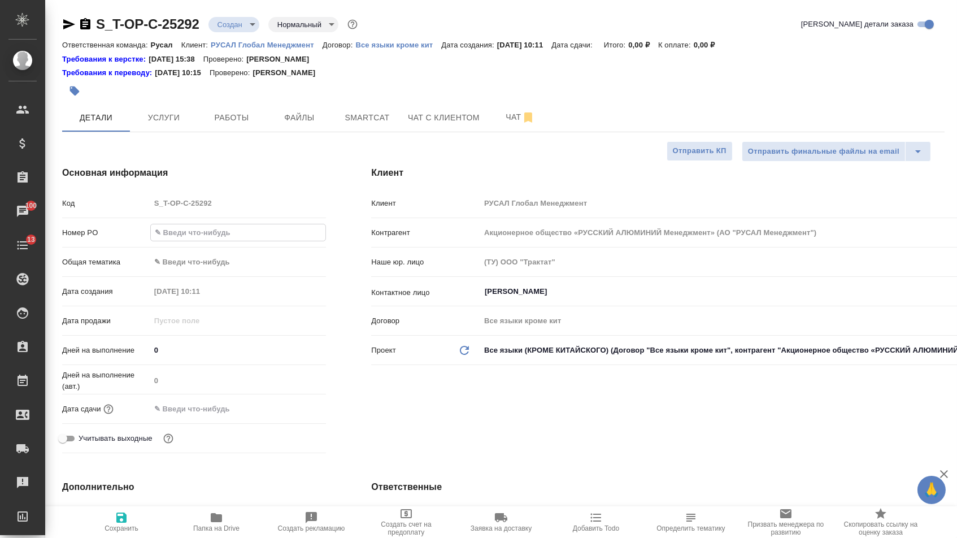
type input "Т-ОП-С-46893"
type textarea "x"
type input "Т-ОП-С-46893"
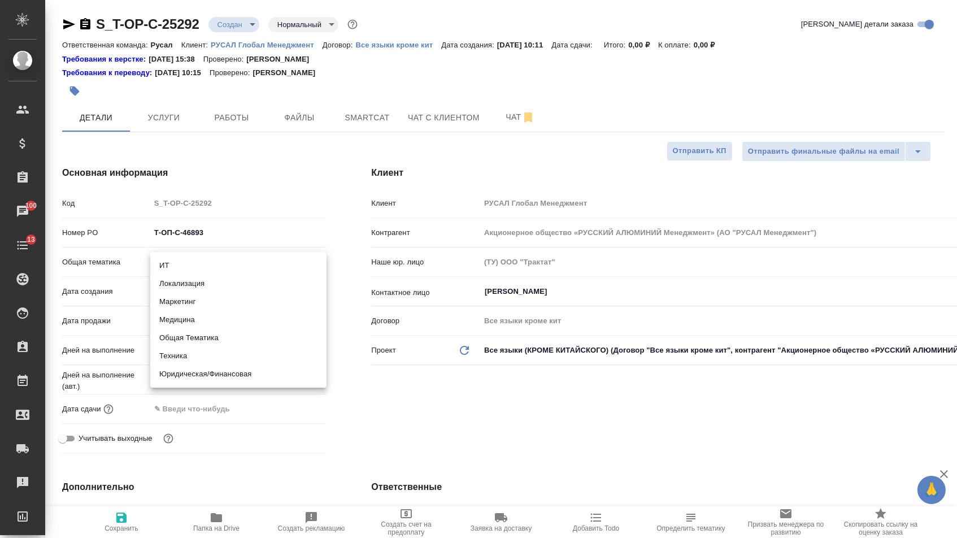
click at [227, 266] on body "🙏 .cls-1 fill:#fff; AWATERA [PERSON_NAME] Спецификации Заказы 100 Чаты 13 Todo …" at bounding box center [478, 269] width 957 height 538
click at [221, 373] on li "Юридическая/Финансовая" at bounding box center [238, 374] width 176 height 18
type input "yr-fn"
type textarea "x"
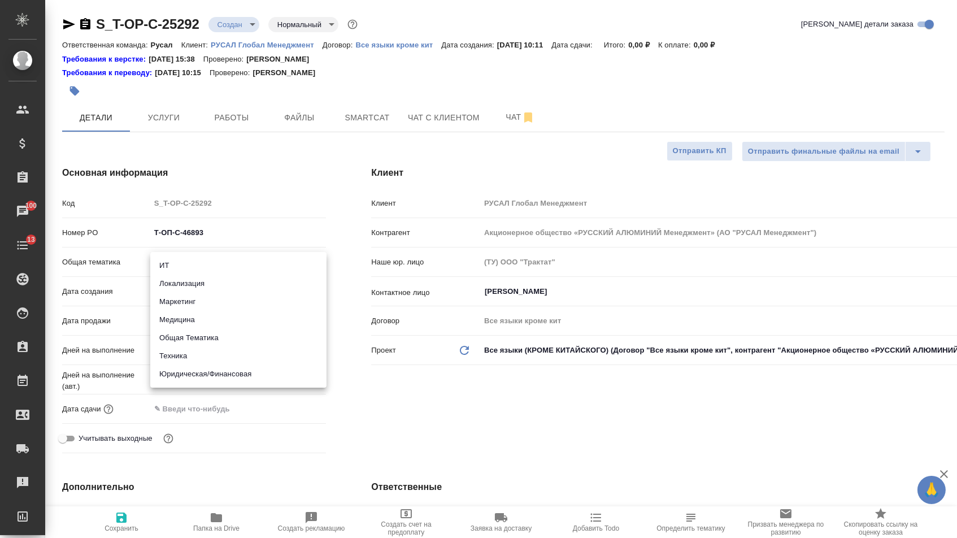
type textarea "x"
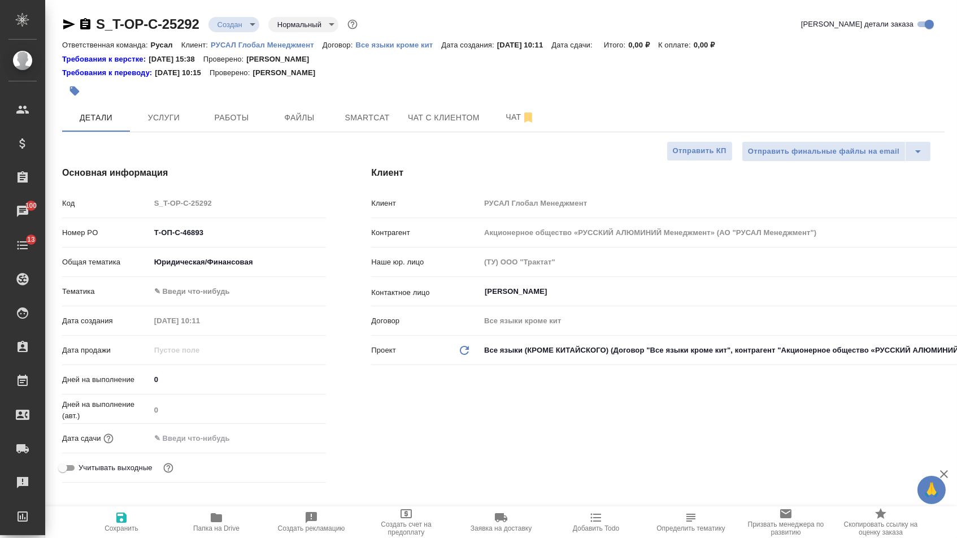
click at [217, 293] on body "🙏 .cls-1 fill:#fff; AWATERA [PERSON_NAME] Спецификации Заказы 100 Чаты 13 Todo …" at bounding box center [478, 269] width 957 height 538
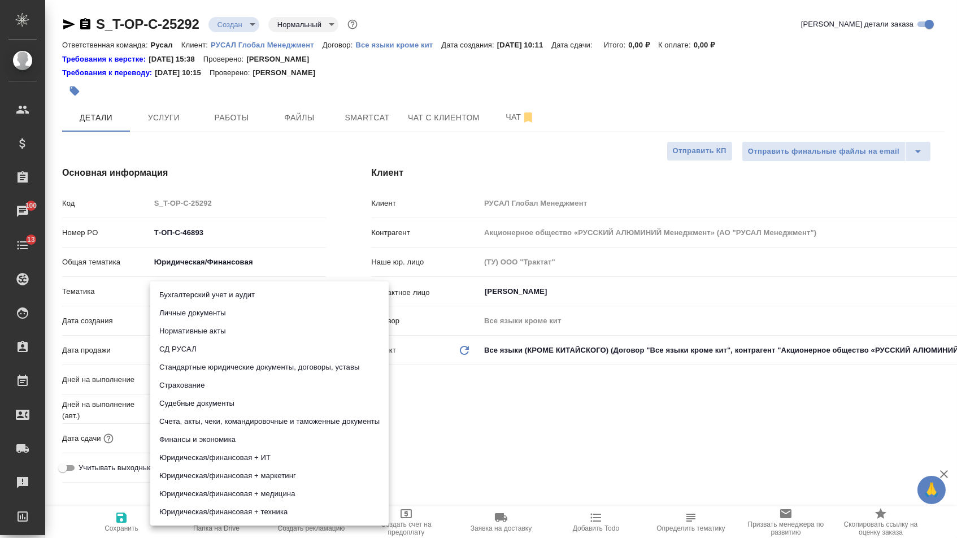
click at [219, 425] on li "Счета, акты, чеки, командировочные и таможенные документы" at bounding box center [269, 421] width 238 height 18
type textarea "x"
type input "5f647205b73bc97568ca66c0"
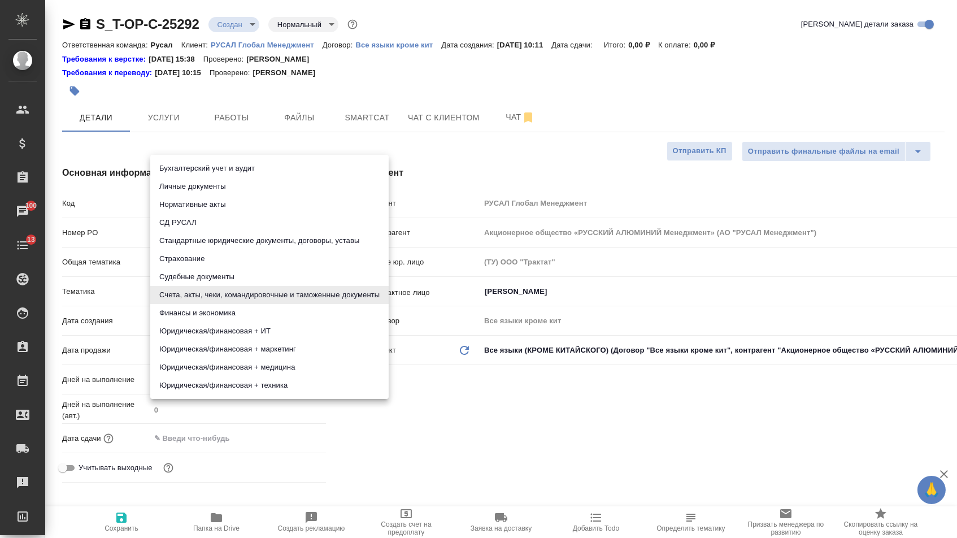
click at [219, 301] on body "🙏 .cls-1 fill:#fff; AWATERA [PERSON_NAME] Спецификации Заказы 100 Чаты 13 Todo …" at bounding box center [478, 269] width 957 height 538
click at [211, 243] on li "Стандартные юридические документы, договоры, уставы" at bounding box center [269, 241] width 238 height 18
type textarea "x"
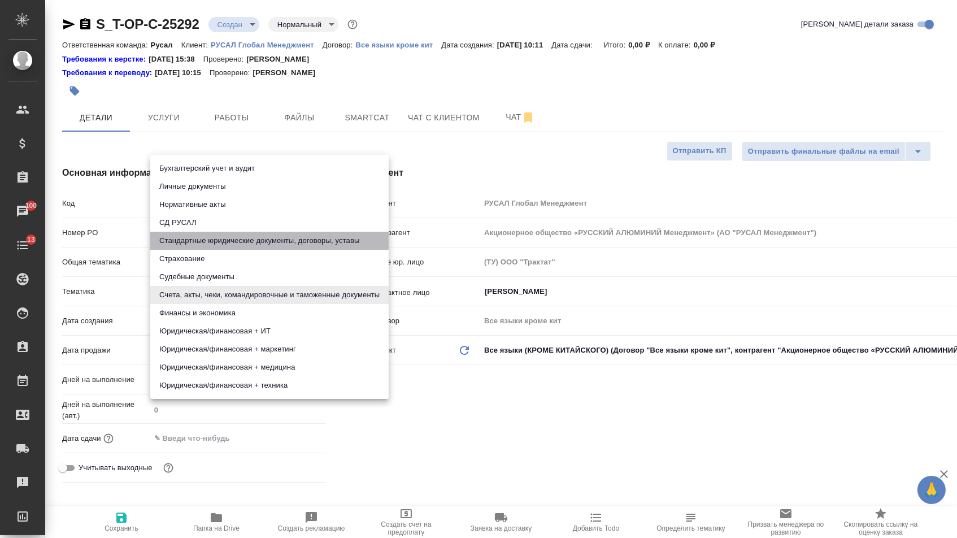
type input "5f647205b73bc97568ca66bf"
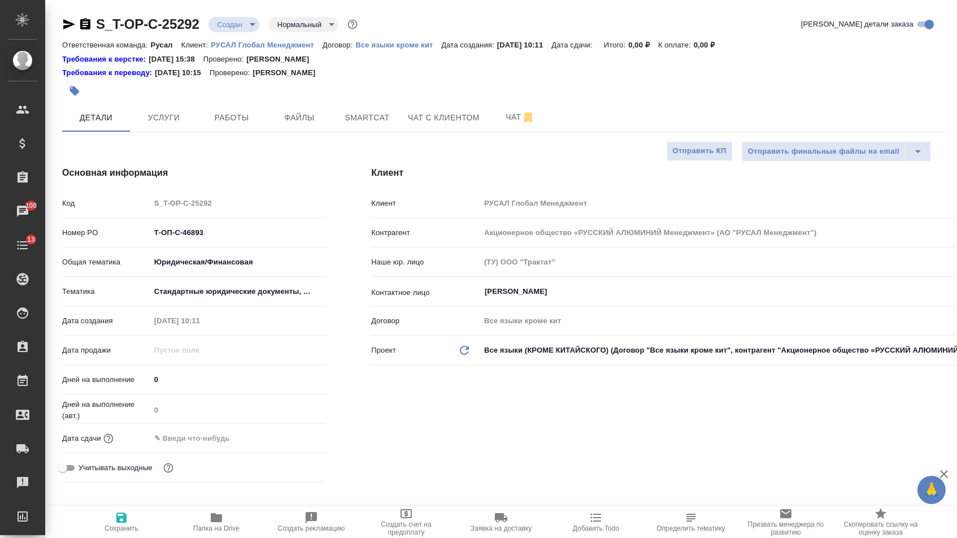
click at [193, 446] on input "text" at bounding box center [199, 438] width 99 height 16
click at [341, 423] on div "Основная информация Код S_T-OP-C-25292 Номер PO Т-ОП-С-46893 Общая тематика Юри…" at bounding box center [194, 326] width 309 height 366
click at [133, 517] on span "Сохранить" at bounding box center [121, 521] width 81 height 21
type textarea "x"
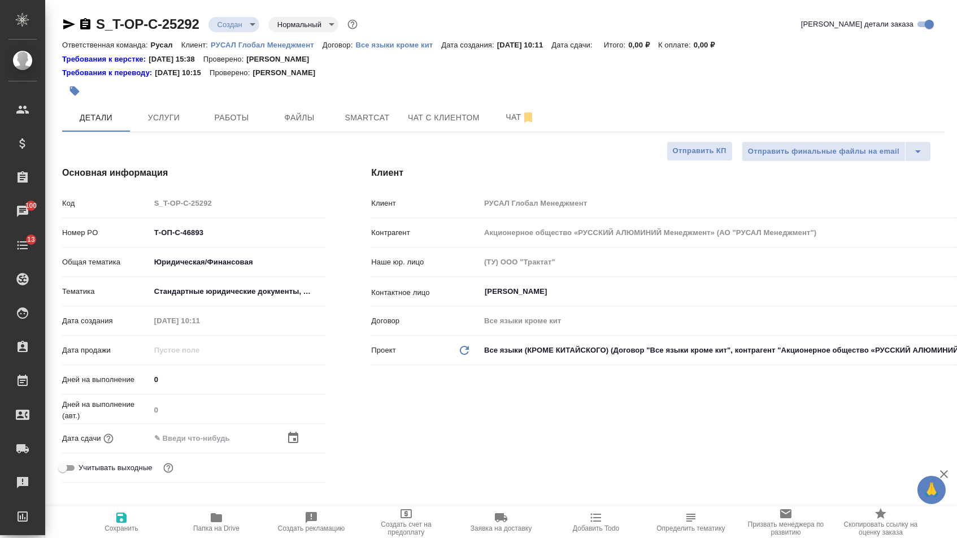
type textarea "x"
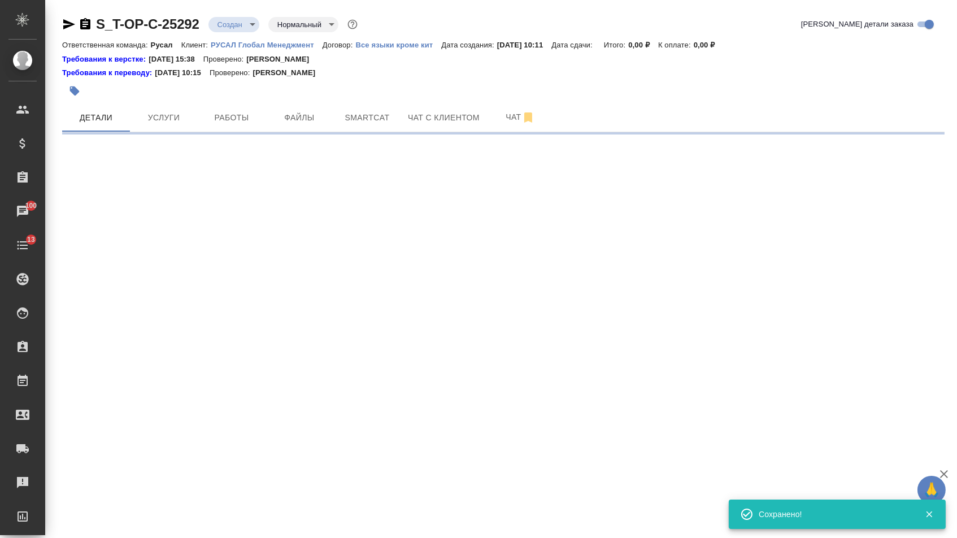
click at [302, 112] on span "Файлы" at bounding box center [299, 118] width 54 height 14
select select "RU"
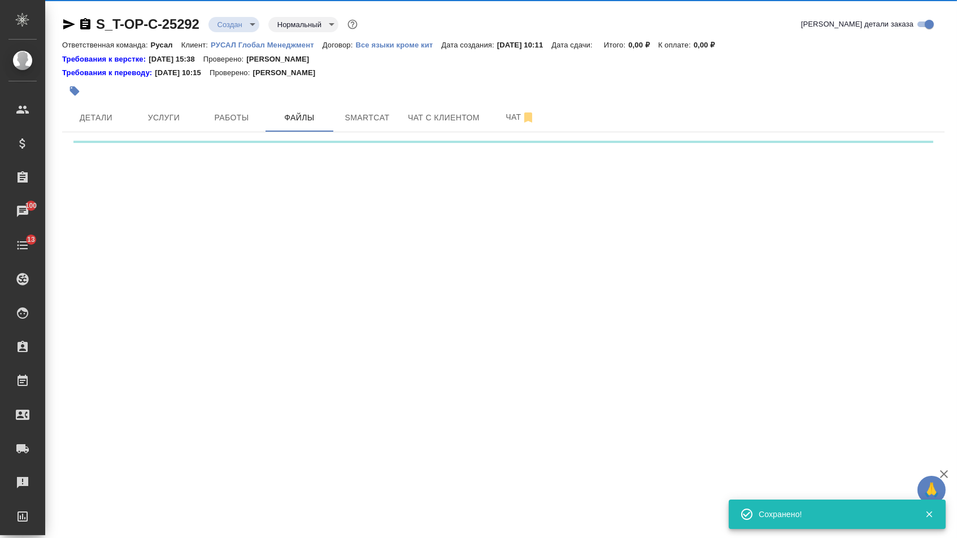
click at [219, 186] on div ".cls-1 fill:#fff; AWATERA [PERSON_NAME] Спецификации Заказы 100 Чаты 13 Todo Пр…" at bounding box center [478, 269] width 957 height 538
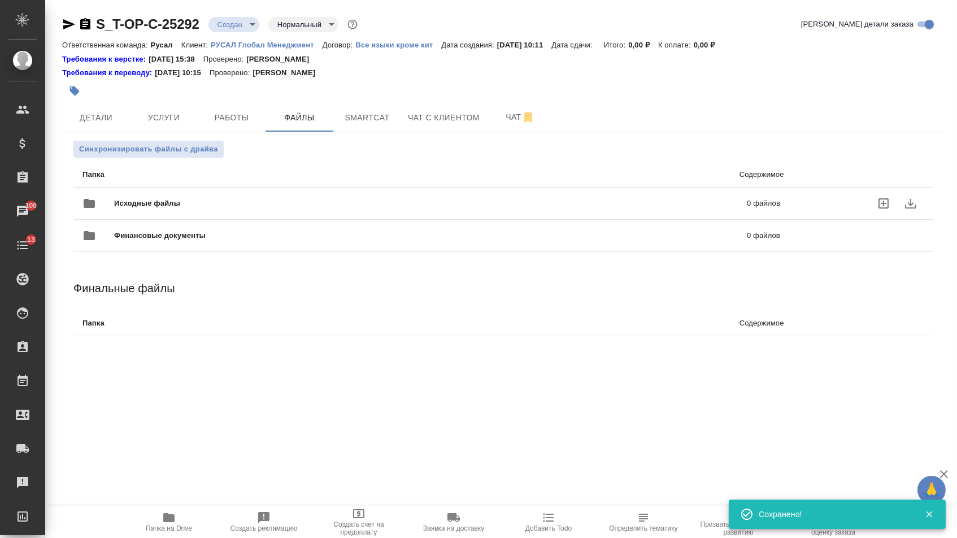
click at [207, 204] on span "Исходные файлы" at bounding box center [289, 203] width 350 height 11
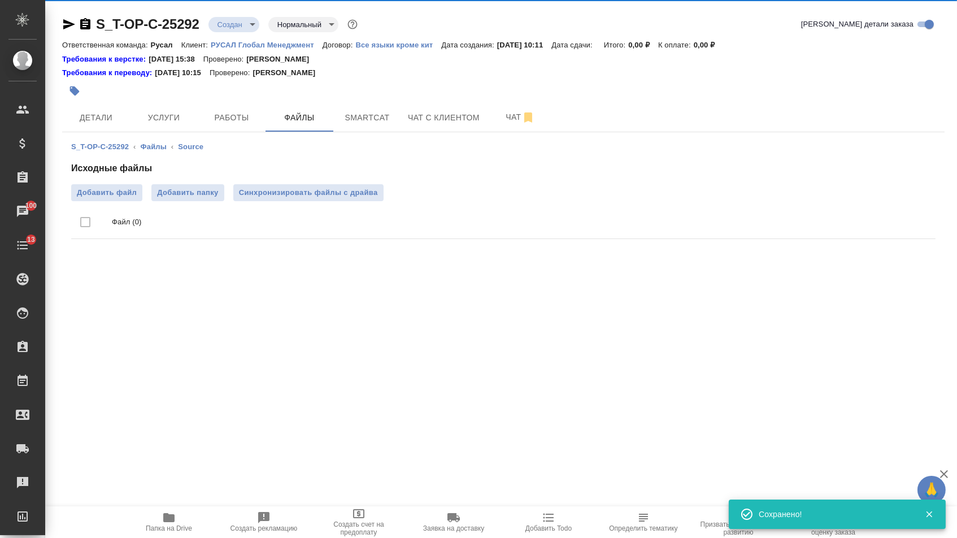
drag, startPoint x: 204, startPoint y: 204, endPoint x: 140, endPoint y: 205, distance: 63.8
click at [140, 205] on ul "Файл (0)" at bounding box center [503, 222] width 864 height 42
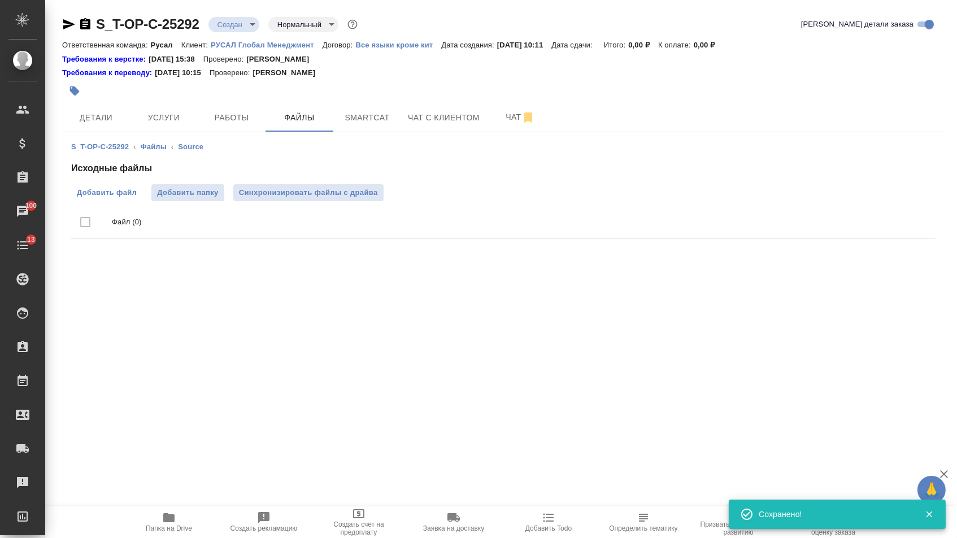
click at [130, 198] on span "Добавить файл" at bounding box center [107, 192] width 60 height 11
click at [0, 0] on input "Добавить файл" at bounding box center [0, 0] width 0 height 0
click at [153, 107] on button "Услуги" at bounding box center [164, 117] width 68 height 28
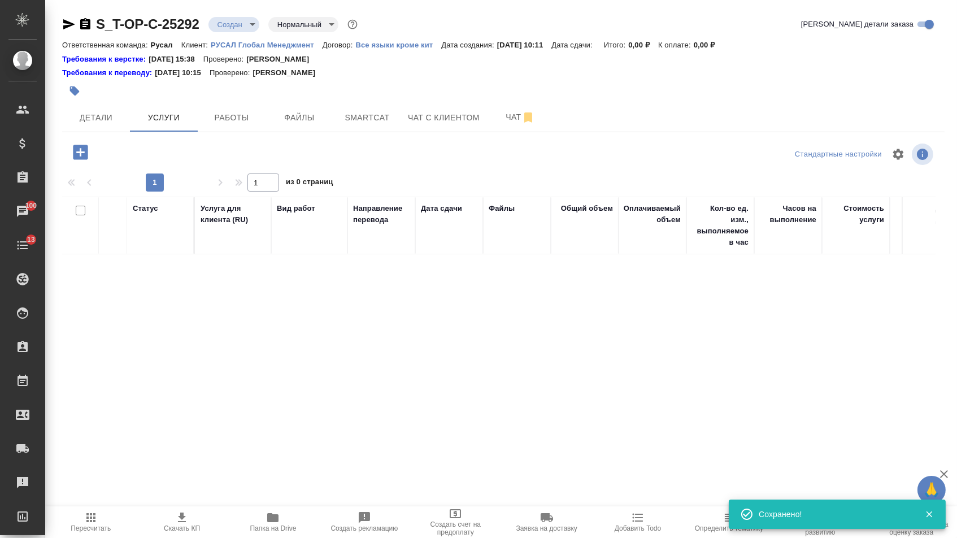
click at [88, 153] on icon "button" at bounding box center [80, 152] width 15 height 15
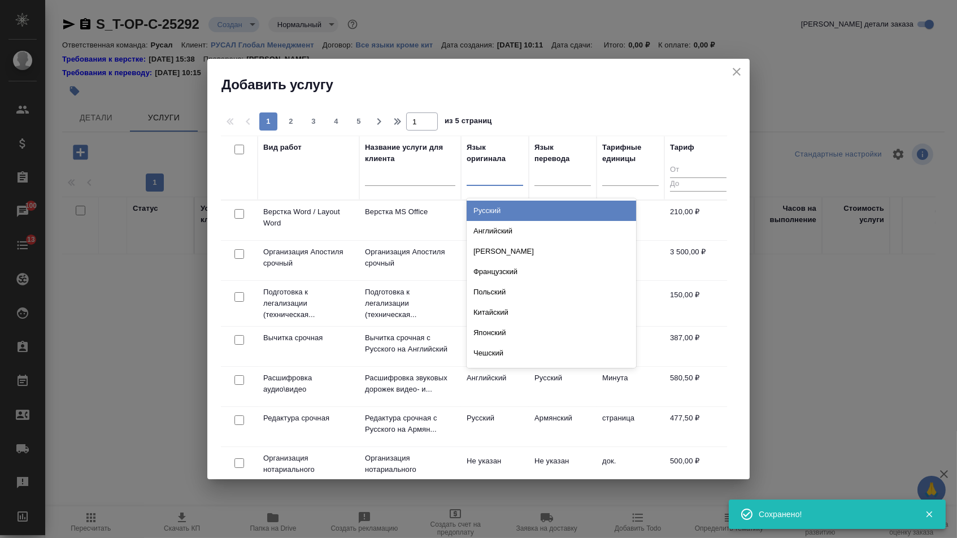
drag, startPoint x: 498, startPoint y: 174, endPoint x: 498, endPoint y: 204, distance: 29.9
click at [498, 175] on div at bounding box center [495, 174] width 56 height 16
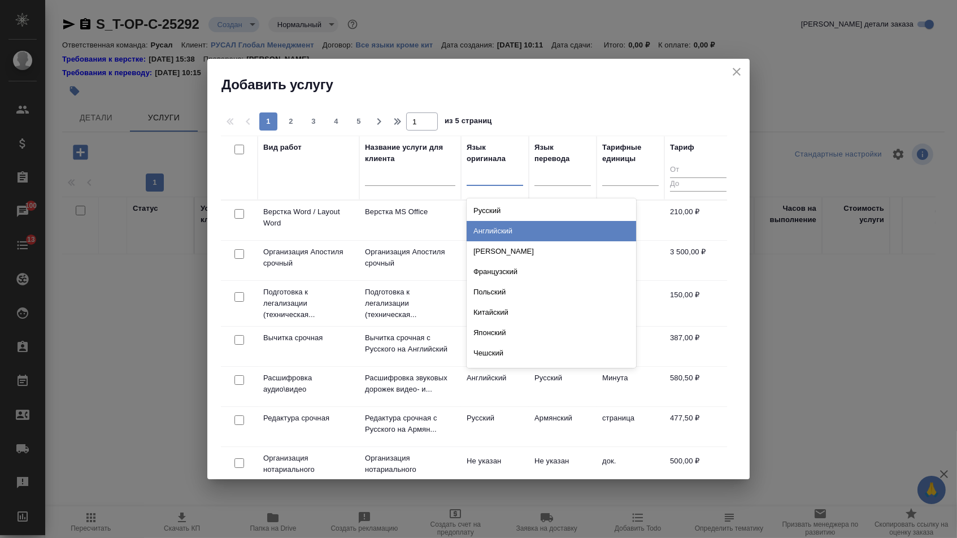
click at [498, 227] on div "Английский" at bounding box center [551, 231] width 169 height 20
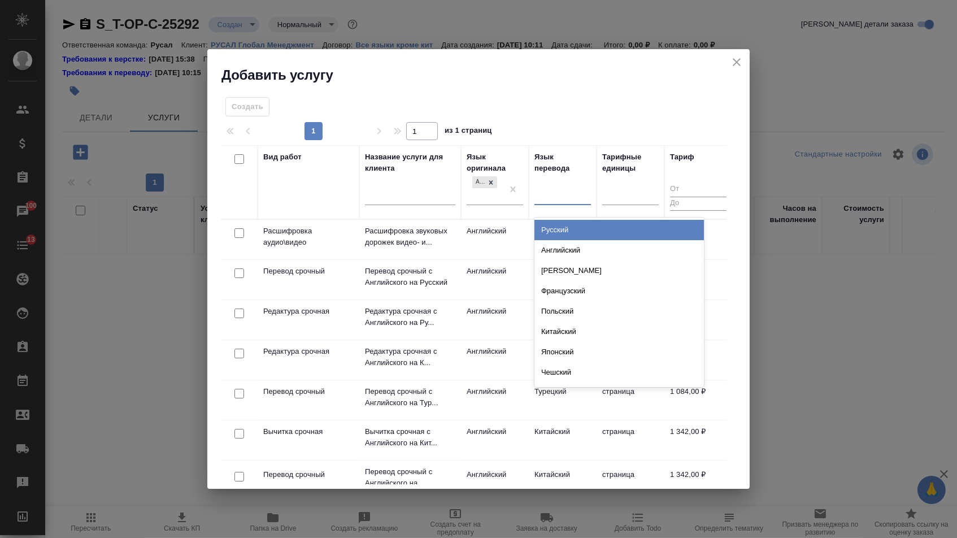
click at [556, 191] on div at bounding box center [562, 194] width 56 height 16
click at [556, 224] on div "Русский" at bounding box center [618, 230] width 169 height 20
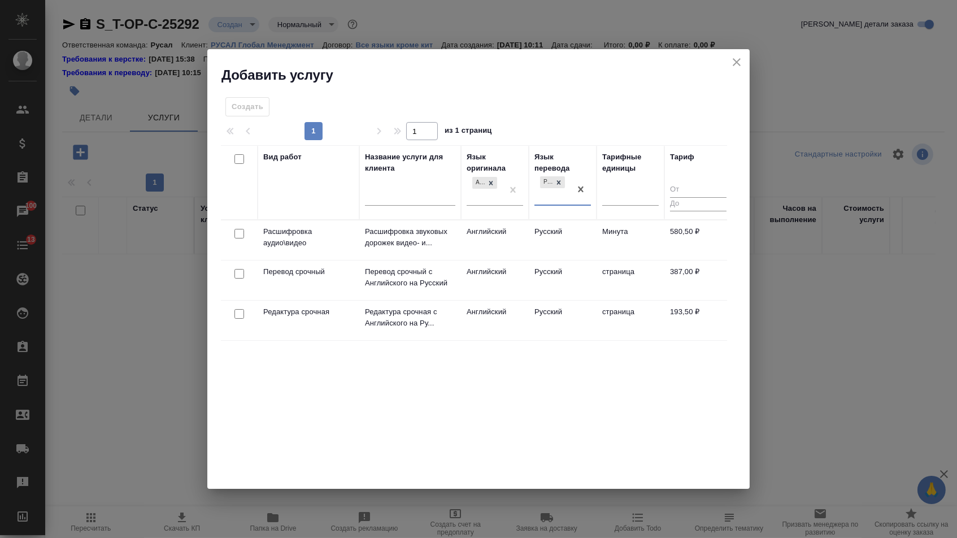
click at [238, 275] on input "checkbox" at bounding box center [239, 274] width 10 height 10
checkbox input "true"
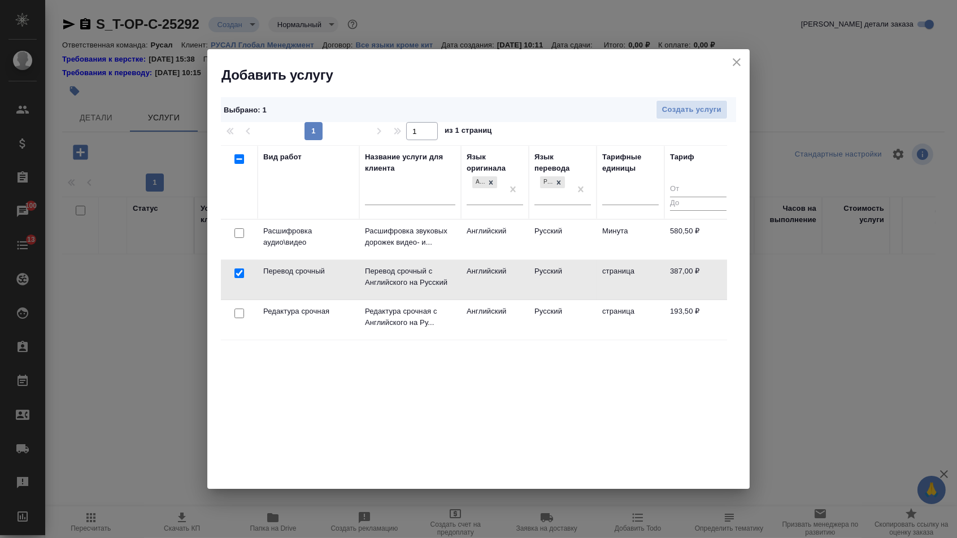
click at [238, 309] on input "checkbox" at bounding box center [239, 313] width 10 height 10
checkbox input "true"
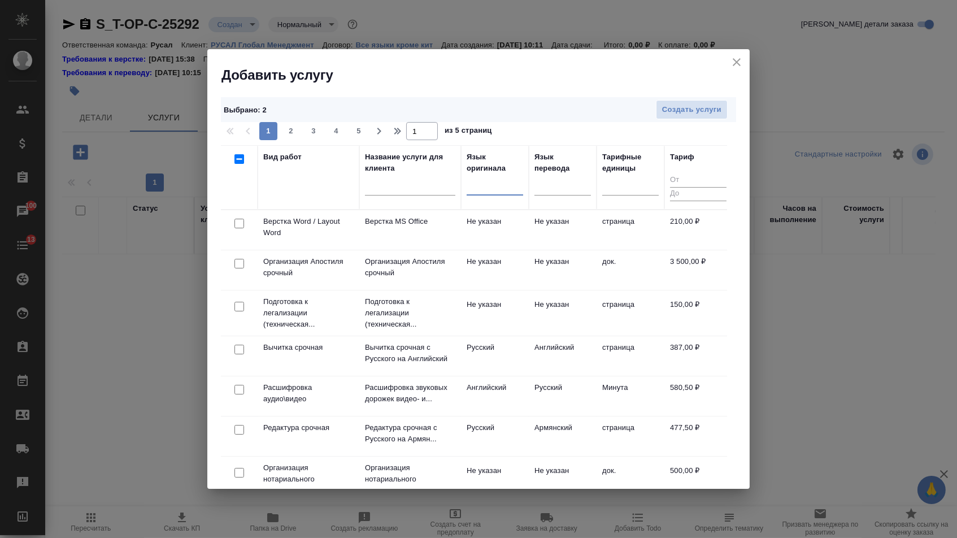
click at [242, 227] on input "checkbox" at bounding box center [239, 224] width 10 height 10
checkbox input "true"
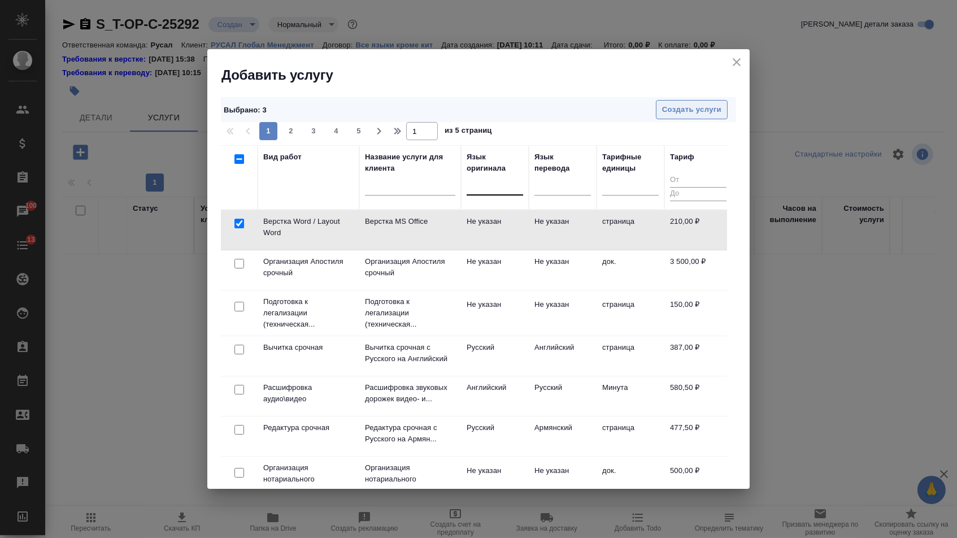
click at [689, 114] on span "Создать услуги" at bounding box center [691, 109] width 59 height 13
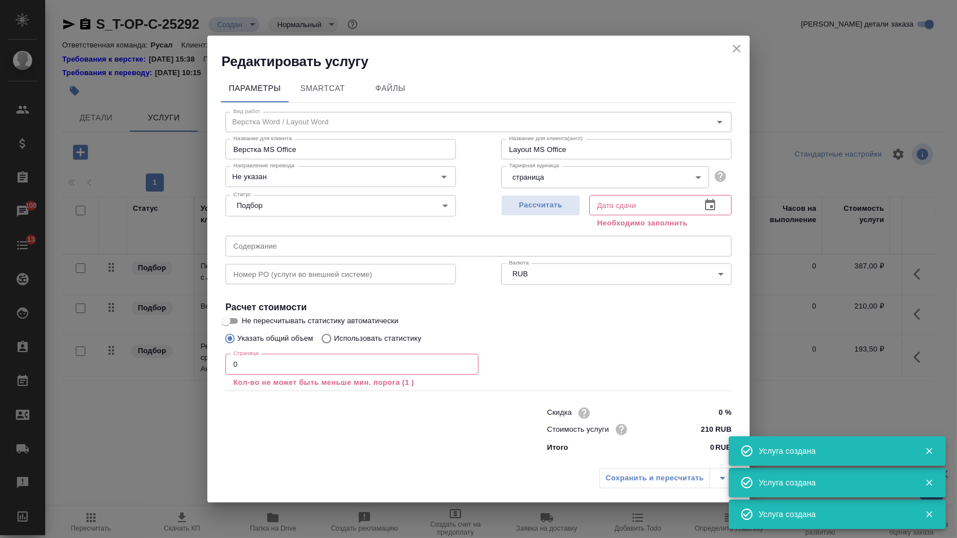
click at [709, 203] on icon "button" at bounding box center [710, 205] width 14 height 14
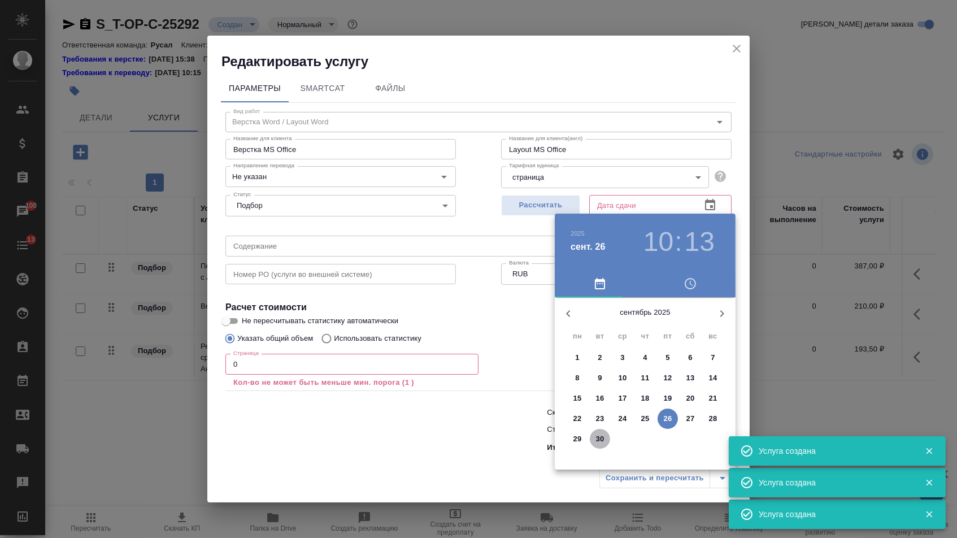
click at [600, 442] on p "30" at bounding box center [600, 438] width 8 height 11
type input "30.09.2025 10:13"
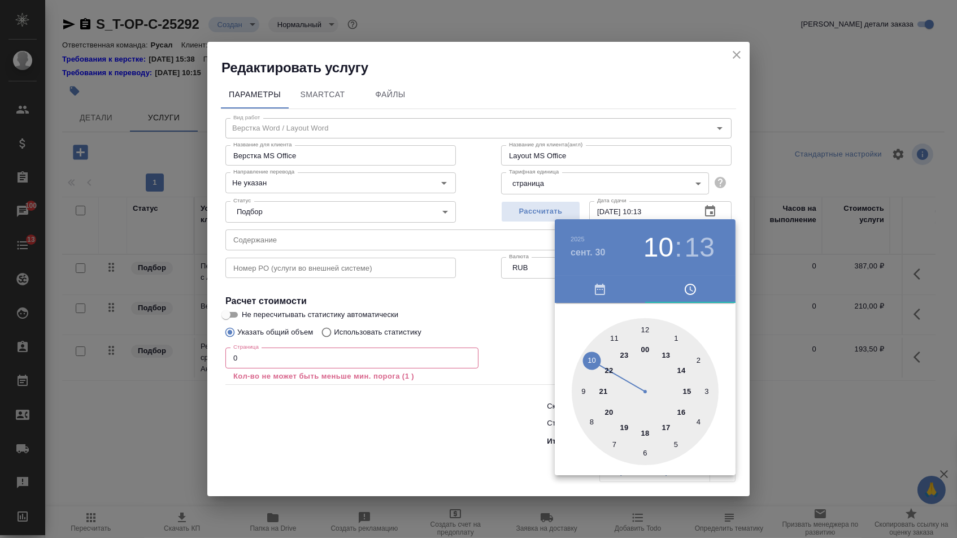
click at [355, 362] on div at bounding box center [478, 269] width 957 height 538
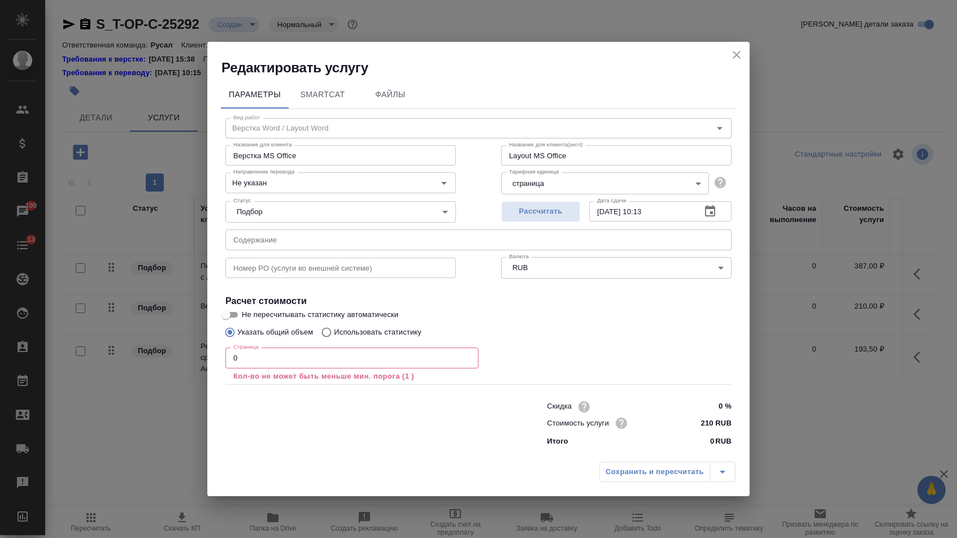
click at [355, 362] on input "0" at bounding box center [351, 357] width 253 height 20
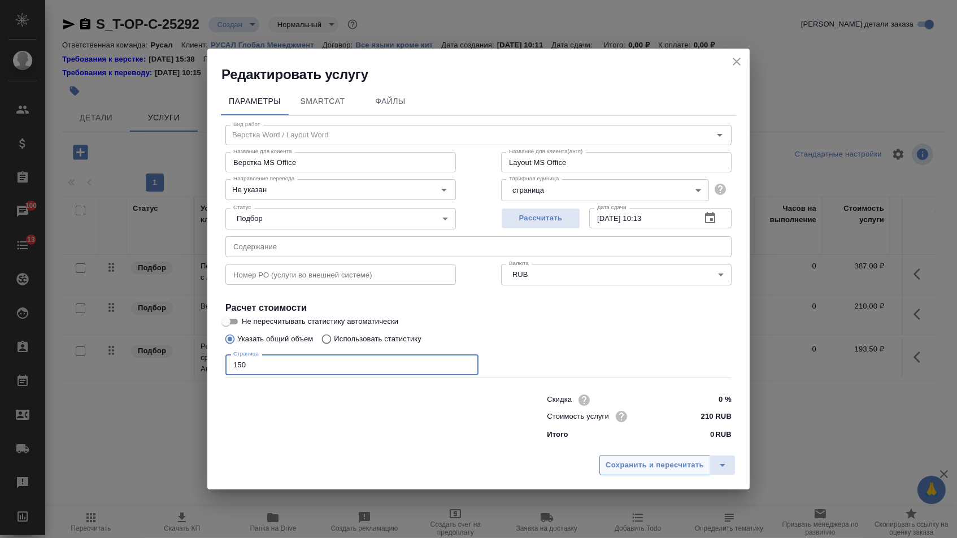
type input "150"
click at [649, 470] on span "Сохранить и пересчитать" at bounding box center [655, 465] width 98 height 13
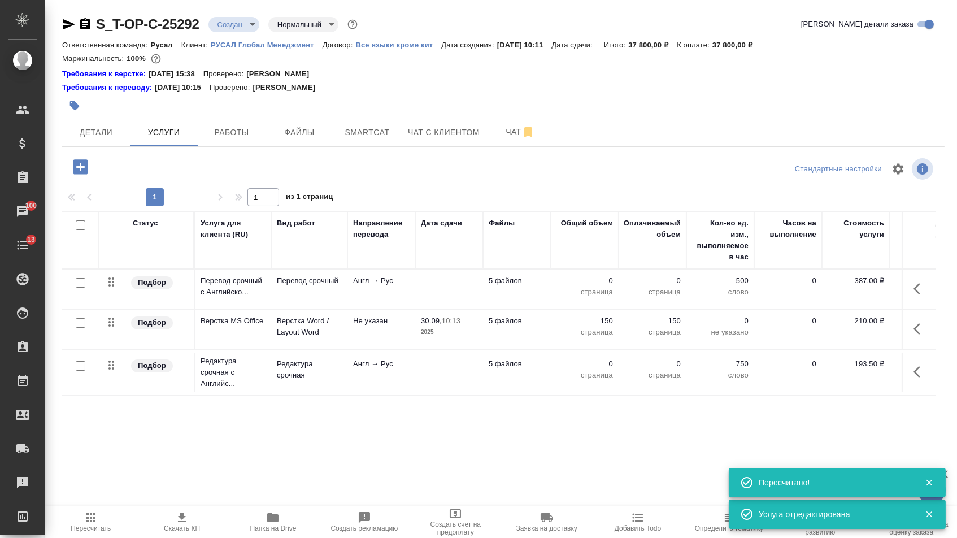
click at [918, 295] on icon "button" at bounding box center [920, 289] width 14 height 14
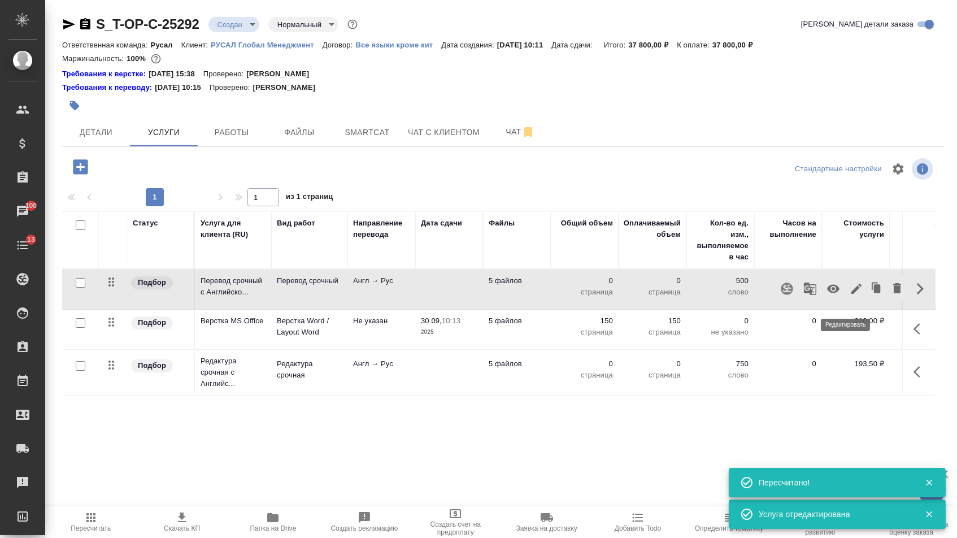
click at [851, 294] on icon "button" at bounding box center [856, 289] width 10 height 10
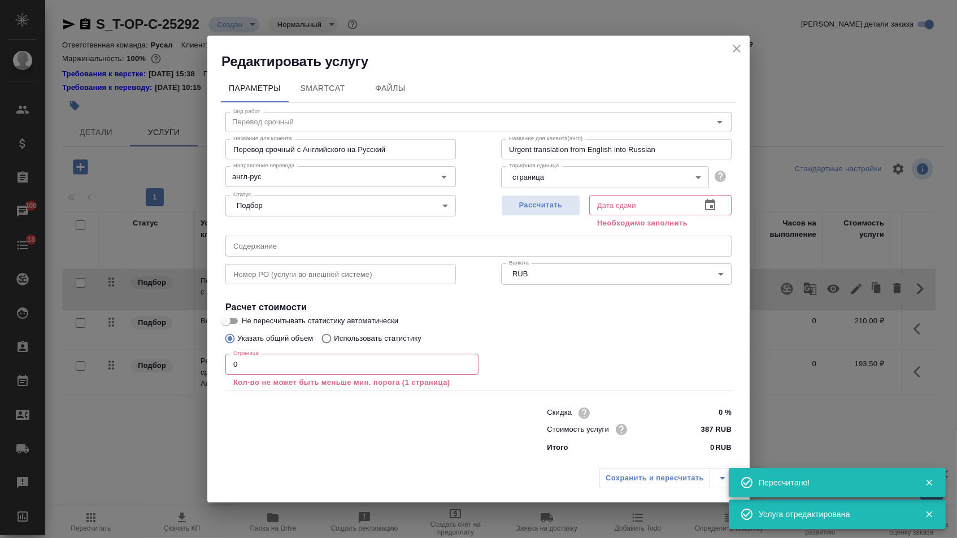
click at [394, 241] on input "text" at bounding box center [478, 246] width 506 height 20
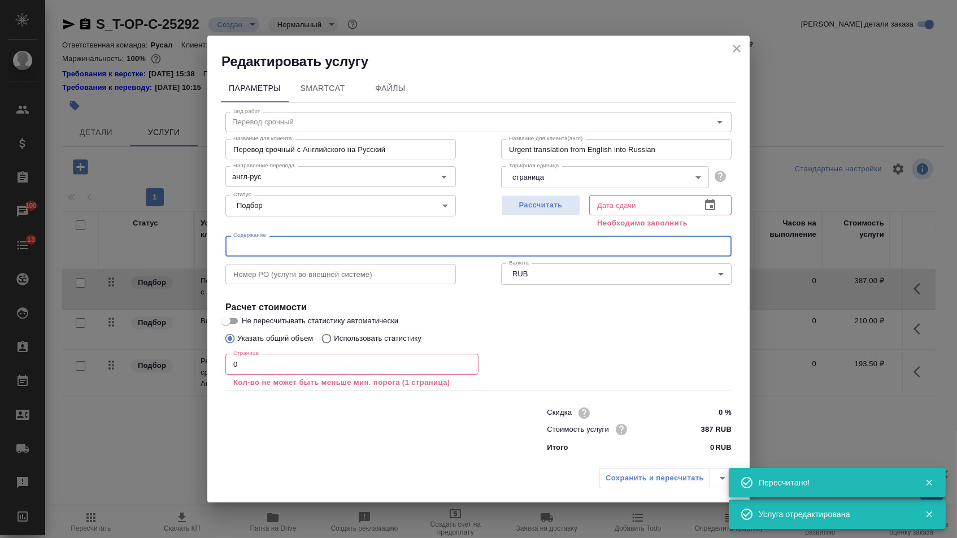
paste input "Сертификаты гофролиния"
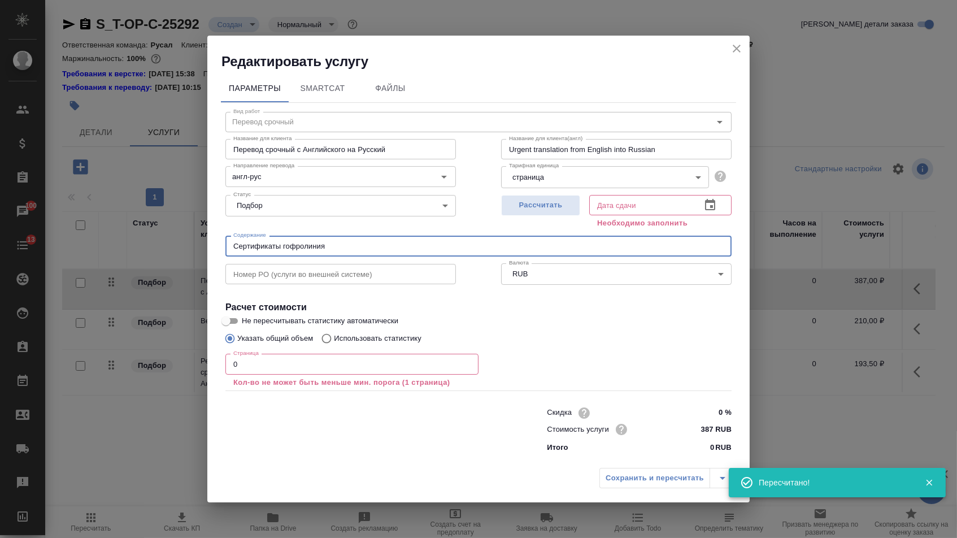
type input "Сертификаты гофролиния"
click at [717, 198] on button "button" at bounding box center [709, 204] width 27 height 27
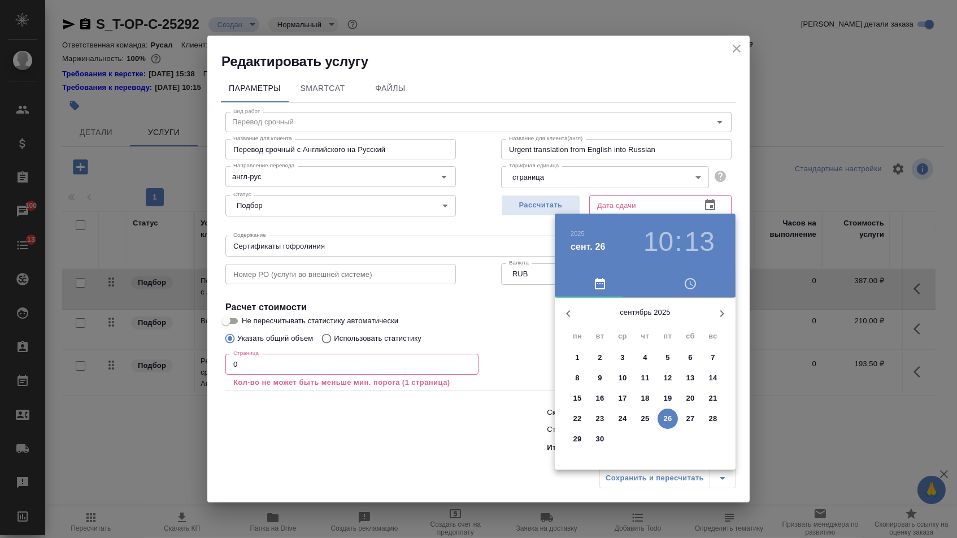
click at [599, 442] on p "30" at bounding box center [600, 438] width 8 height 11
type input "30.09.2025 10:13"
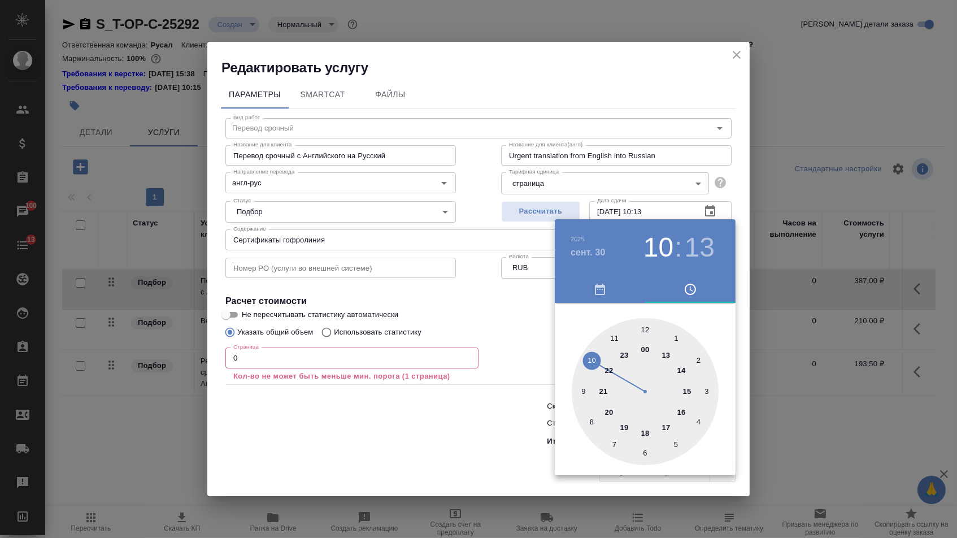
click div
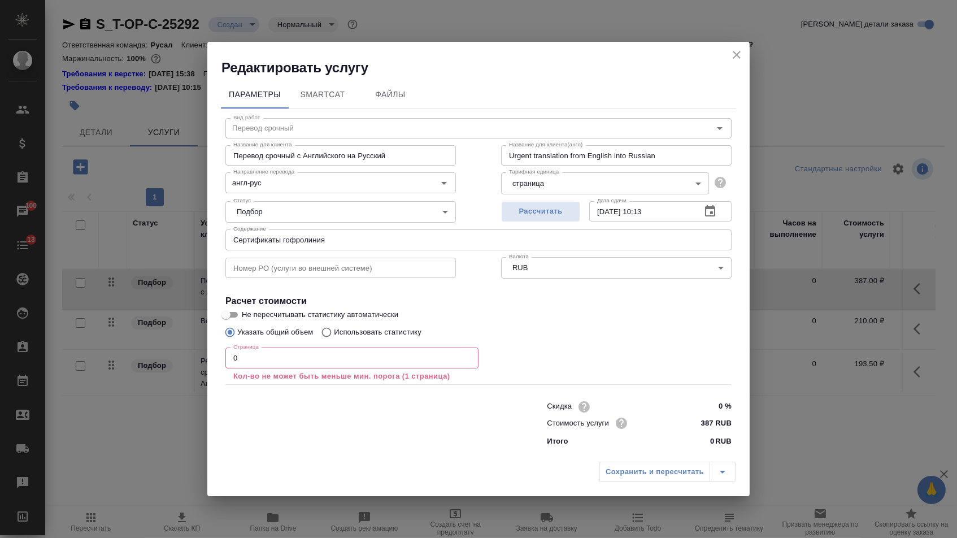
click input "0"
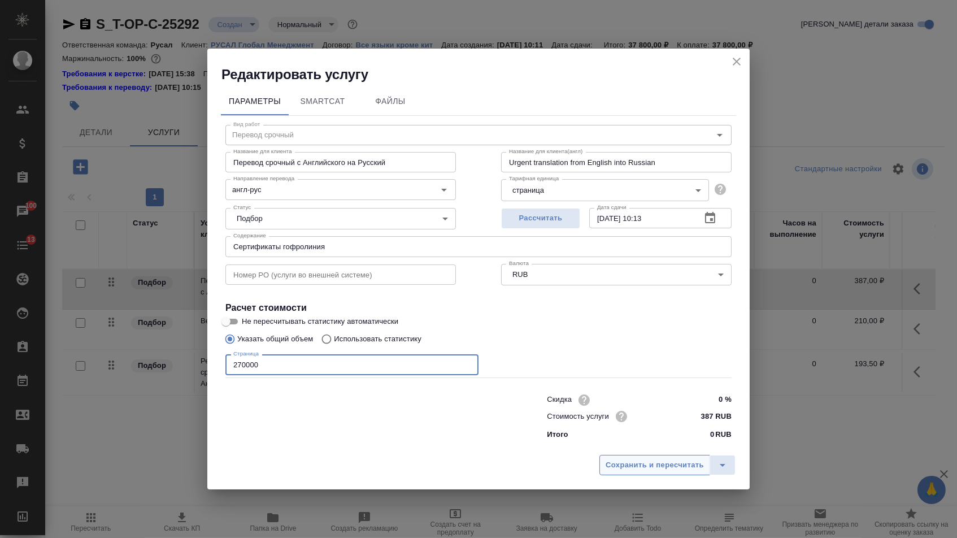
type input "270000"
click button "Сохранить и пересчитать"
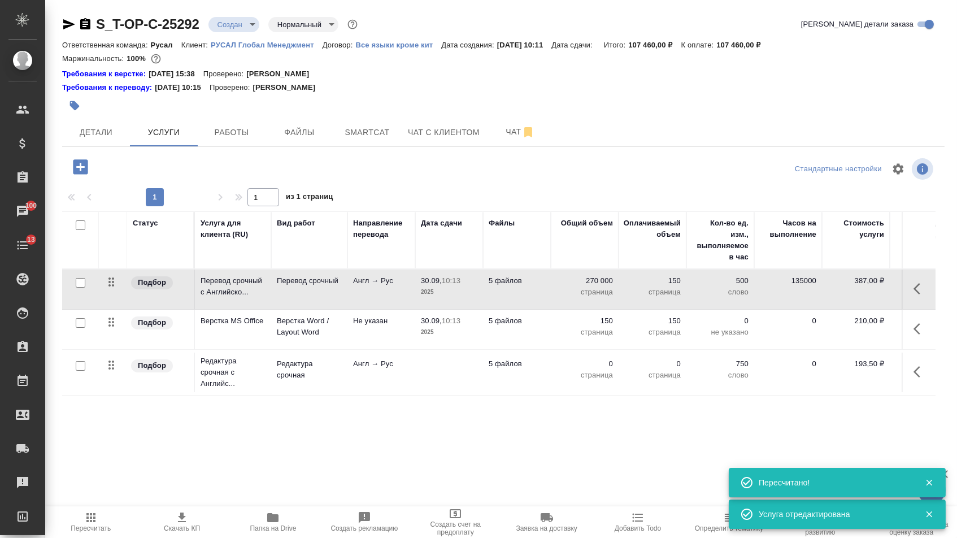
click p "0"
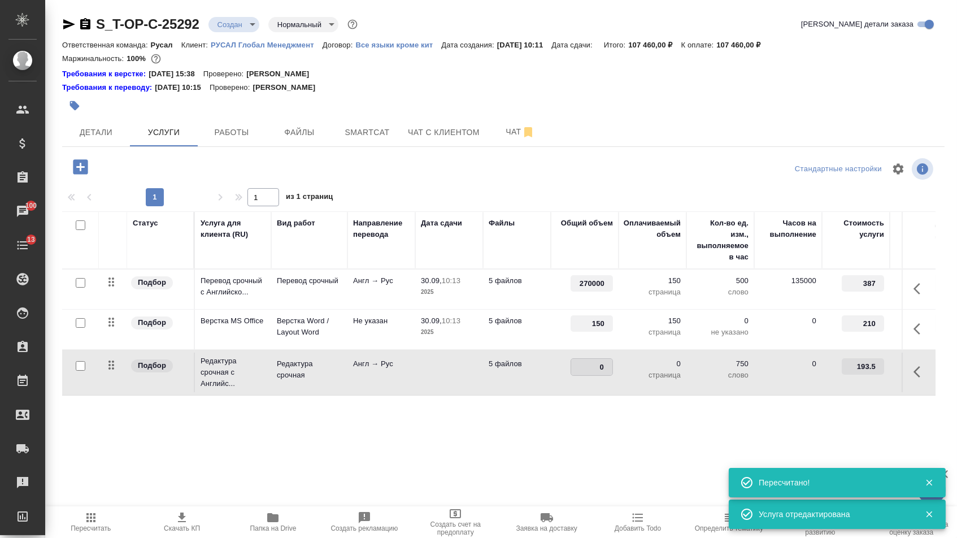
click input "0"
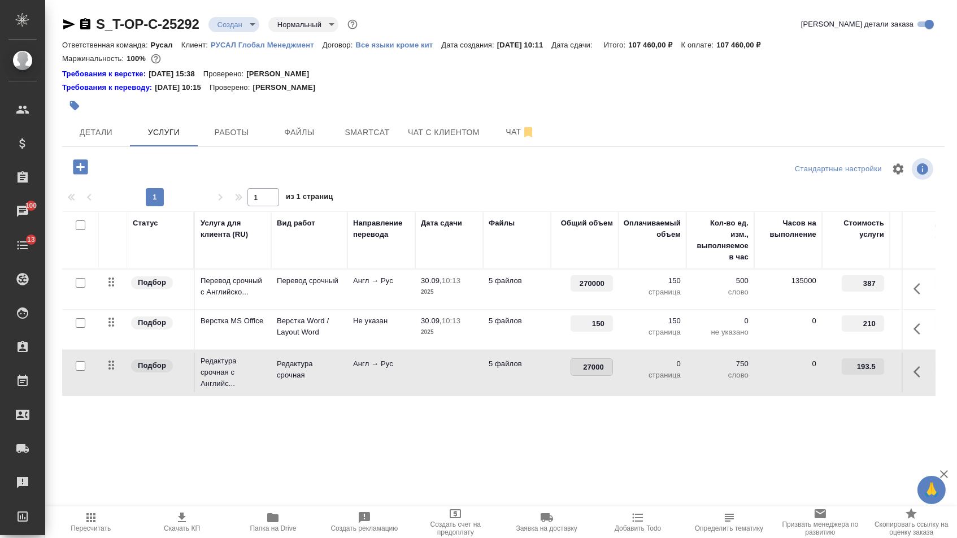
type input "270000"
click div "Статус Услуга для клиента (RU) Вид работ Направление перевода Дата сдачи Файлы …"
click button "Сохранить и пересчитать"
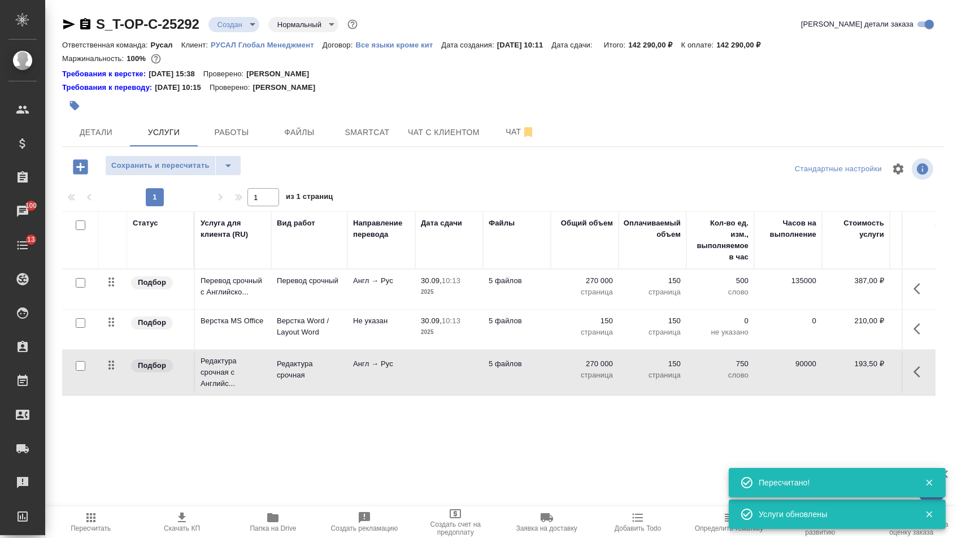
drag, startPoint x: 115, startPoint y: 371, endPoint x: 115, endPoint y: 338, distance: 32.2
click tbody "Подбор Перевод срочный с Английско... Перевод срочный Англ → Рус 30.09, 10:13 2…"
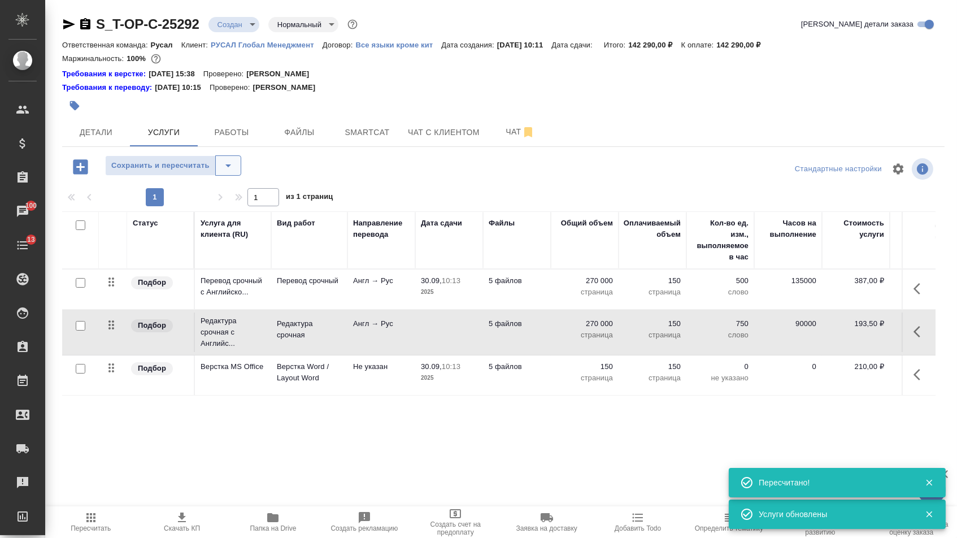
click button "split button"
click li "Сохранить"
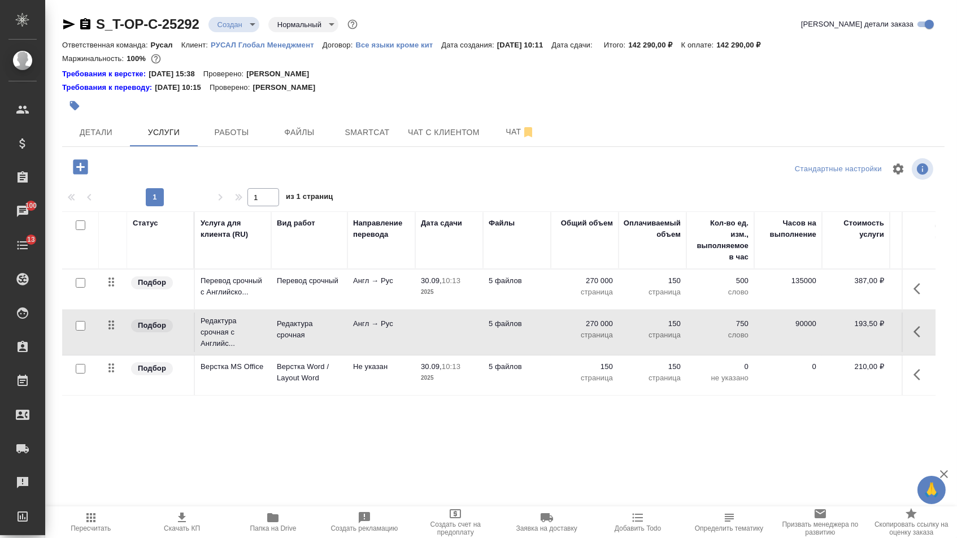
click icon "button"
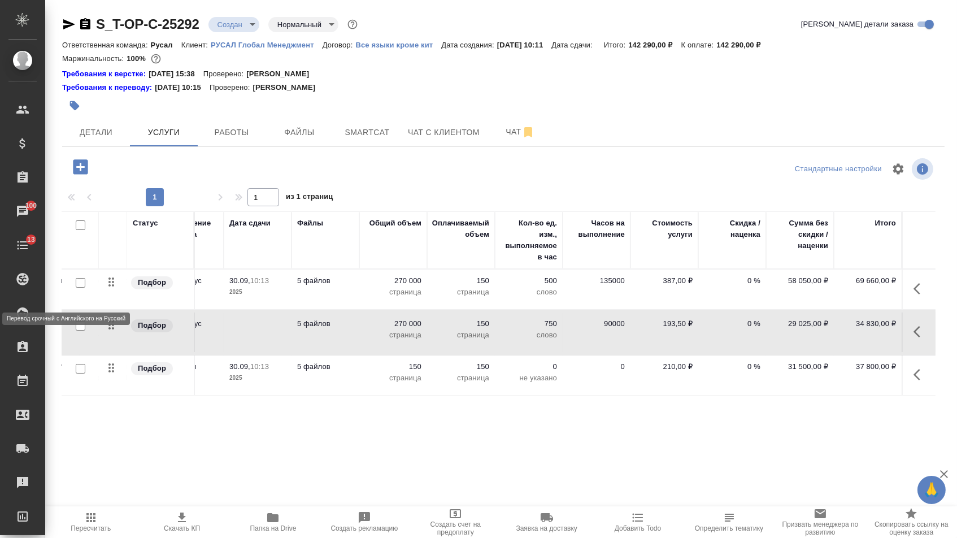
scroll to position [0, 191]
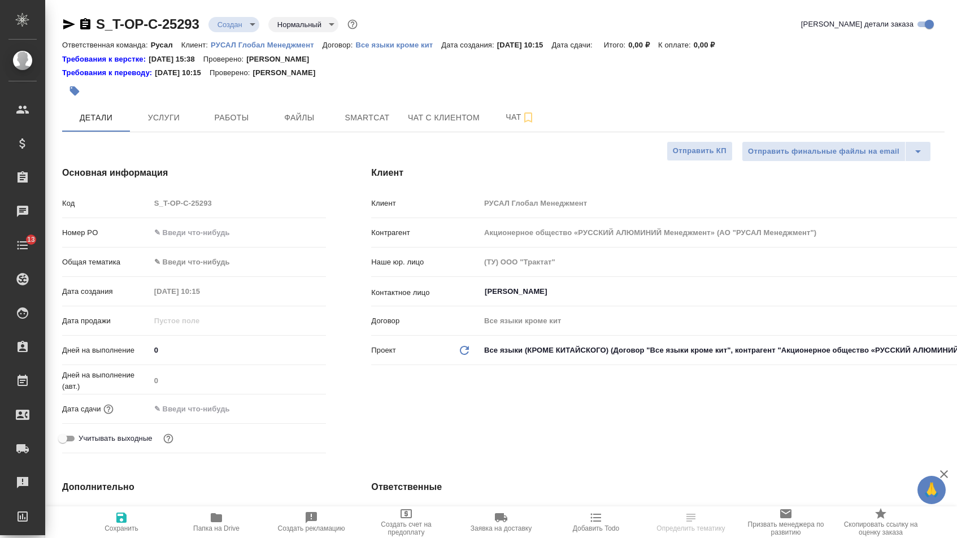
select select "RU"
click at [206, 240] on input "text" at bounding box center [238, 232] width 176 height 16
paste input "**[S_T-OP-C-25292]([URL][DOMAIN_NAME]"
paste input "Т-ОП-С-46894"
type input "Т-ОП-С-46894"
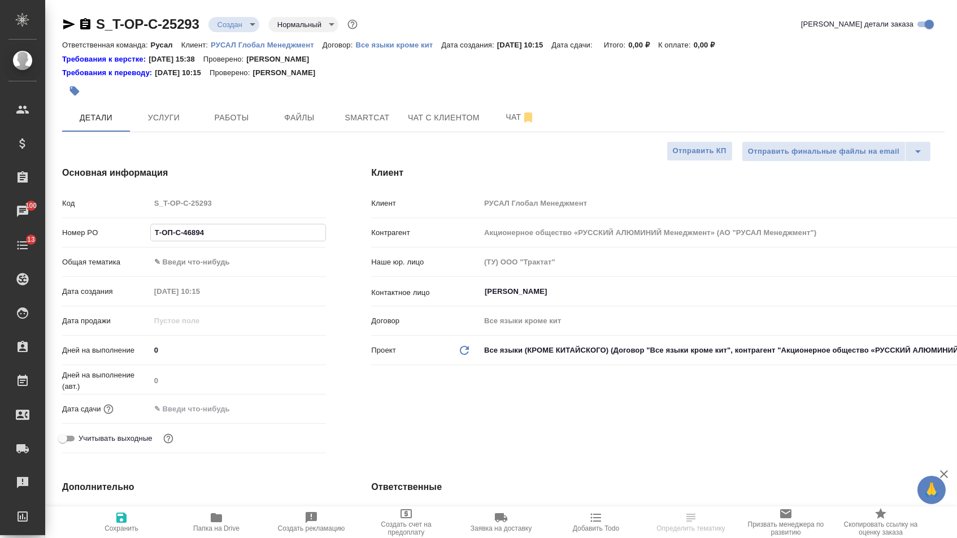
click at [257, 266] on body "🙏 .cls-1 fill:#fff; AWATERA [PERSON_NAME] Спецификации Заказы 100 Чаты 13 Todo …" at bounding box center [478, 269] width 957 height 538
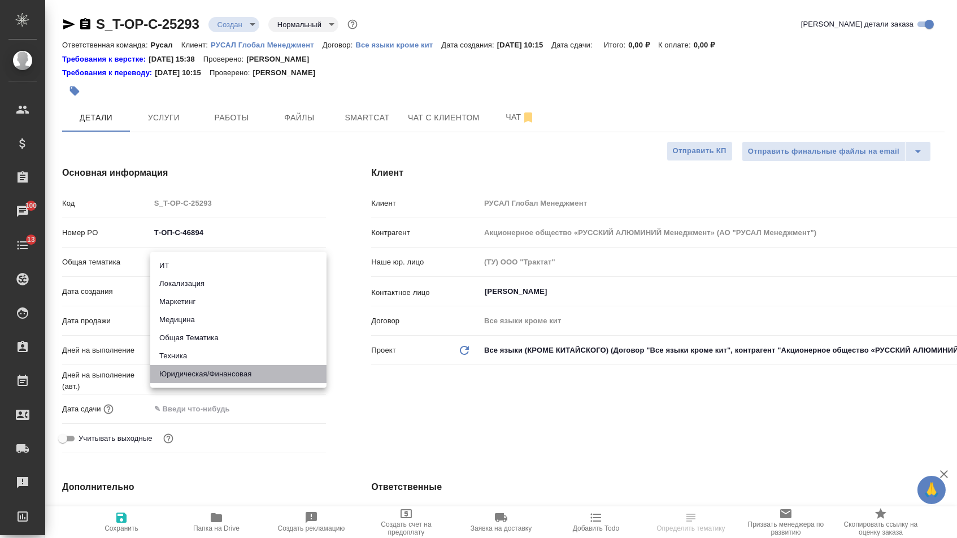
click at [201, 371] on li "Юридическая/Финансовая" at bounding box center [238, 374] width 176 height 18
type input "yr-fn"
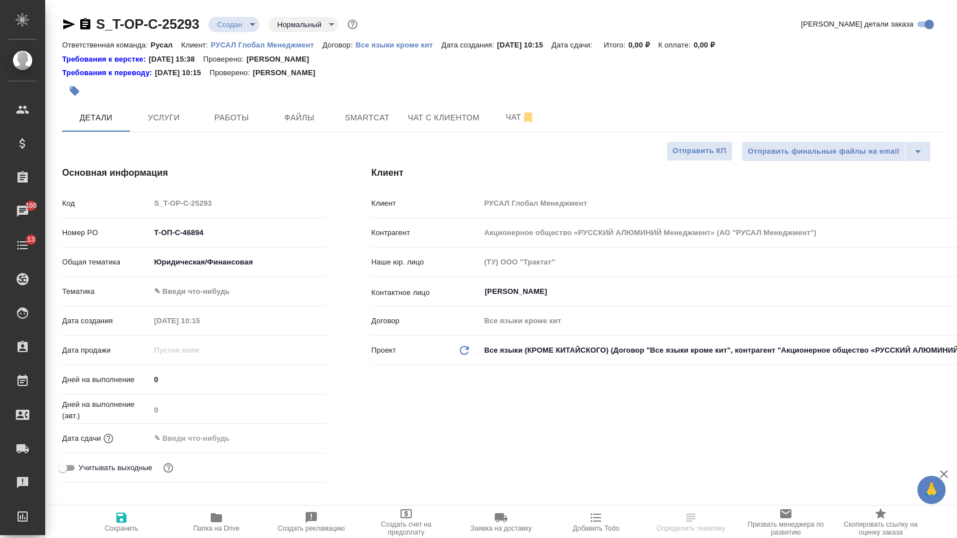
click at [193, 289] on body "🙏 .cls-1 fill:#fff; AWATERA Menshikova Aleksandra Клиенты Спецификации Заказы 1…" at bounding box center [478, 269] width 957 height 538
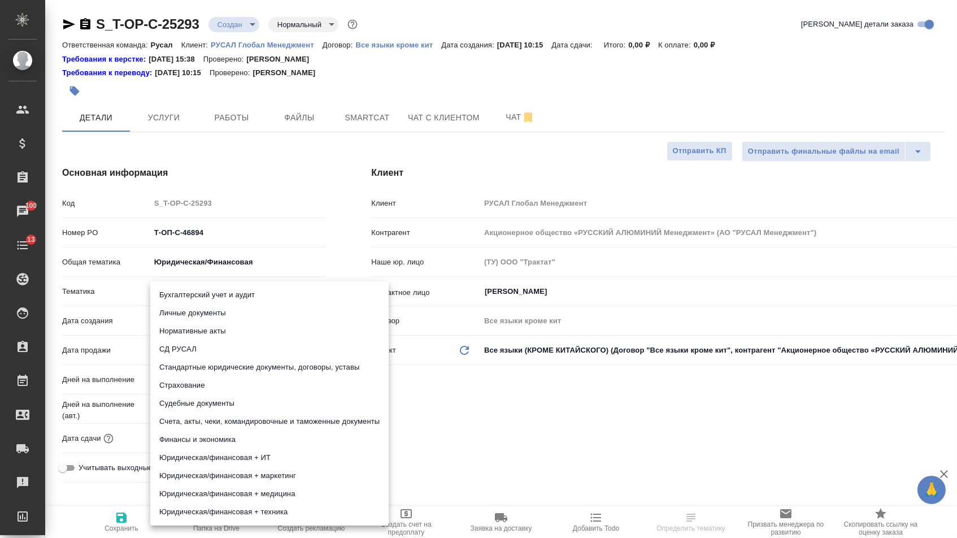
click at [199, 415] on li "Счета, акты, чеки, командировочные и таможенные документы" at bounding box center [269, 421] width 238 height 18
type input "5f647205b73bc97568ca66c0"
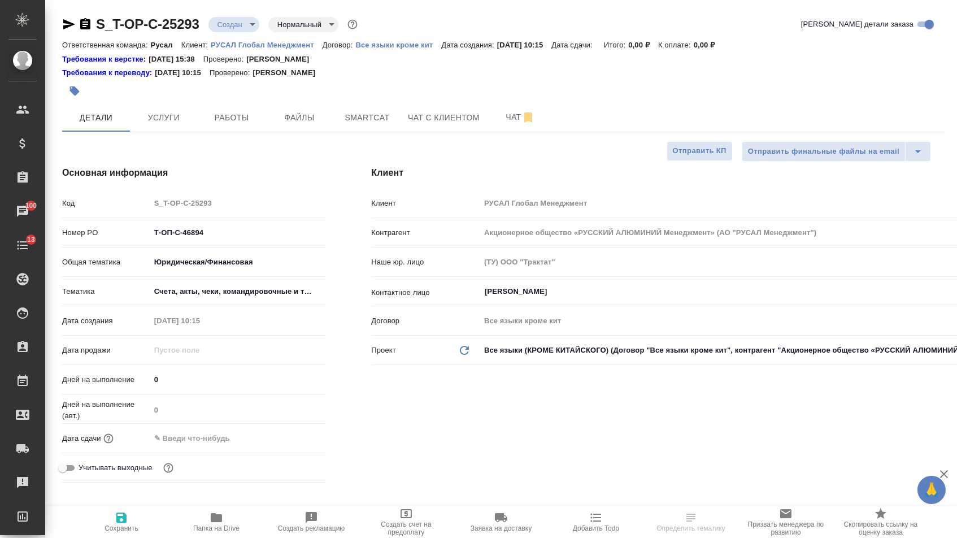
click at [194, 426] on div "Дней на выполнение (авт.) 0" at bounding box center [194, 413] width 264 height 29
click at [200, 435] on input "text" at bounding box center [199, 438] width 99 height 16
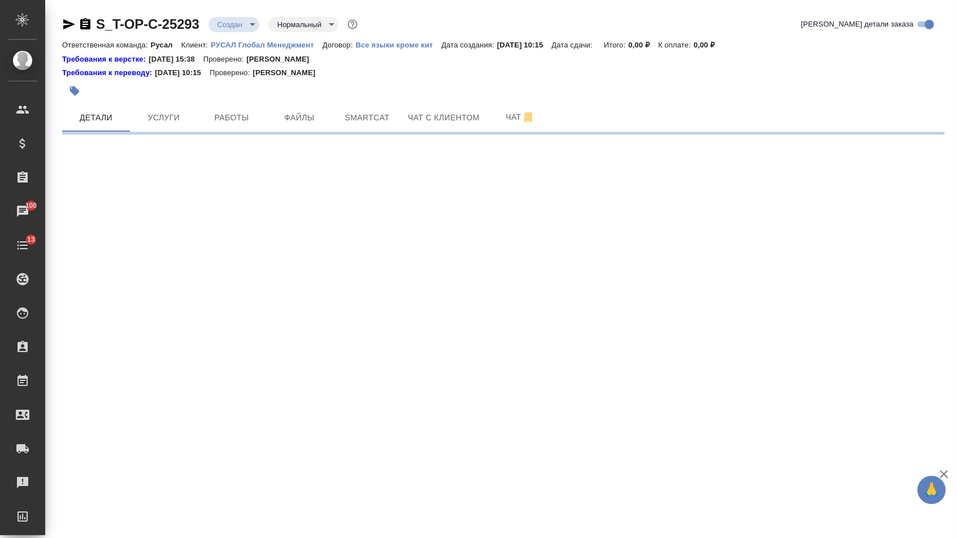
select select "RU"
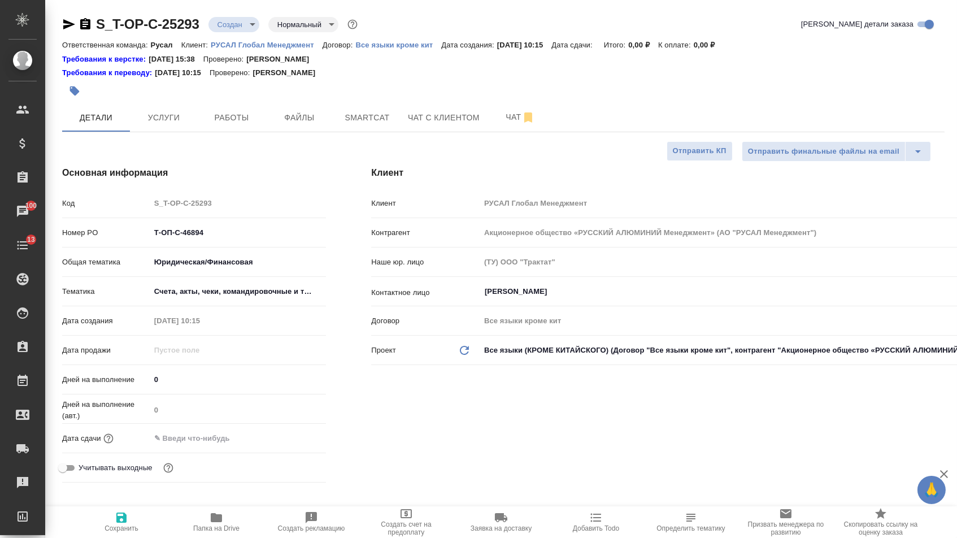
drag, startPoint x: 317, startPoint y: 445, endPoint x: 291, endPoint y: 445, distance: 26.0
click at [317, 445] on div at bounding box center [238, 438] width 176 height 16
type textarea "x"
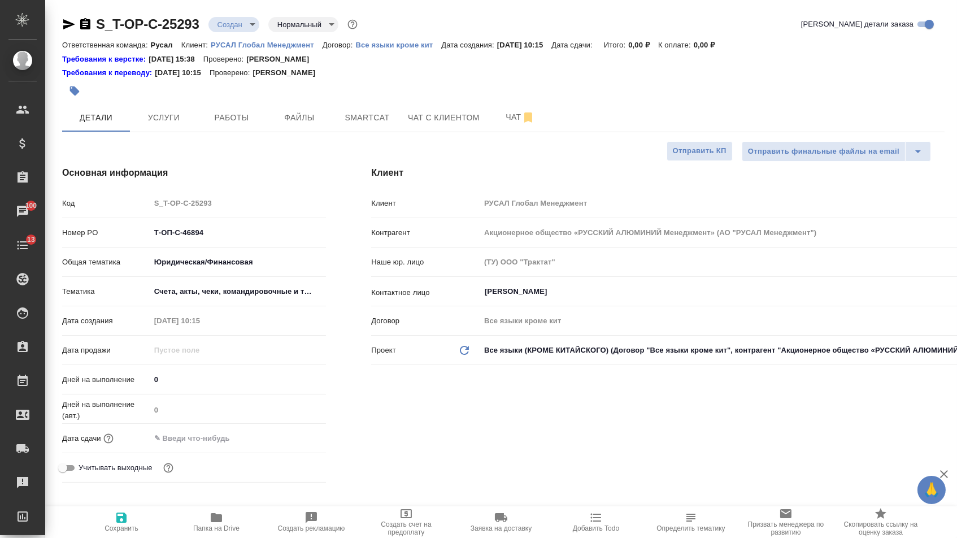
click at [283, 445] on div at bounding box center [238, 438] width 176 height 16
click at [229, 445] on input "text" at bounding box center [199, 438] width 99 height 16
click at [292, 444] on icon "button" at bounding box center [293, 437] width 14 height 14
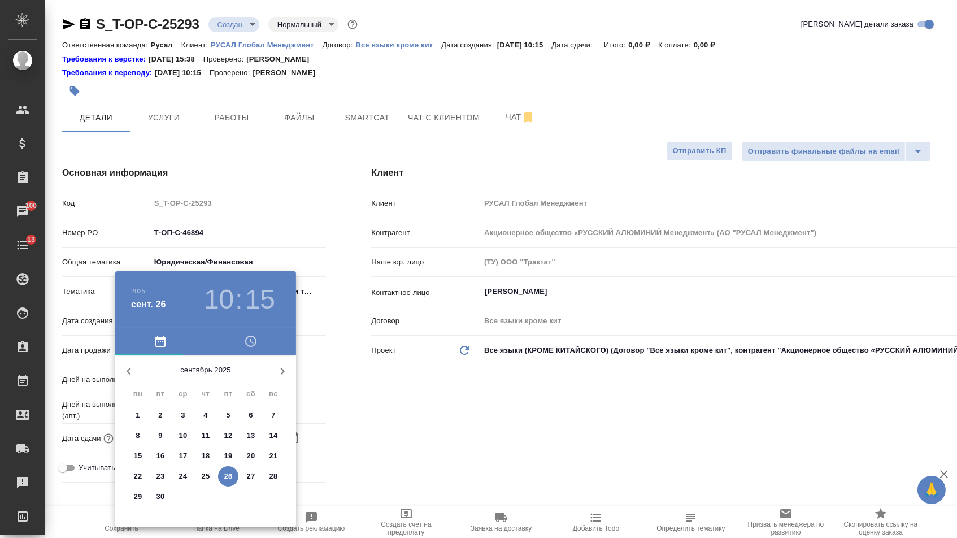
click at [277, 371] on icon "button" at bounding box center [283, 371] width 14 height 14
click at [229, 411] on p "3" at bounding box center [228, 415] width 4 height 11
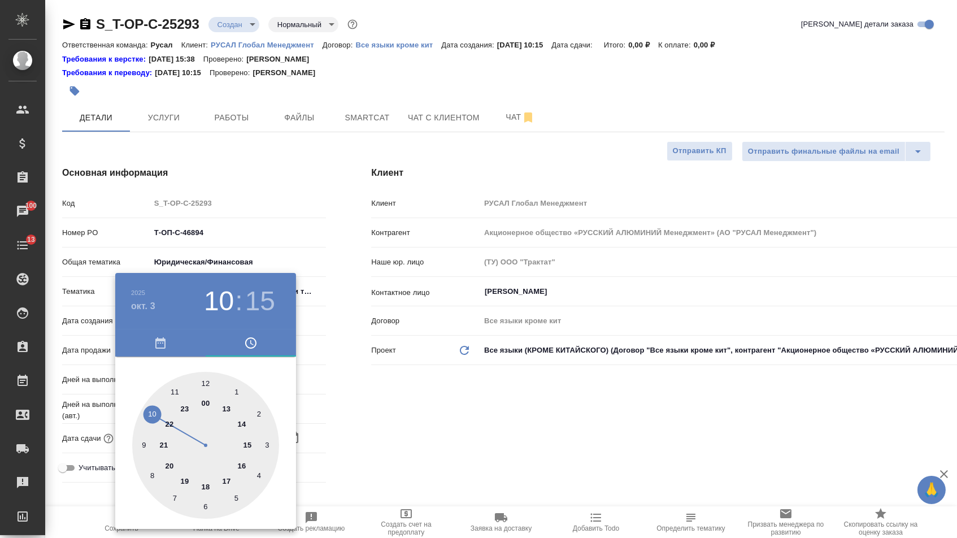
type input "03.10.2025 10:15"
type textarea "x"
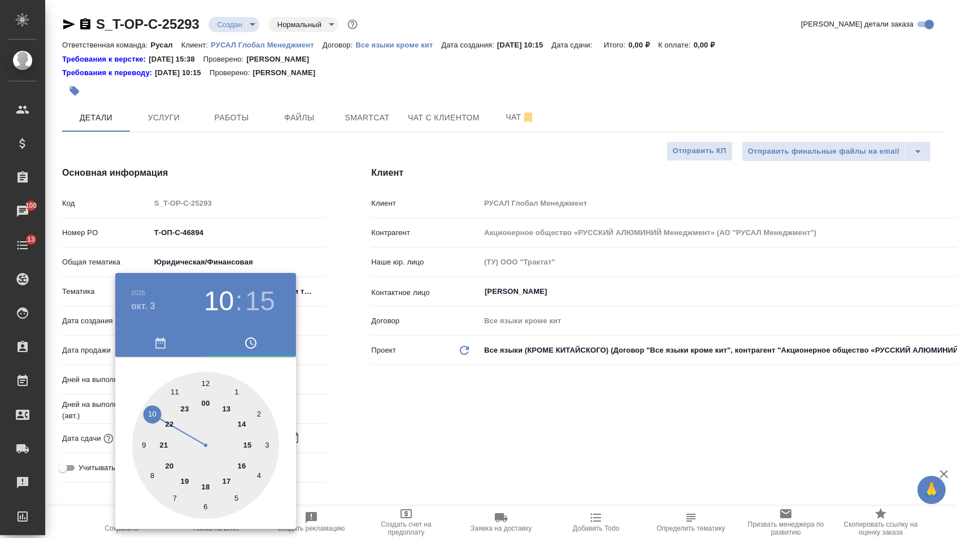
type textarea "x"
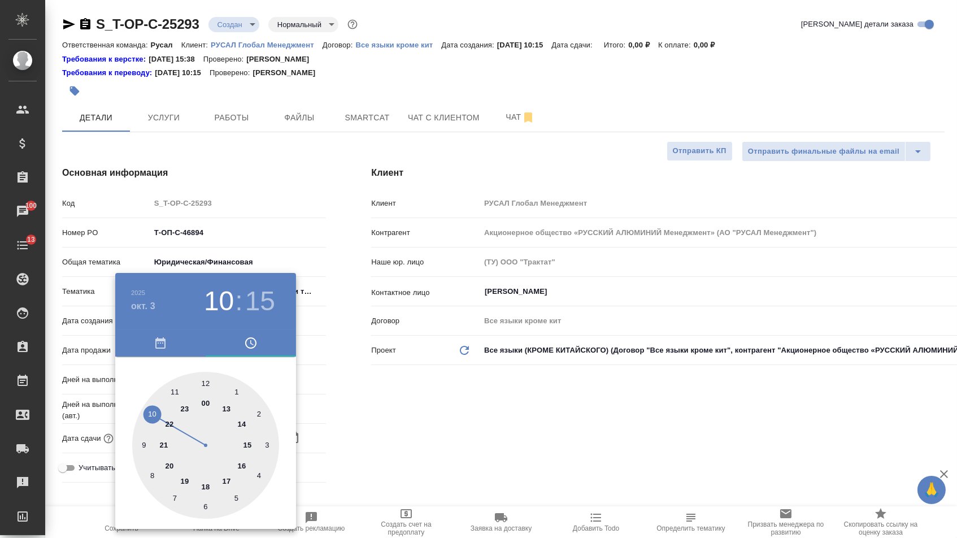
type textarea "x"
click at [253, 434] on div at bounding box center [205, 445] width 147 height 147
type input "03.10.2025 15:15"
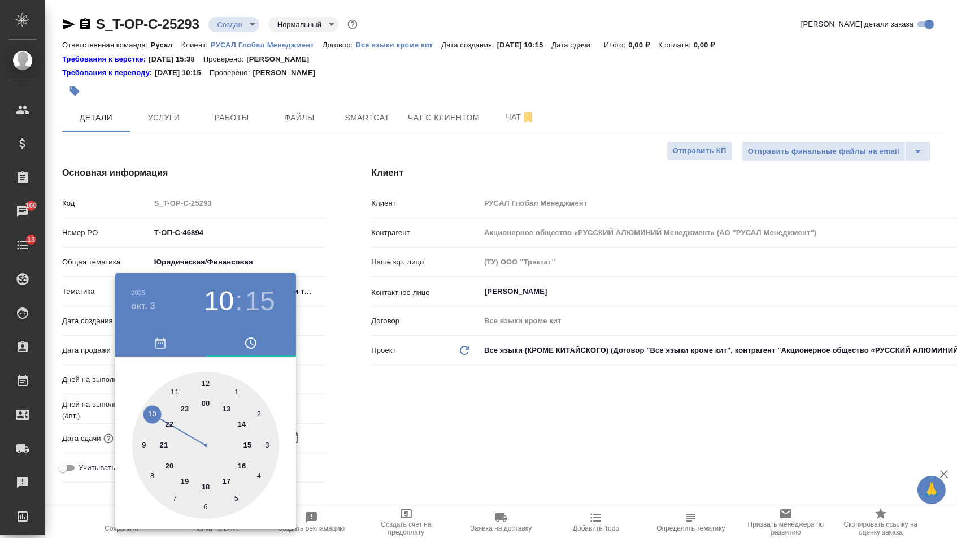
type textarea "x"
click at [202, 381] on div at bounding box center [205, 445] width 147 height 147
type input "03.10.2025 15:59"
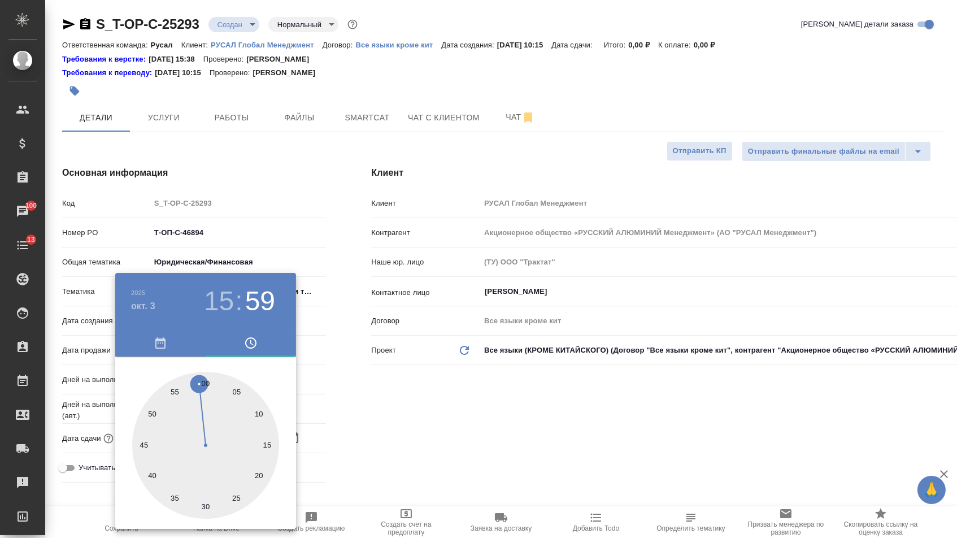
type textarea "x"
click at [221, 315] on h3 "15" at bounding box center [219, 301] width 30 height 32
click at [175, 389] on div at bounding box center [205, 445] width 147 height 147
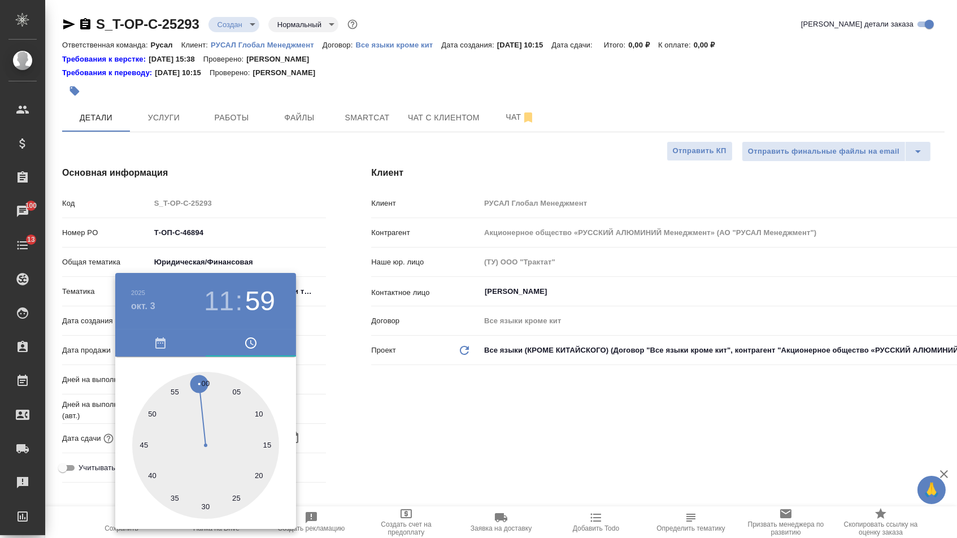
type input "03.10.2025 11:59"
type textarea "x"
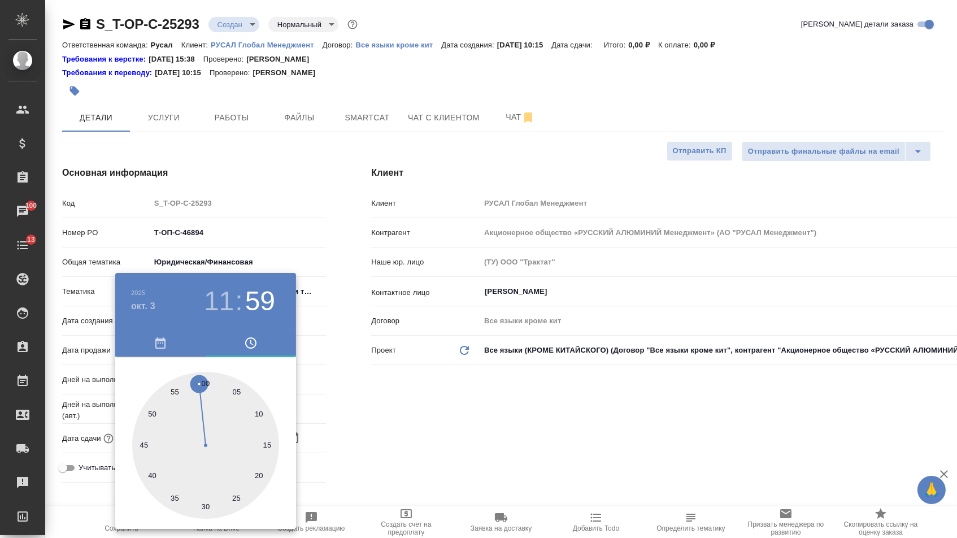
type textarea "x"
click at [203, 386] on div at bounding box center [205, 445] width 147 height 147
type input "03.10.2025 11:00"
type textarea "x"
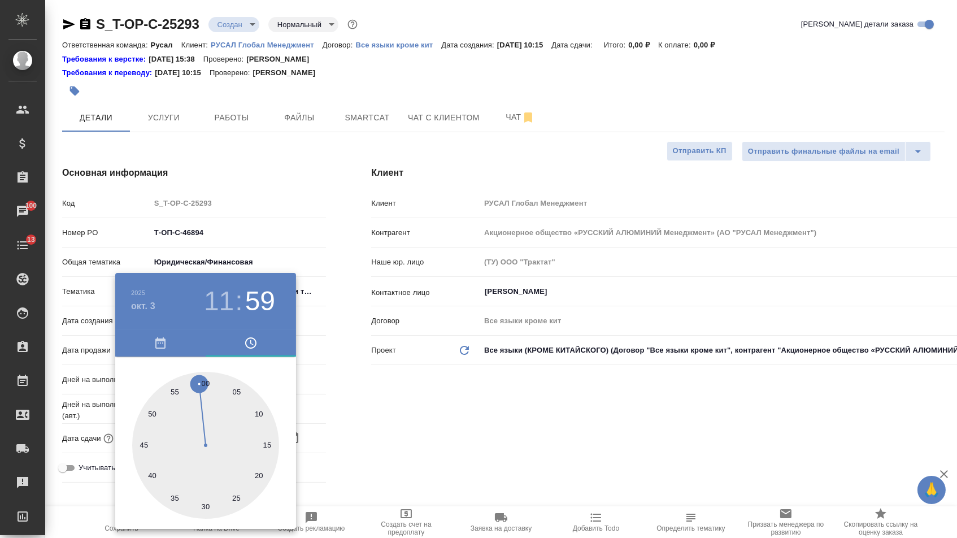
type textarea "x"
click at [339, 368] on div at bounding box center [478, 269] width 957 height 538
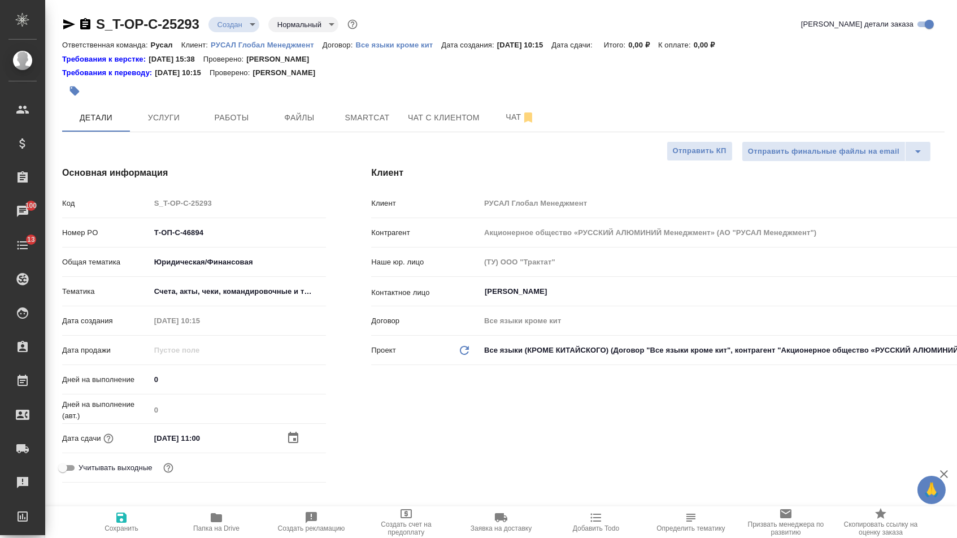
click at [115, 517] on icon "button" at bounding box center [122, 518] width 14 height 14
type textarea "x"
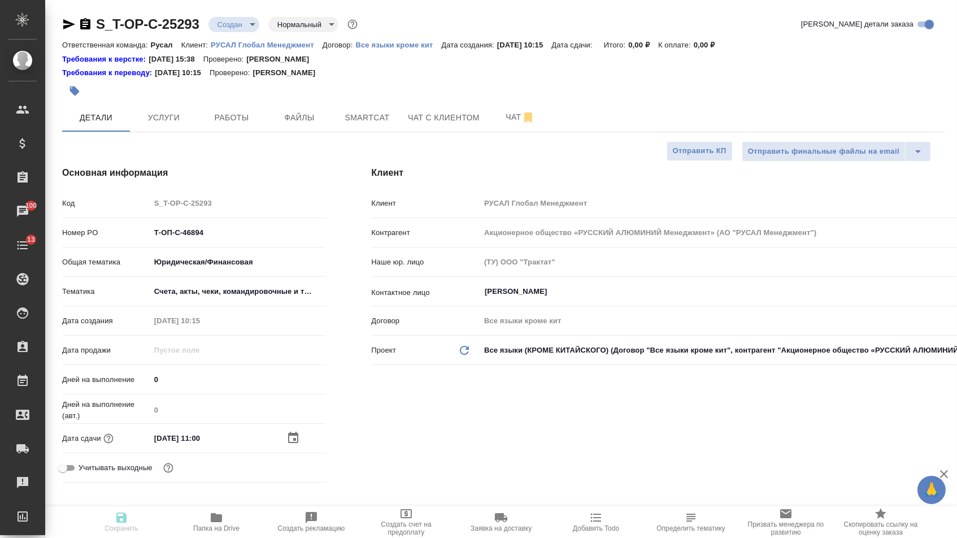
type textarea "x"
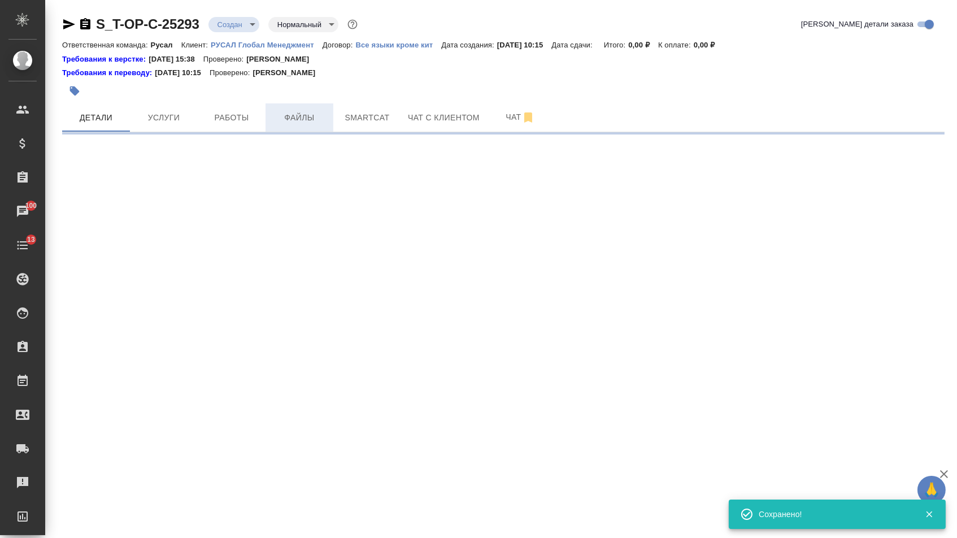
select select "RU"
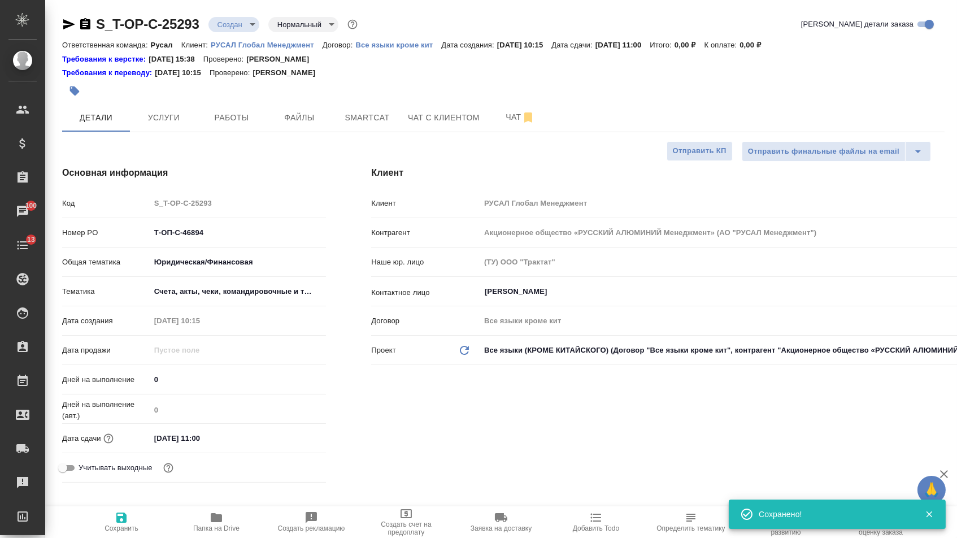
type textarea "x"
click at [289, 122] on span "Файлы" at bounding box center [299, 118] width 54 height 14
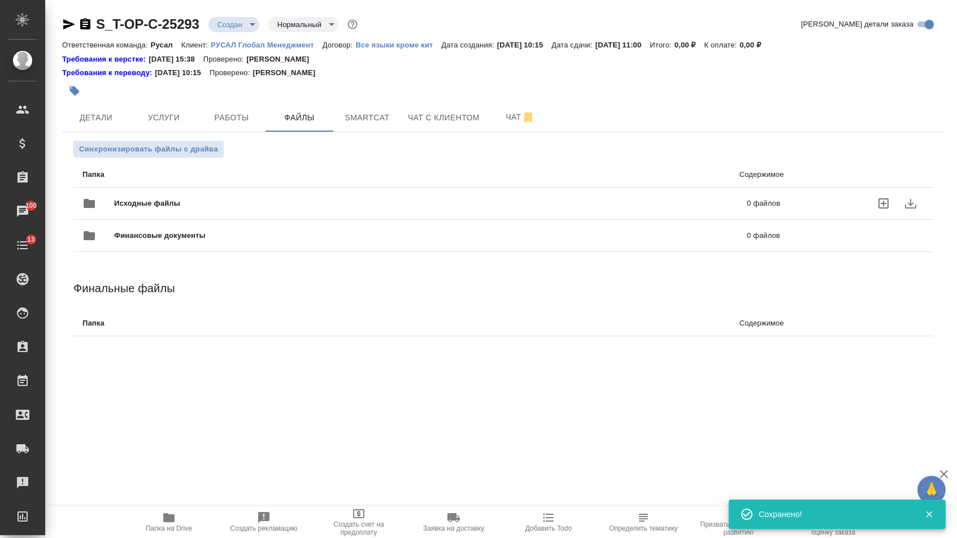
click at [208, 209] on span "Исходные файлы" at bounding box center [289, 203] width 350 height 11
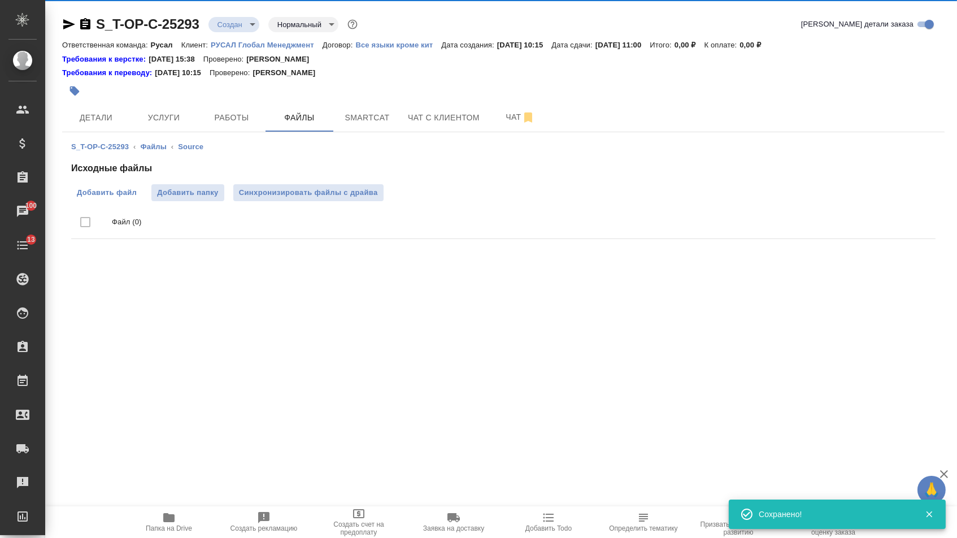
click at [123, 193] on span "Добавить файл" at bounding box center [107, 192] width 60 height 11
click at [0, 0] on input "Добавить файл" at bounding box center [0, 0] width 0 height 0
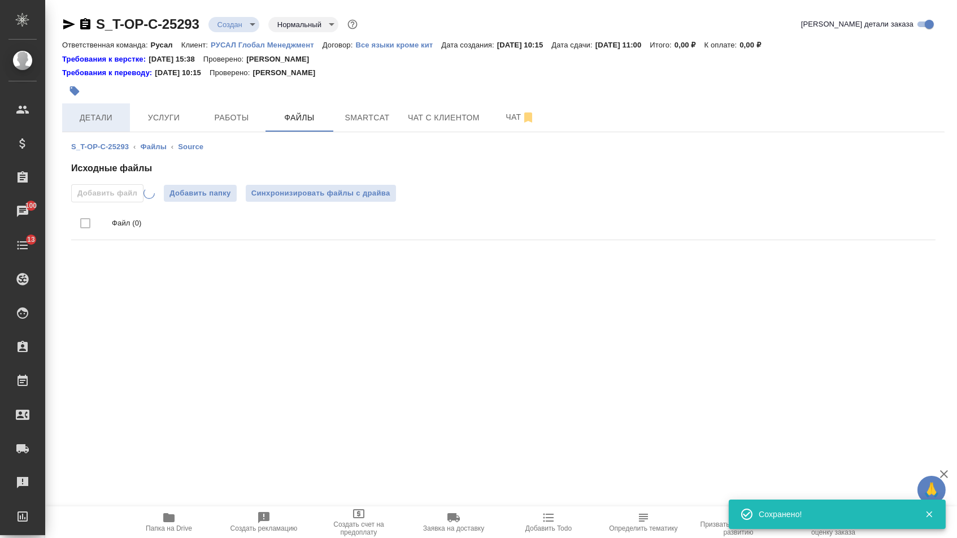
click at [108, 112] on span "Детали" at bounding box center [96, 118] width 54 height 14
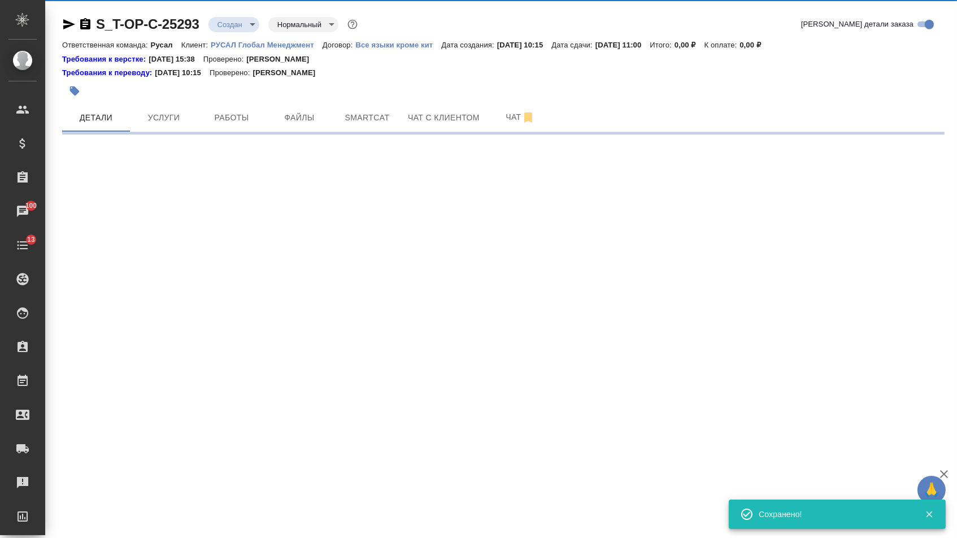
select select "RU"
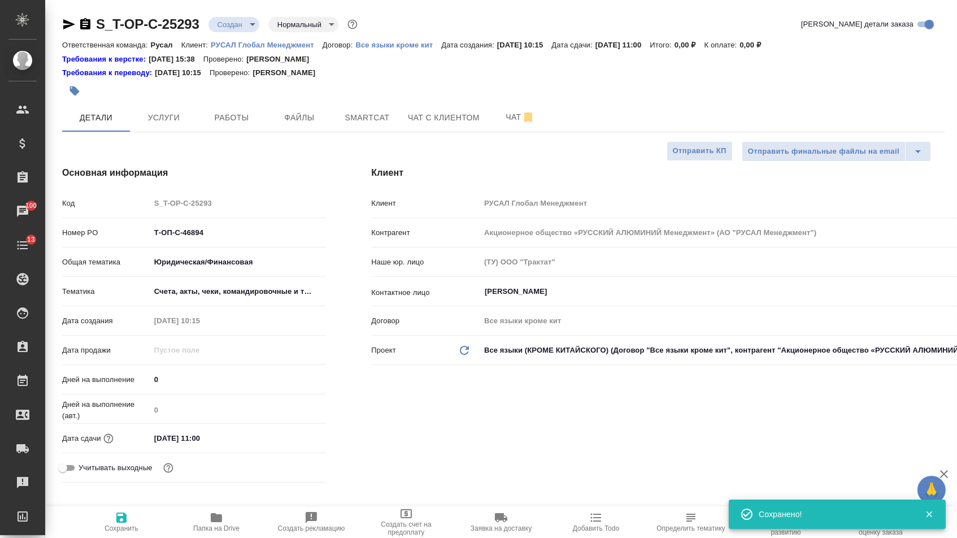
type textarea "x"
click at [181, 445] on input "03.10.2025 11:00" at bounding box center [199, 438] width 99 height 16
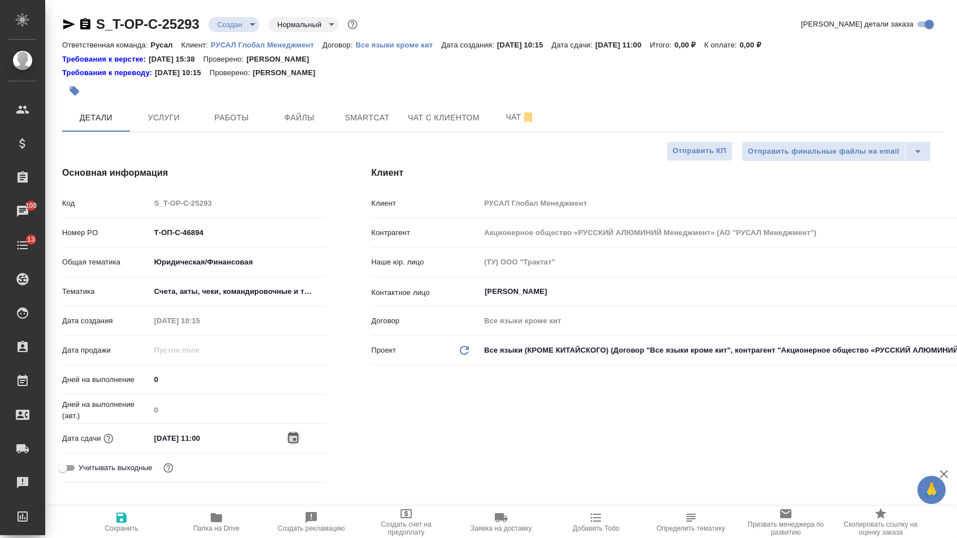
click at [299, 445] on icon "button" at bounding box center [293, 438] width 14 height 14
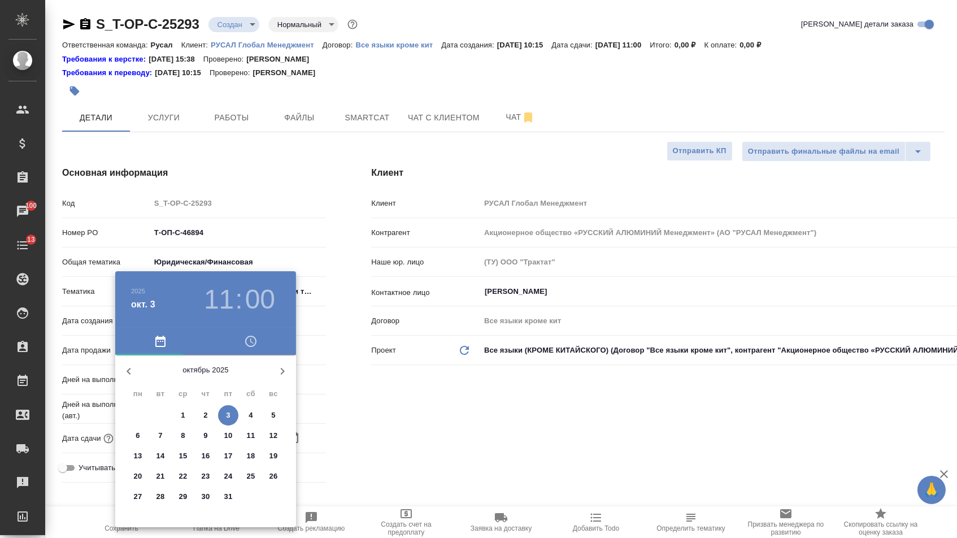
click at [185, 413] on span "1" at bounding box center [183, 415] width 20 height 11
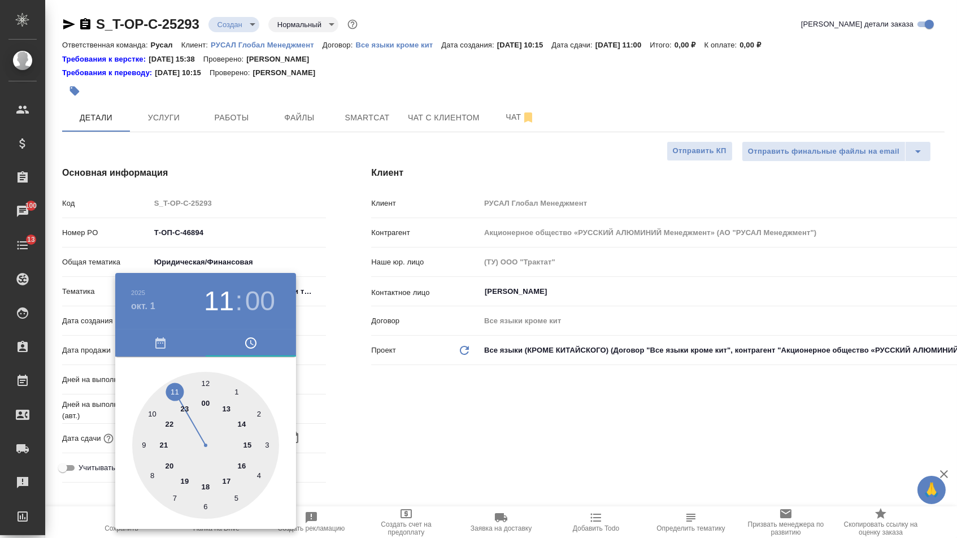
type input "01.10.2025 11:00"
type textarea "x"
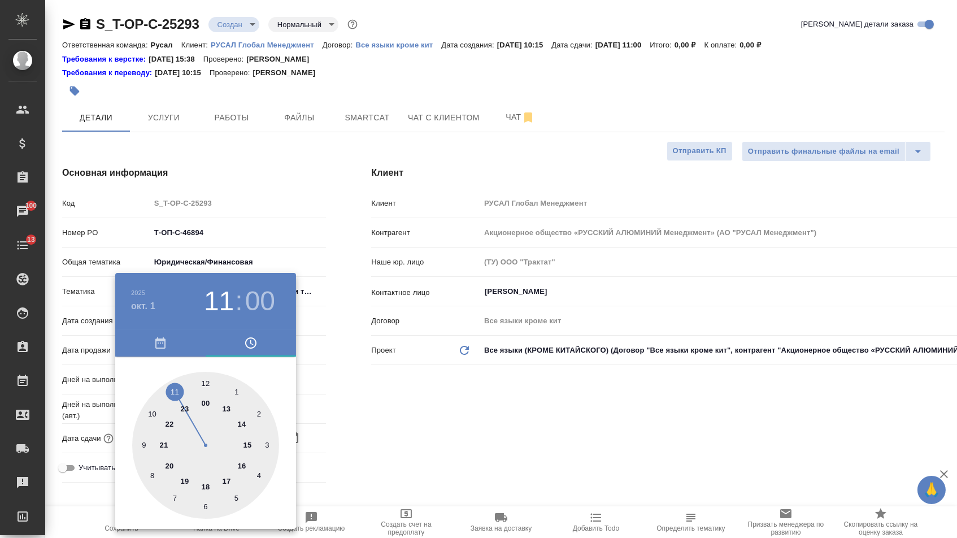
type textarea "x"
click at [203, 381] on div at bounding box center [205, 445] width 147 height 147
type input "01.10.2025 12:00"
type textarea "x"
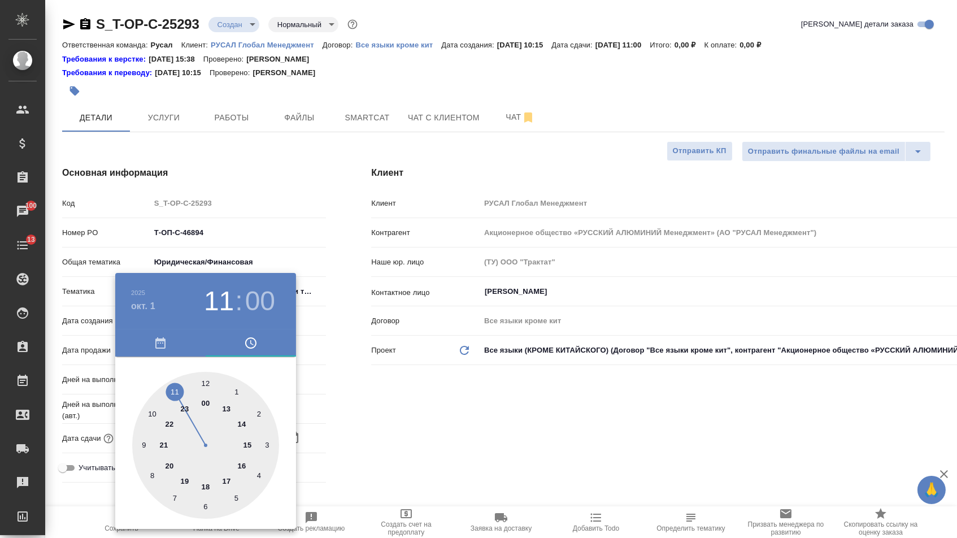
type textarea "x"
click at [357, 396] on div at bounding box center [478, 269] width 957 height 538
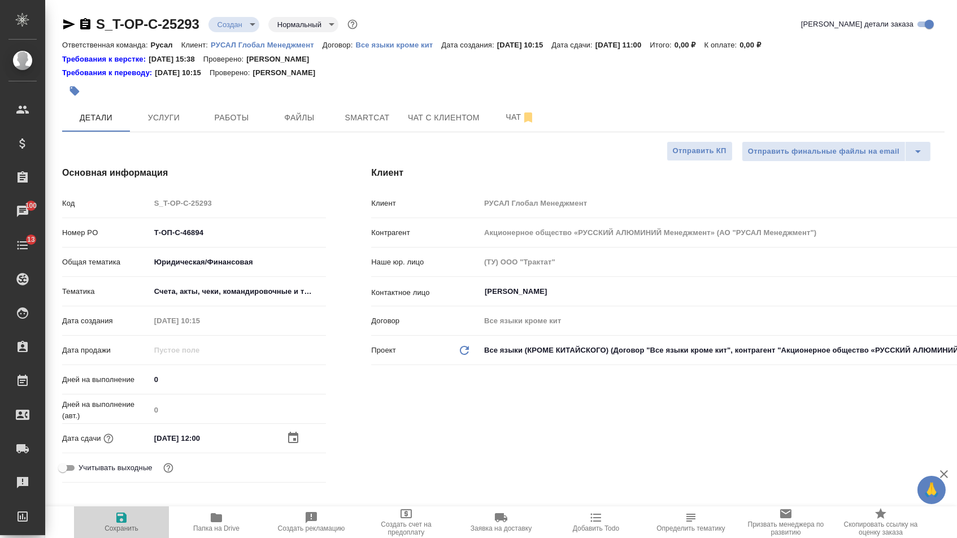
click at [103, 525] on span "Сохранить" at bounding box center [121, 521] width 81 height 21
type textarea "x"
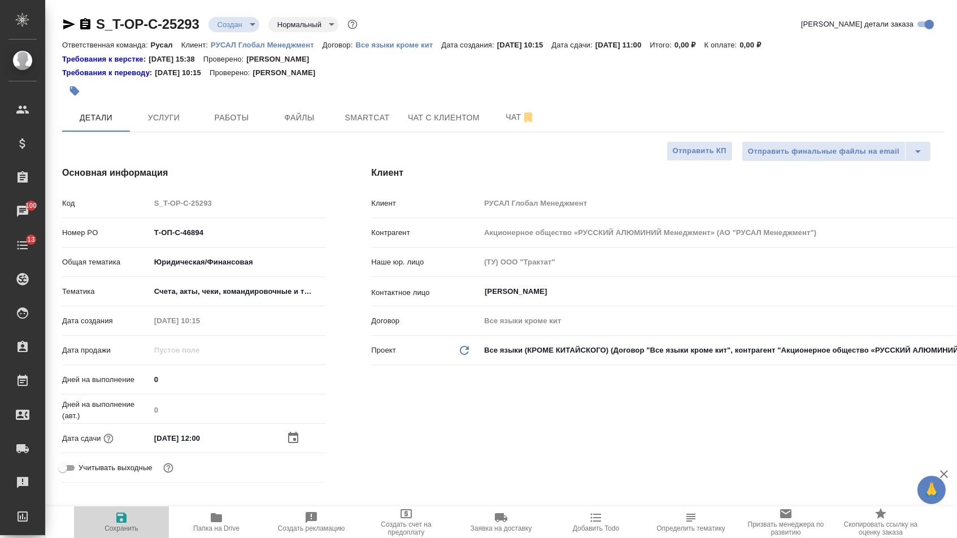
type textarea "x"
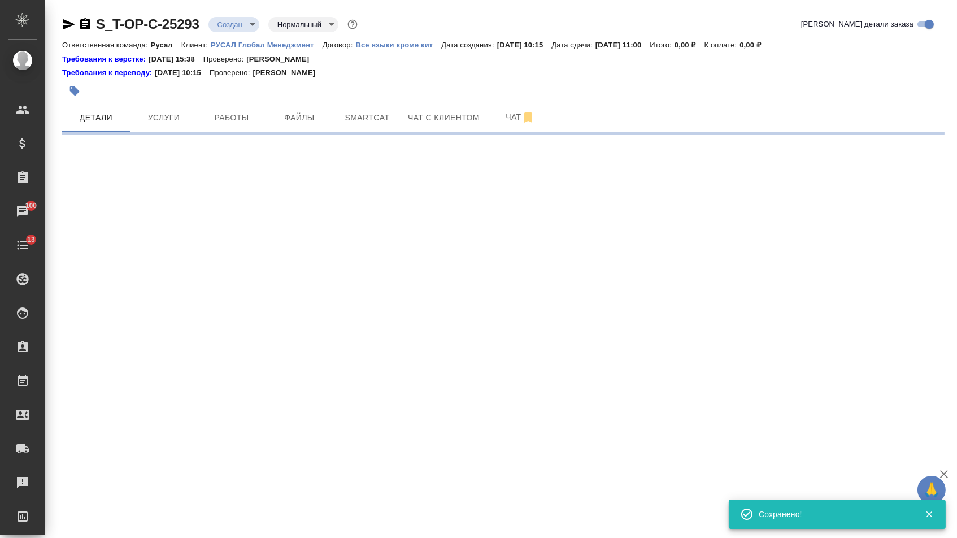
select select "RU"
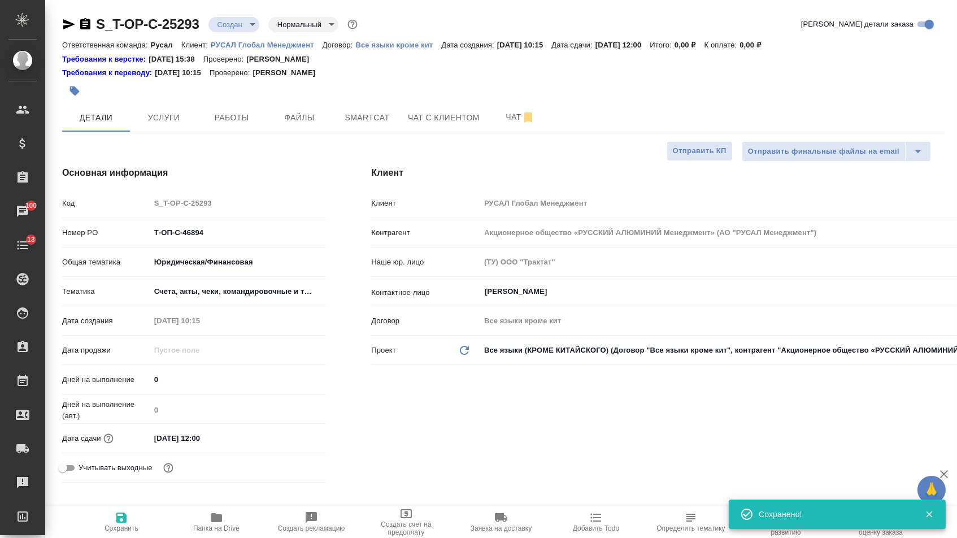
type textarea "x"
click at [180, 112] on span "Услуги" at bounding box center [164, 118] width 54 height 14
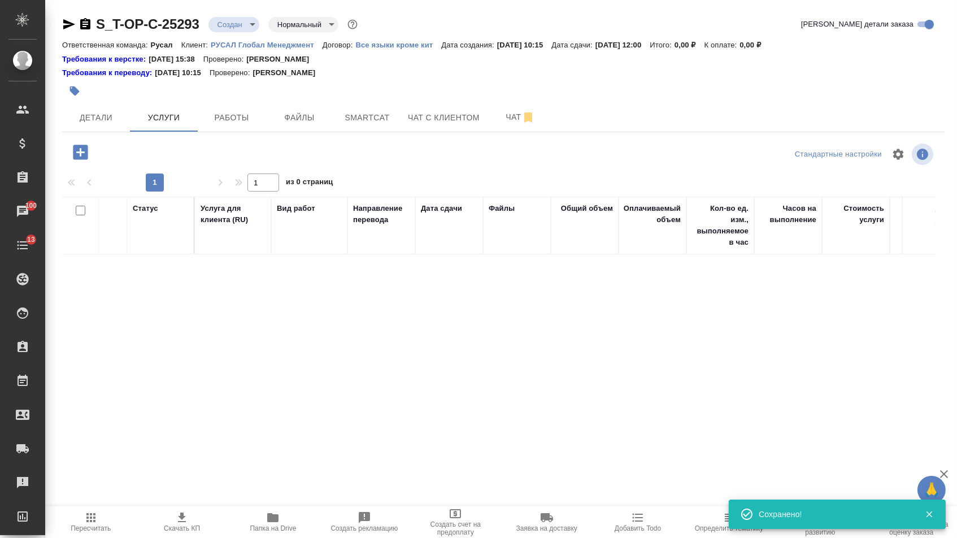
click at [76, 168] on div at bounding box center [209, 154] width 294 height 27
click at [84, 159] on icon "button" at bounding box center [80, 152] width 15 height 15
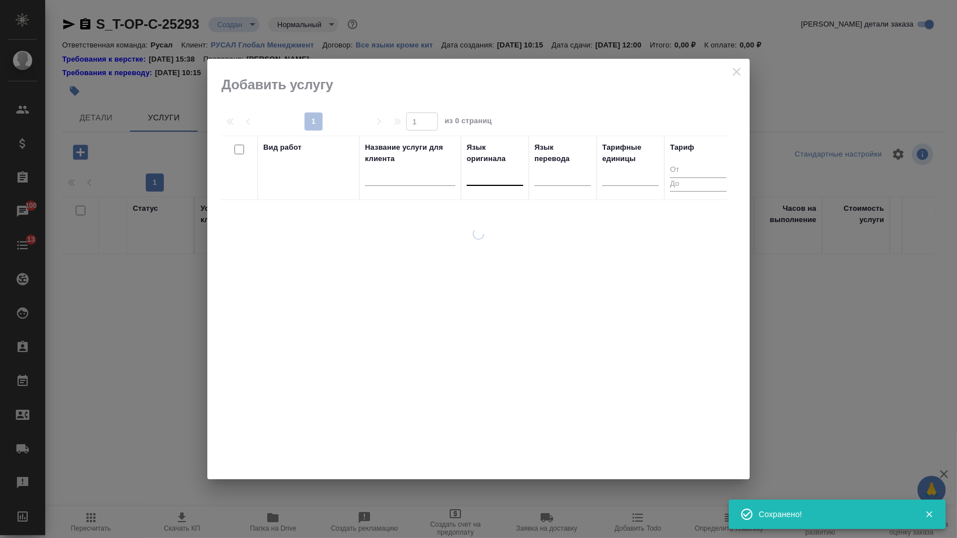
click at [512, 173] on div at bounding box center [495, 174] width 56 height 16
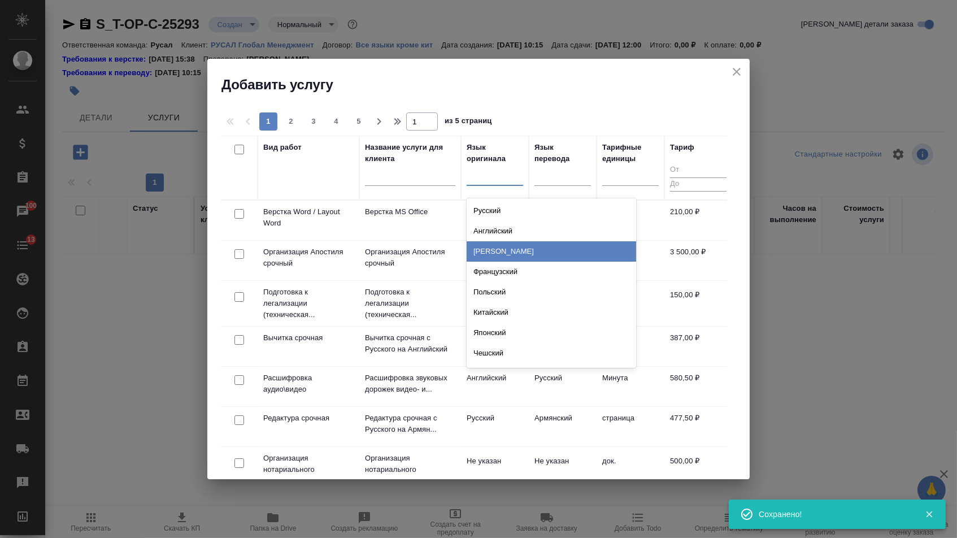
click at [506, 262] on div "Французский" at bounding box center [551, 272] width 169 height 20
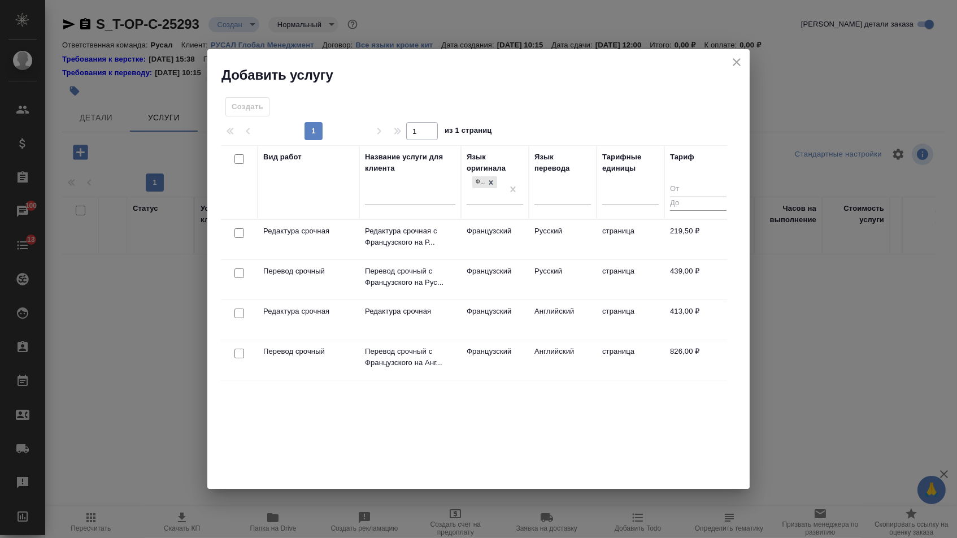
click at [242, 273] on input "checkbox" at bounding box center [239, 273] width 10 height 10
checkbox input "true"
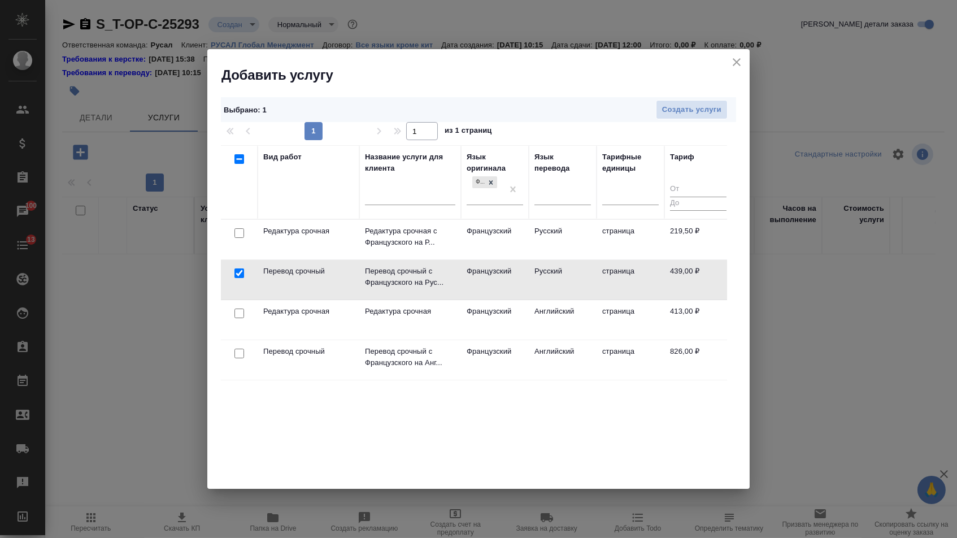
click at [241, 232] on input "checkbox" at bounding box center [239, 233] width 10 height 10
checkbox input "true"
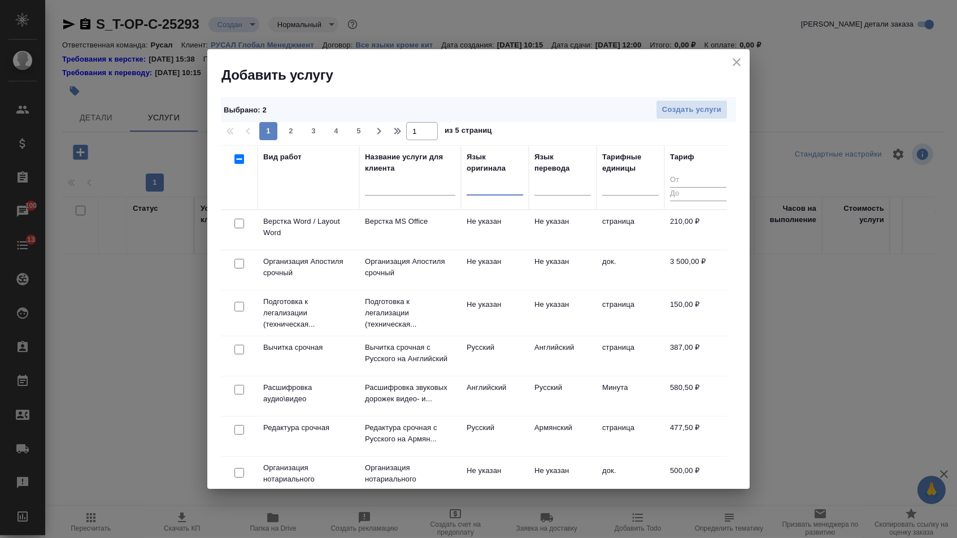
click at [238, 224] on input "checkbox" at bounding box center [239, 224] width 10 height 10
checkbox input "true"
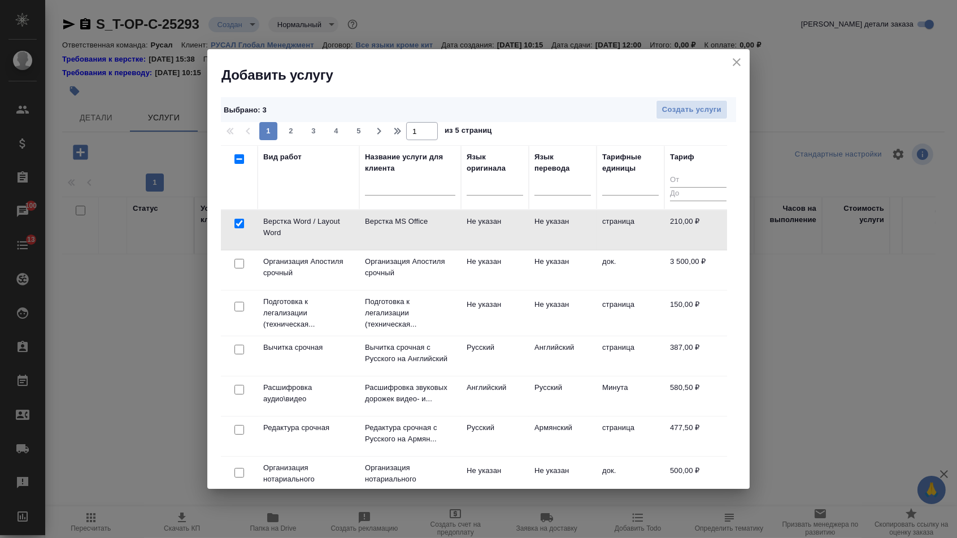
click at [236, 474] on input "checkbox" at bounding box center [239, 473] width 10 height 10
checkbox input "true"
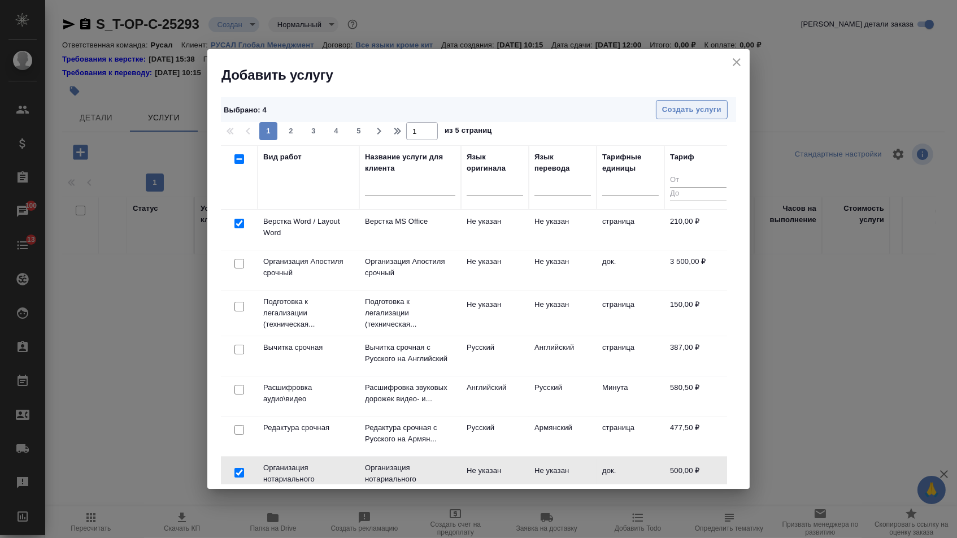
click at [671, 103] on span "Создать услуги" at bounding box center [691, 109] width 59 height 13
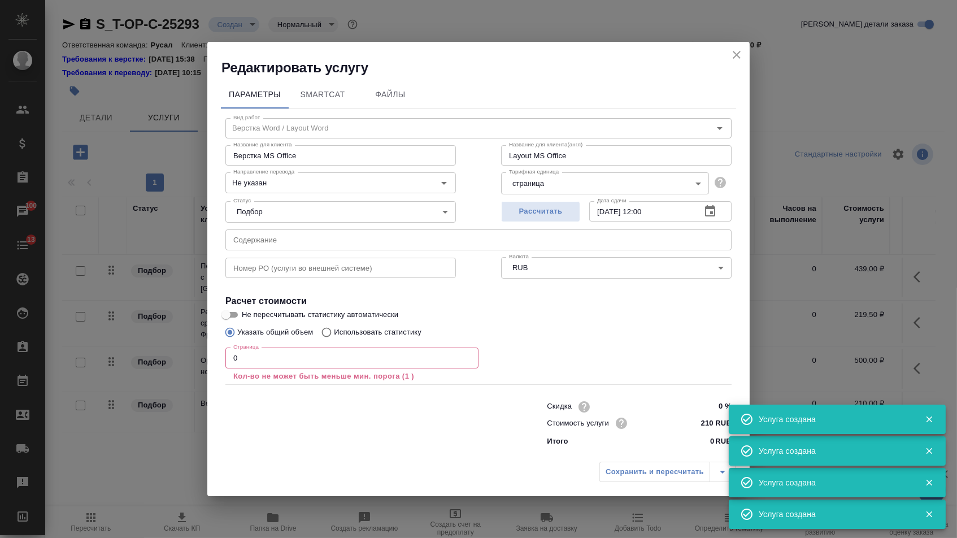
click at [267, 371] on div "Страница 0 Страница Кол-во не может быть меньше мин. порога (1 )" at bounding box center [351, 364] width 253 height 34
click at [267, 366] on input "0" at bounding box center [351, 357] width 253 height 20
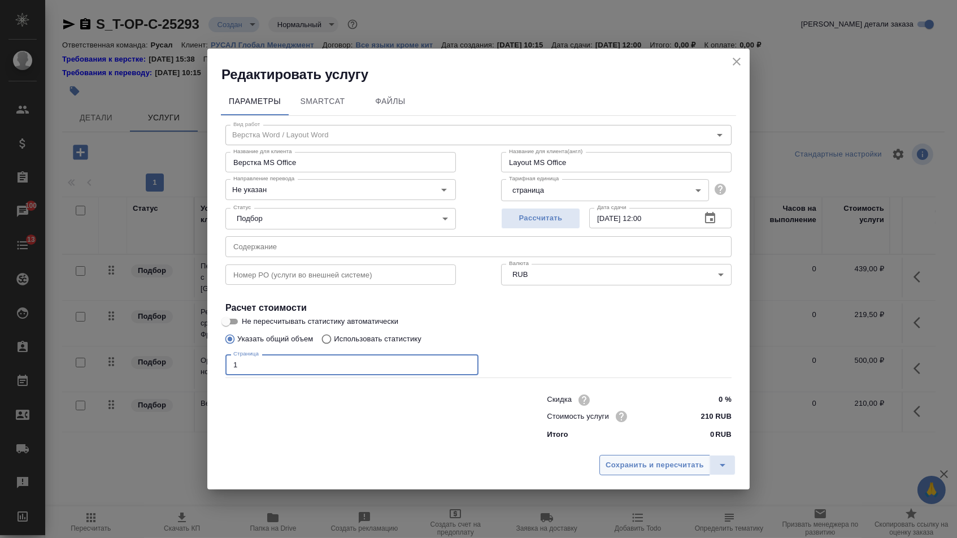
type input "1"
click at [635, 475] on button "Сохранить и пересчитать" at bounding box center [654, 465] width 111 height 20
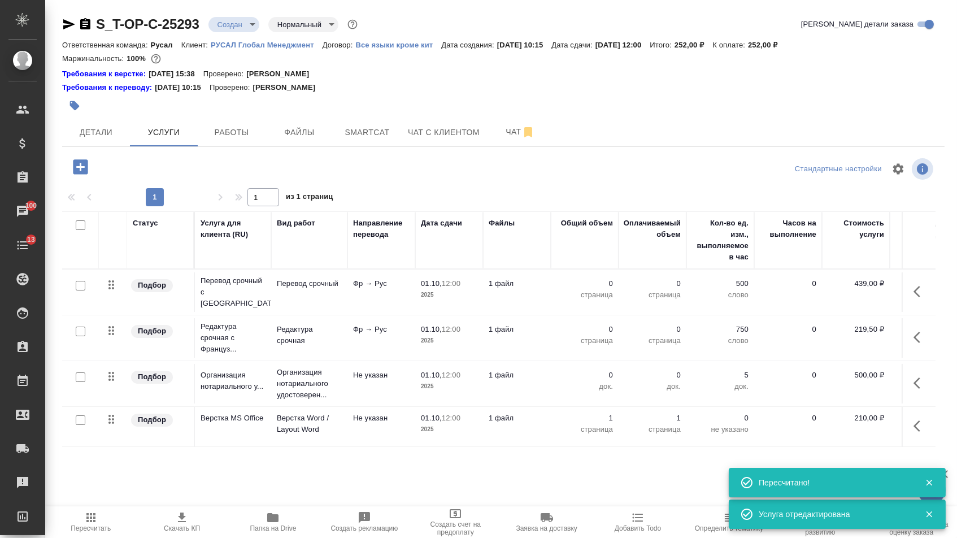
click at [909, 297] on button "button" at bounding box center [920, 291] width 27 height 27
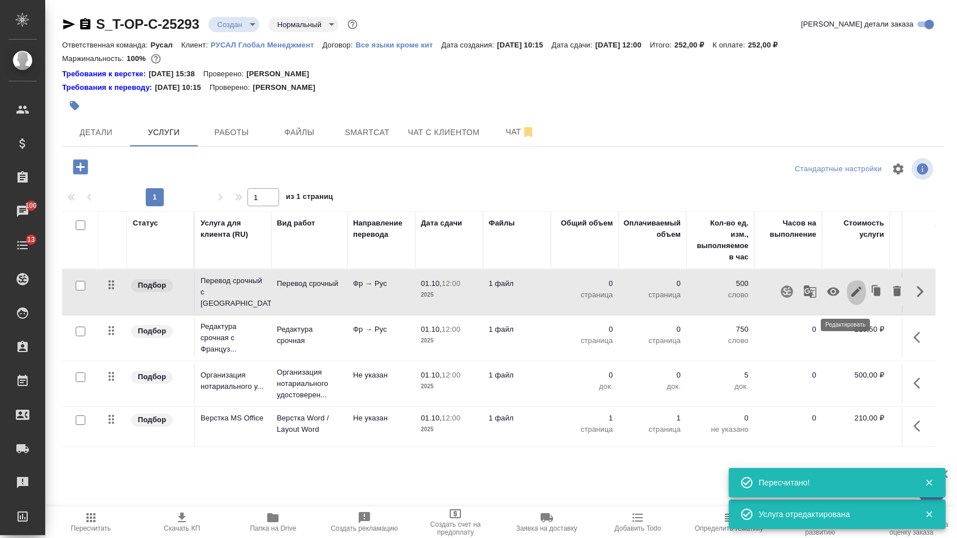
click at [850, 298] on icon "button" at bounding box center [857, 292] width 14 height 14
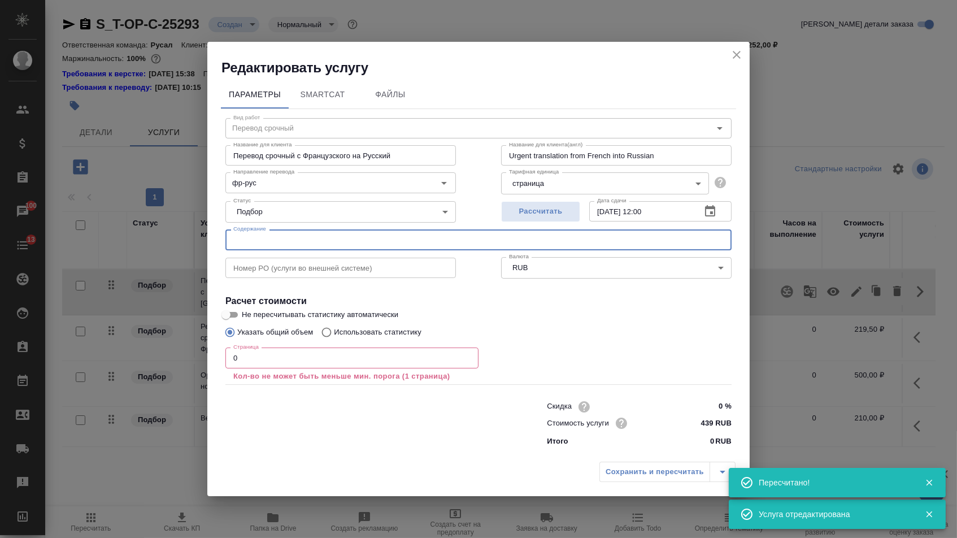
click at [351, 243] on input "text" at bounding box center [478, 239] width 506 height 20
paste input "экспорт ДТ COOL BREEZE"
type input "экспорт ДТ COOL BREEZE"
click at [299, 359] on input "0" at bounding box center [351, 357] width 253 height 20
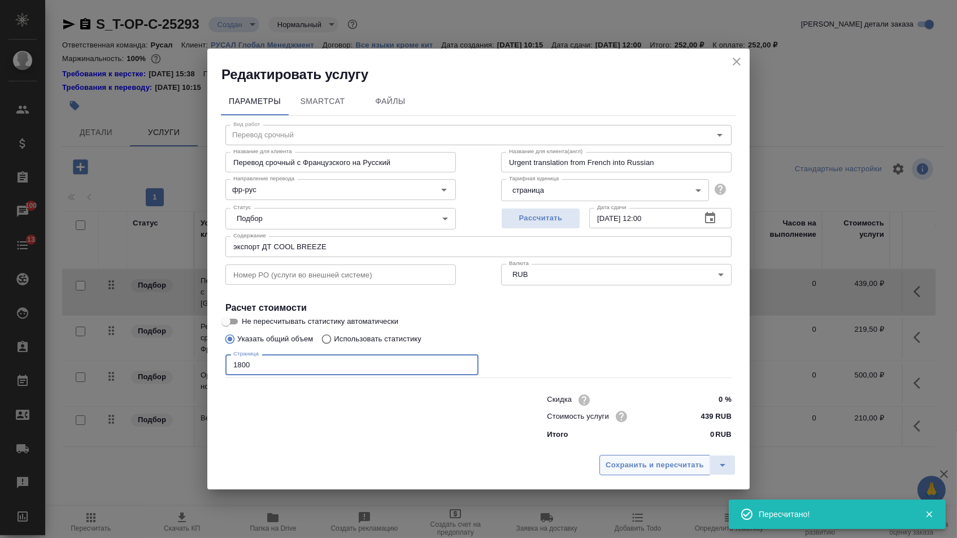
type input "1800"
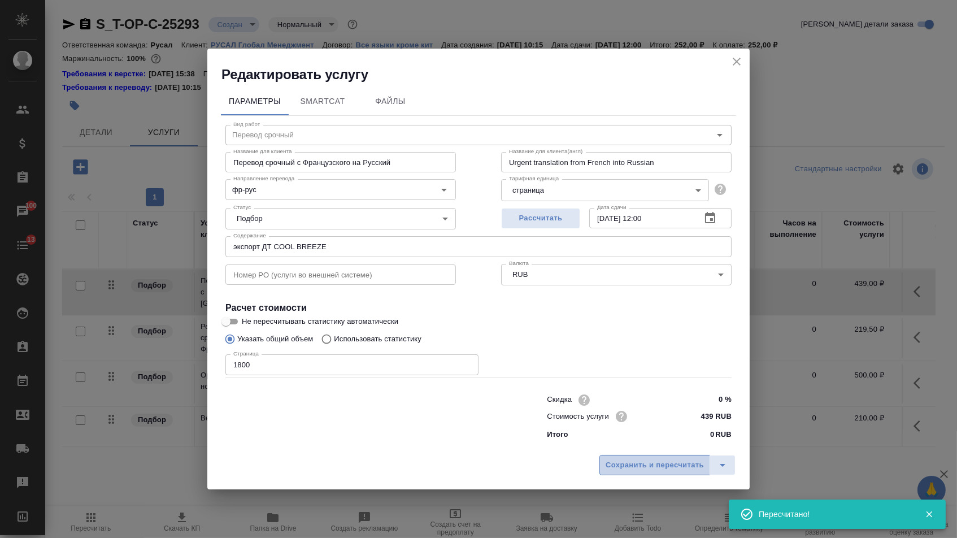
click at [667, 469] on span "Сохранить и пересчитать" at bounding box center [655, 465] width 98 height 13
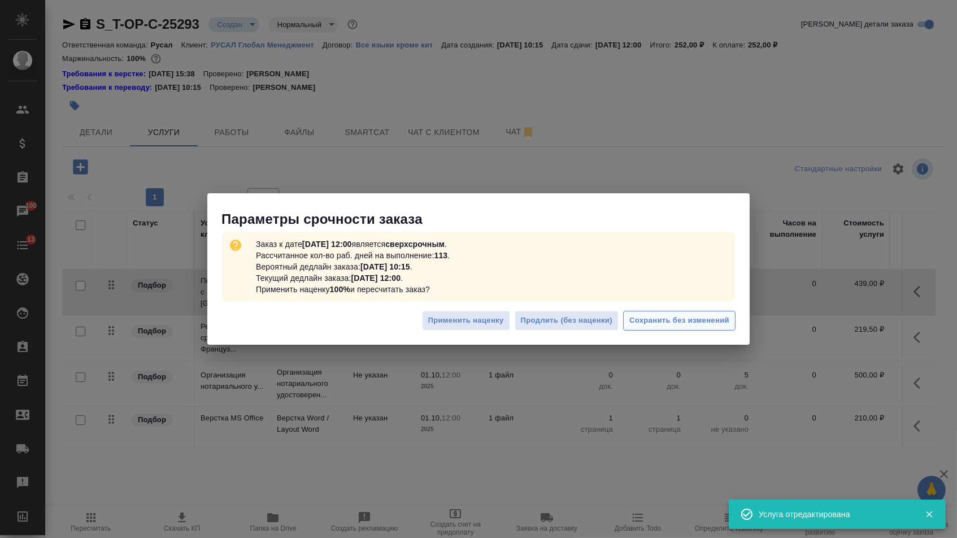
click at [676, 327] on span "Сохранить без изменений" at bounding box center [679, 320] width 100 height 13
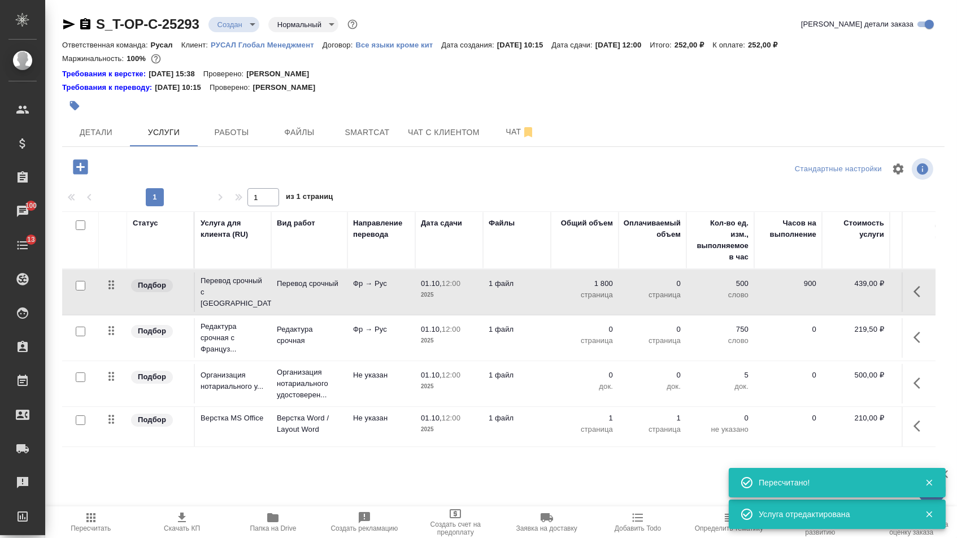
type input "urgent"
click at [595, 341] on p "страница" at bounding box center [584, 340] width 56 height 11
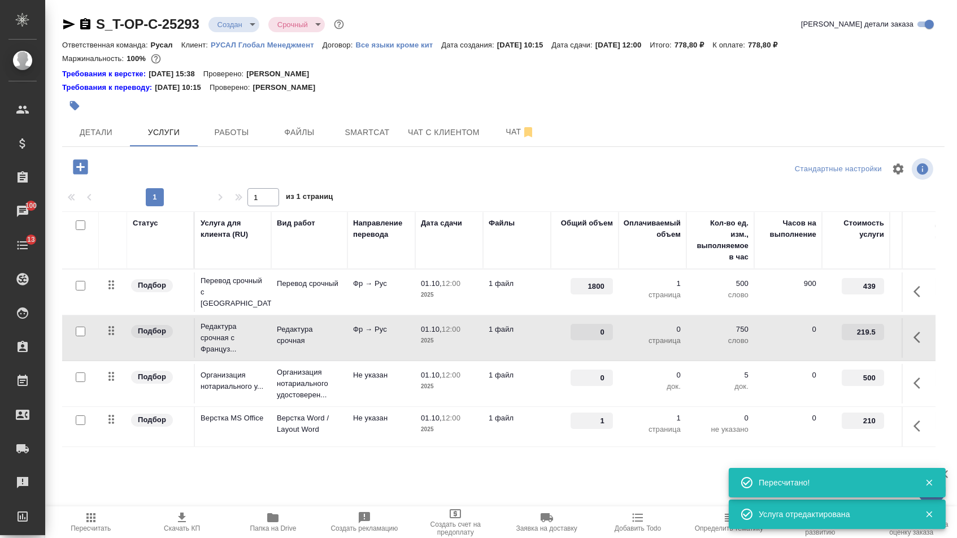
click at [595, 340] on input "0" at bounding box center [592, 332] width 42 height 16
type input "1800"
drag, startPoint x: 592, startPoint y: 379, endPoint x: 635, endPoint y: 379, distance: 42.9
type input "1"
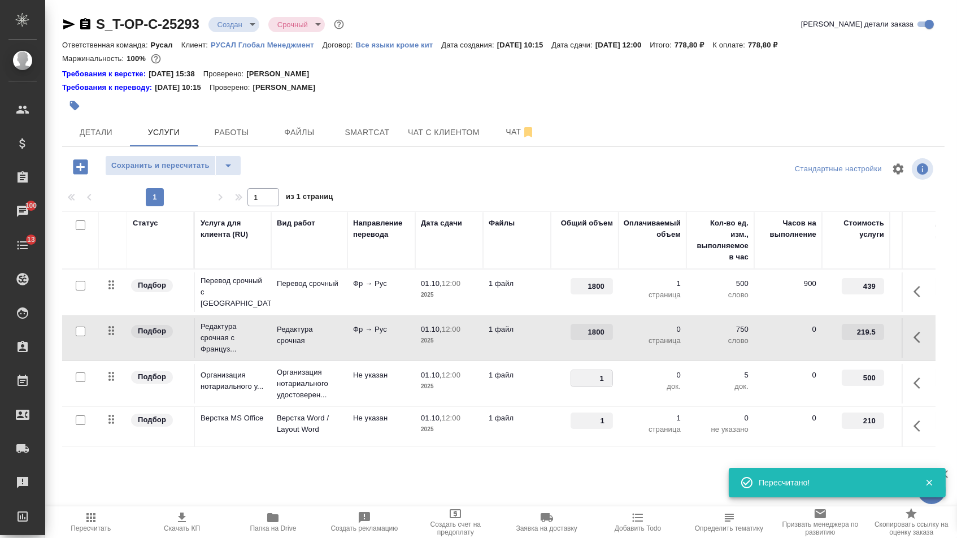
click at [506, 475] on div "S_T-OP-C-25293 Создан new Срочный urgent Кратко детали заказа Ответственная ком…" at bounding box center [503, 241] width 895 height 483
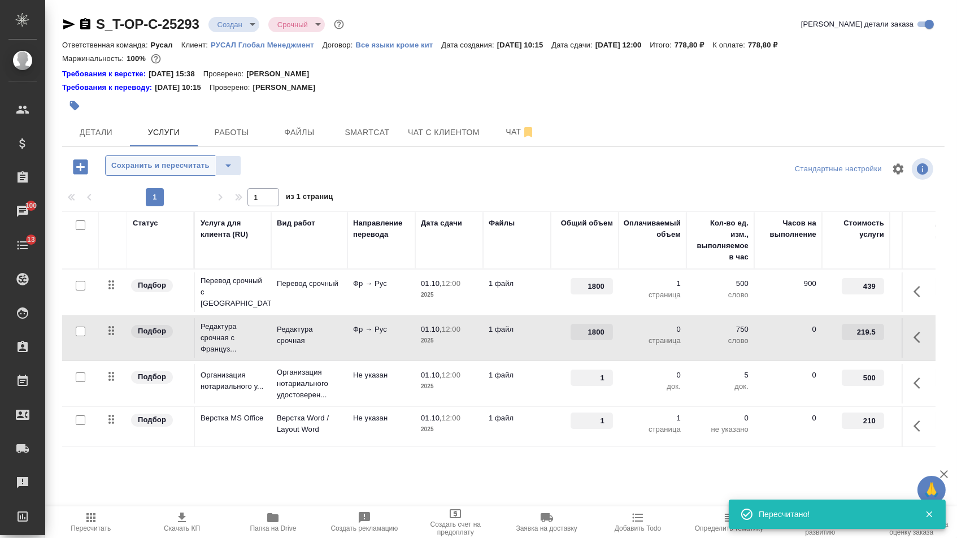
click at [198, 163] on span "Сохранить и пересчитать" at bounding box center [160, 165] width 98 height 13
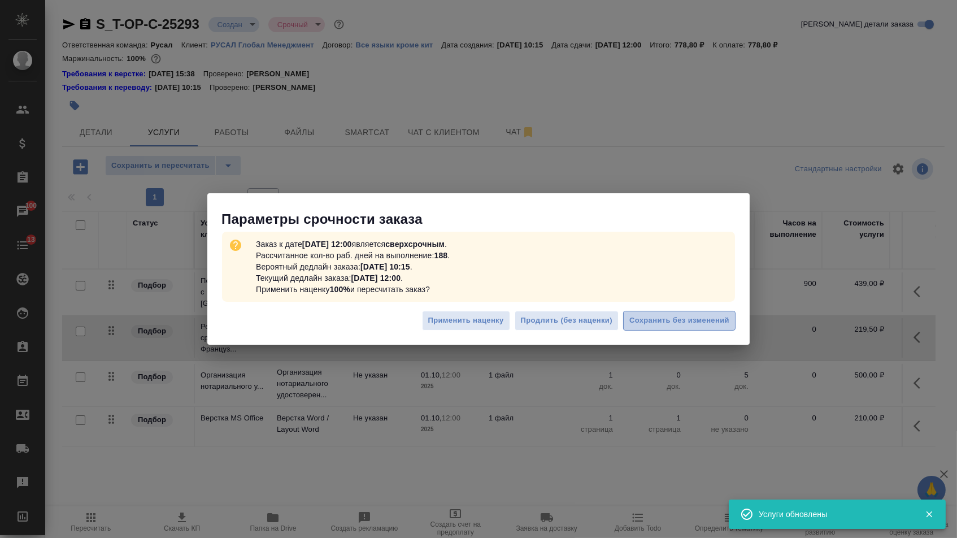
click at [658, 323] on span "Сохранить без изменений" at bounding box center [679, 320] width 100 height 13
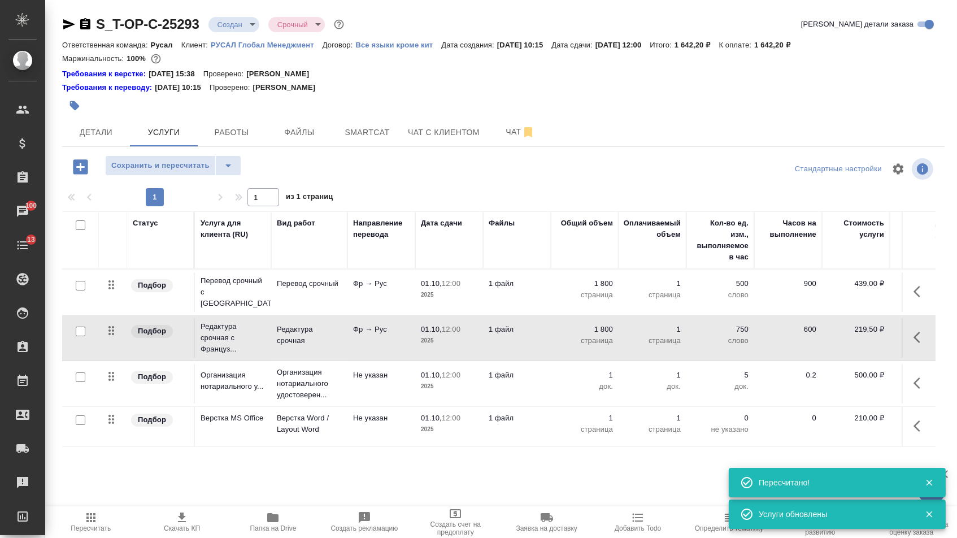
click at [125, 422] on td at bounding box center [113, 427] width 28 height 40
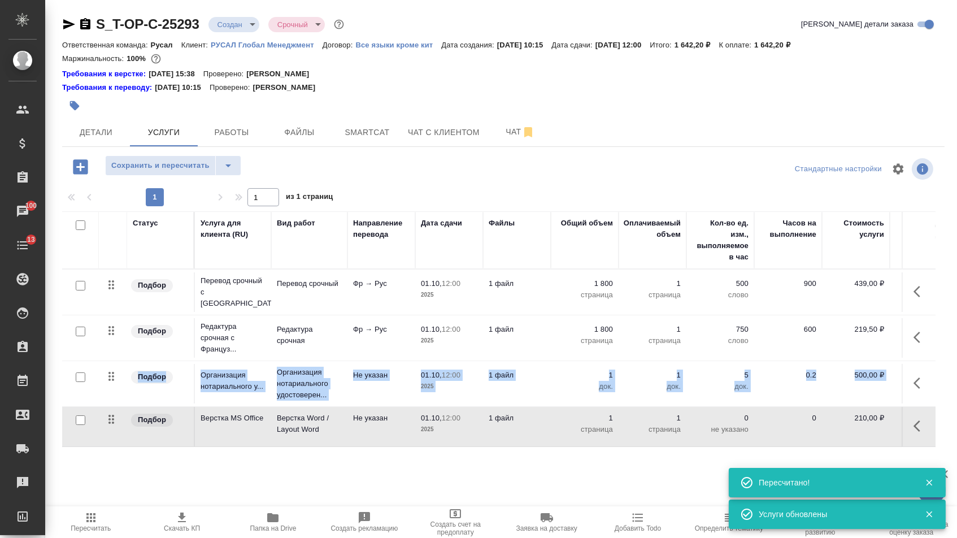
drag, startPoint x: 125, startPoint y: 422, endPoint x: 123, endPoint y: 394, distance: 27.7
click at [124, 394] on tbody "Подбор Перевод срочный с Французск... Перевод срочный Фр → Рус 01.10, 12:00 202…" at bounding box center [594, 357] width 1065 height 177
drag, startPoint x: 115, startPoint y: 423, endPoint x: 114, endPoint y: 385, distance: 37.9
click at [114, 385] on tbody "Подбор Перевод срочный с Французск... Перевод срочный Фр → Рус 01.10, 12:00 202…" at bounding box center [594, 357] width 1065 height 177
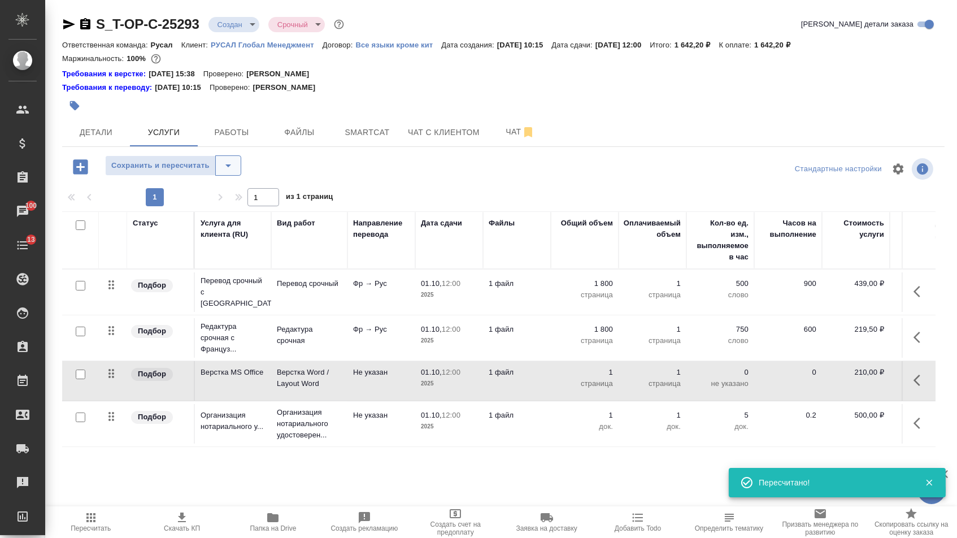
click at [235, 172] on icon "split button" at bounding box center [228, 166] width 14 height 14
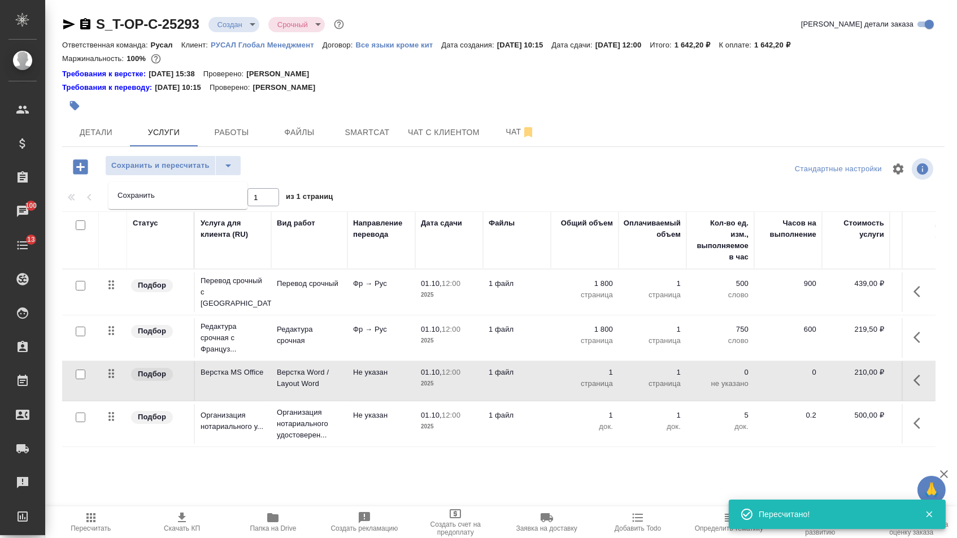
click at [233, 197] on li "Сохранить" at bounding box center [177, 195] width 139 height 18
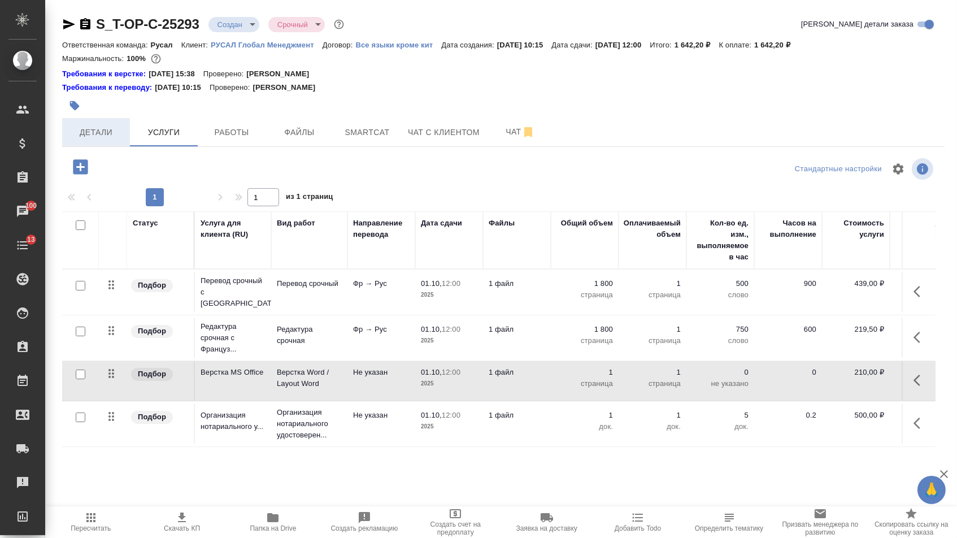
click at [101, 145] on button "Детали" at bounding box center [96, 132] width 68 height 28
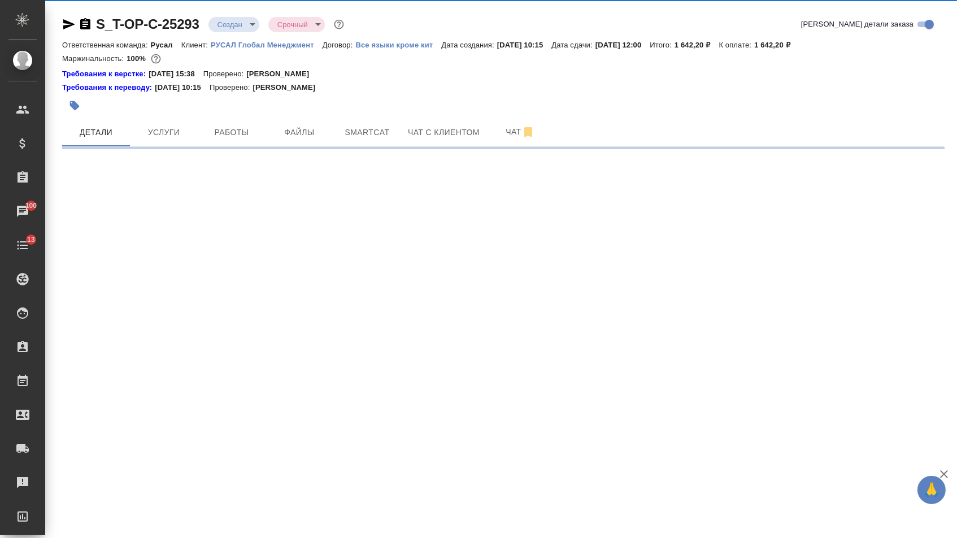
select select "RU"
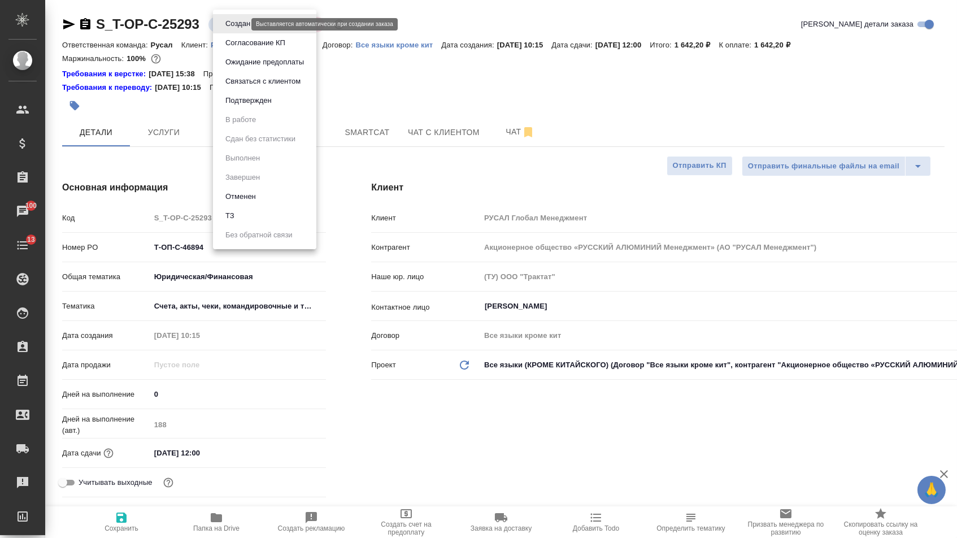
click at [227, 21] on body "🙏 .cls-1 fill:#fff; AWATERA Menshikova Aleksandra Клиенты Спецификации Заказы 1…" at bounding box center [478, 269] width 957 height 538
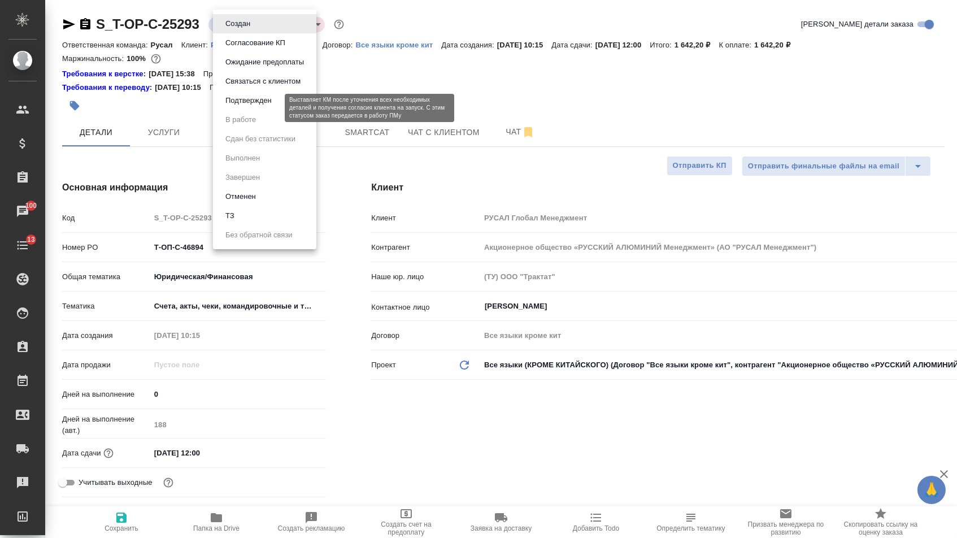
click at [233, 107] on button "Подтвержден" at bounding box center [248, 100] width 53 height 12
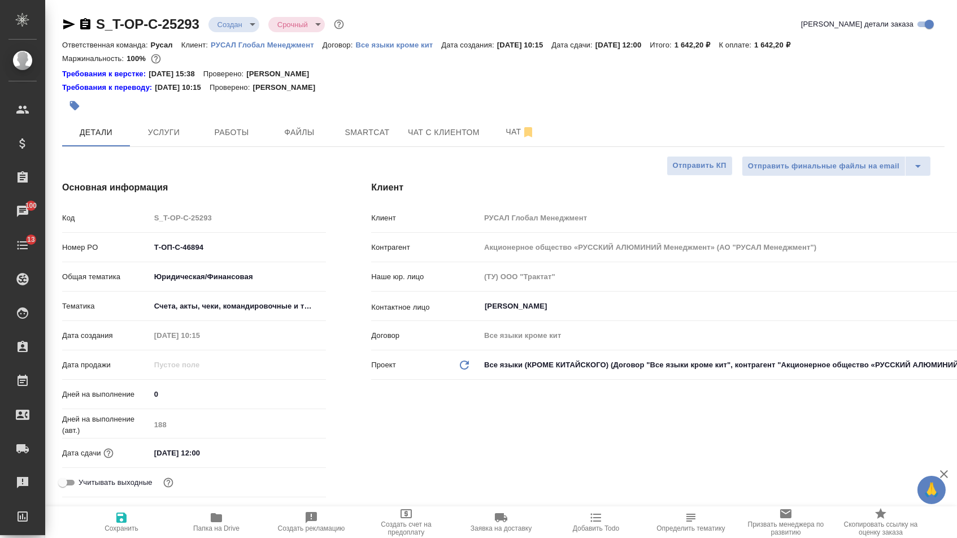
select select "RU"
type textarea "x"
click at [174, 138] on span "Услуги" at bounding box center [164, 132] width 54 height 14
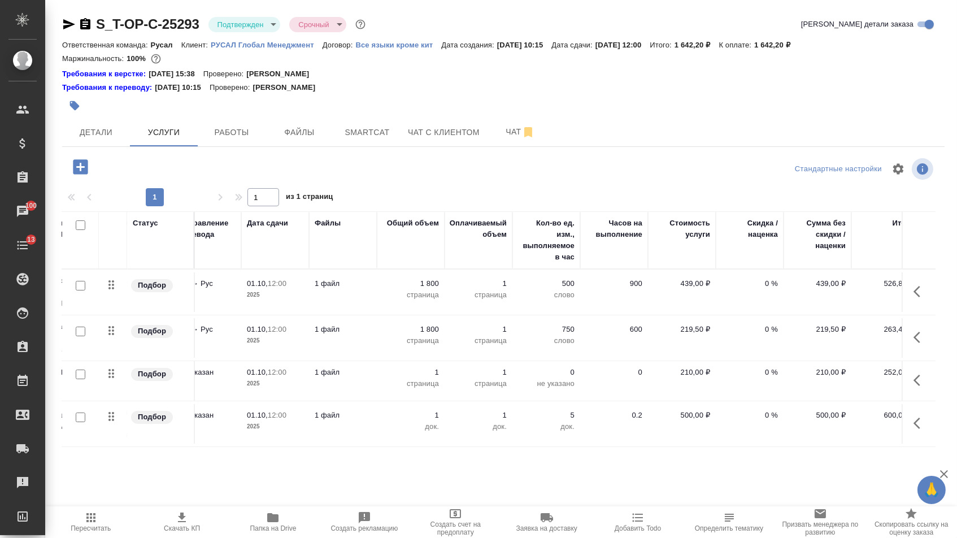
scroll to position [0, 191]
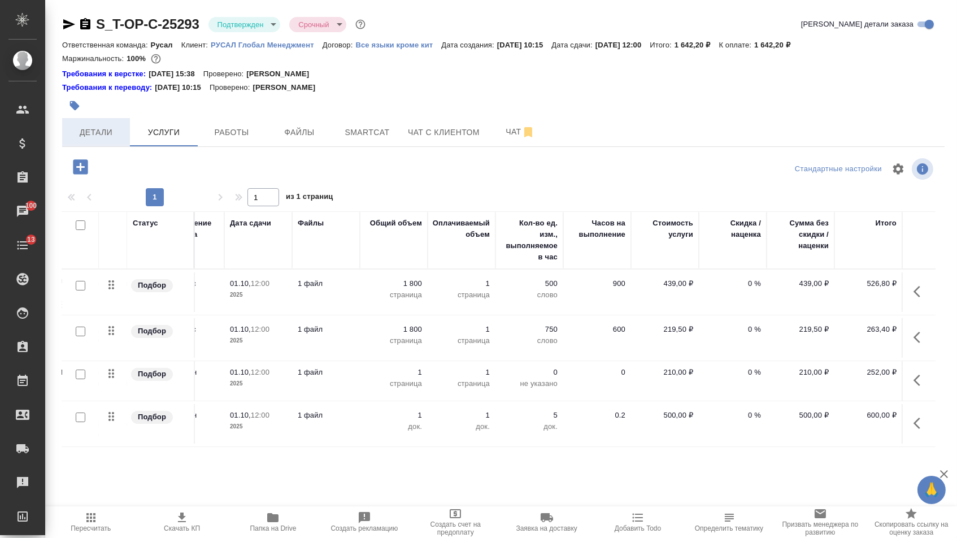
click at [88, 131] on span "Детали" at bounding box center [96, 132] width 54 height 14
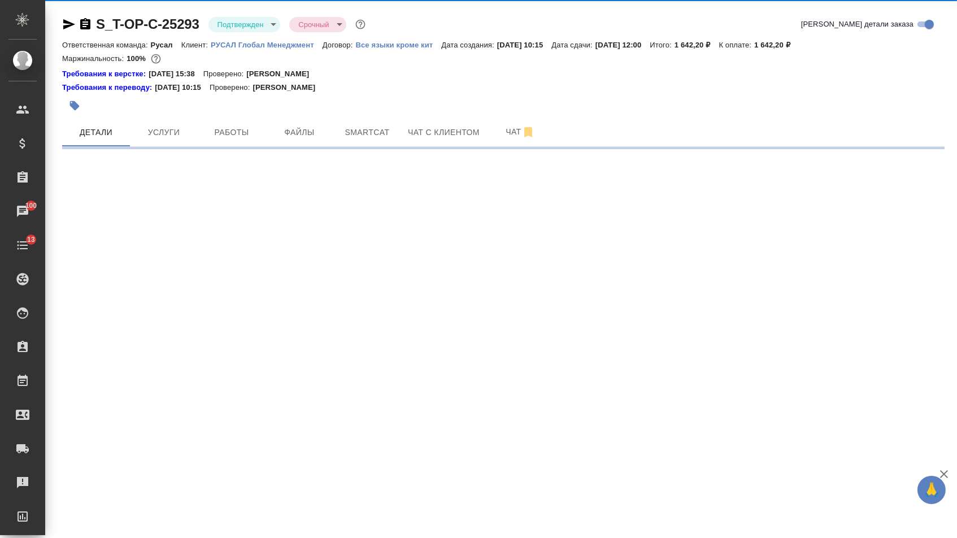
select select "RU"
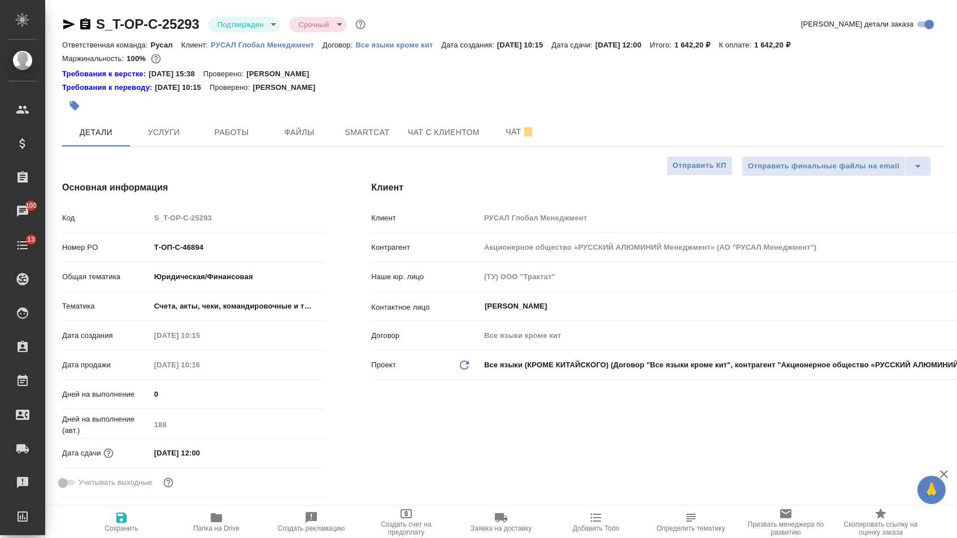
drag, startPoint x: 234, startPoint y: 254, endPoint x: 46, endPoint y: 221, distance: 190.4
click at [38, 220] on div ".cls-1 fill:#fff; AWATERA Menshikova Aleksandra Клиенты Спецификации Заказы 100…" at bounding box center [478, 269] width 957 height 538
type textarea "x"
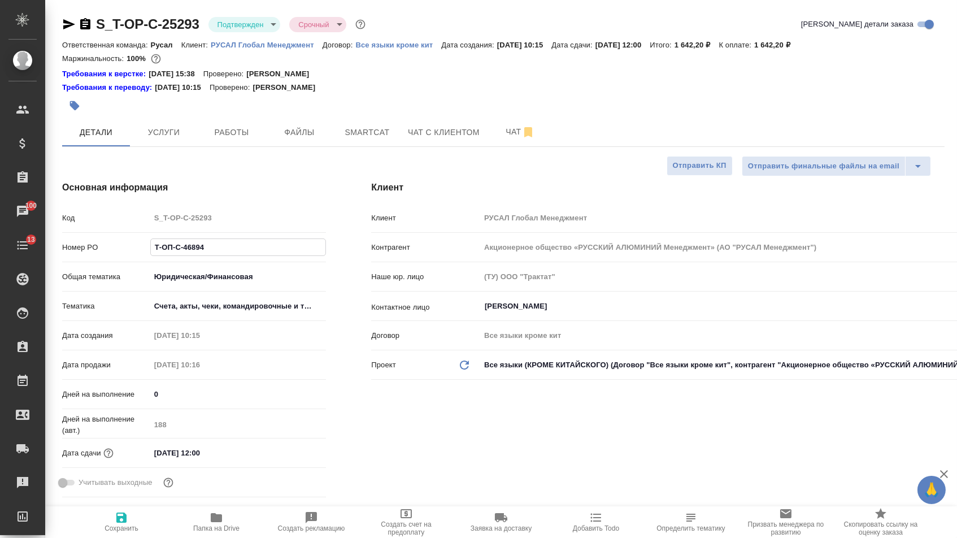
type textarea "x"
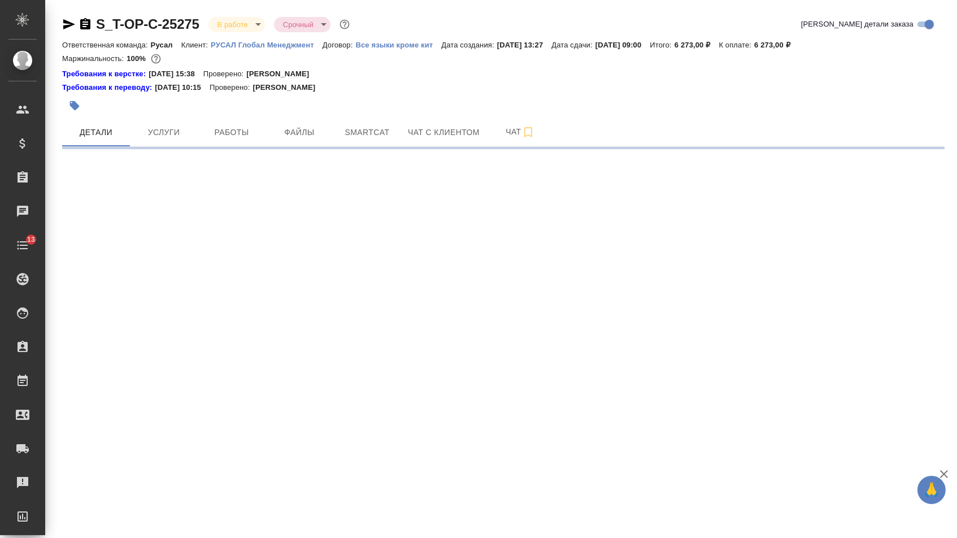
select select "RU"
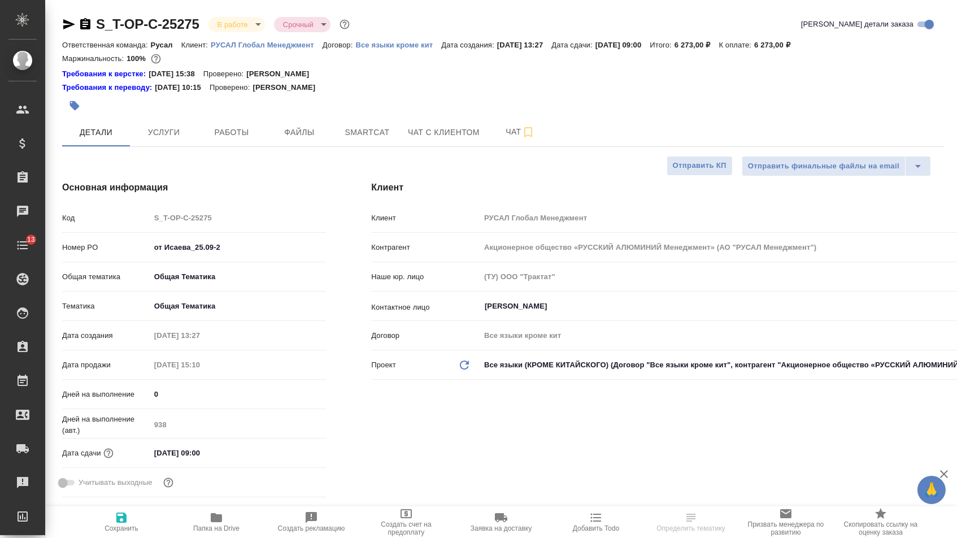
type textarea "x"
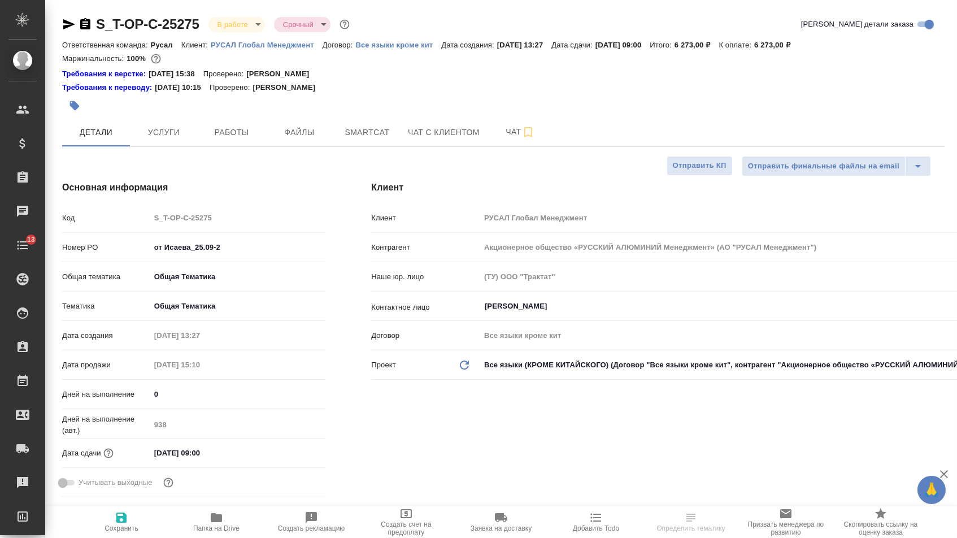
type textarea "x"
click at [69, 24] on icon "button" at bounding box center [69, 25] width 14 height 14
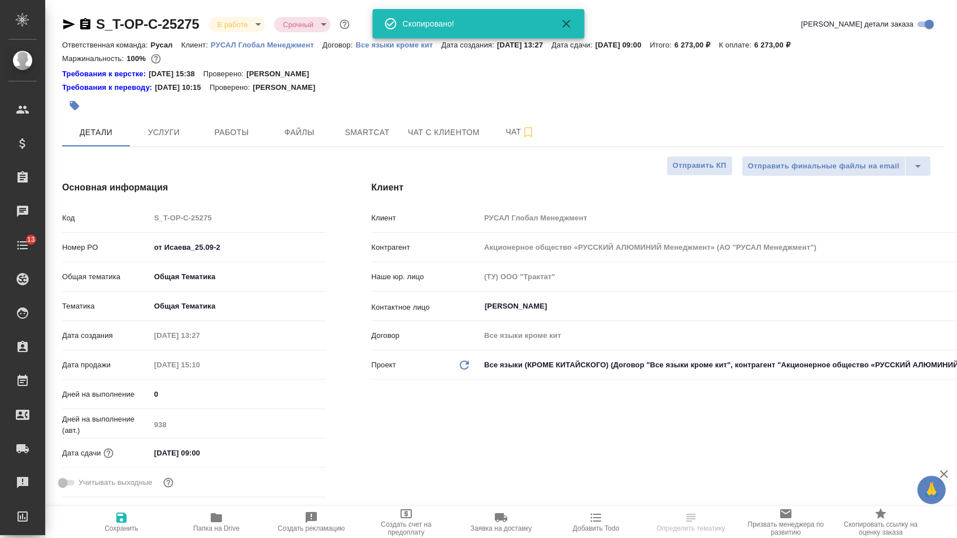
type textarea "x"
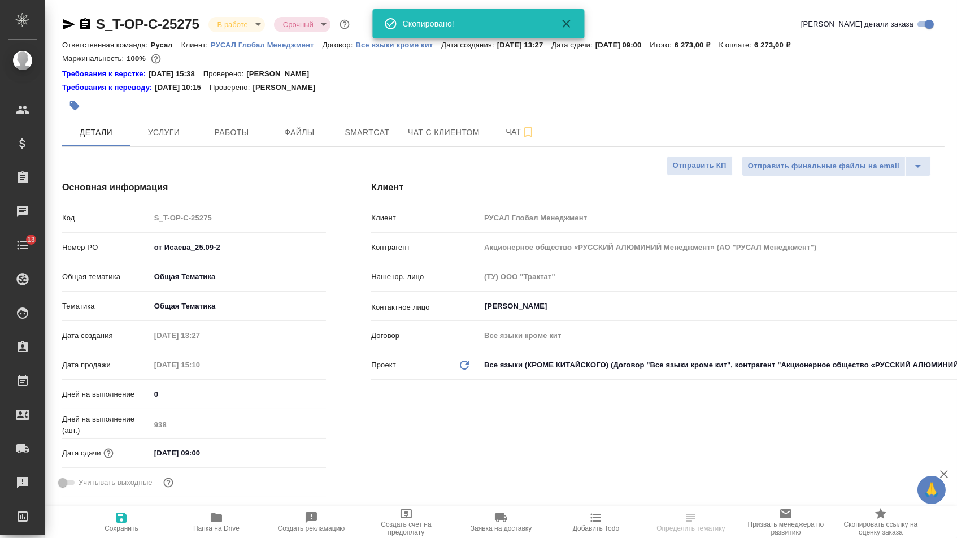
type textarea "x"
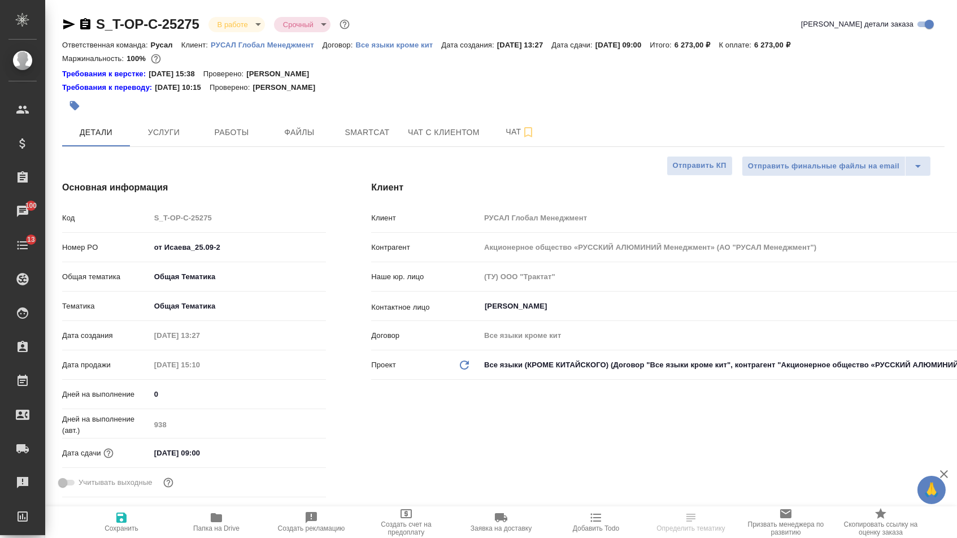
select select "RU"
type textarea "x"
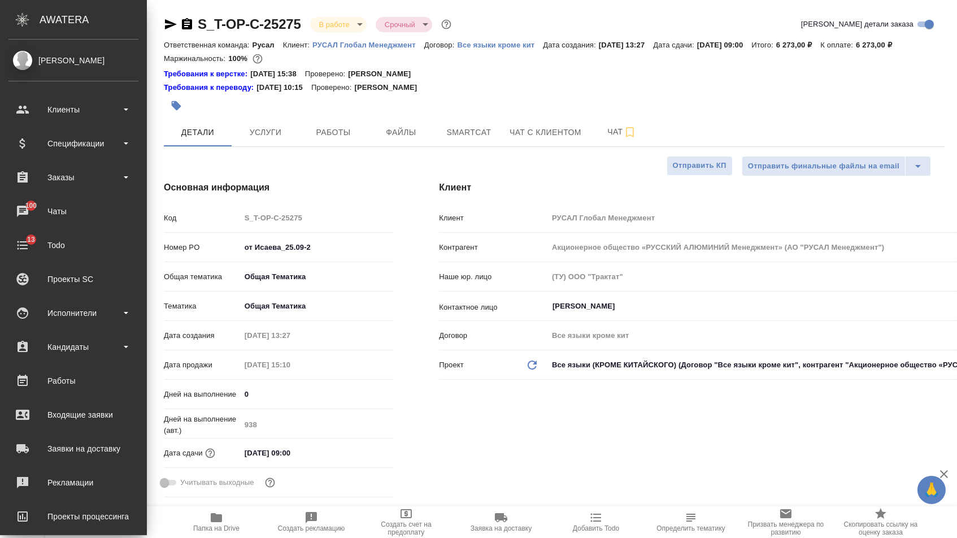
type textarea "x"
click at [69, 150] on div "Спецификации" at bounding box center [73, 143] width 130 height 17
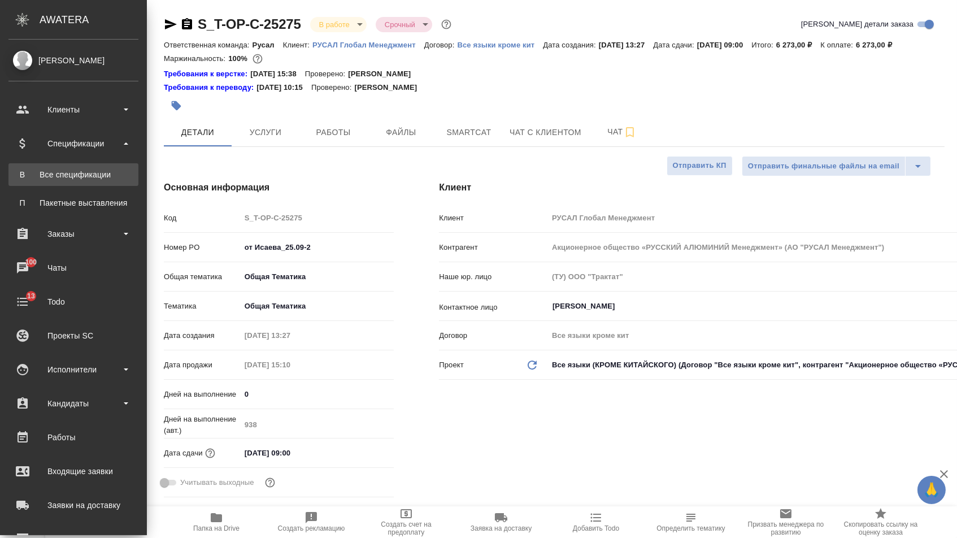
click at [72, 179] on link "В Все спецификации" at bounding box center [73, 174] width 130 height 23
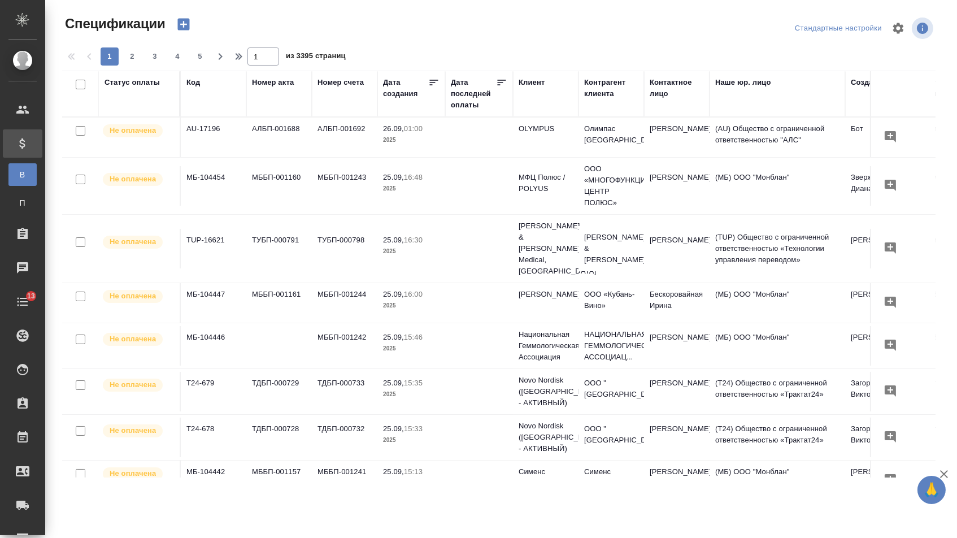
click at [181, 27] on icon "button" at bounding box center [183, 25] width 12 height 12
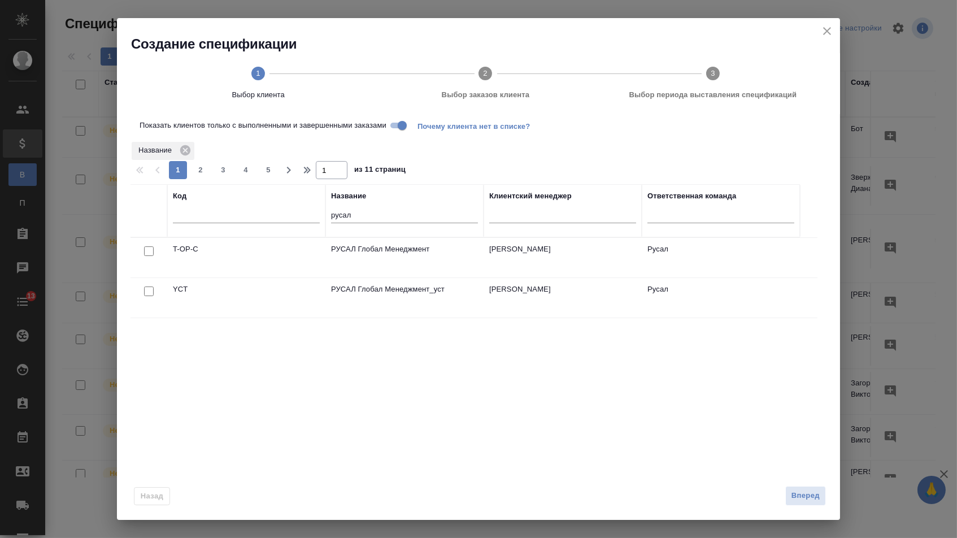
click at [401, 129] on input "Показать клиентов только с выполненными и завершенными заказами" at bounding box center [402, 126] width 41 height 14
click at [149, 292] on input "checkbox" at bounding box center [149, 291] width 10 height 10
checkbox input "true"
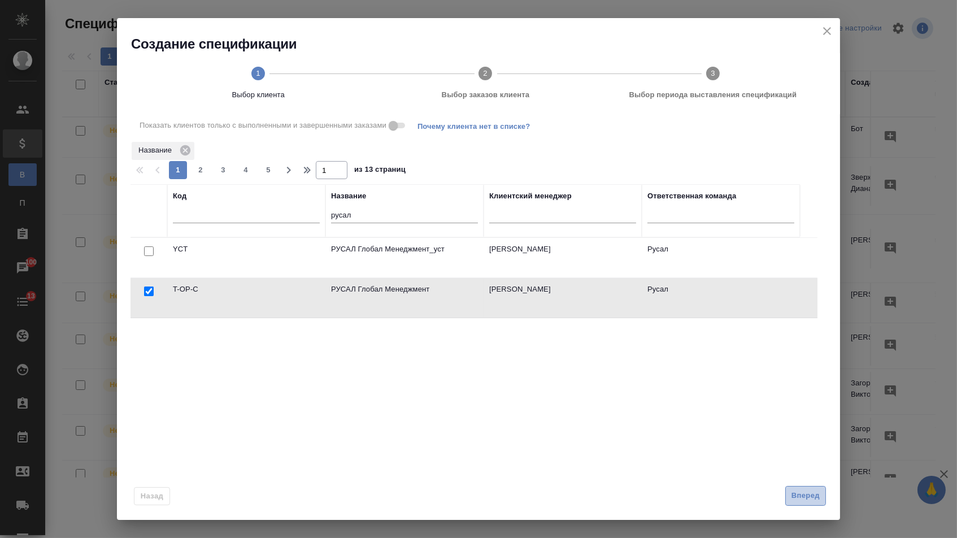
click at [796, 489] on button "Вперед" at bounding box center [805, 496] width 41 height 20
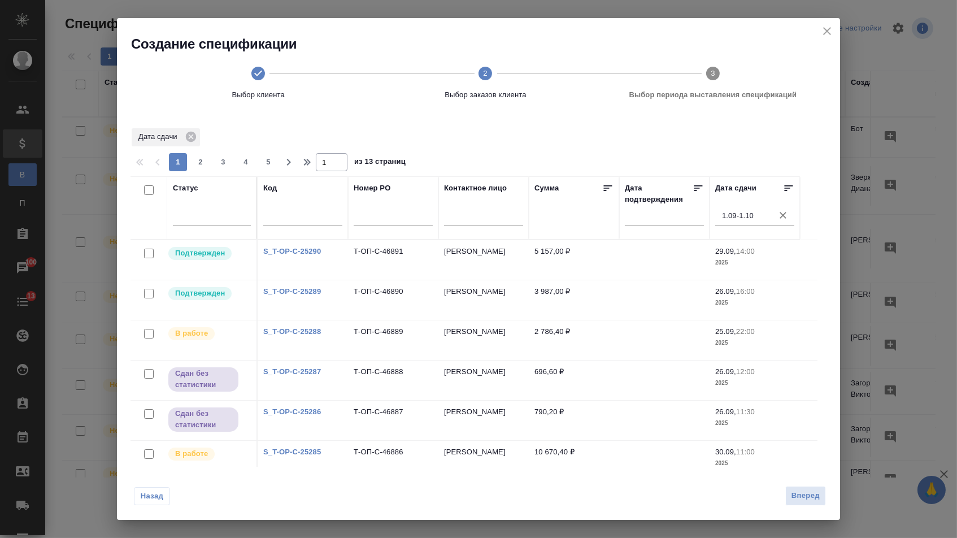
click at [146, 191] on input "checkbox" at bounding box center [149, 190] width 10 height 10
checkbox input "true"
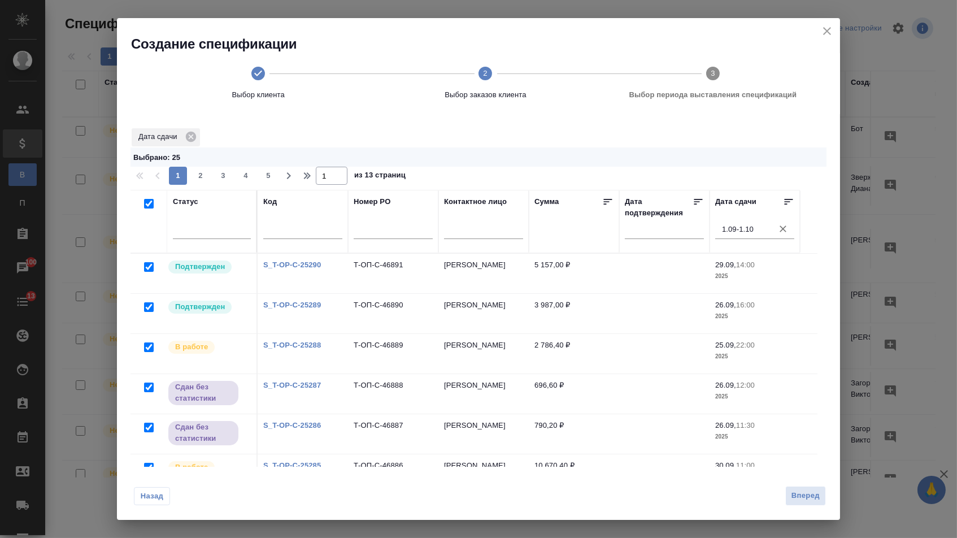
checkbox input "true"
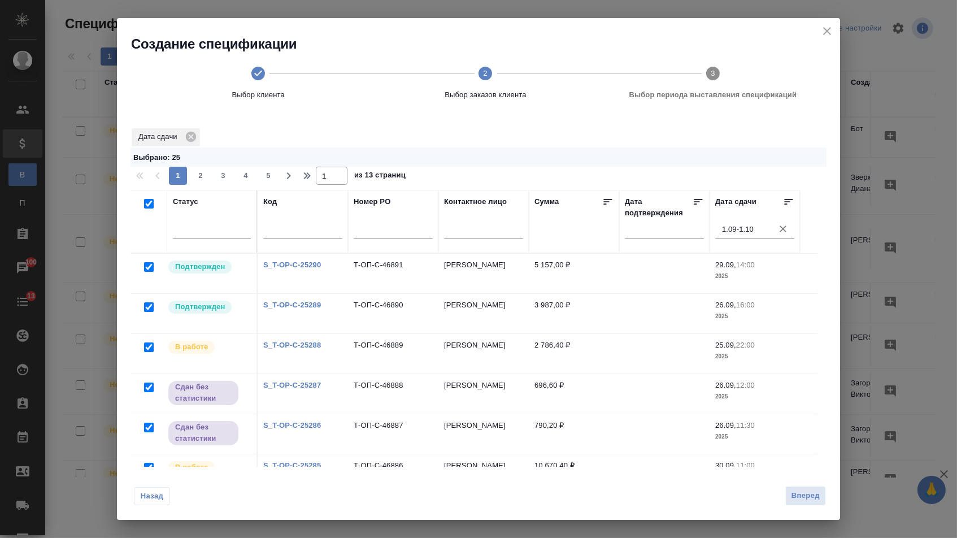
checkbox input "true"
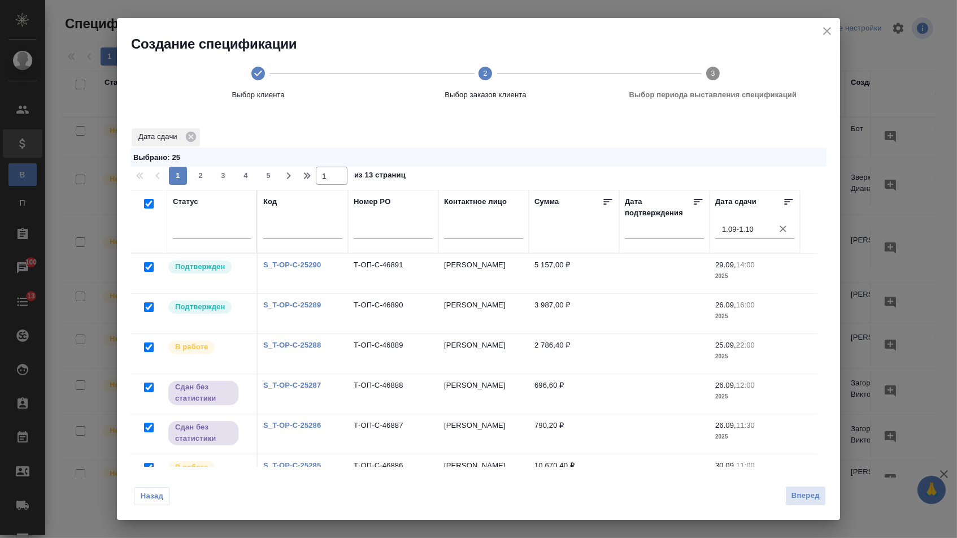
checkbox input "true"
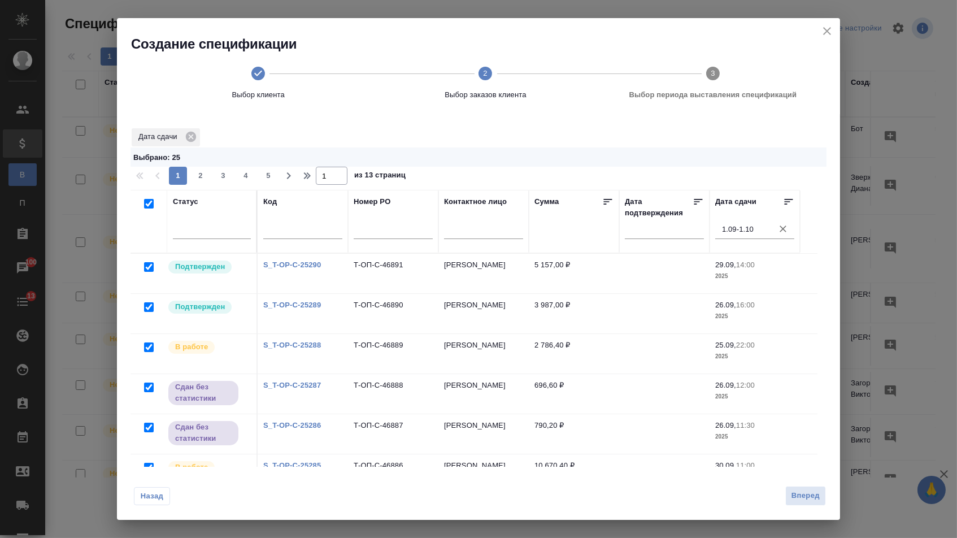
checkbox input "true"
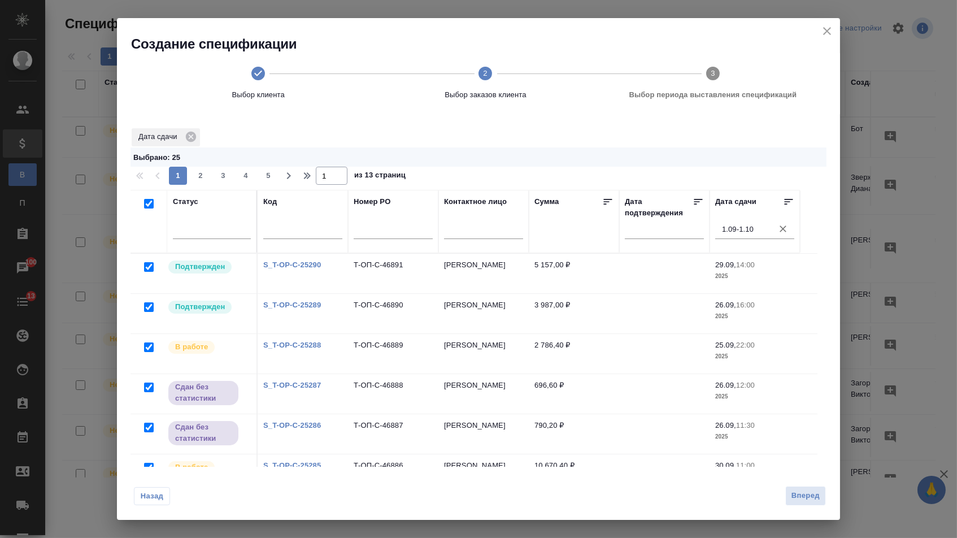
checkbox input "true"
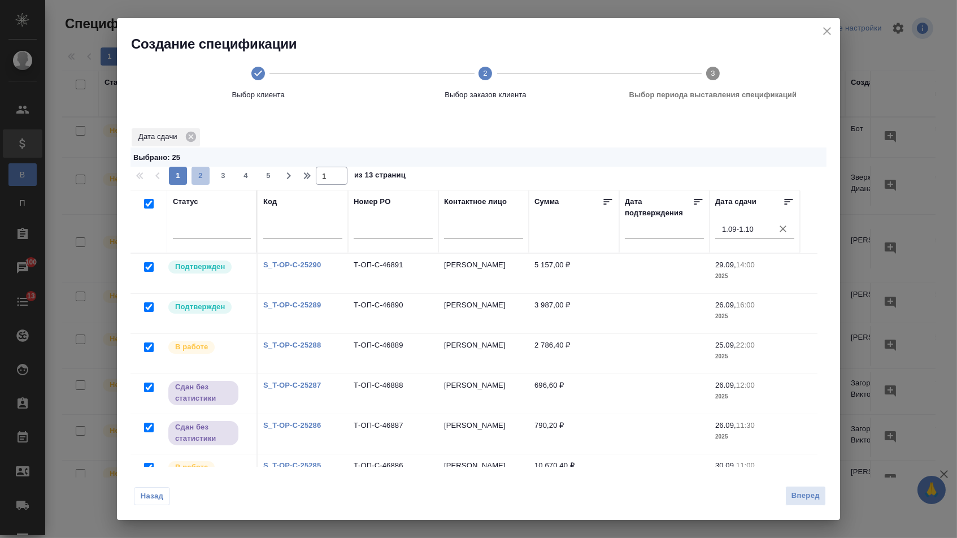
click at [202, 177] on span "2" at bounding box center [200, 175] width 18 height 11
type input "2"
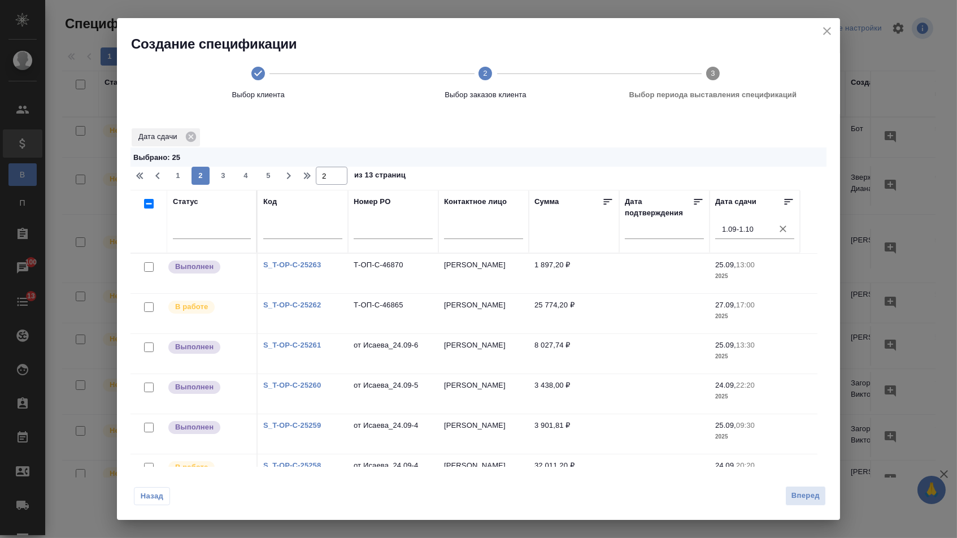
click at [148, 207] on input "checkbox" at bounding box center [149, 204] width 10 height 10
checkbox input "true"
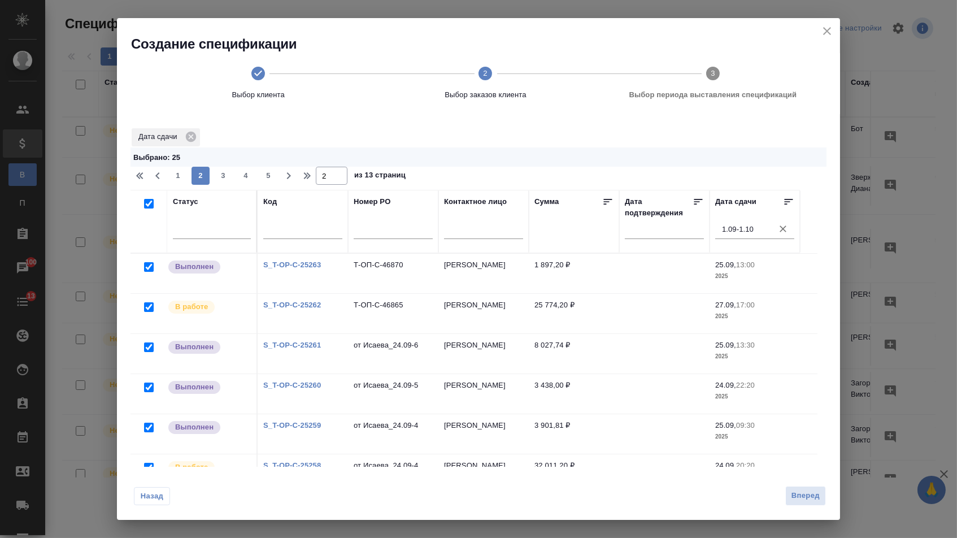
checkbox input "true"
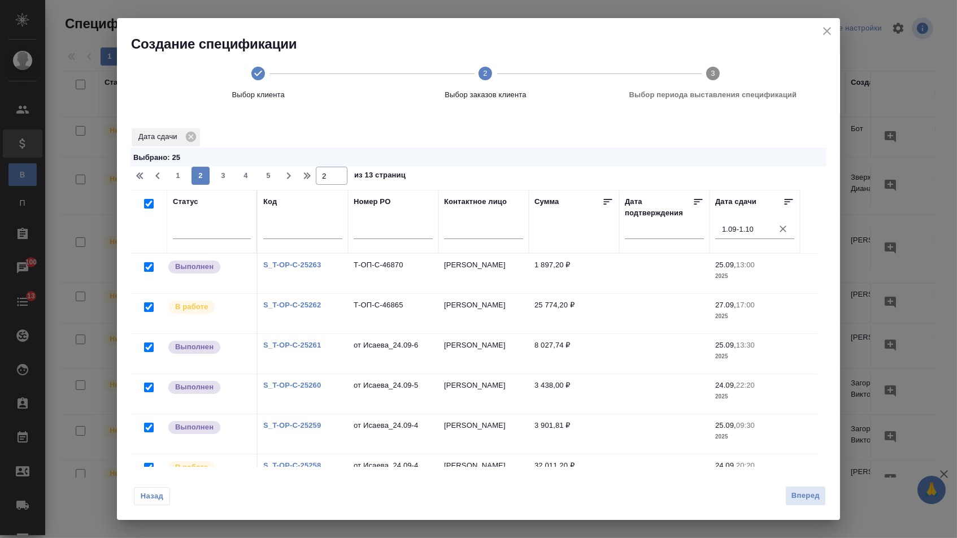
checkbox input "true"
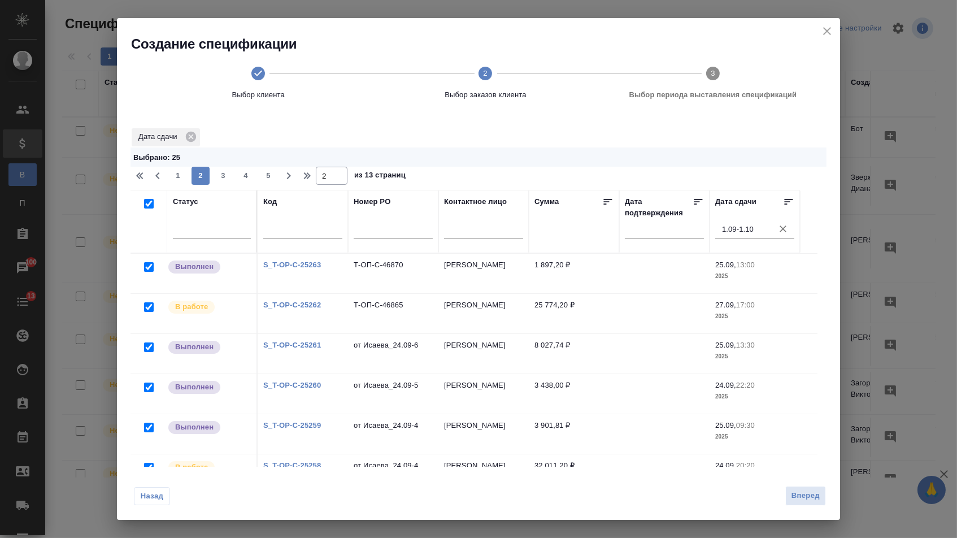
checkbox input "true"
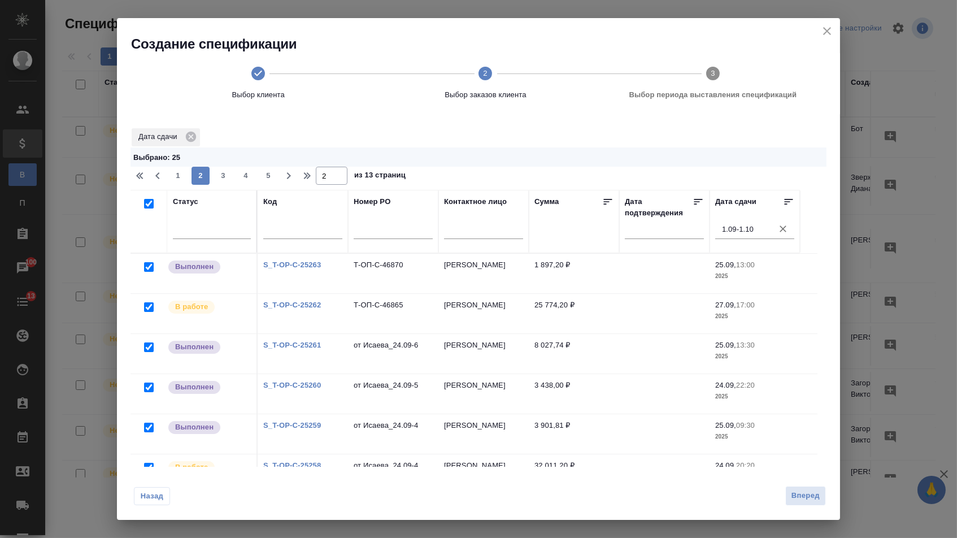
checkbox input "true"
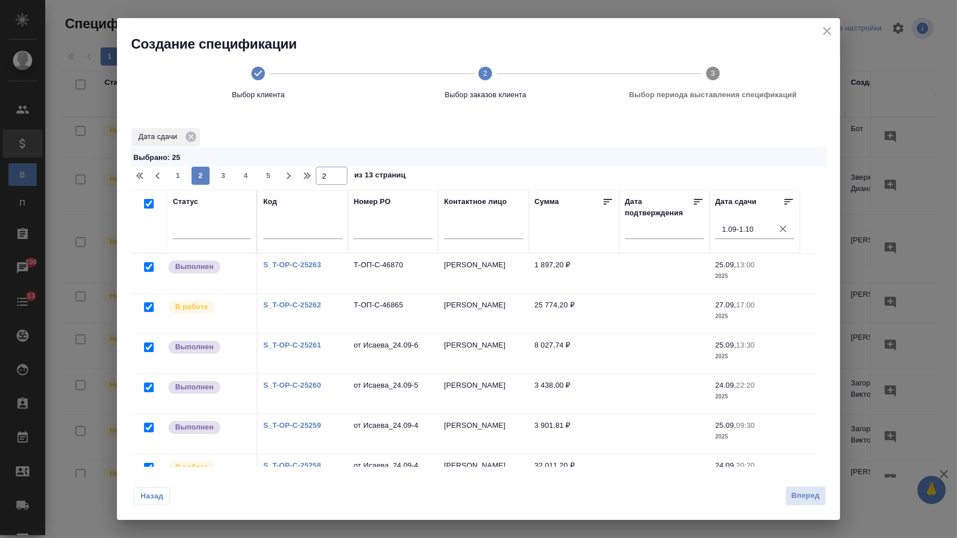
checkbox input "true"
click at [225, 185] on button "3" at bounding box center [223, 176] width 18 height 18
type input "3"
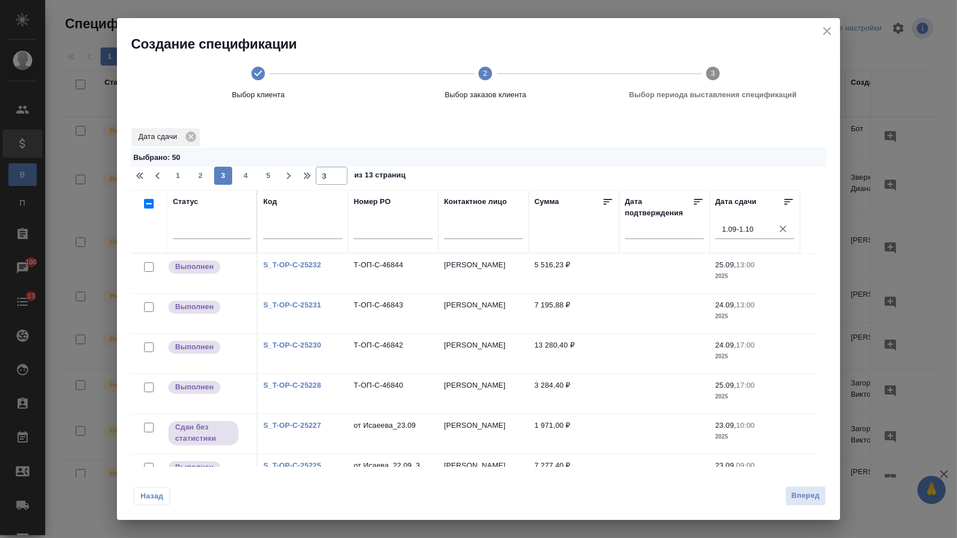
click at [146, 206] on input "checkbox" at bounding box center [149, 204] width 10 height 10
checkbox input "true"
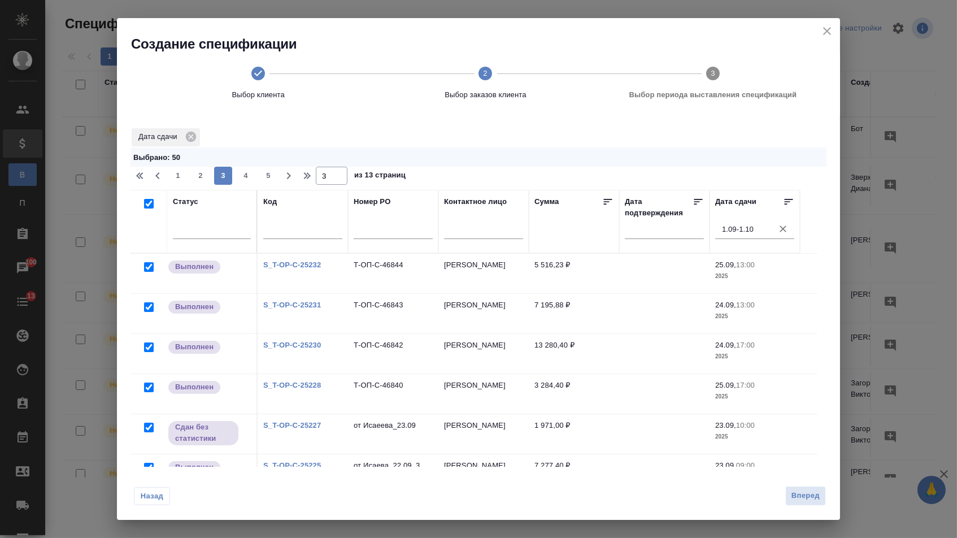
checkbox input "true"
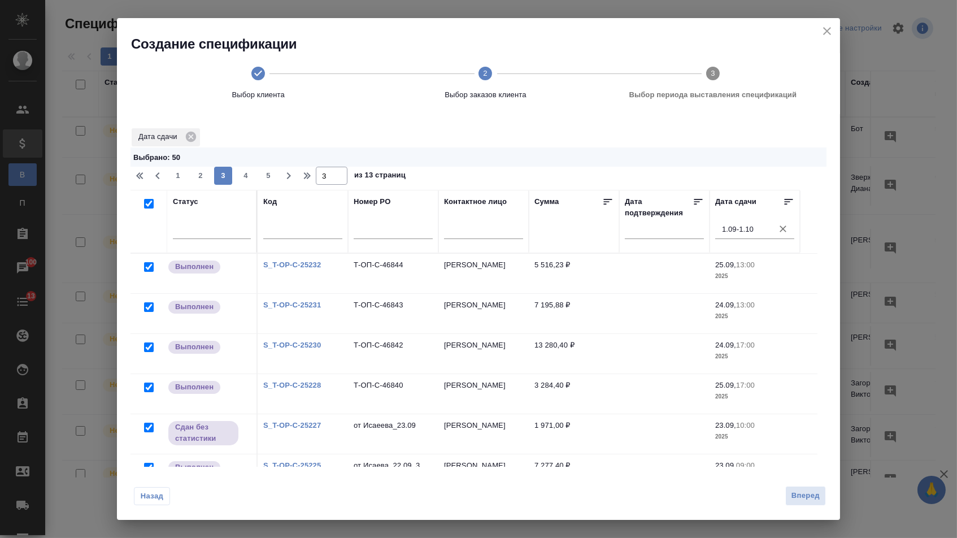
checkbox input "true"
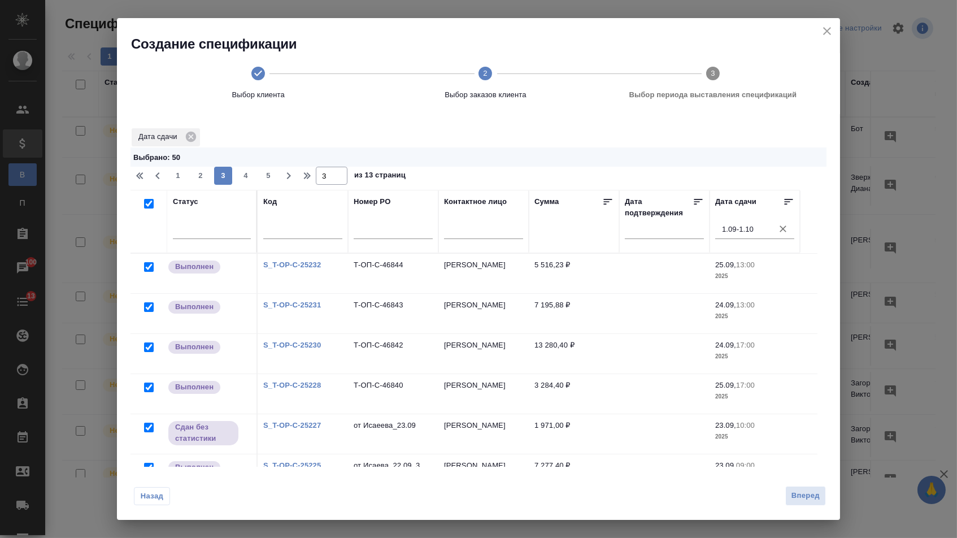
checkbox input "true"
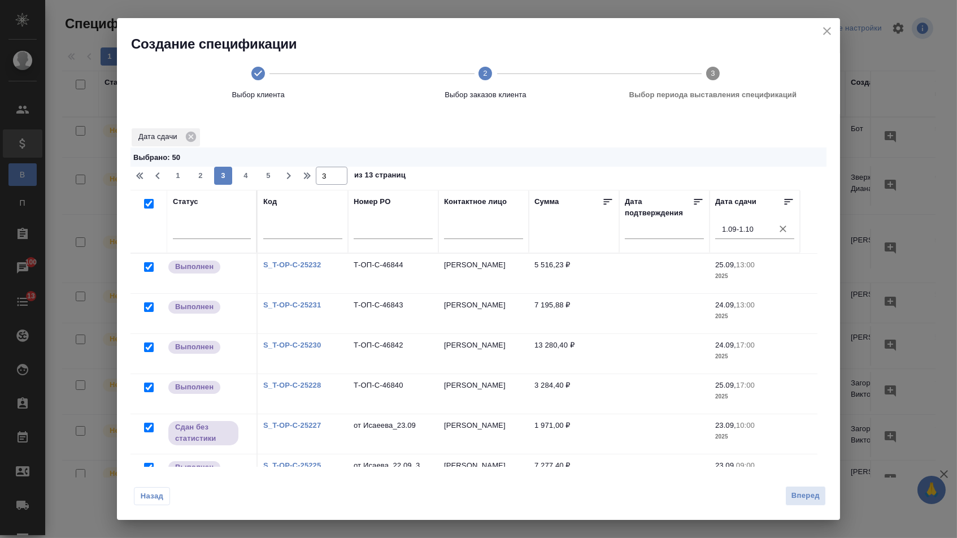
checkbox input "true"
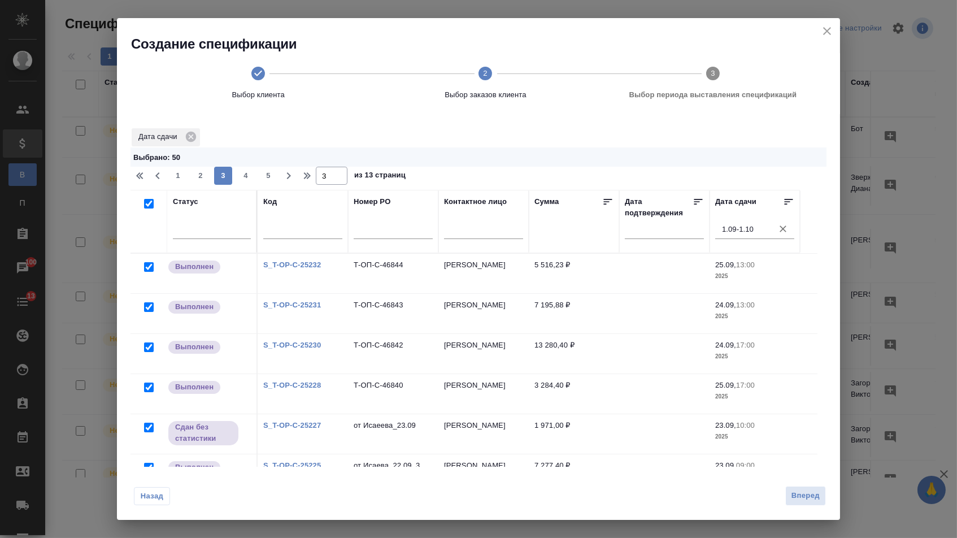
checkbox input "true"
click at [244, 181] on span "4" at bounding box center [246, 175] width 18 height 11
type input "4"
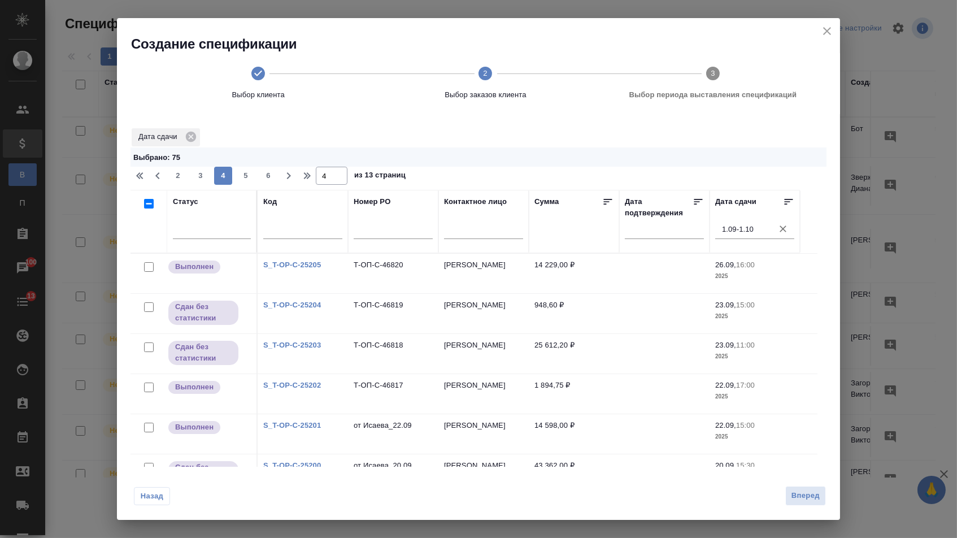
click at [146, 208] on input "checkbox" at bounding box center [149, 204] width 10 height 10
checkbox input "true"
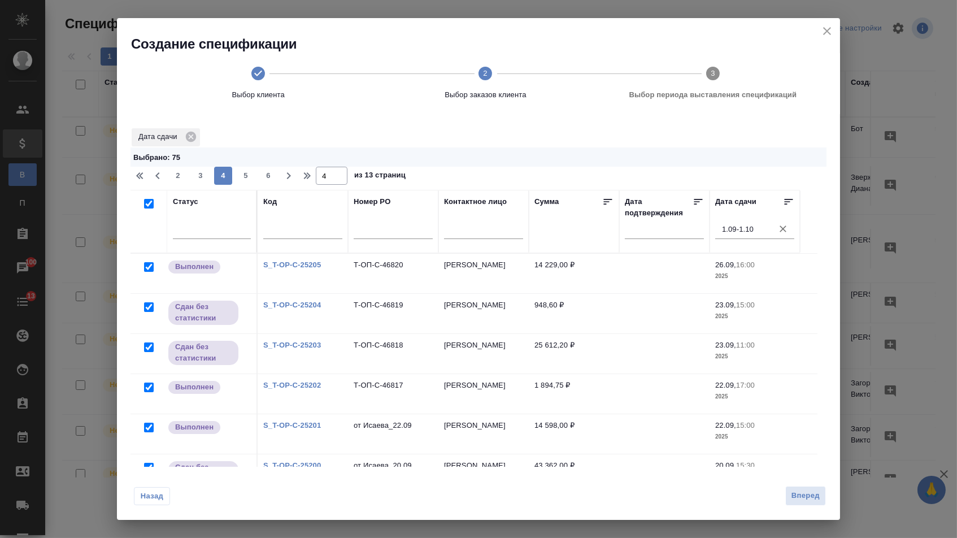
checkbox input "true"
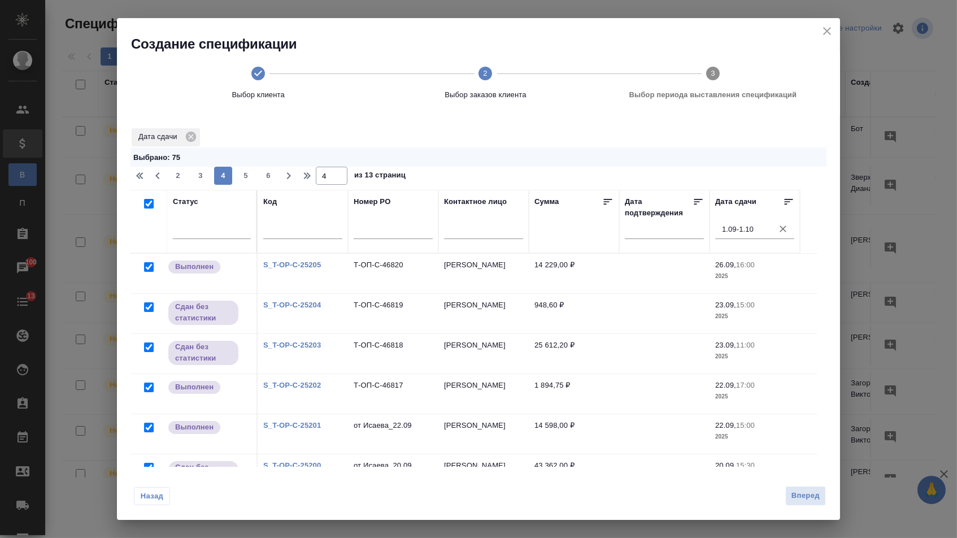
checkbox input "true"
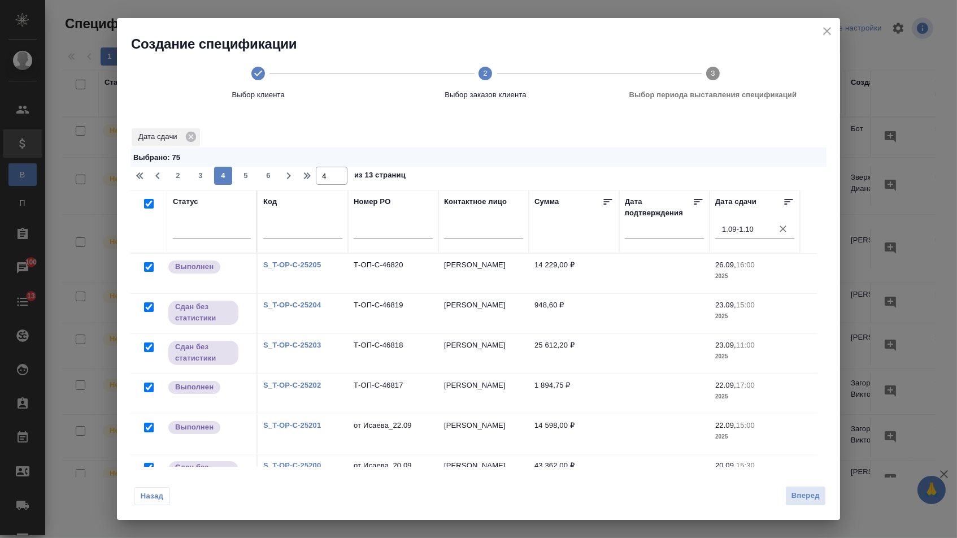
checkbox input "true"
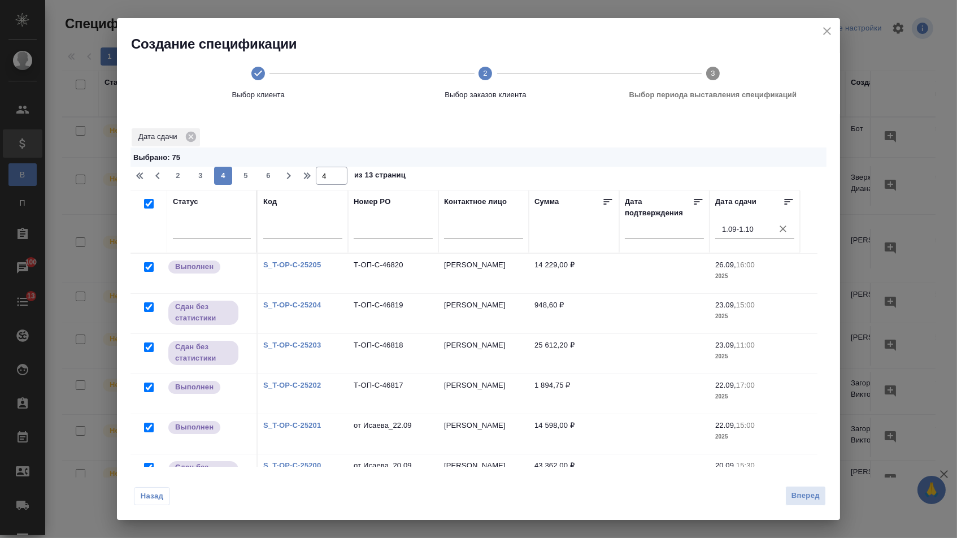
checkbox input "true"
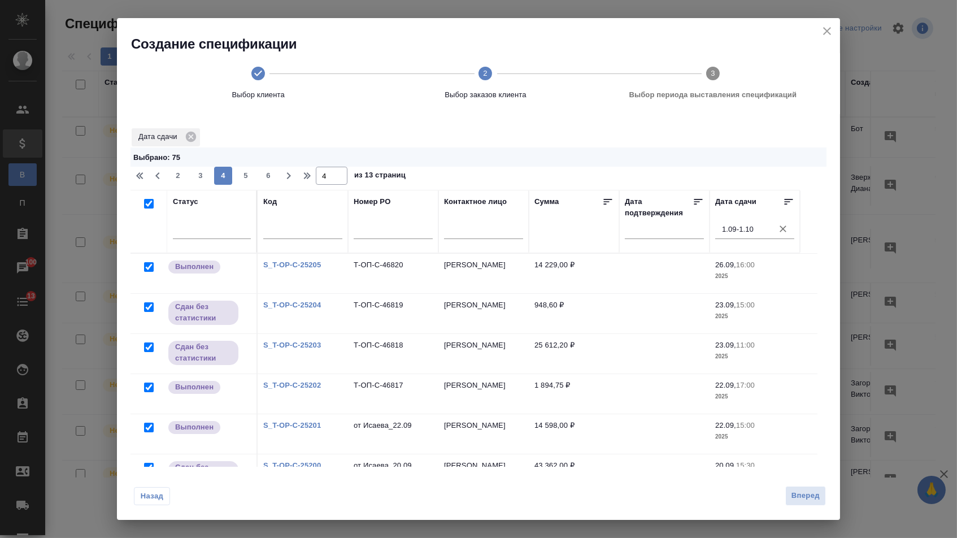
checkbox input "true"
click at [247, 180] on span "5" at bounding box center [246, 175] width 18 height 11
type input "5"
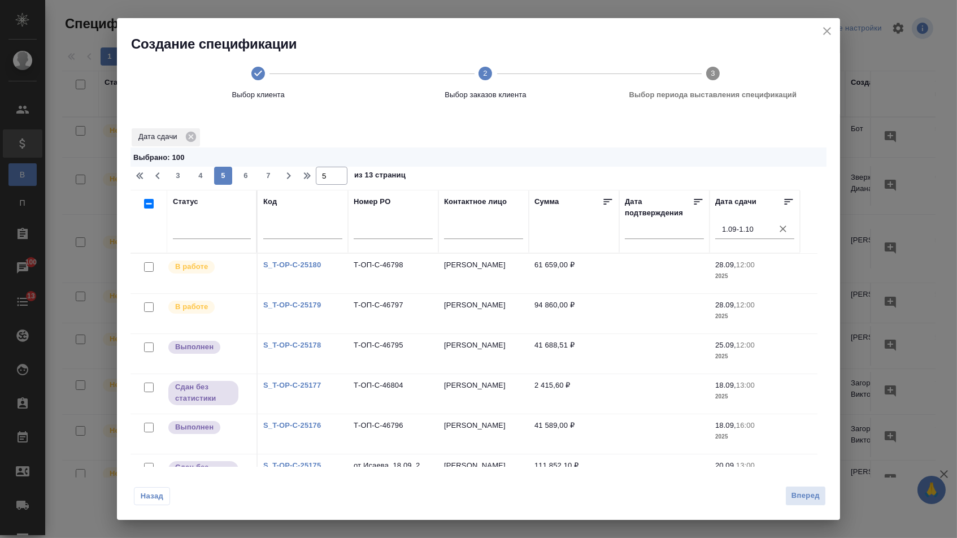
click at [147, 207] on input "checkbox" at bounding box center [149, 204] width 10 height 10
checkbox input "true"
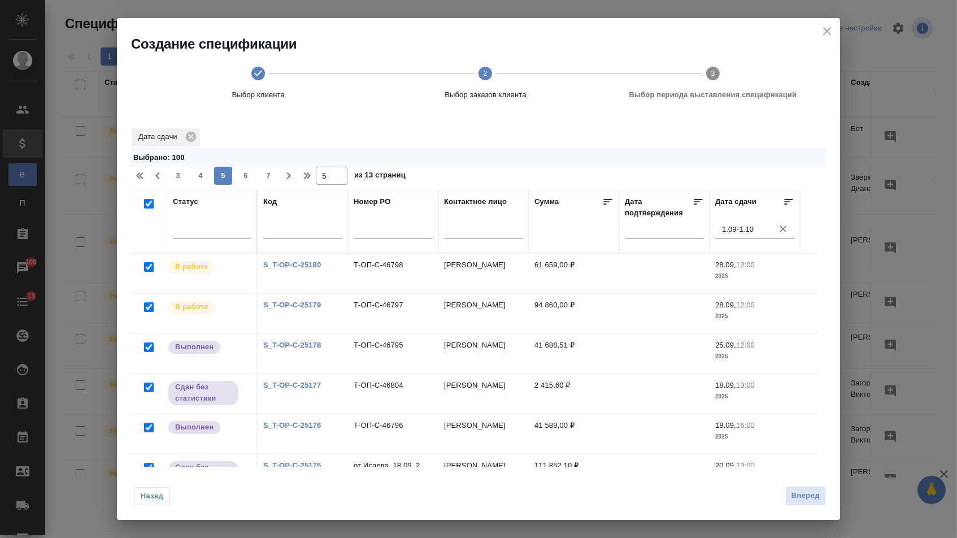
checkbox input "true"
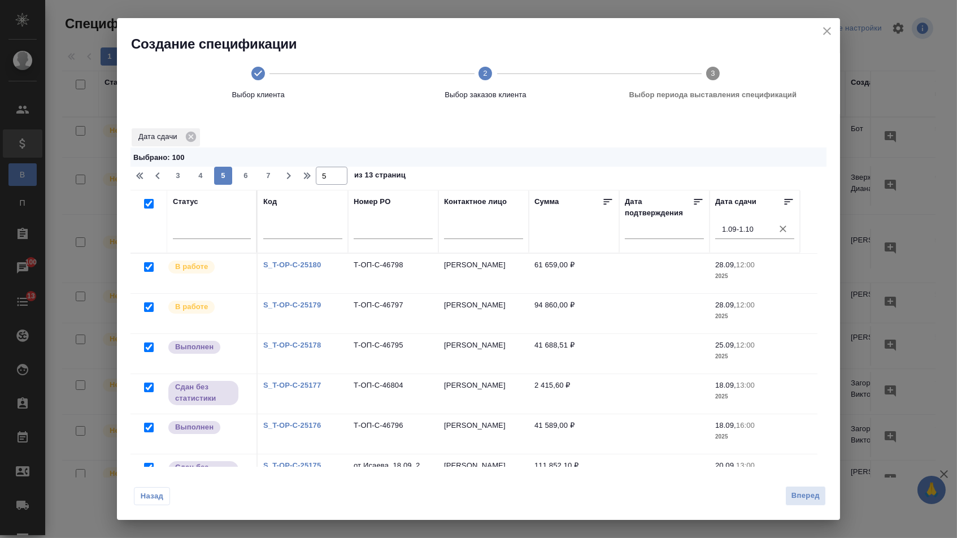
checkbox input "true"
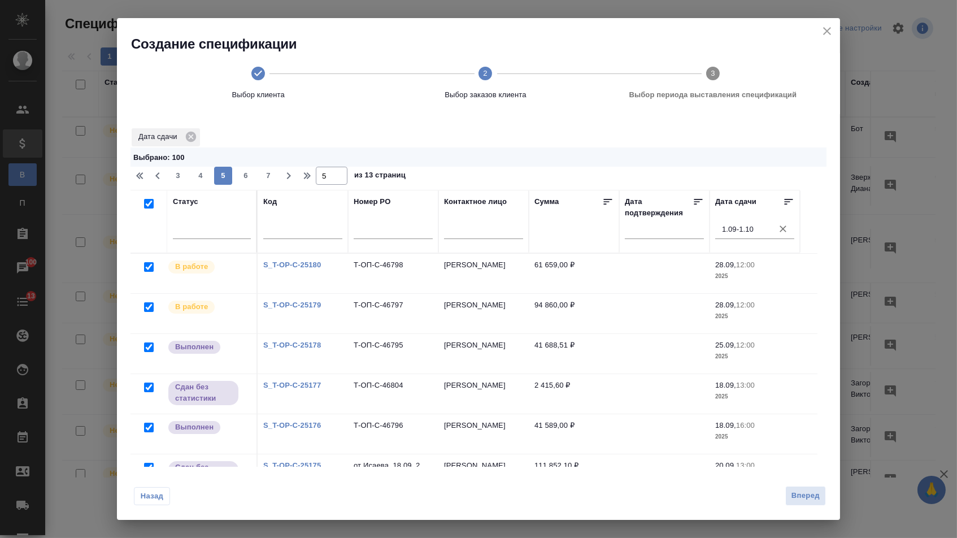
checkbox input "true"
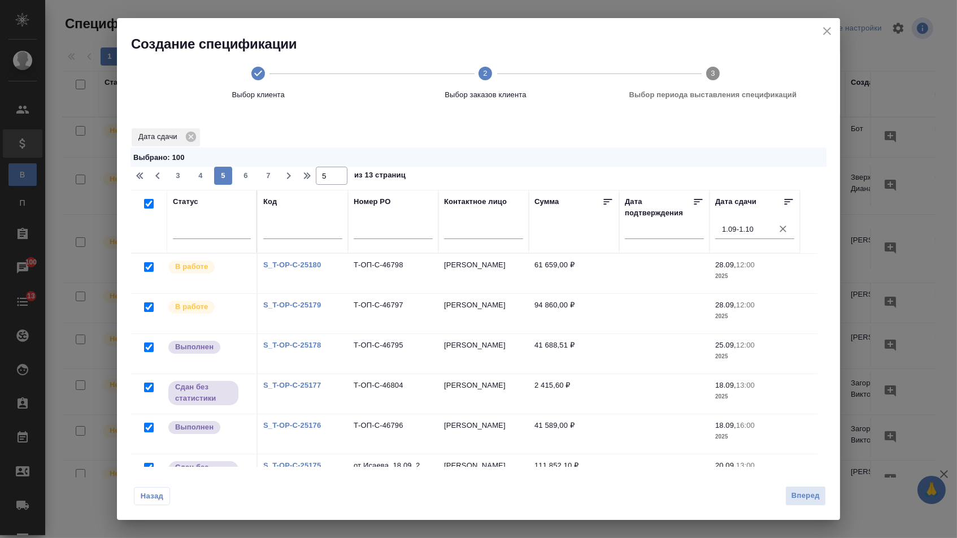
checkbox input "true"
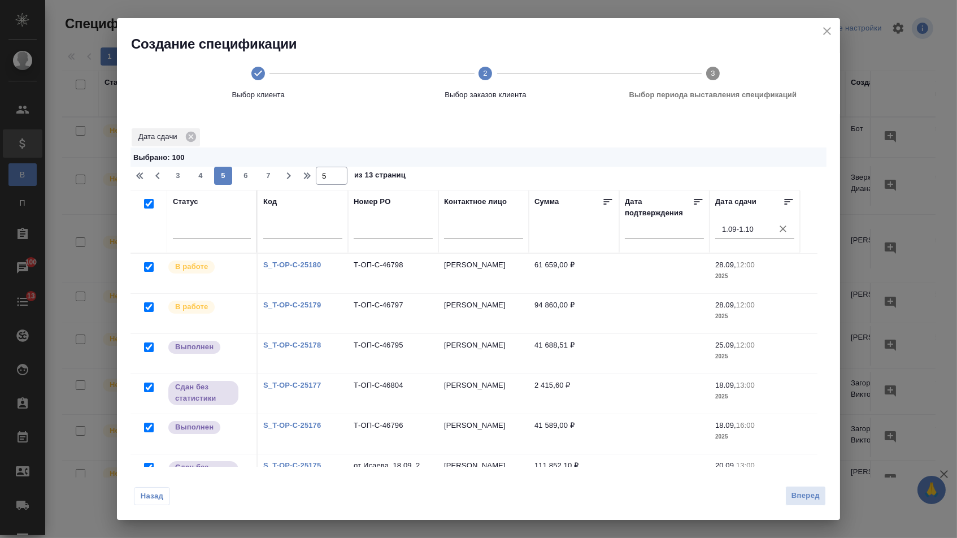
checkbox input "true"
click at [240, 176] on span "6" at bounding box center [246, 175] width 18 height 11
type input "6"
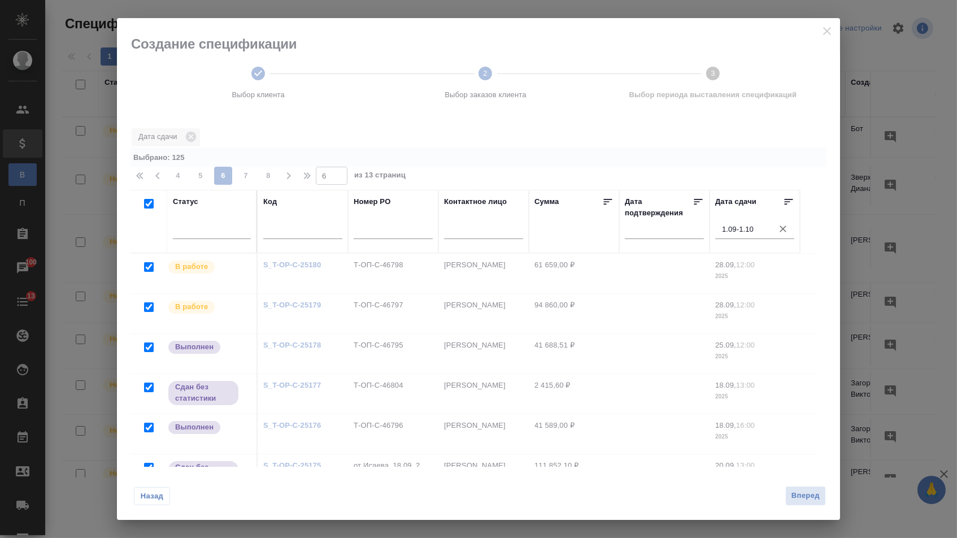
click at [146, 207] on input "checkbox" at bounding box center [149, 204] width 10 height 10
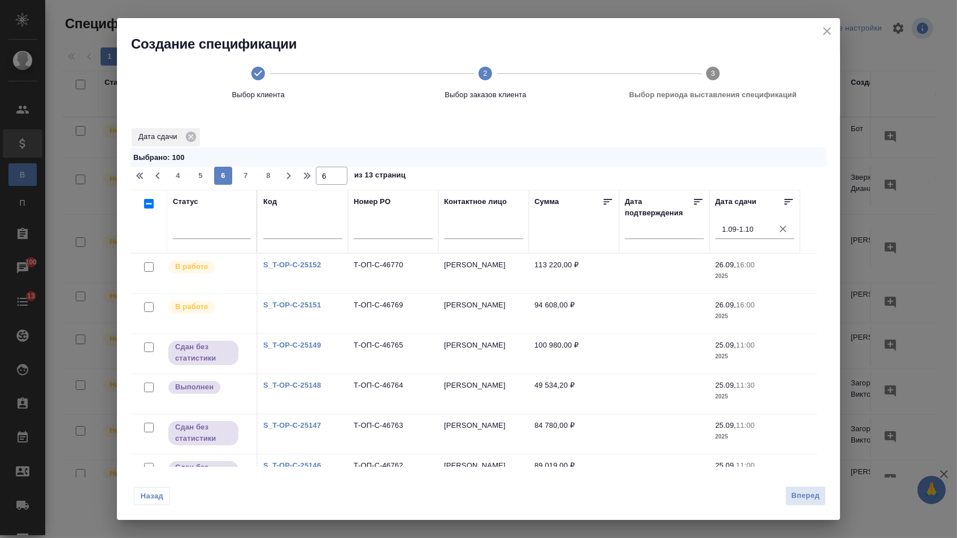
click at [146, 208] on input "checkbox" at bounding box center [149, 204] width 10 height 10
checkbox input "true"
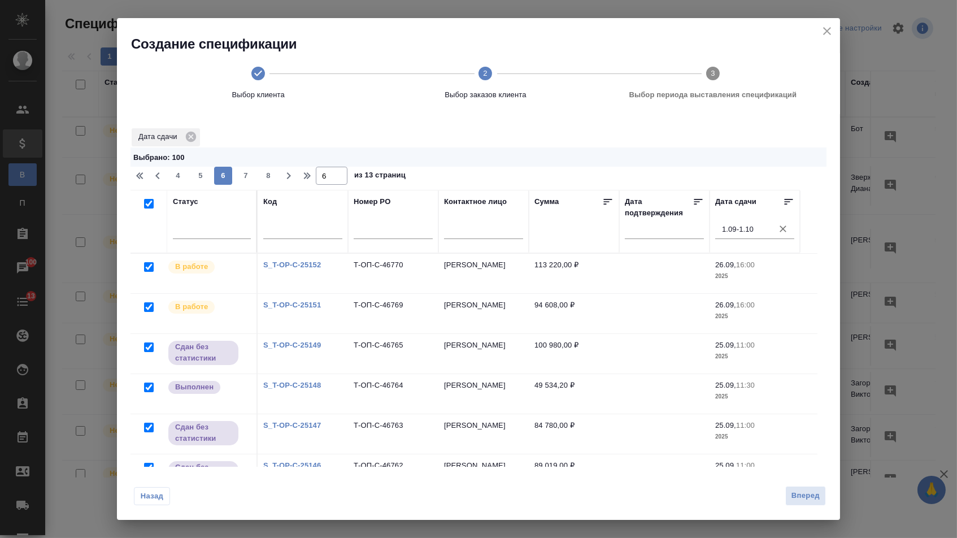
checkbox input "true"
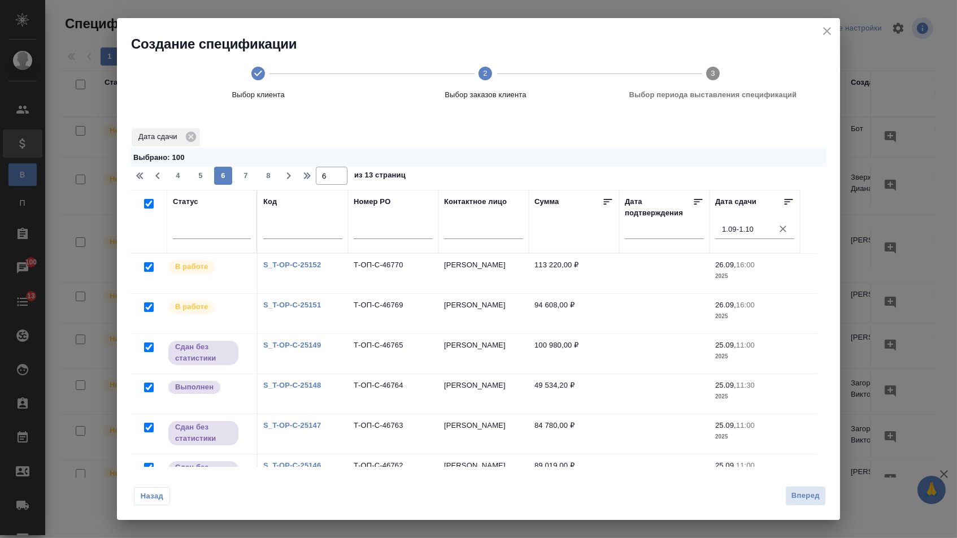
checkbox input "true"
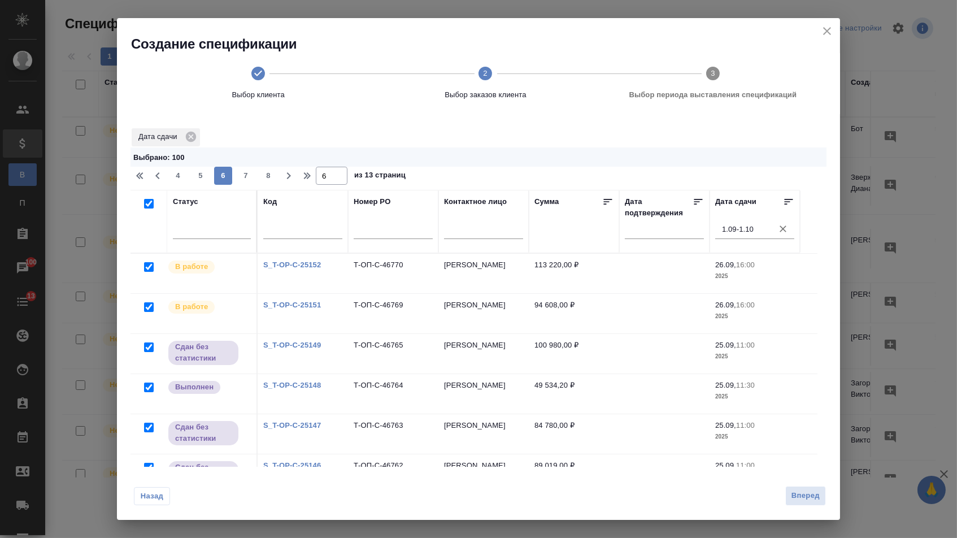
checkbox input "true"
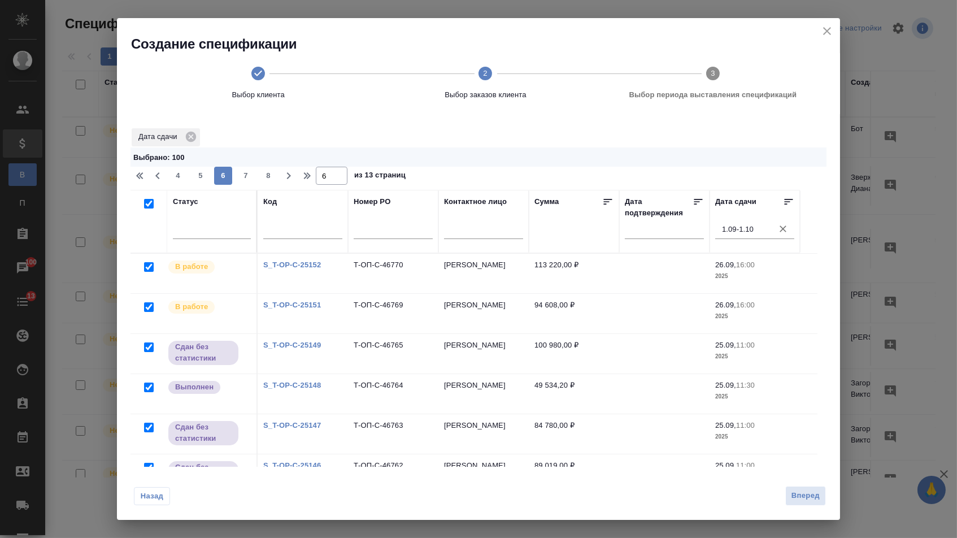
checkbox input "true"
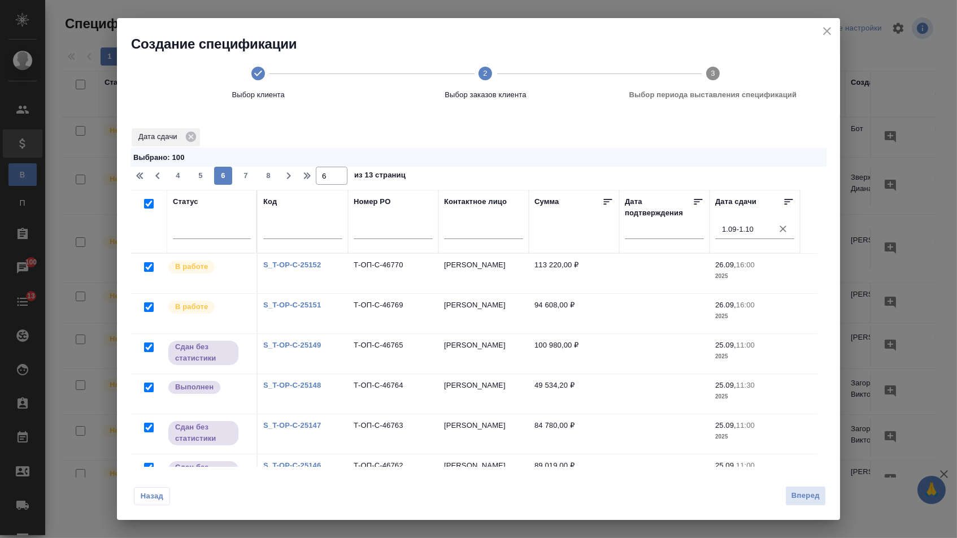
checkbox input "true"
click at [206, 180] on span "5" at bounding box center [200, 175] width 18 height 11
type input "5"
click at [153, 204] on div at bounding box center [145, 204] width 19 height 16
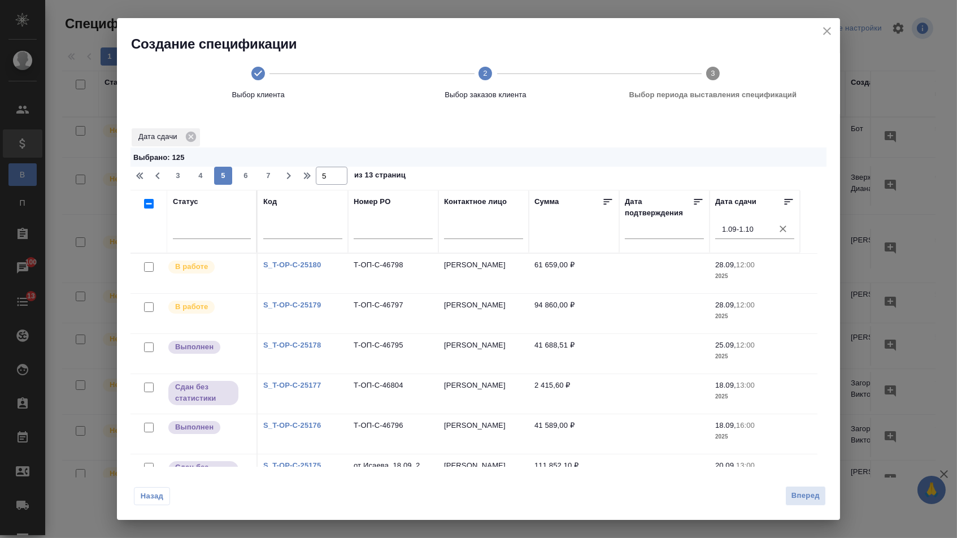
click at [145, 208] on input "checkbox" at bounding box center [149, 204] width 10 height 10
checkbox input "true"
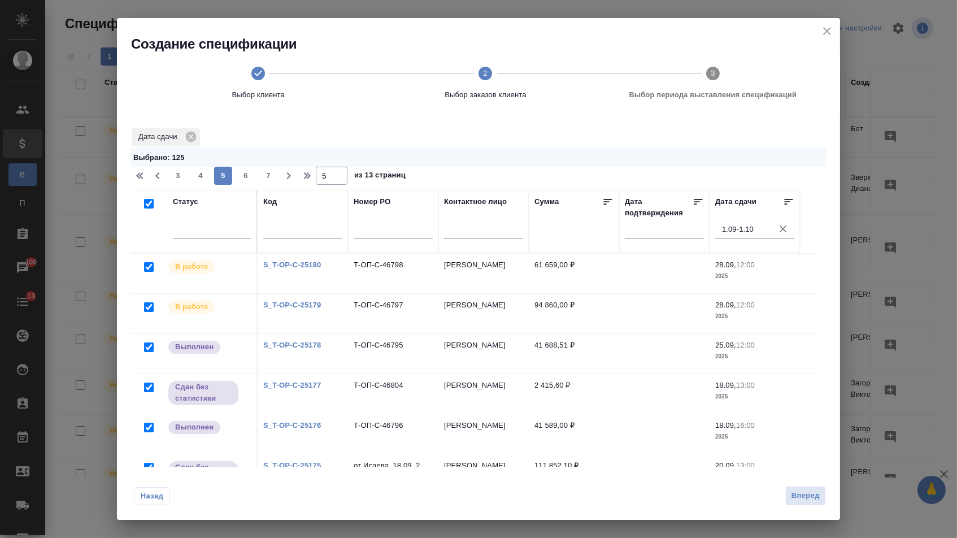
checkbox input "true"
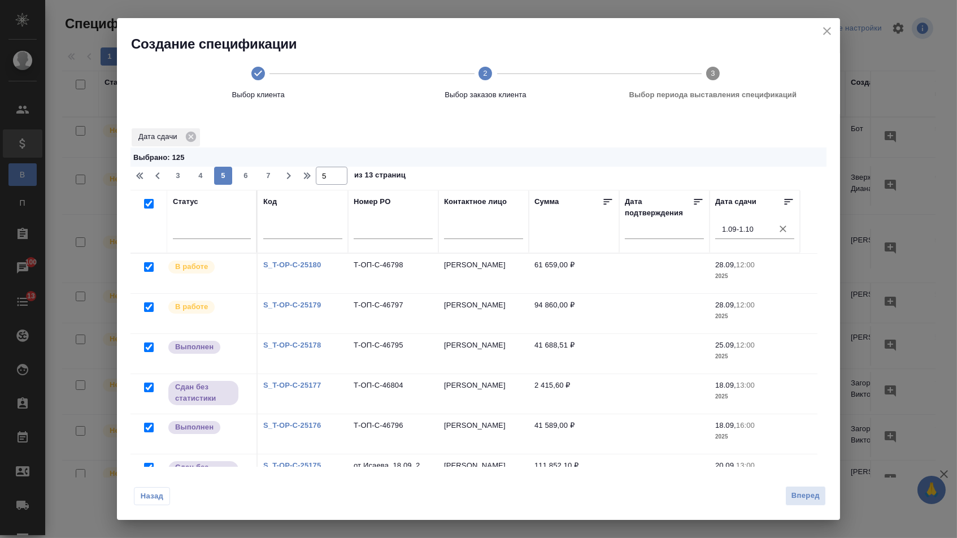
checkbox input "true"
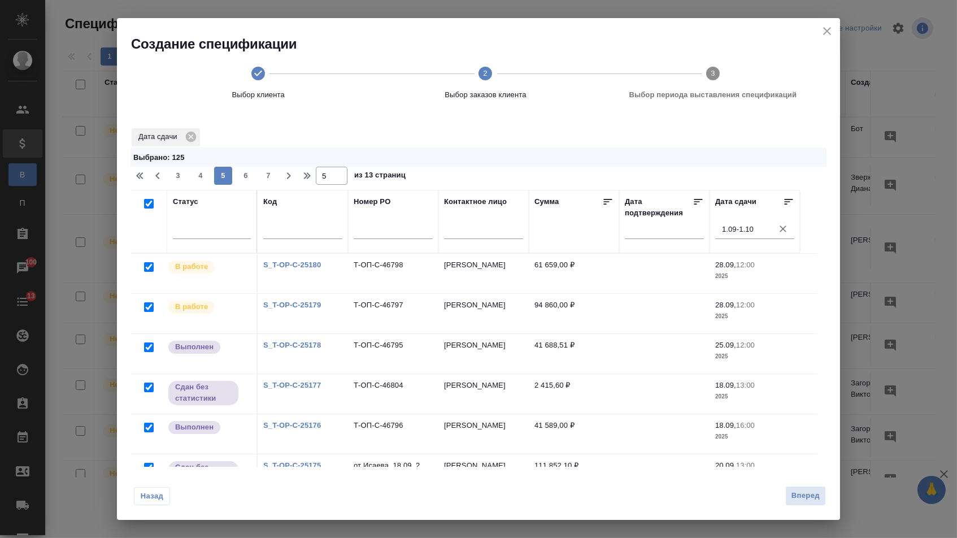
checkbox input "true"
click at [246, 178] on span "6" at bounding box center [246, 175] width 18 height 11
click at [250, 179] on span "7" at bounding box center [246, 175] width 18 height 11
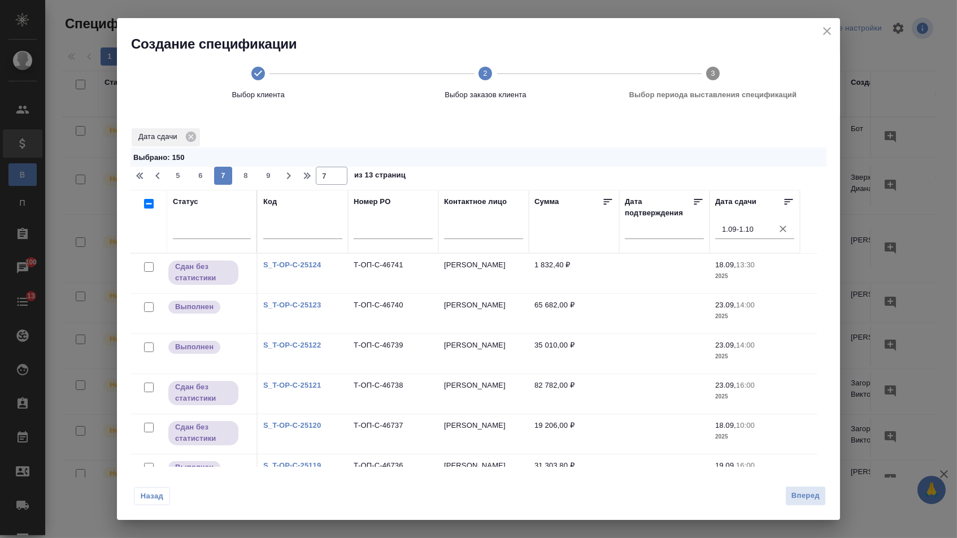
click at [149, 205] on input "checkbox" at bounding box center [149, 204] width 10 height 10
click at [251, 175] on span "8" at bounding box center [246, 175] width 18 height 11
click at [149, 208] on input "checkbox" at bounding box center [149, 204] width 10 height 10
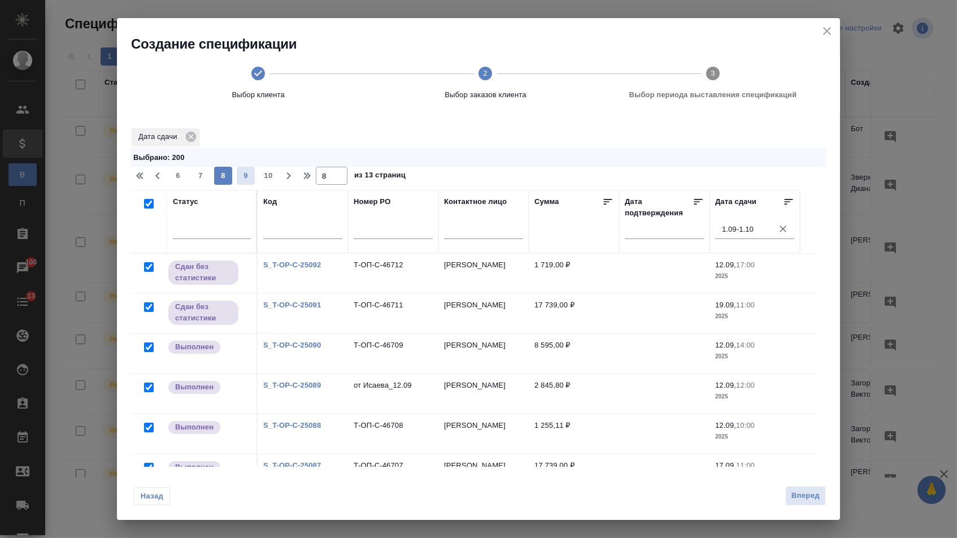
click at [246, 175] on span "9" at bounding box center [246, 175] width 18 height 11
click at [147, 206] on input "checkbox" at bounding box center [149, 204] width 10 height 10
click at [244, 181] on span "10" at bounding box center [246, 175] width 18 height 11
click at [146, 207] on input "checkbox" at bounding box center [149, 204] width 10 height 10
click at [247, 176] on span "11" at bounding box center [246, 175] width 18 height 11
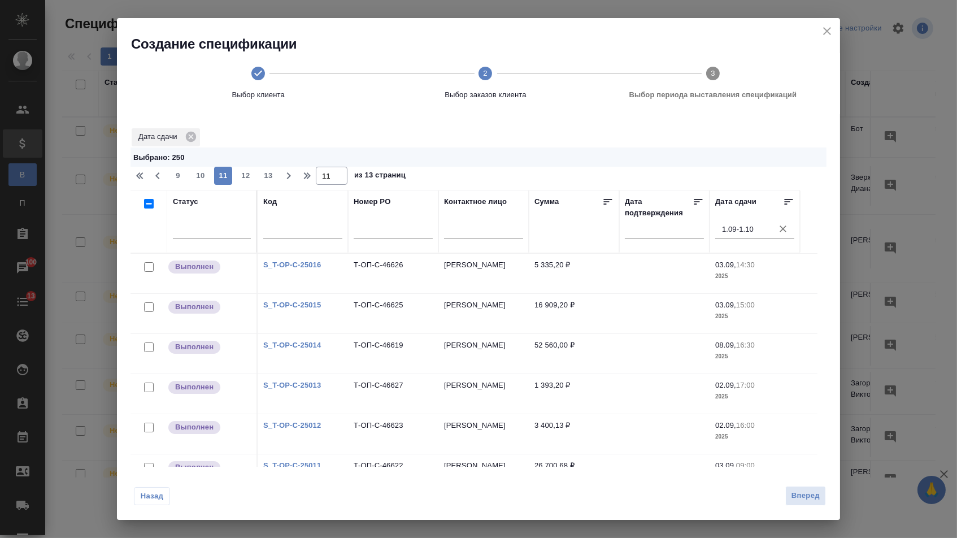
click at [145, 204] on input "checkbox" at bounding box center [149, 204] width 10 height 10
click at [250, 179] on span "12" at bounding box center [246, 175] width 18 height 11
click at [149, 207] on input "checkbox" at bounding box center [149, 204] width 10 height 10
click at [264, 176] on span "13" at bounding box center [268, 175] width 18 height 11
click at [147, 208] on input "checkbox" at bounding box center [149, 204] width 10 height 10
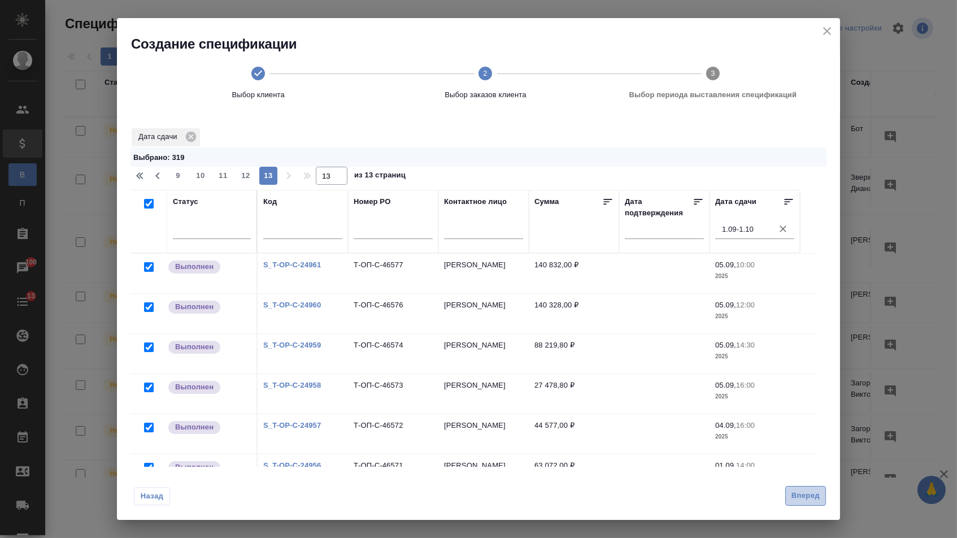
click at [815, 502] on span "Вперед" at bounding box center [805, 495] width 28 height 13
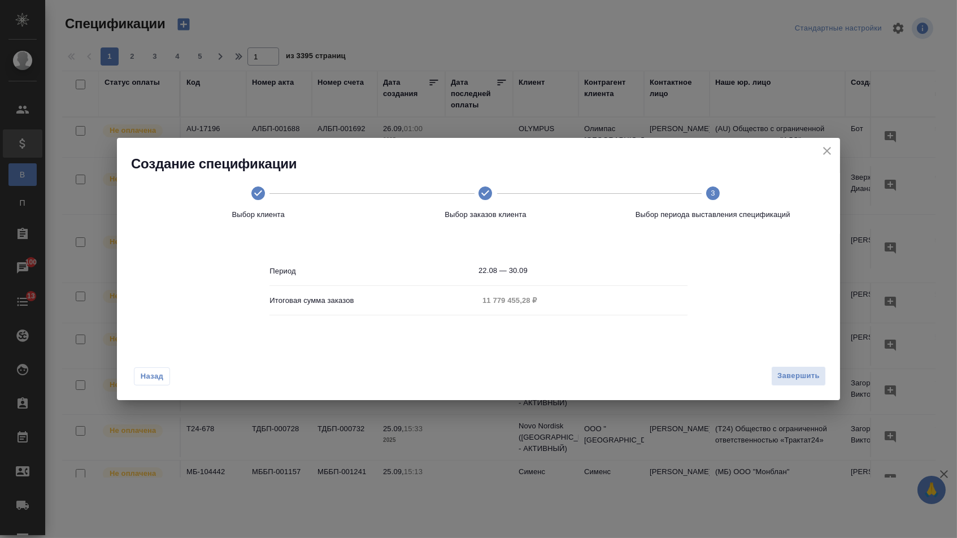
click at [164, 377] on button "Назад" at bounding box center [152, 376] width 36 height 18
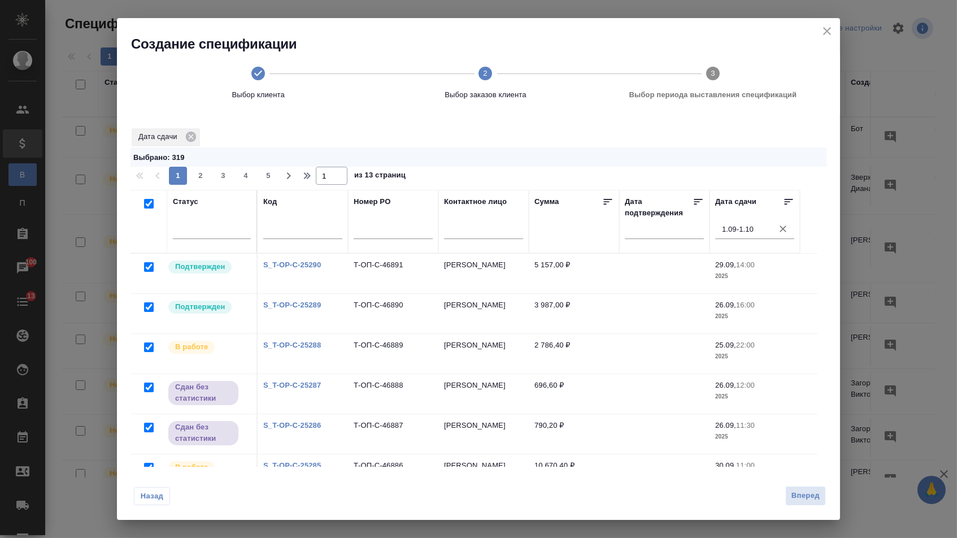
click at [161, 491] on span "Назад" at bounding box center [152, 495] width 24 height 11
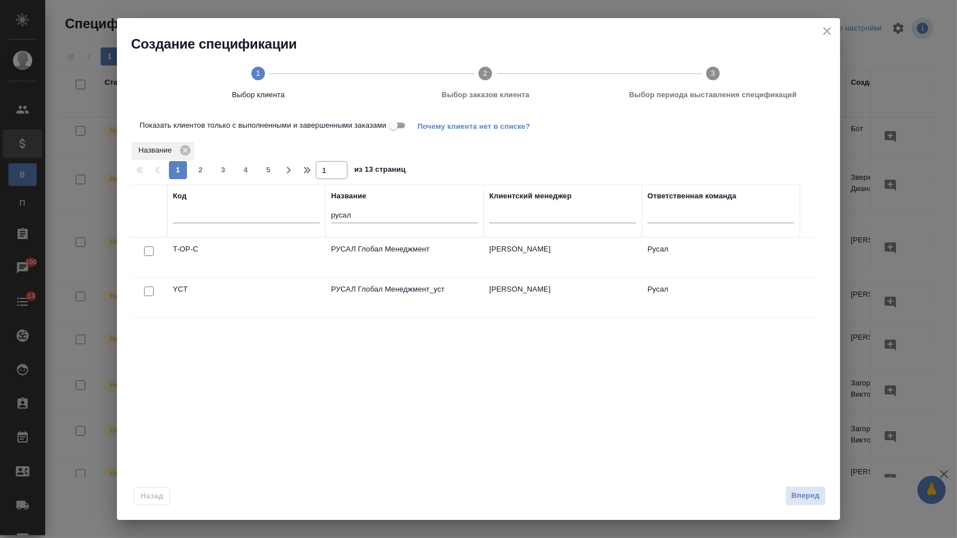
click at [402, 127] on input "Показать клиентов только с выполненными и завершенными заказами" at bounding box center [393, 126] width 41 height 14
click at [144, 254] on input "checkbox" at bounding box center [149, 251] width 10 height 10
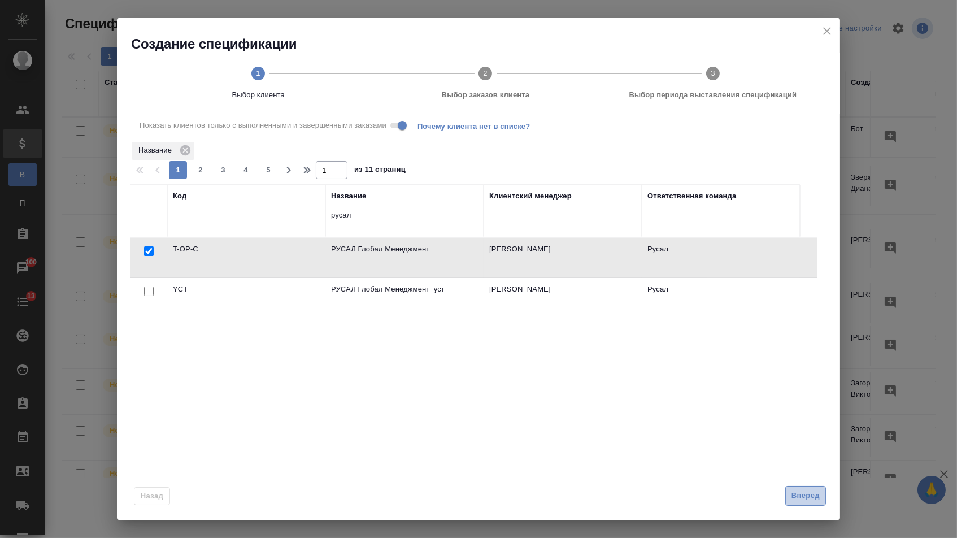
click at [799, 492] on span "Вперед" at bounding box center [805, 495] width 28 height 13
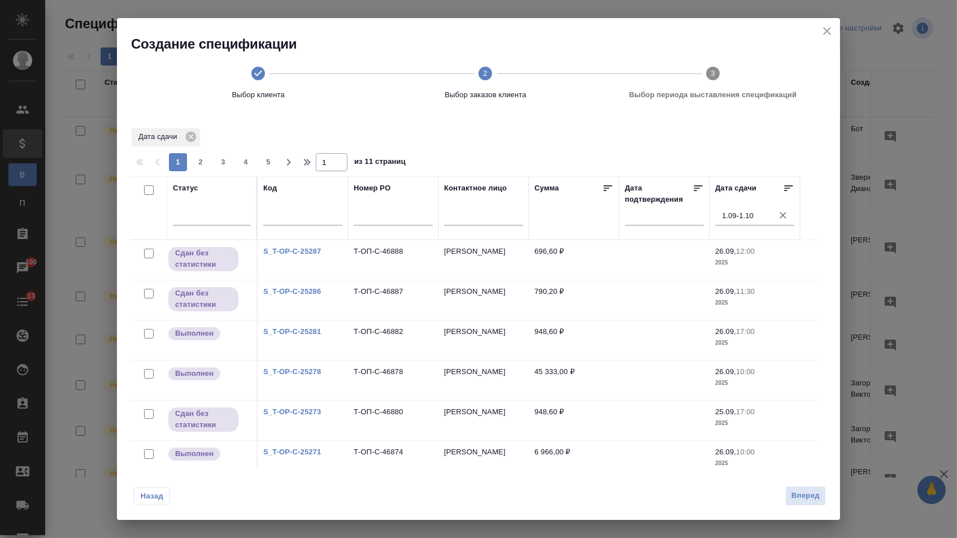
click at [149, 189] on input "checkbox" at bounding box center [149, 190] width 10 height 10
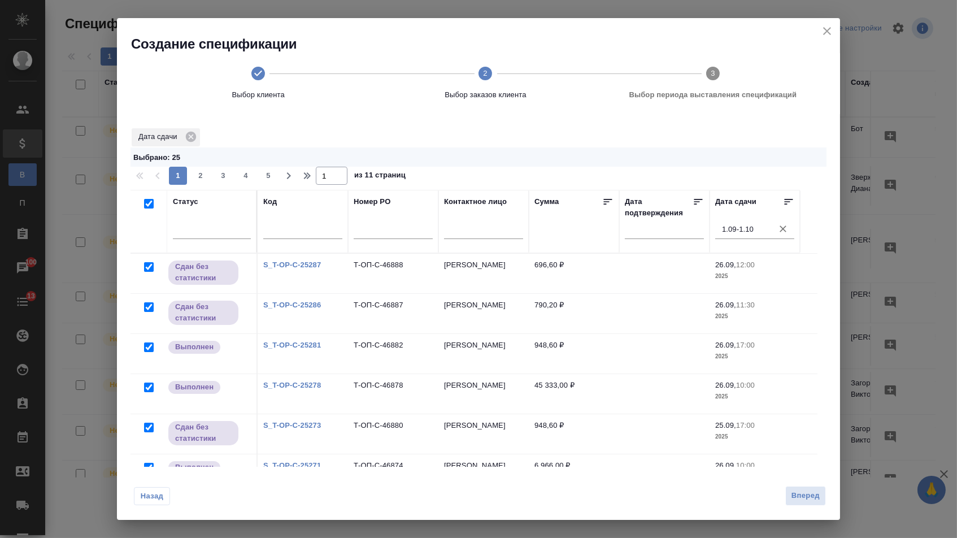
click at [195, 179] on span "2" at bounding box center [200, 175] width 18 height 11
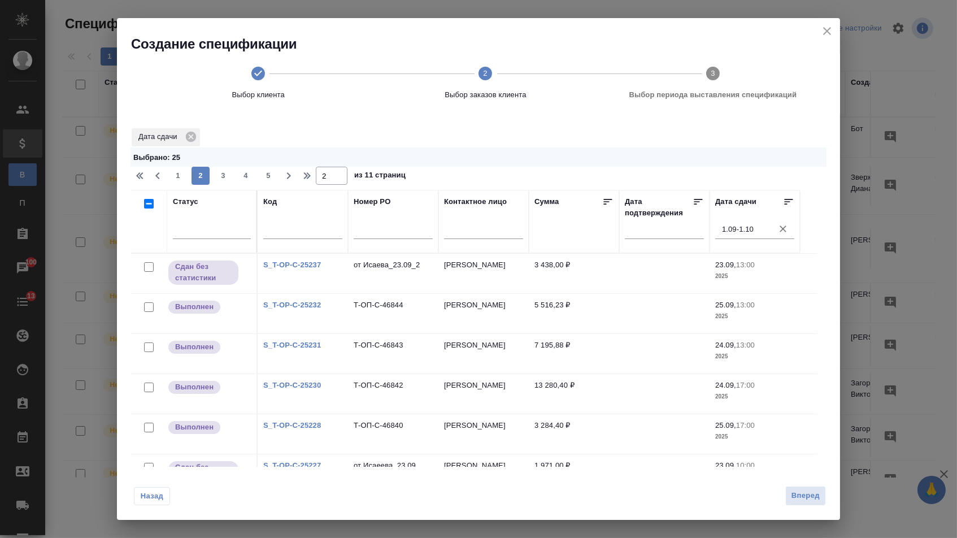
click at [149, 208] on input "checkbox" at bounding box center [149, 204] width 10 height 10
click at [214, 176] on div "1 2 3 4 5" at bounding box center [223, 176] width 113 height 18
click at [220, 176] on span "3" at bounding box center [223, 175] width 18 height 11
click at [146, 207] on input "checkbox" at bounding box center [149, 204] width 10 height 10
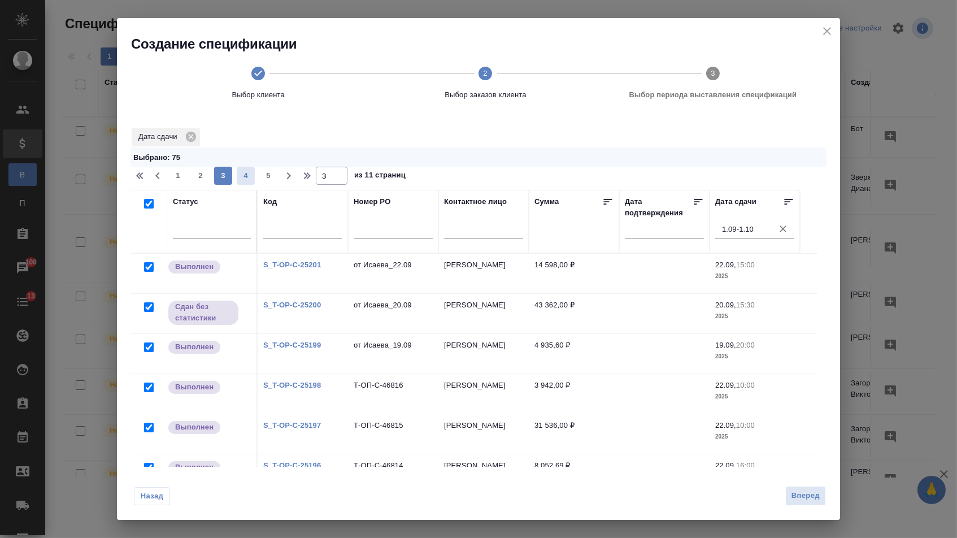
click at [247, 176] on span "4" at bounding box center [246, 175] width 18 height 11
click at [149, 207] on input "checkbox" at bounding box center [149, 204] width 10 height 10
click at [250, 175] on span "5" at bounding box center [246, 175] width 18 height 11
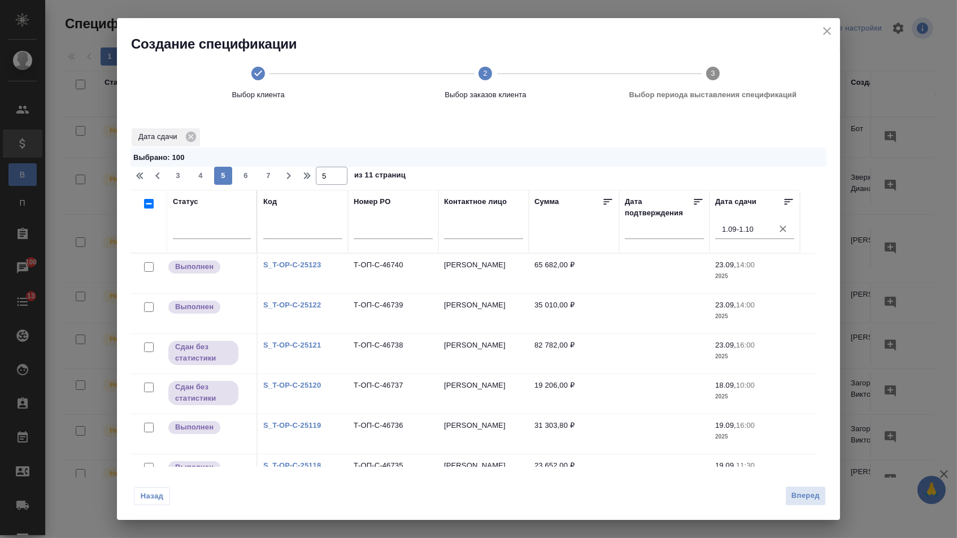
click at [145, 207] on input "checkbox" at bounding box center [149, 204] width 10 height 10
click at [246, 185] on button "6" at bounding box center [246, 176] width 18 height 18
click at [147, 208] on input "checkbox" at bounding box center [149, 204] width 10 height 10
click at [248, 175] on span "7" at bounding box center [246, 175] width 18 height 11
click at [148, 207] on input "checkbox" at bounding box center [149, 204] width 10 height 10
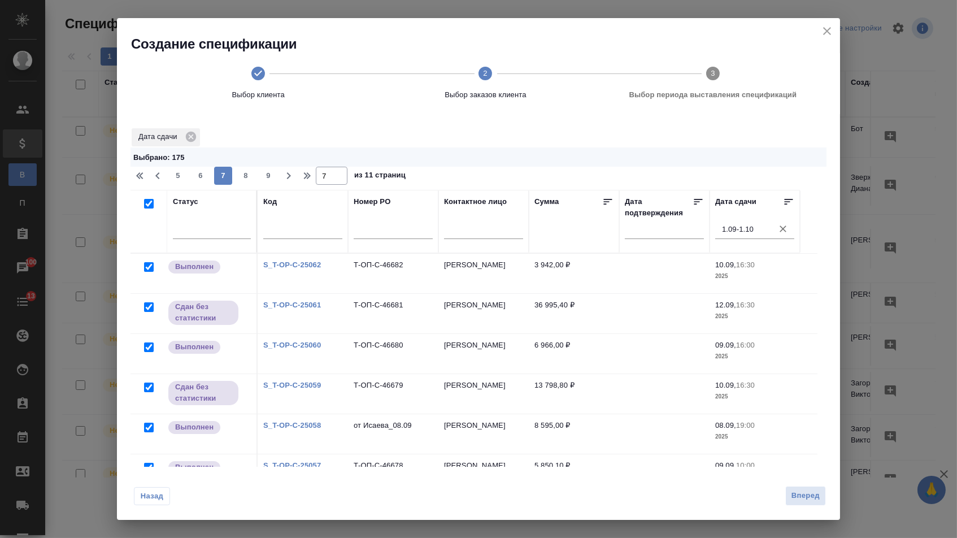
click at [260, 175] on div "5 6 7 8 9" at bounding box center [223, 176] width 113 height 18
click at [251, 175] on span "8" at bounding box center [246, 175] width 18 height 11
click at [149, 208] on input "checkbox" at bounding box center [149, 204] width 10 height 10
click at [244, 179] on span "9" at bounding box center [246, 175] width 18 height 11
click at [146, 208] on input "checkbox" at bounding box center [149, 204] width 10 height 10
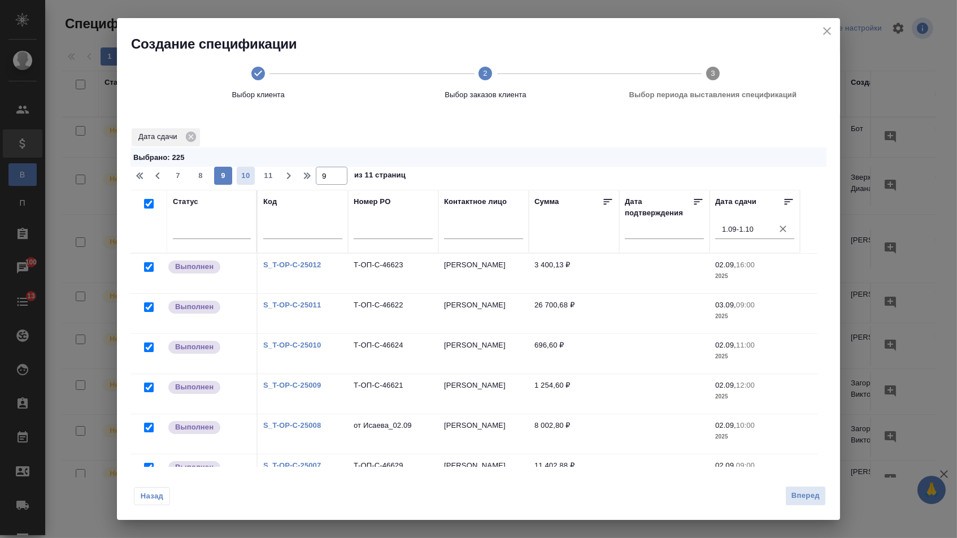
click at [243, 179] on span "10" at bounding box center [246, 175] width 18 height 11
click at [147, 206] on input "checkbox" at bounding box center [149, 204] width 10 height 10
click at [263, 177] on span "11" at bounding box center [268, 175] width 18 height 11
click at [149, 208] on input "checkbox" at bounding box center [149, 204] width 10 height 10
click at [775, 491] on div "Назад Вперед" at bounding box center [478, 493] width 723 height 53
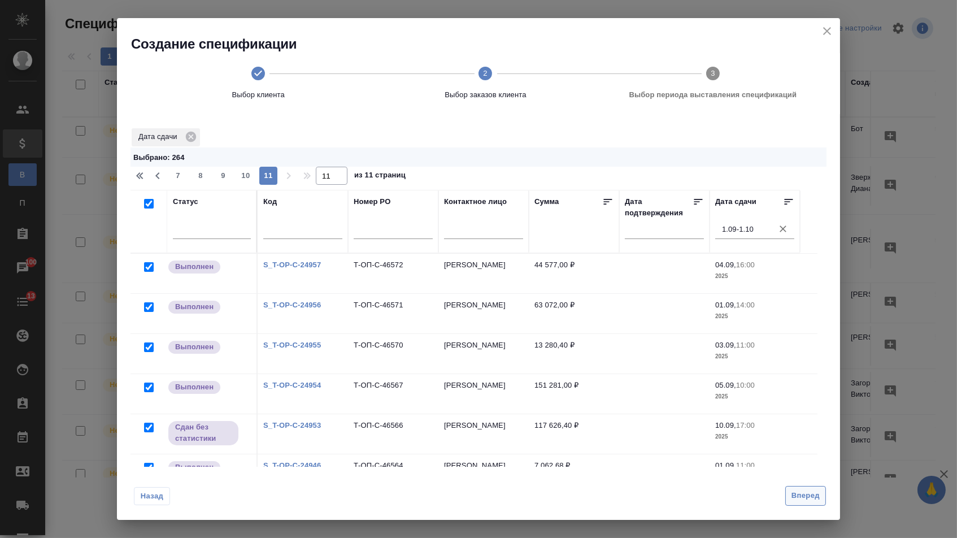
click at [785, 494] on button "Вперед" at bounding box center [805, 496] width 41 height 20
